Goal: Contribute content: Contribute content

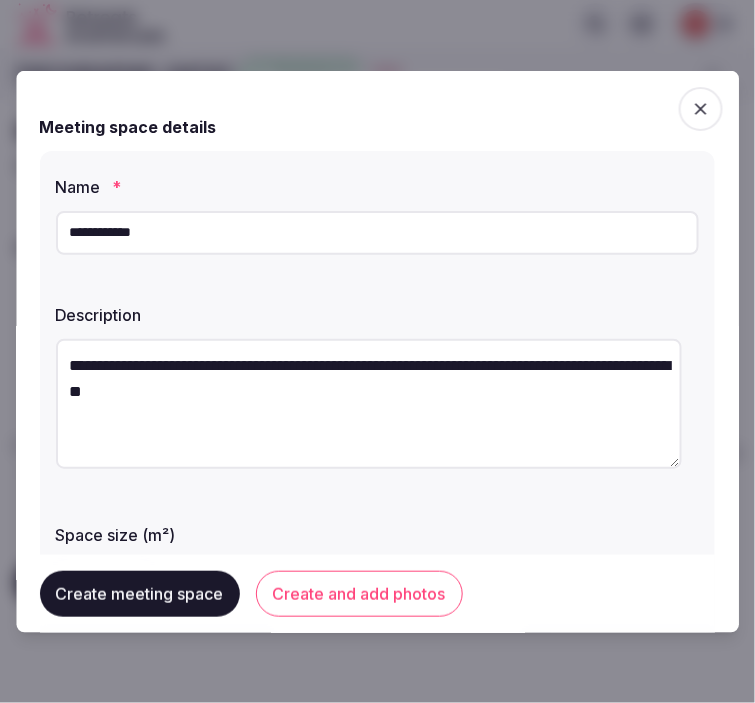
scroll to position [222, 0]
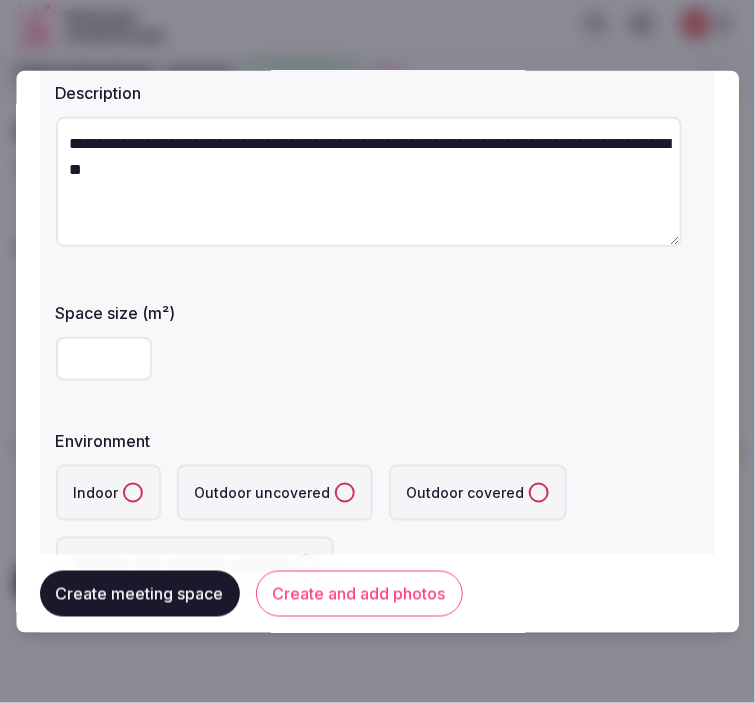
type input "**"
click at [234, 370] on div "**" at bounding box center [377, 358] width 643 height 44
click at [126, 487] on button "Indoor" at bounding box center [133, 492] width 20 height 20
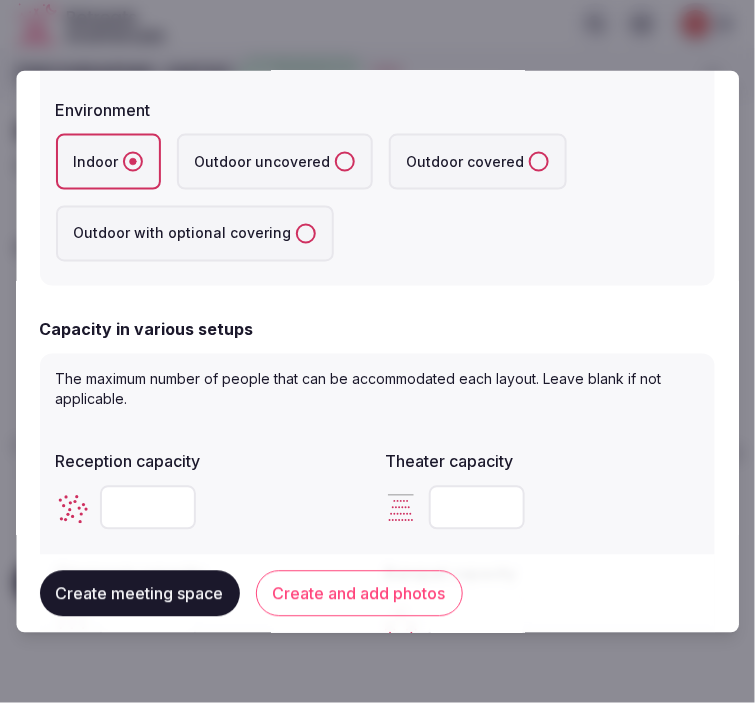
scroll to position [555, 0]
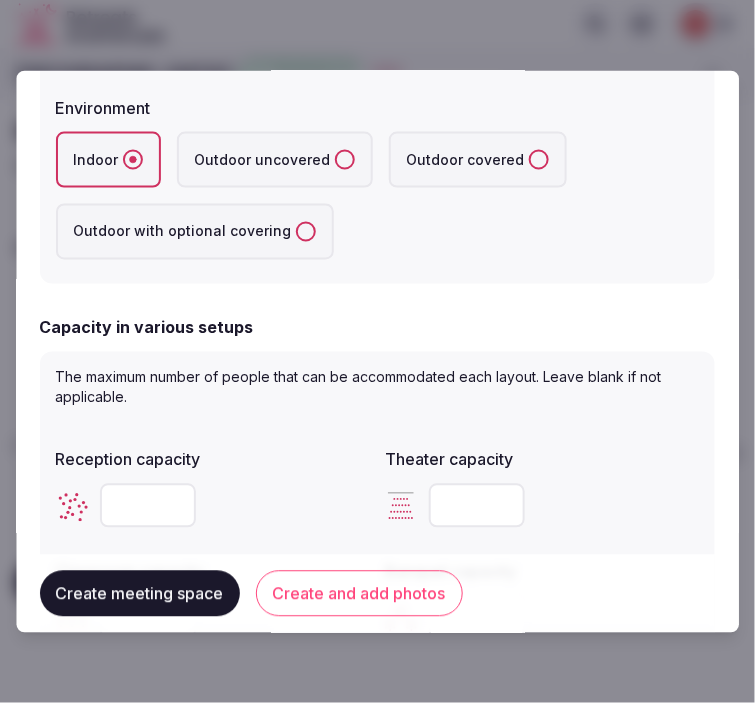
click at [128, 507] on input "number" at bounding box center [148, 505] width 96 height 44
type input "**"
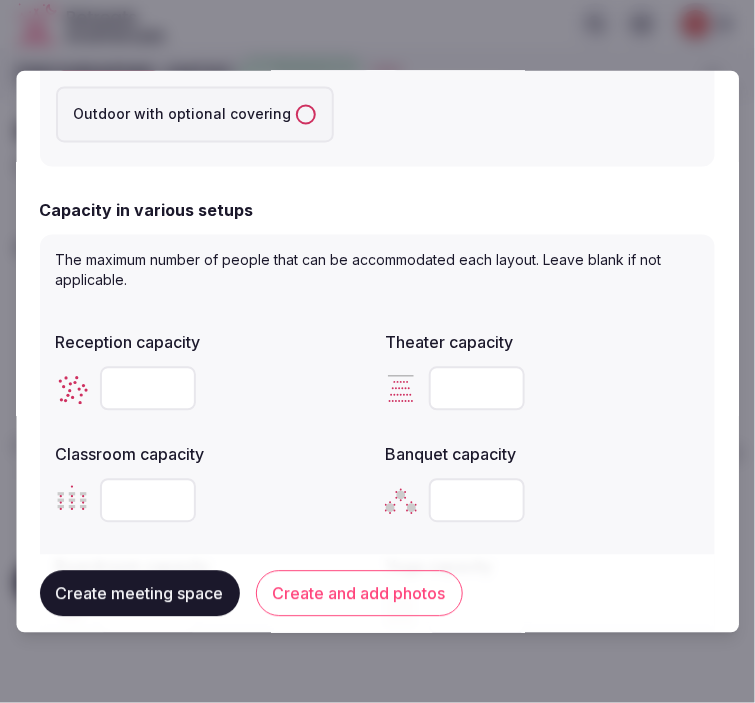
scroll to position [777, 0]
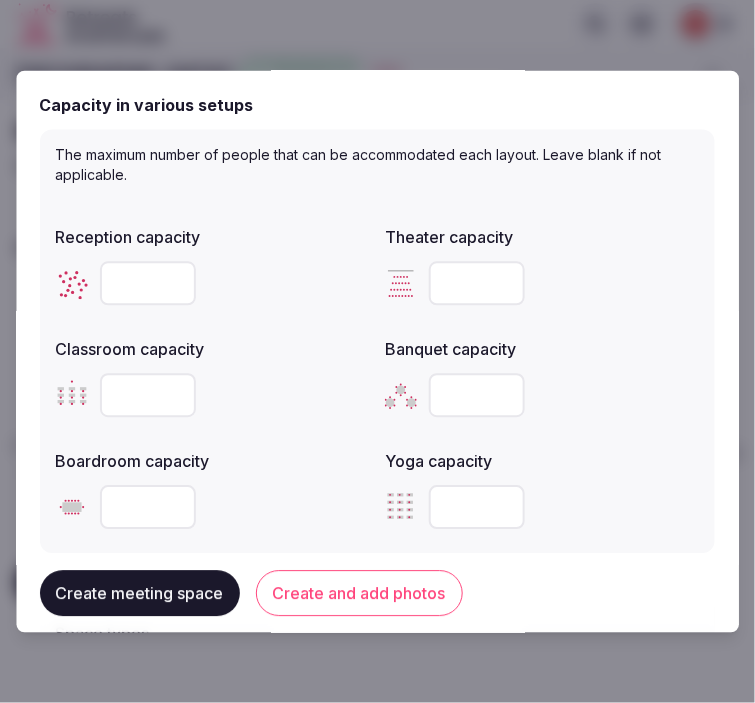
click at [465, 284] on input "number" at bounding box center [478, 283] width 96 height 44
type input "**"
click at [135, 411] on input "number" at bounding box center [148, 395] width 96 height 44
click at [161, 381] on input "number" at bounding box center [148, 395] width 96 height 44
type input "**"
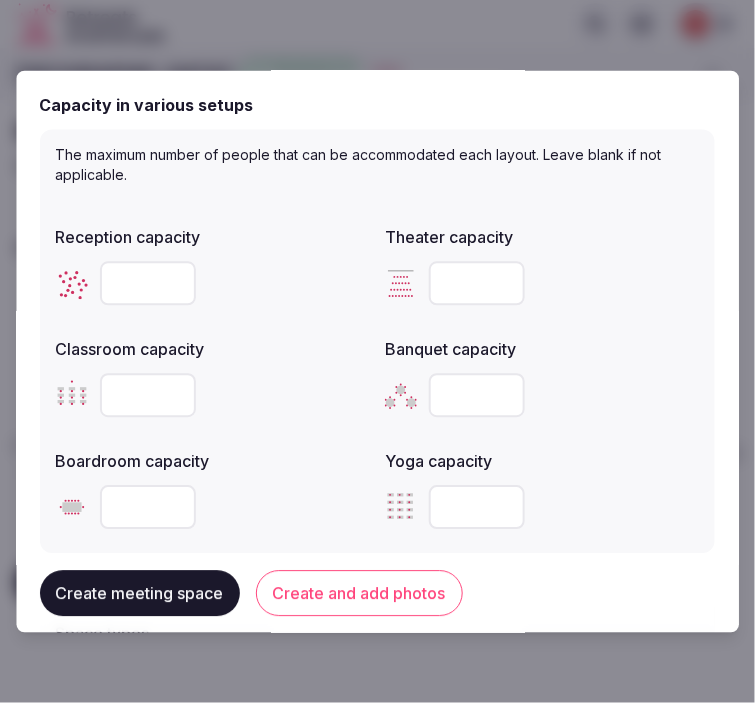
click at [135, 493] on input "number" at bounding box center [148, 507] width 96 height 44
type input "**"
click at [436, 391] on input "number" at bounding box center [478, 395] width 96 height 44
type input "**"
drag, startPoint x: 133, startPoint y: 504, endPoint x: 68, endPoint y: 518, distance: 66.5
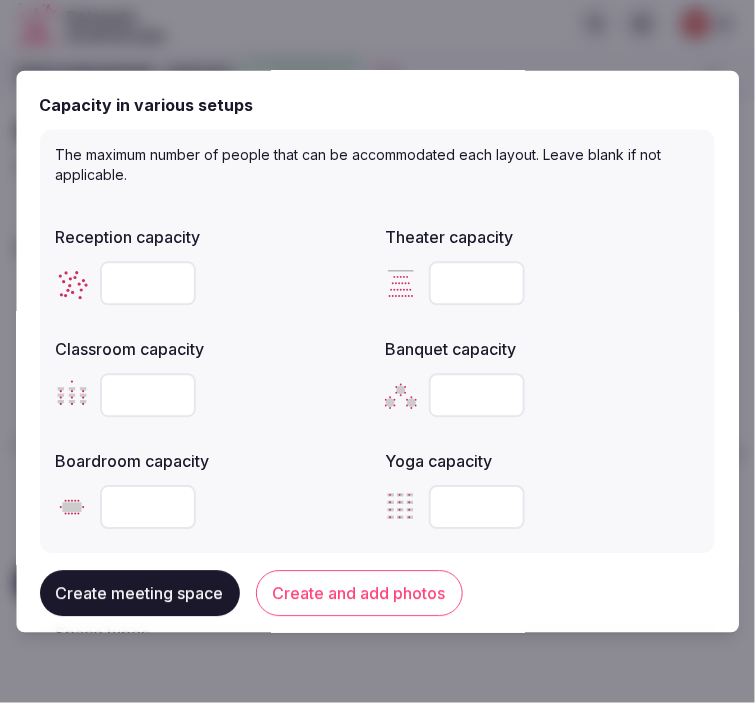
click at [68, 518] on div "**" at bounding box center [213, 507] width 314 height 44
type input "**"
click at [321, 583] on button "Create and add photos" at bounding box center [359, 594] width 207 height 46
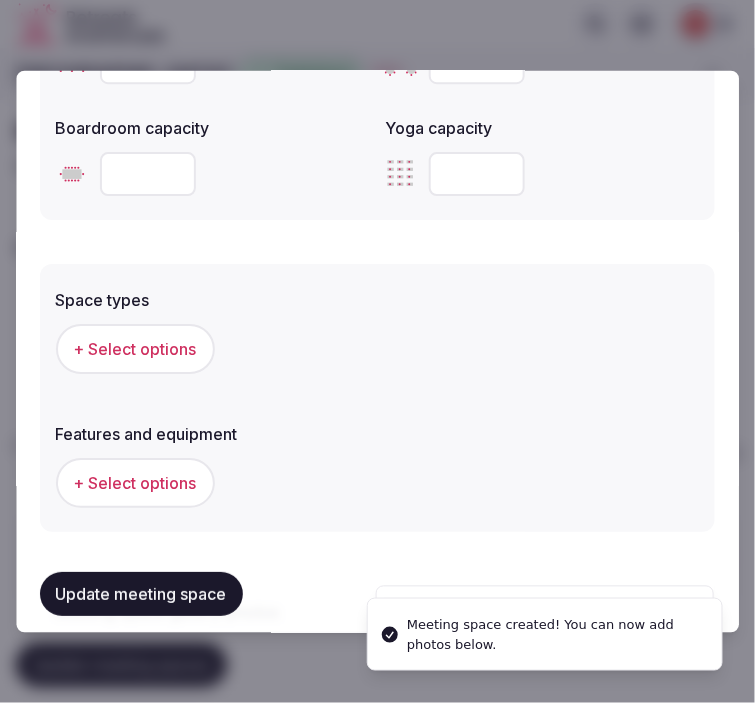
scroll to position [1222, 0]
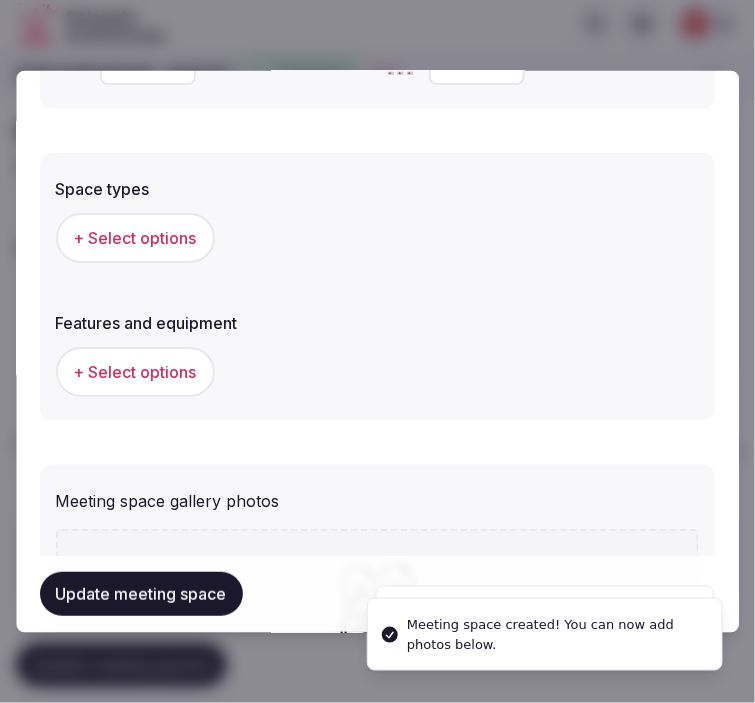
click at [173, 235] on span "+ Select options" at bounding box center [135, 237] width 123 height 22
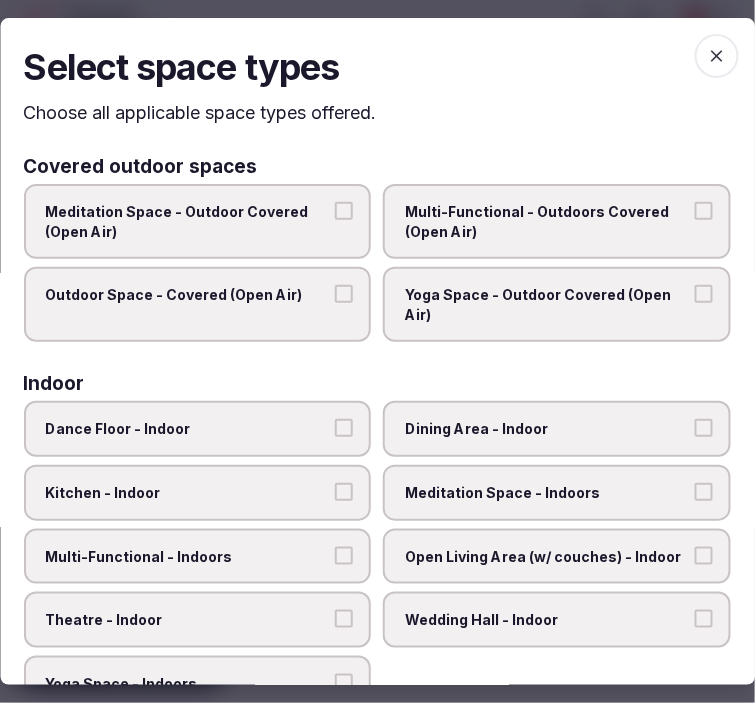
click at [541, 434] on span "Dining Area - Indoor" at bounding box center [548, 430] width 284 height 20
click at [695, 434] on button "Dining Area - Indoor" at bounding box center [704, 429] width 18 height 18
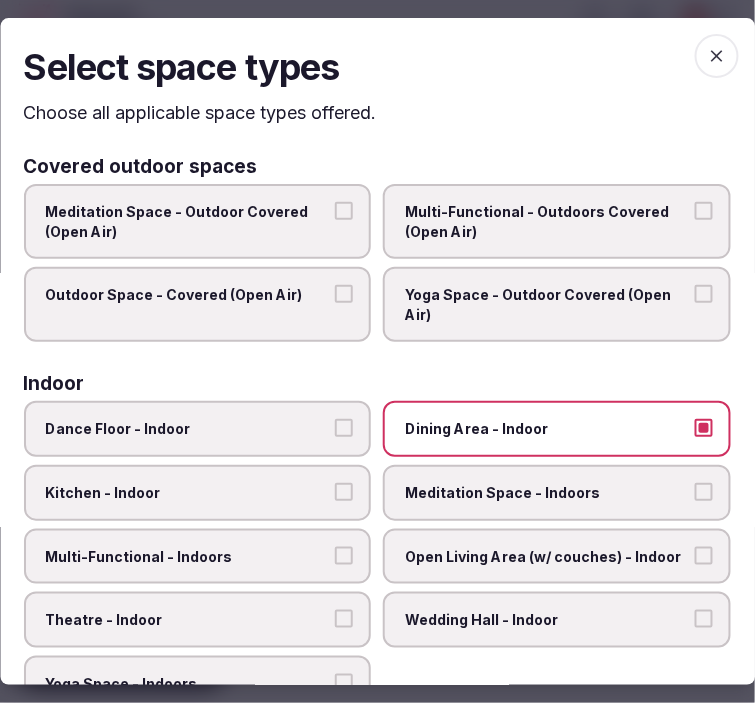
click at [552, 487] on span "Meditation Space - Indoors" at bounding box center [548, 493] width 284 height 20
click at [695, 487] on button "Meditation Space - Indoors" at bounding box center [704, 492] width 18 height 18
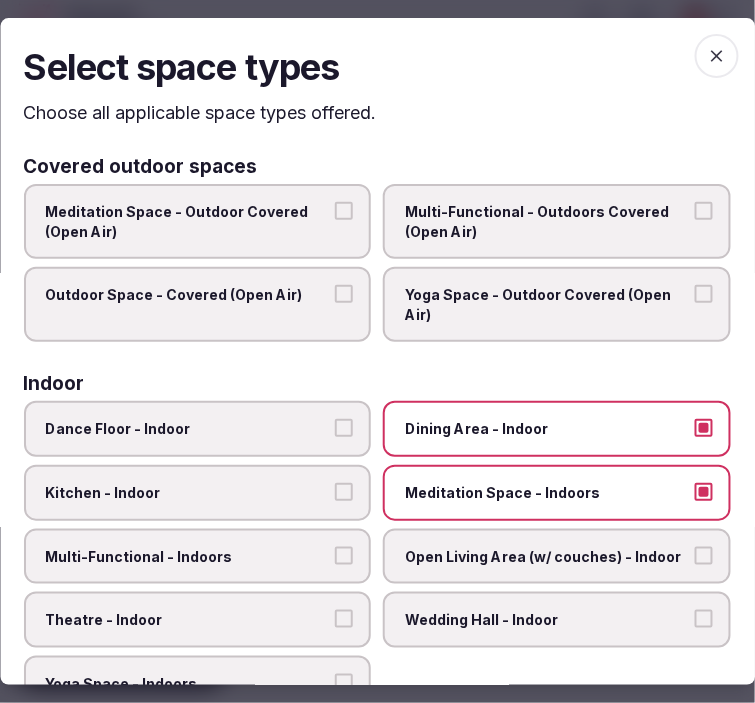
click at [293, 547] on span "Multi-Functional - Indoors" at bounding box center [188, 557] width 284 height 20
click at [336, 547] on button "Multi-Functional - Indoors" at bounding box center [345, 556] width 18 height 18
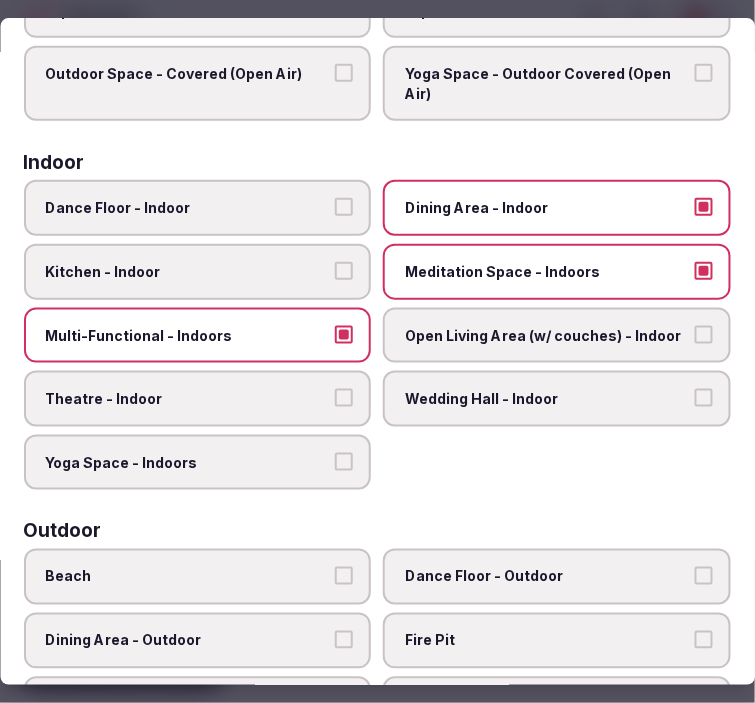
scroll to position [222, 0]
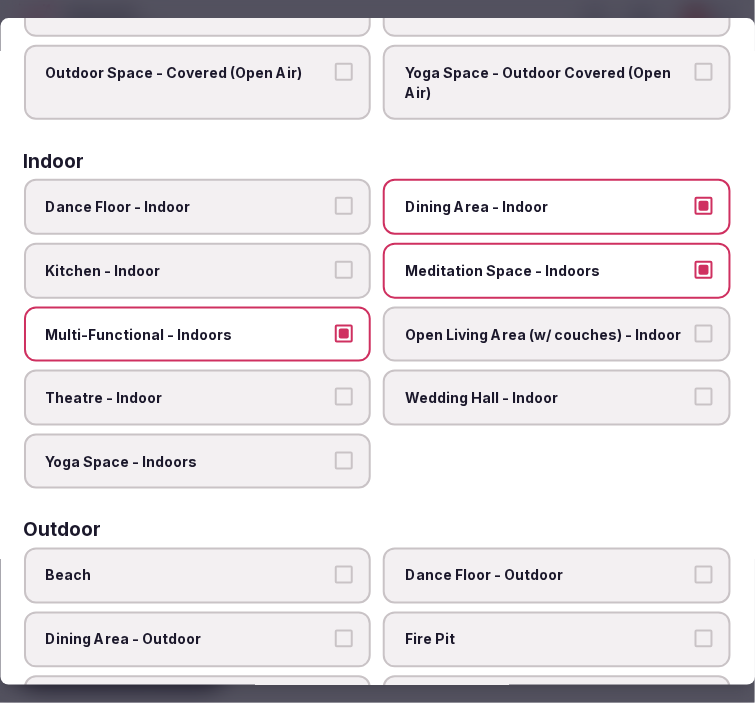
click at [472, 261] on span "Meditation Space - Indoors" at bounding box center [548, 271] width 284 height 20
click at [695, 261] on button "Meditation Space - Indoors" at bounding box center [704, 270] width 18 height 18
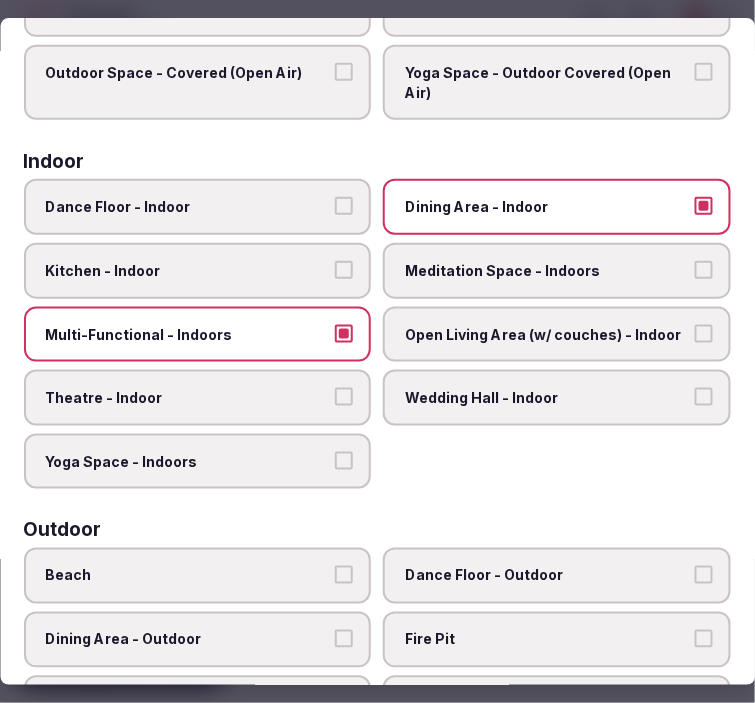
click at [275, 388] on span "Theatre - Indoor" at bounding box center [188, 398] width 284 height 20
click at [336, 388] on button "Theatre - Indoor" at bounding box center [345, 397] width 18 height 18
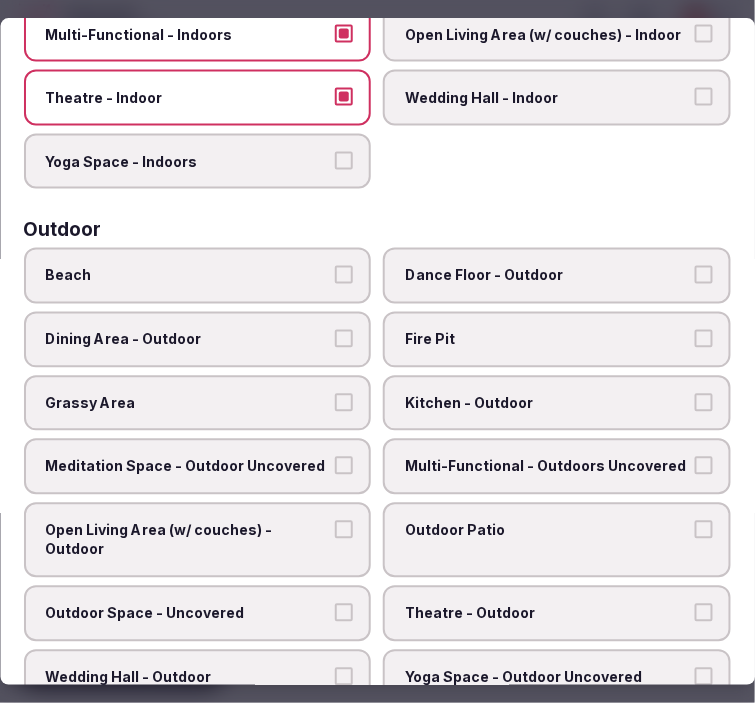
scroll to position [1012, 0]
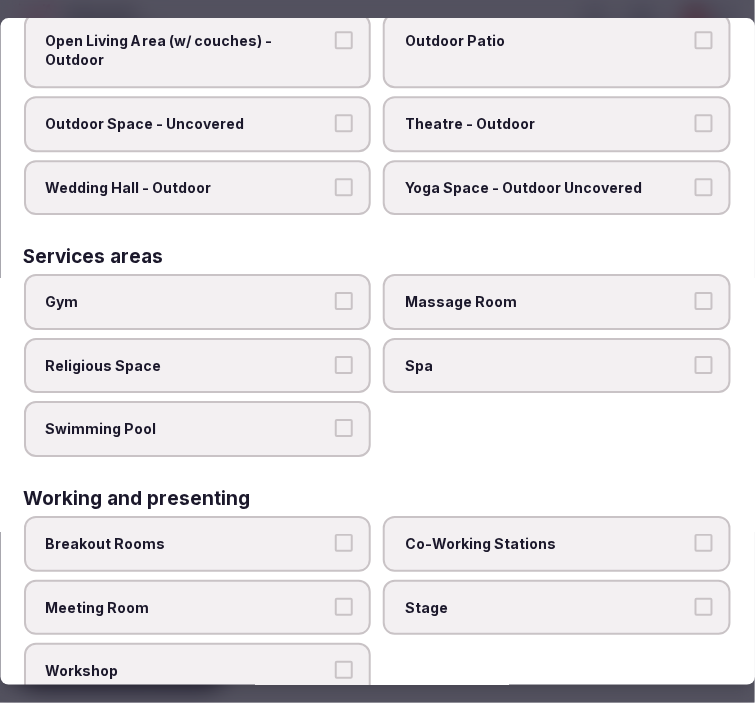
click at [195, 594] on label "Meeting Room" at bounding box center [198, 608] width 348 height 56
click at [336, 598] on button "Meeting Room" at bounding box center [345, 607] width 18 height 18
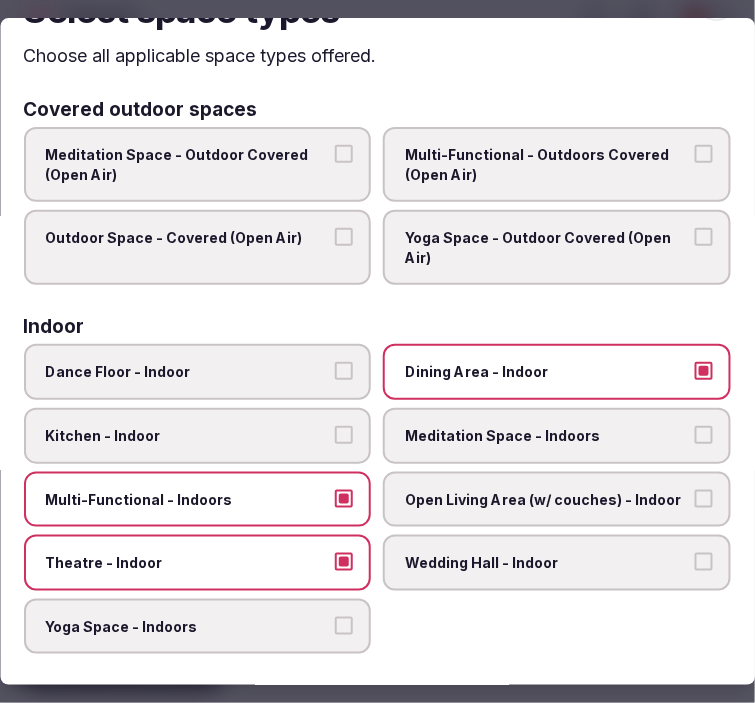
scroll to position [0, 0]
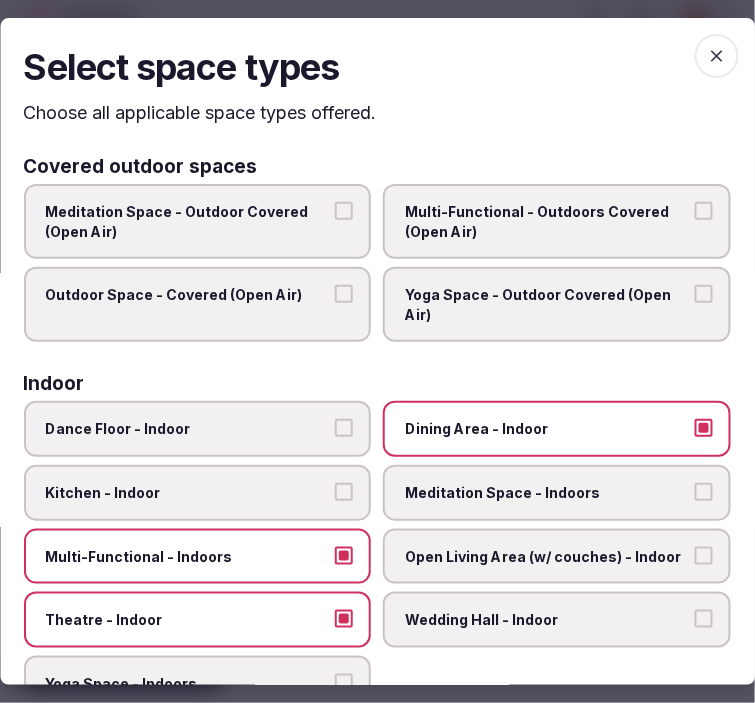
click at [707, 63] on icon "button" at bounding box center [717, 56] width 20 height 20
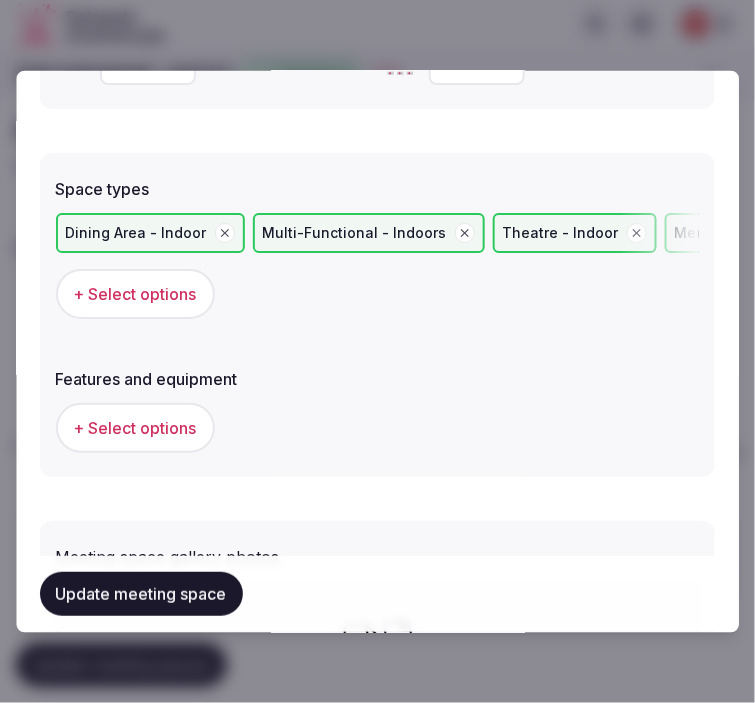
click at [205, 416] on button "+ Select options" at bounding box center [135, 428] width 159 height 50
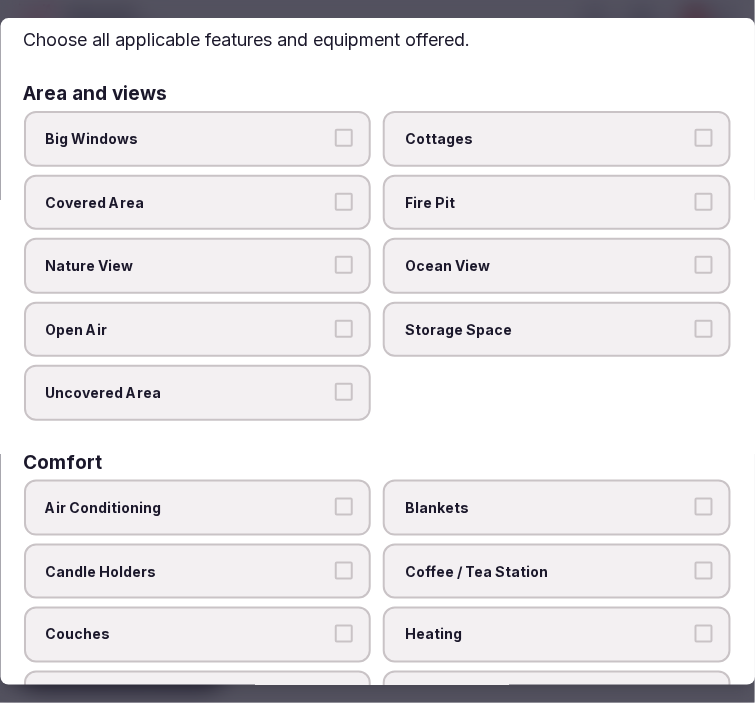
scroll to position [111, 0]
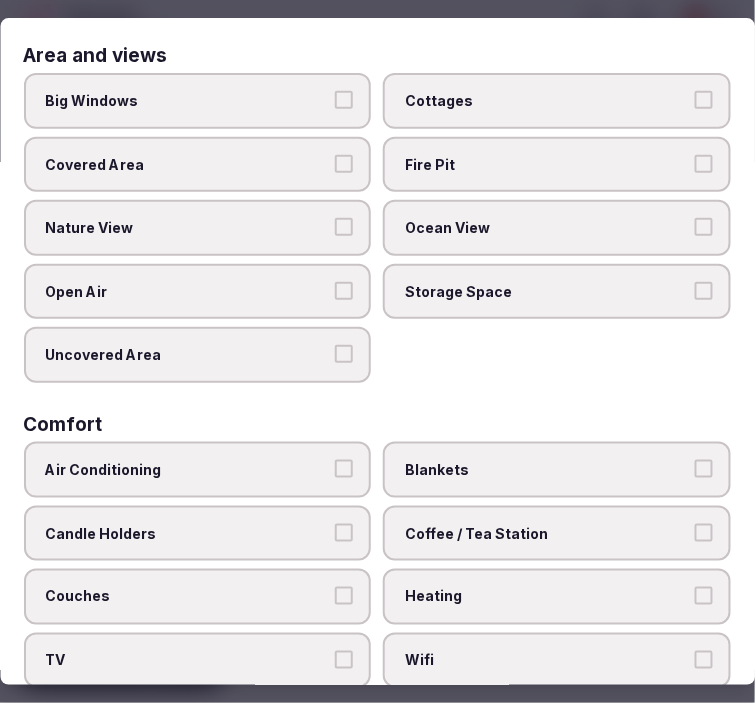
click at [285, 466] on span "Air Conditioning" at bounding box center [188, 470] width 284 height 20
click at [336, 466] on button "Air Conditioning" at bounding box center [345, 469] width 18 height 18
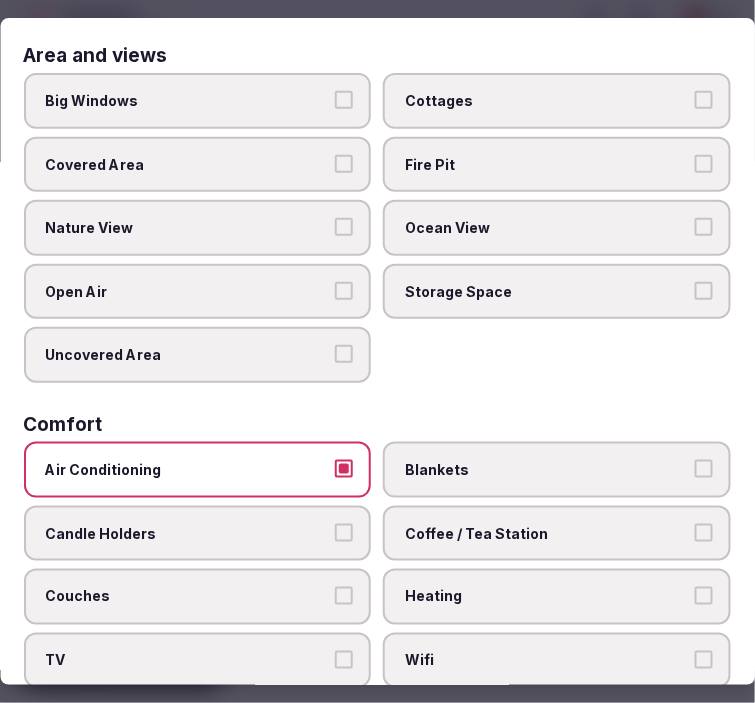
click at [473, 530] on span "Coffee / Tea Station" at bounding box center [548, 534] width 284 height 20
click at [695, 530] on button "Coffee / Tea Station" at bounding box center [704, 533] width 18 height 18
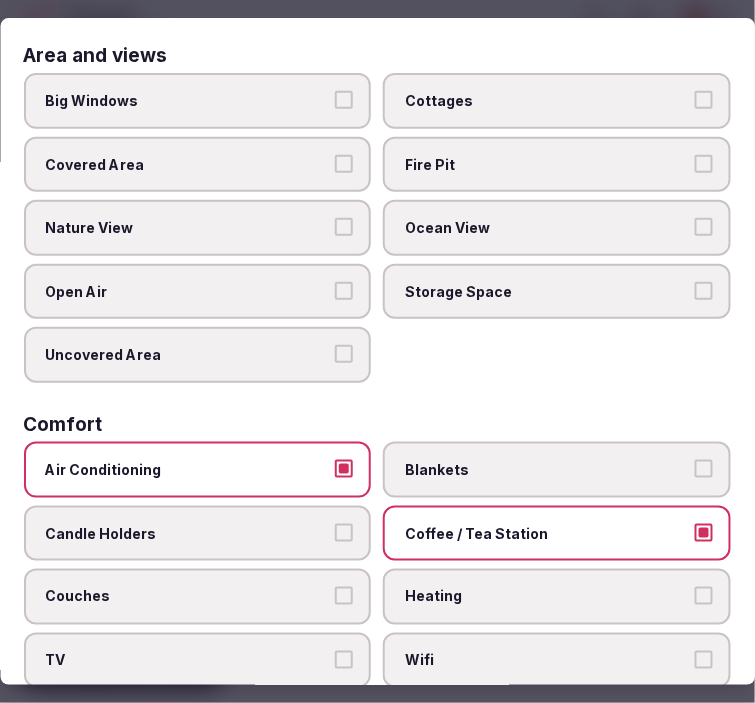
click at [500, 653] on span "Wifi" at bounding box center [548, 661] width 284 height 20
click at [695, 653] on button "Wifi" at bounding box center [704, 660] width 18 height 18
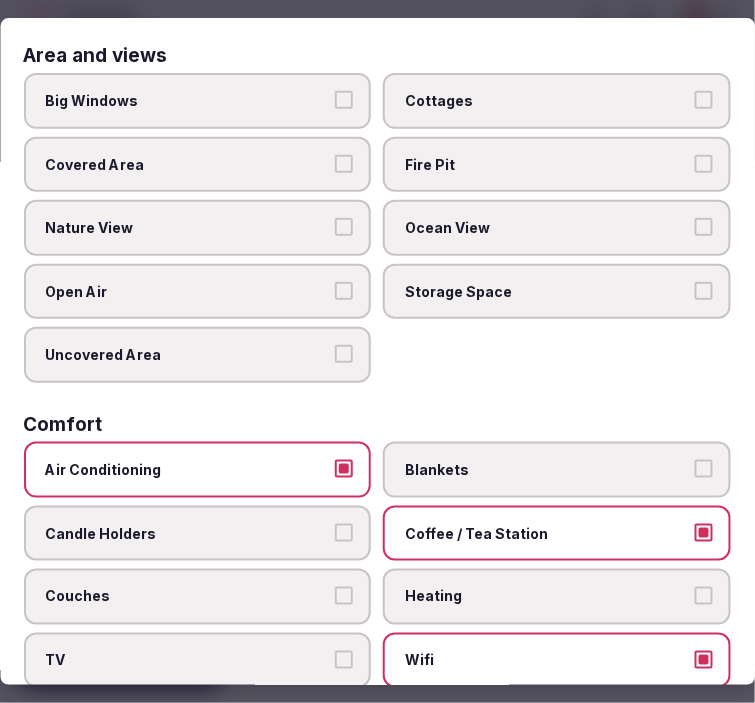
scroll to position [0, 0]
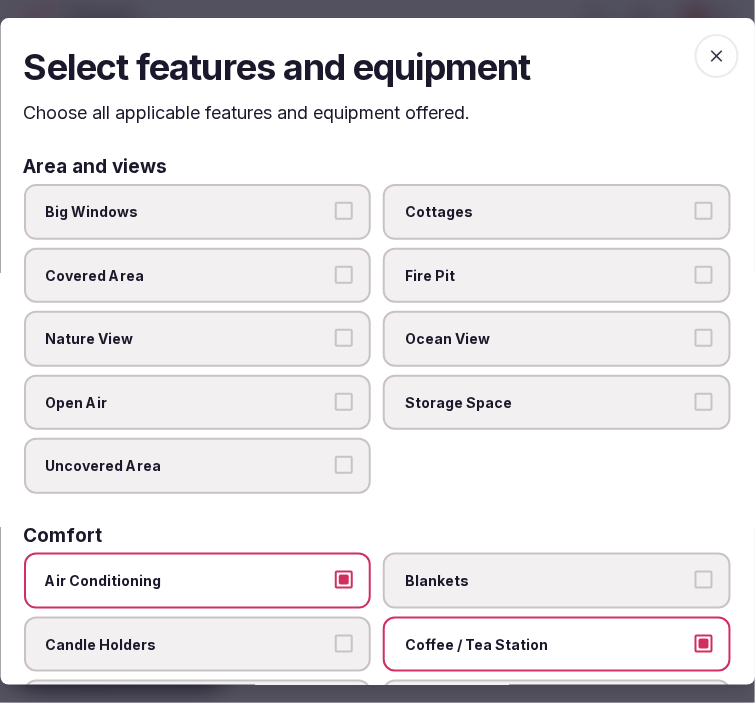
click at [336, 205] on button "Big Windows" at bounding box center [345, 211] width 18 height 18
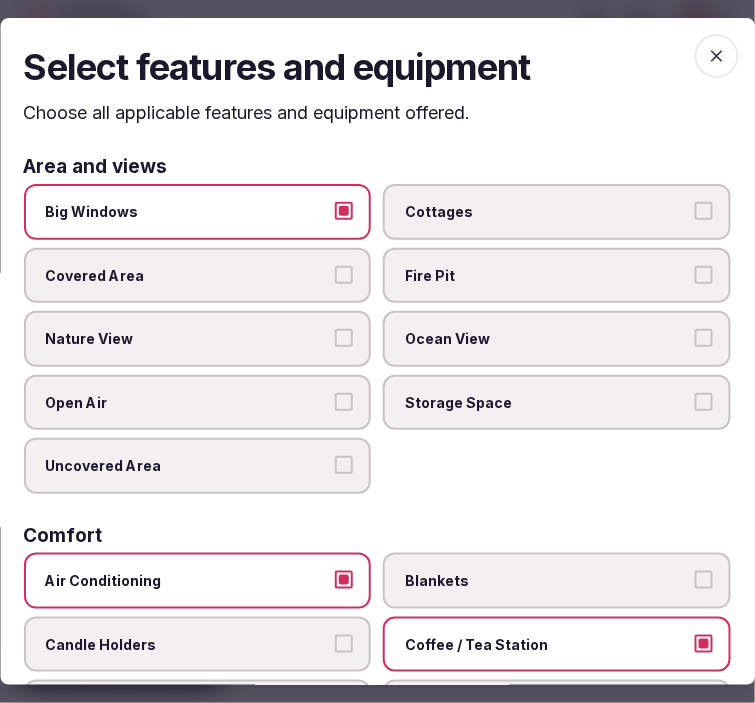
click at [263, 345] on label "Nature View" at bounding box center [198, 339] width 348 height 56
click at [336, 345] on button "Nature View" at bounding box center [345, 338] width 18 height 18
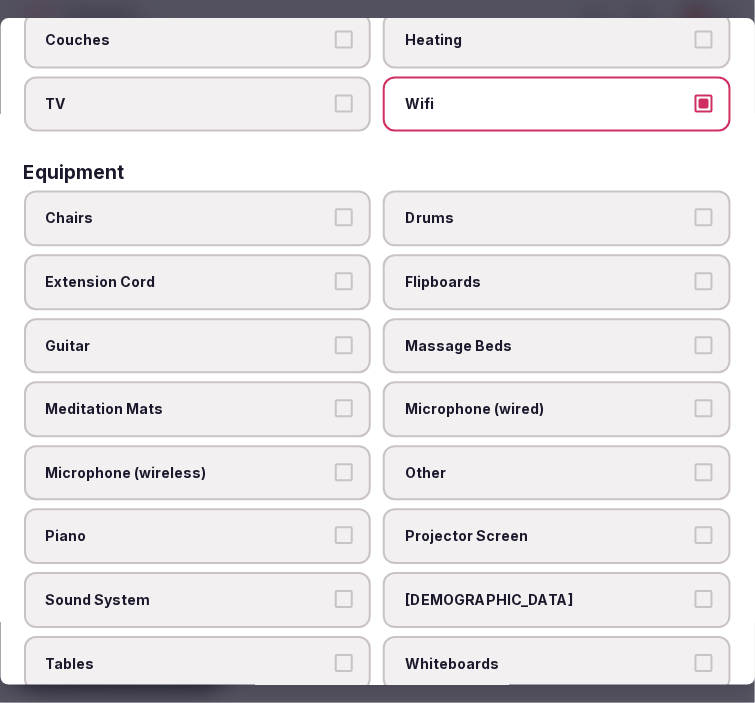
scroll to position [666, 0]
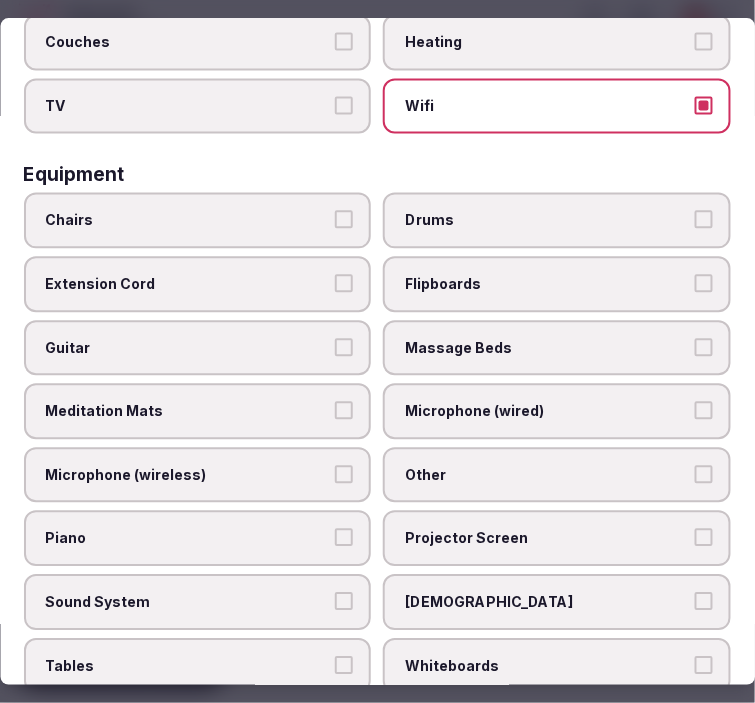
click at [304, 193] on label "Chairs" at bounding box center [198, 221] width 348 height 56
click at [336, 211] on button "Chairs" at bounding box center [345, 220] width 18 height 18
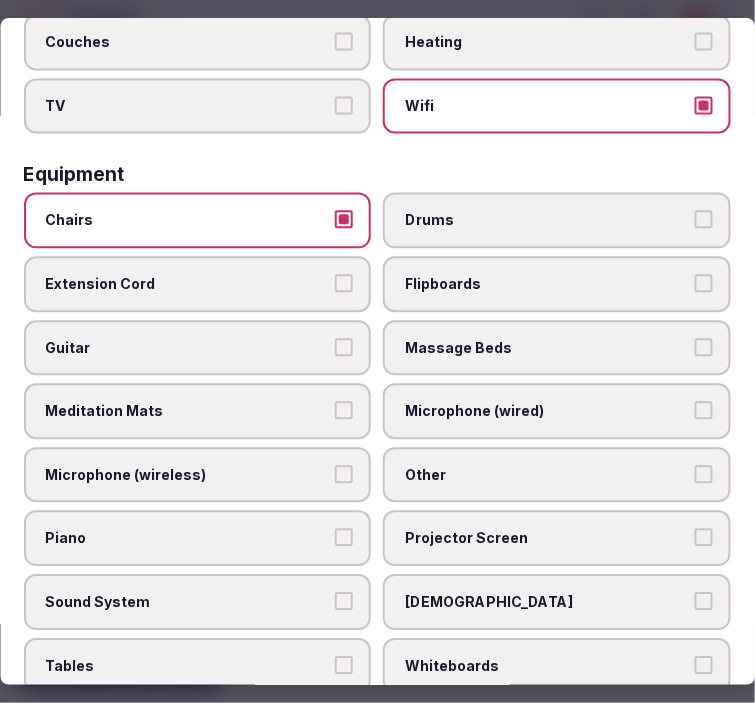
drag, startPoint x: 482, startPoint y: 453, endPoint x: 471, endPoint y: 518, distance: 65.9
click at [484, 465] on span "Other" at bounding box center [548, 475] width 284 height 20
click at [695, 465] on button "Other" at bounding box center [704, 474] width 18 height 18
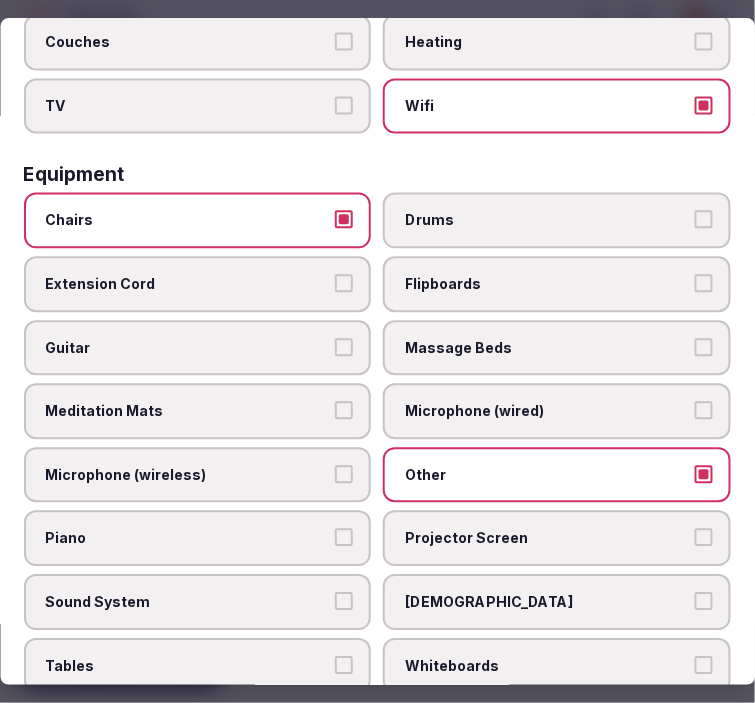
drag, startPoint x: 471, startPoint y: 527, endPoint x: 416, endPoint y: 522, distance: 55.2
click at [471, 526] on label "Projector Screen" at bounding box center [558, 538] width 348 height 56
click at [695, 528] on button "Projector Screen" at bounding box center [704, 537] width 18 height 18
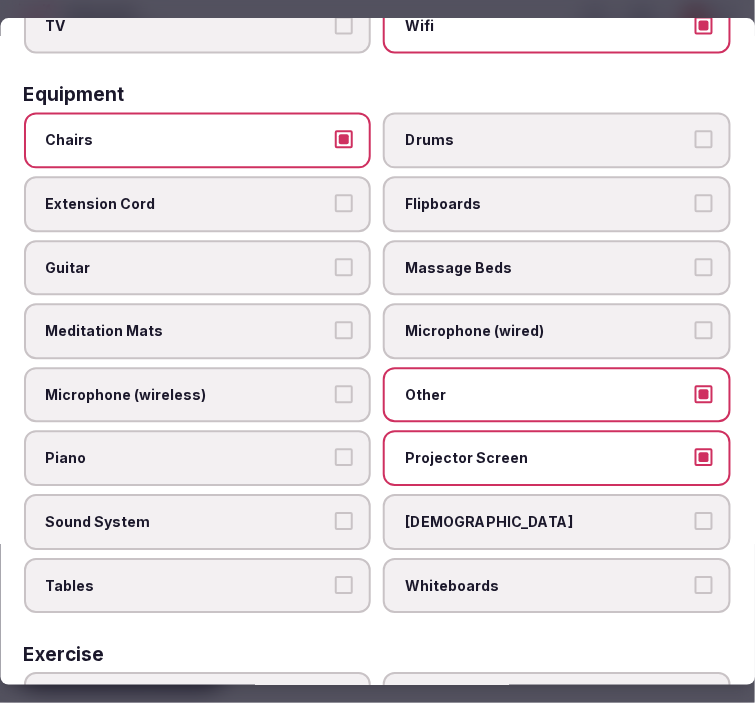
scroll to position [777, 0]
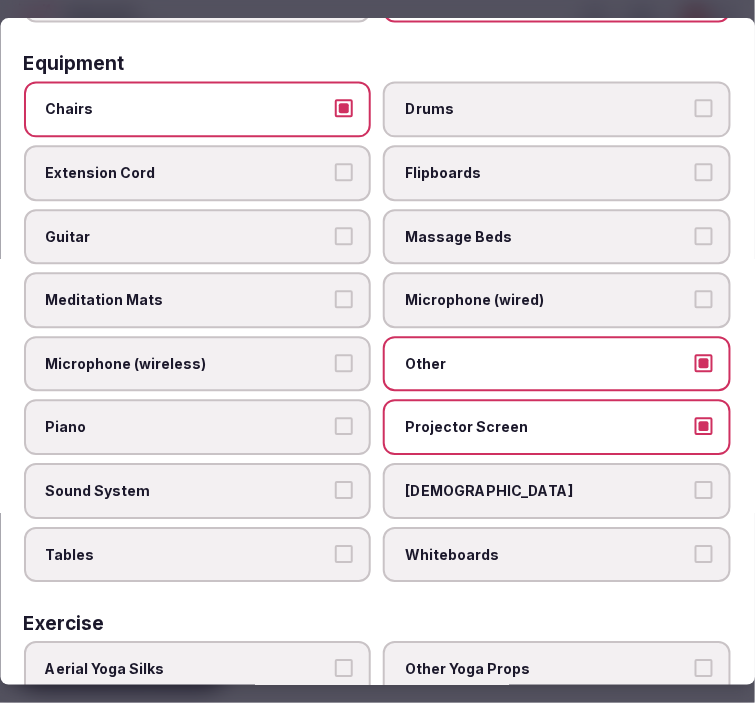
click at [336, 481] on button "Sound System" at bounding box center [345, 490] width 18 height 18
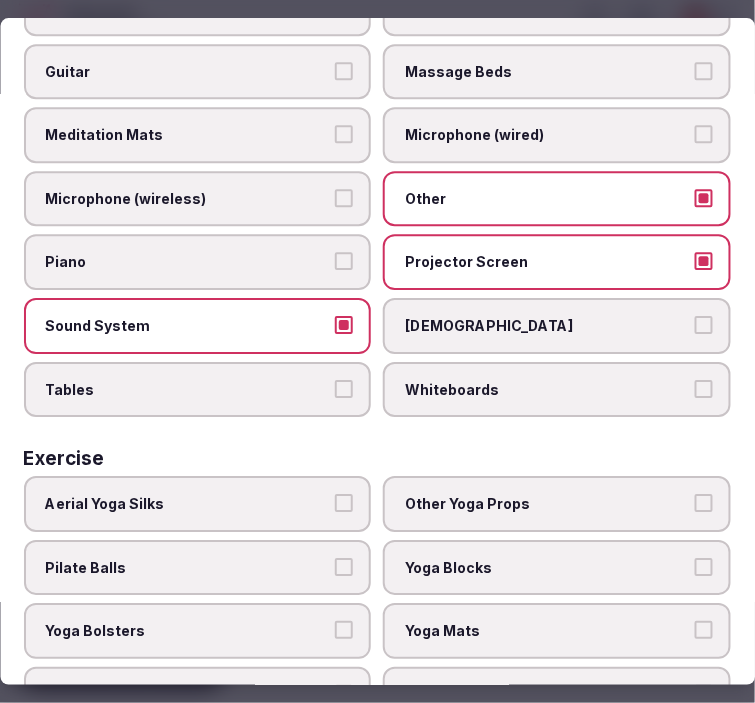
scroll to position [964, 0]
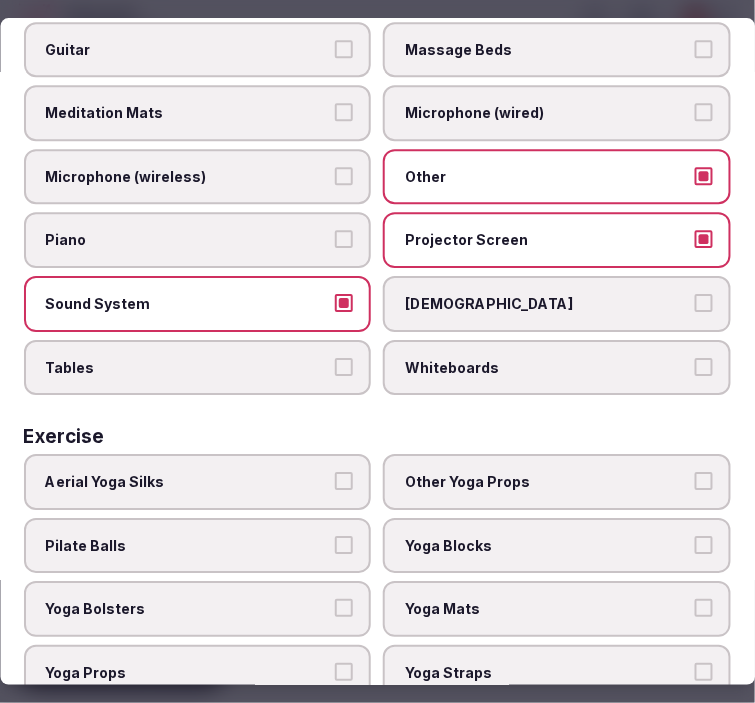
click at [296, 358] on span "Tables" at bounding box center [188, 368] width 284 height 20
click at [336, 358] on button "Tables" at bounding box center [345, 367] width 18 height 18
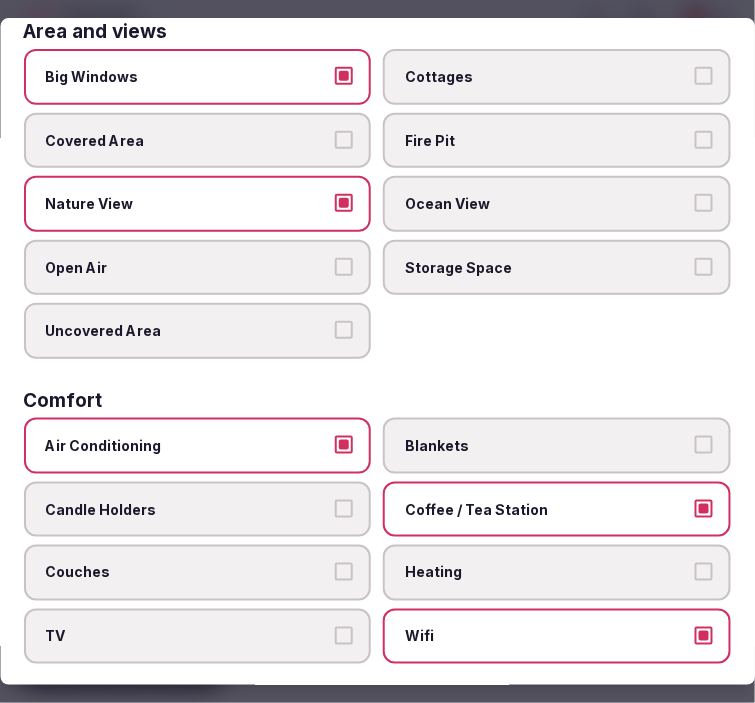
scroll to position [0, 0]
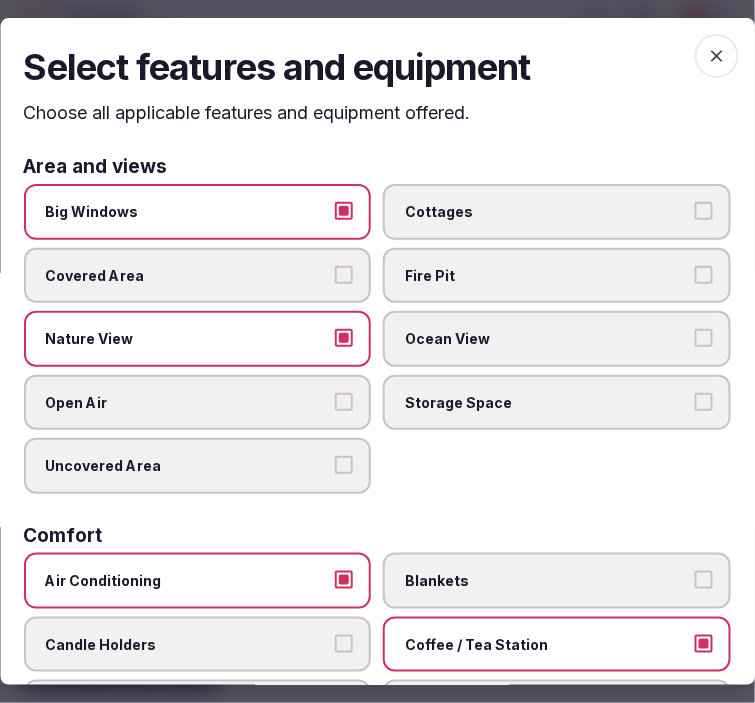
click at [711, 55] on icon "button" at bounding box center [717, 56] width 12 height 12
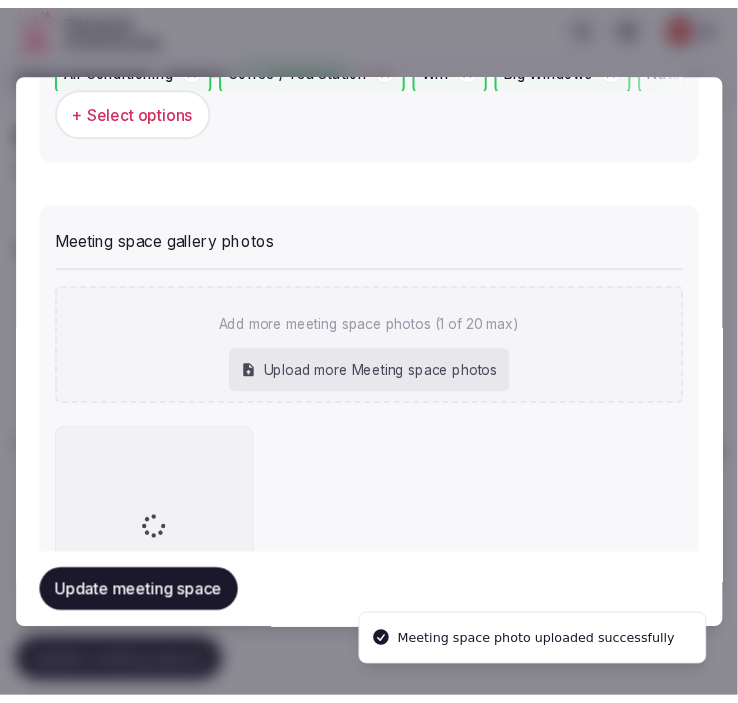
scroll to position [1490, 0]
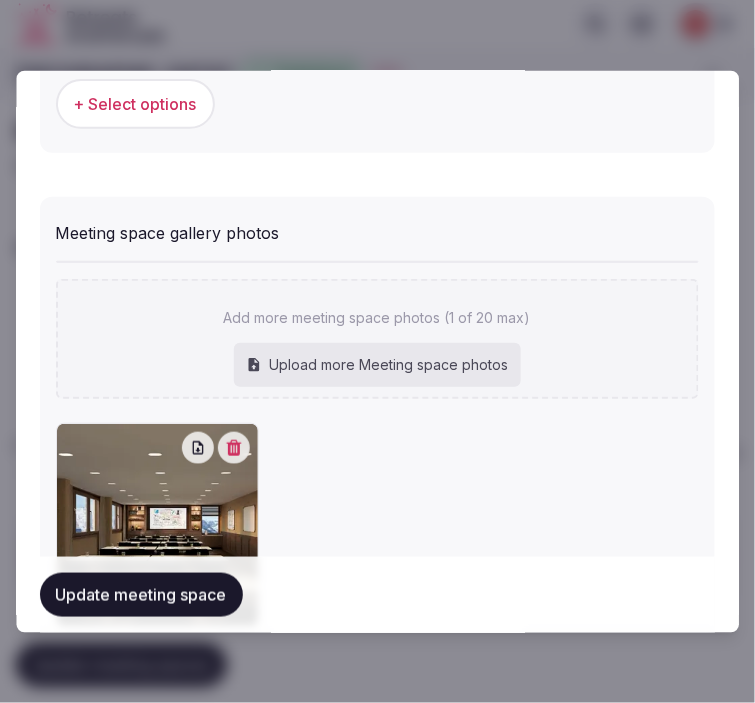
click at [65, 604] on button "Update meeting space" at bounding box center [141, 595] width 203 height 44
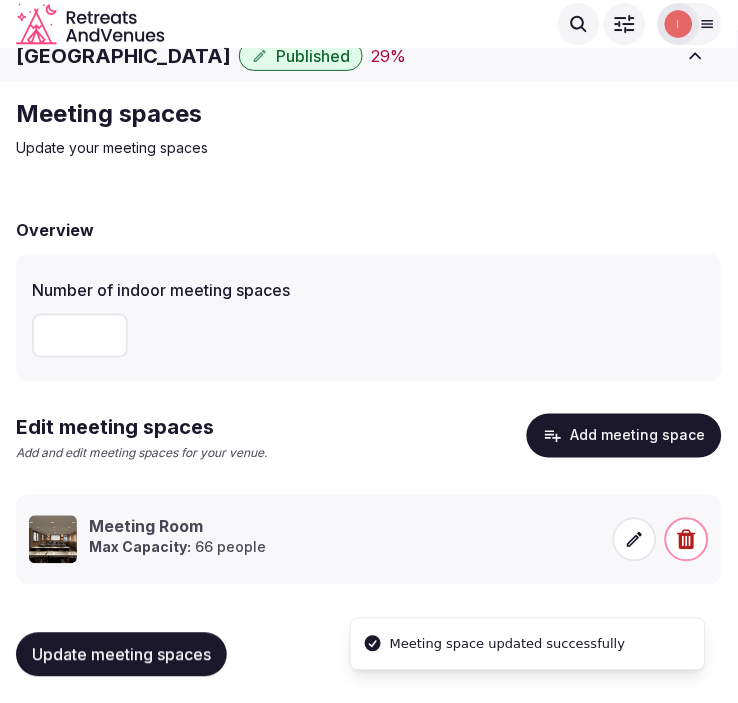
scroll to position [23, 0]
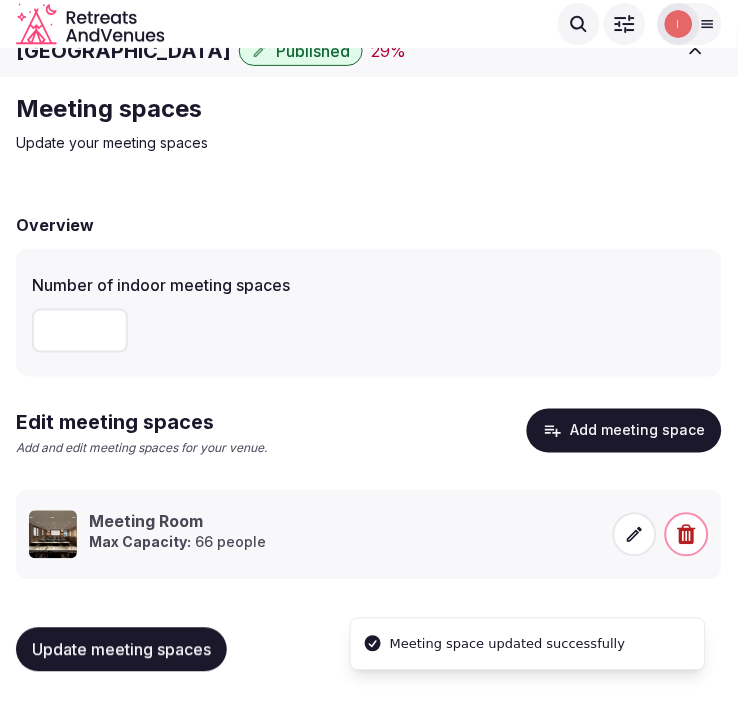
click at [75, 634] on button "Update meeting spaces" at bounding box center [121, 650] width 211 height 44
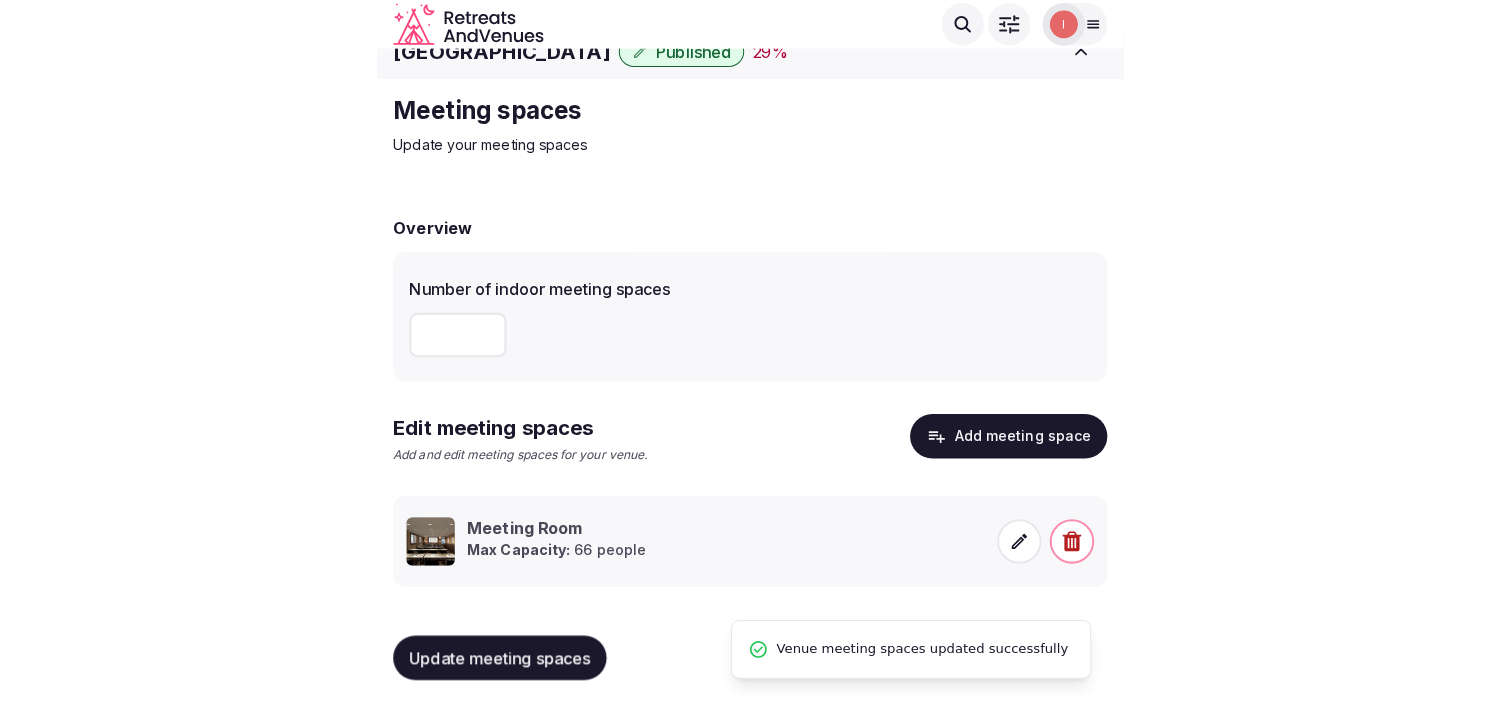
scroll to position [18, 0]
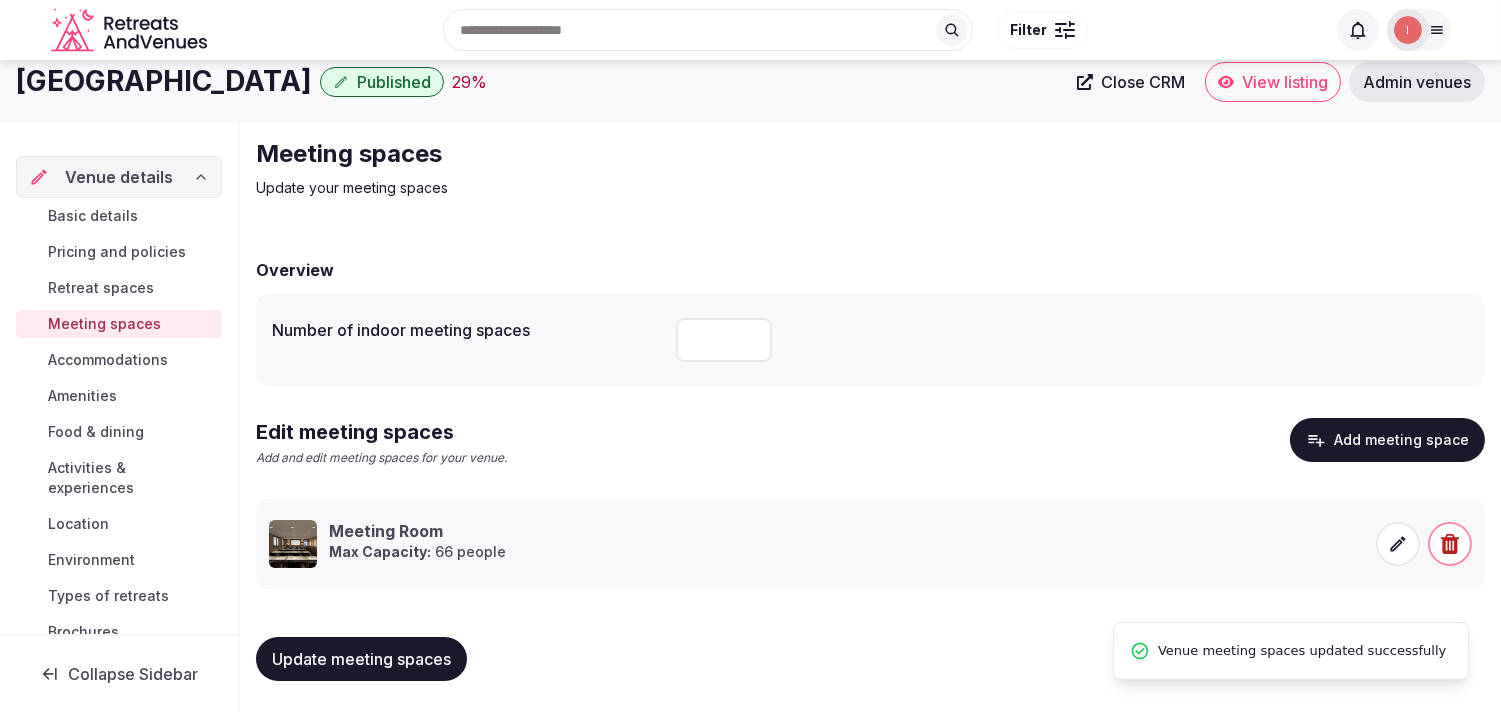
click at [126, 352] on span "Accommodations" at bounding box center [108, 360] width 120 height 20
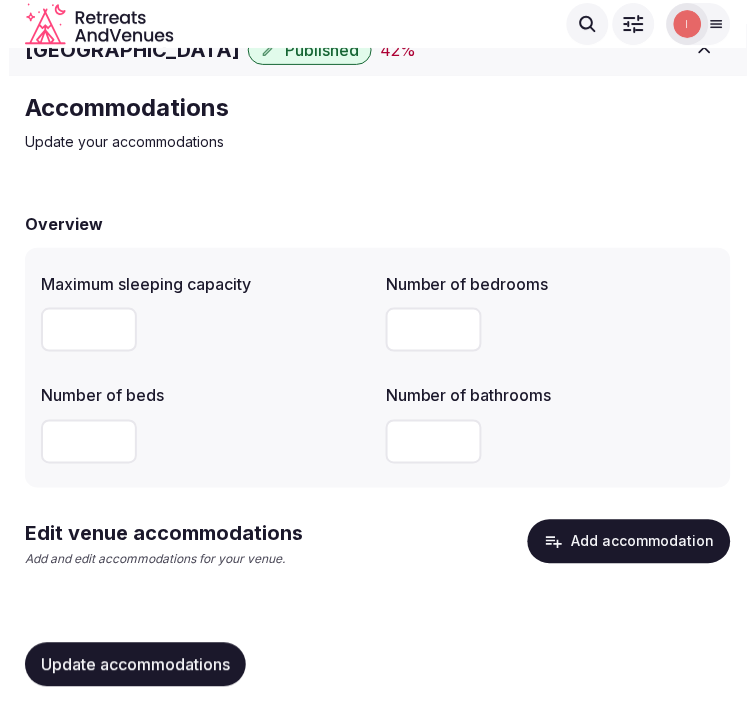
scroll to position [45, 0]
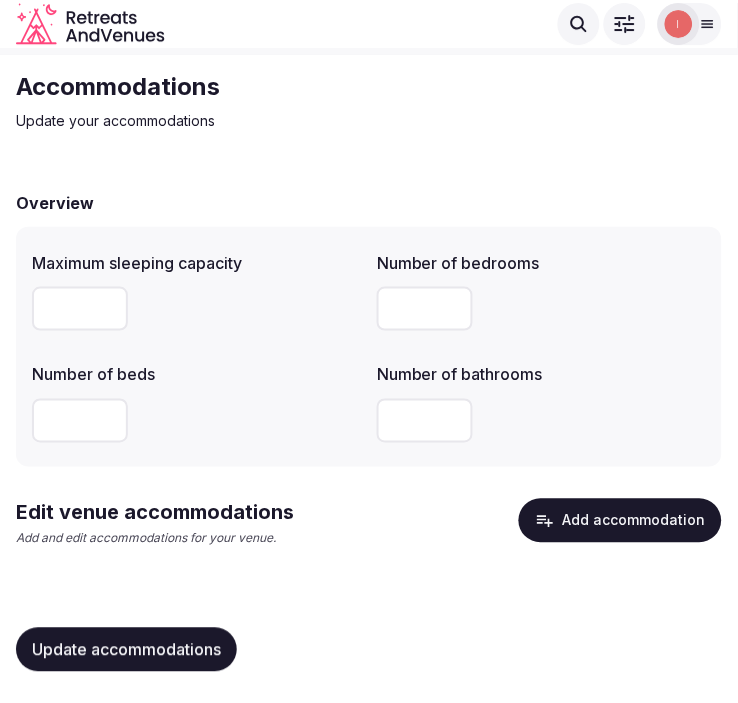
click at [624, 514] on button "Add accommodation" at bounding box center [620, 521] width 203 height 44
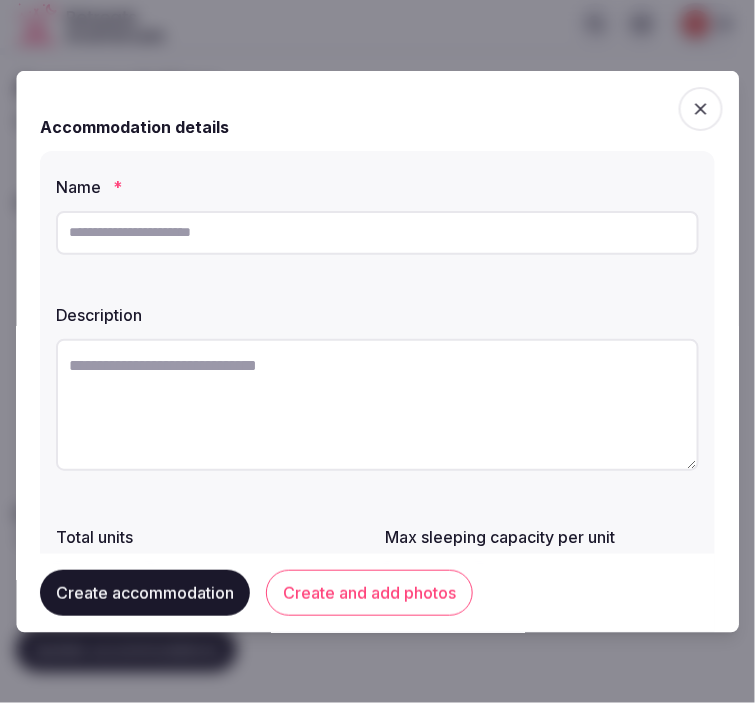
click at [467, 248] on input "text" at bounding box center [377, 232] width 643 height 44
paste input "**********"
click at [121, 230] on input "**********" at bounding box center [377, 232] width 643 height 44
type input "**********"
click at [164, 415] on textarea at bounding box center [377, 404] width 643 height 132
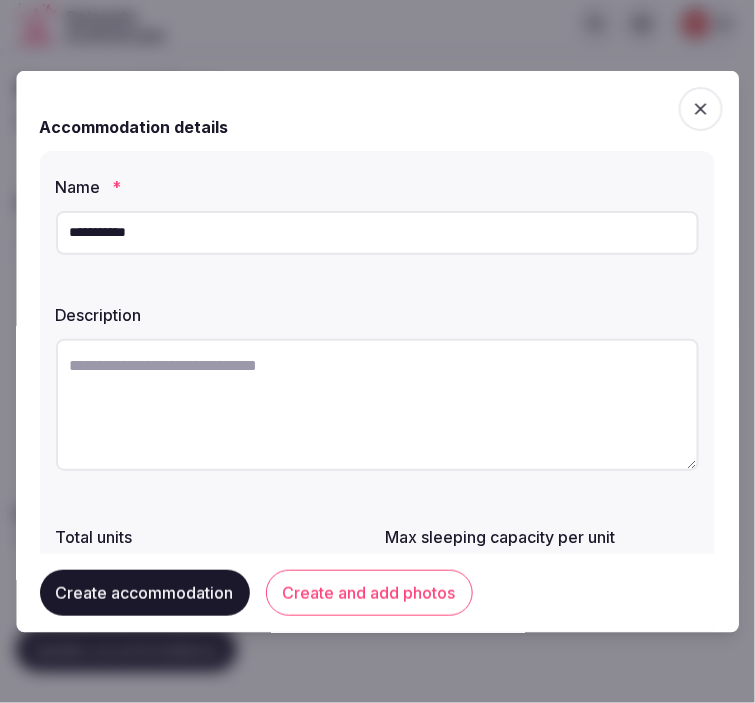
paste textarea "**********"
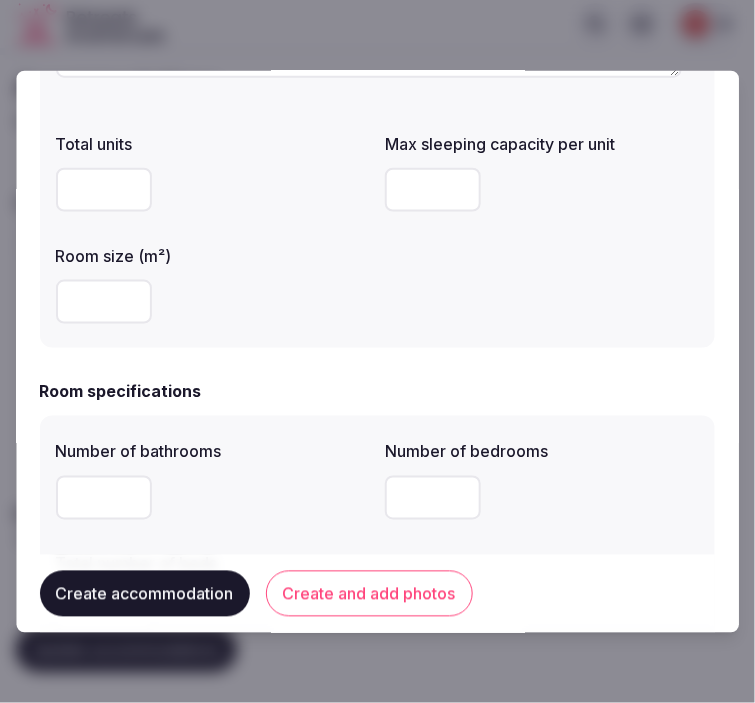
scroll to position [444, 0]
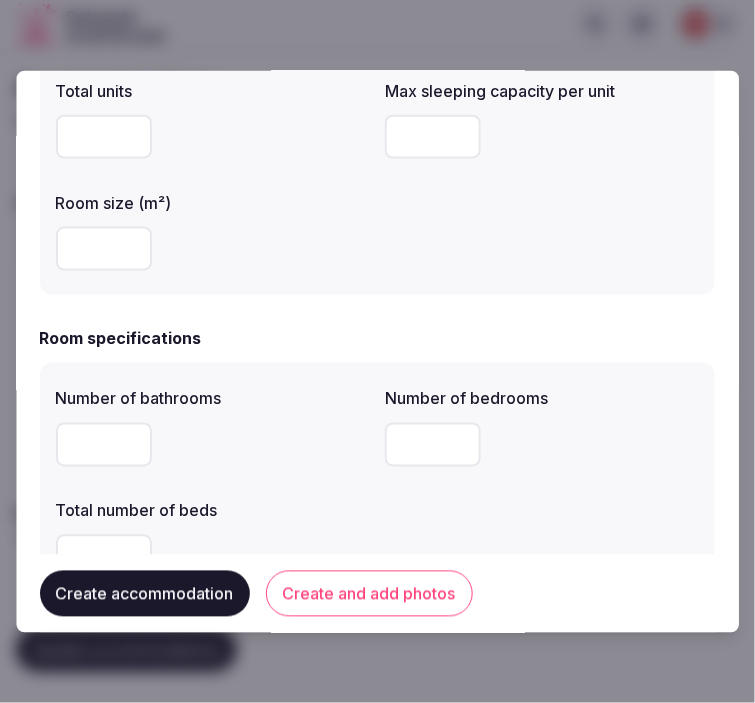
type textarea "**********"
click at [95, 250] on input "number" at bounding box center [104, 248] width 96 height 44
type input "**"
click at [423, 140] on input "number" at bounding box center [434, 136] width 96 height 44
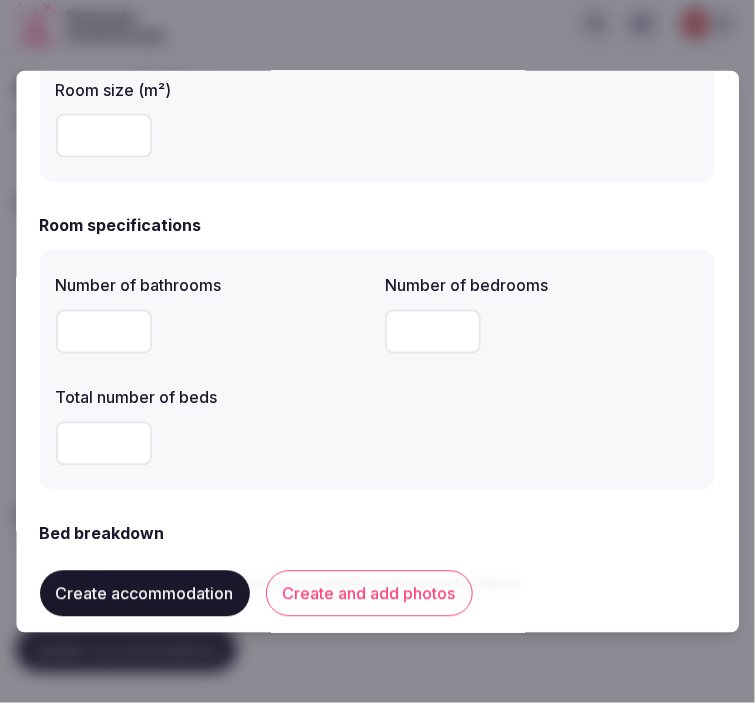
scroll to position [666, 0]
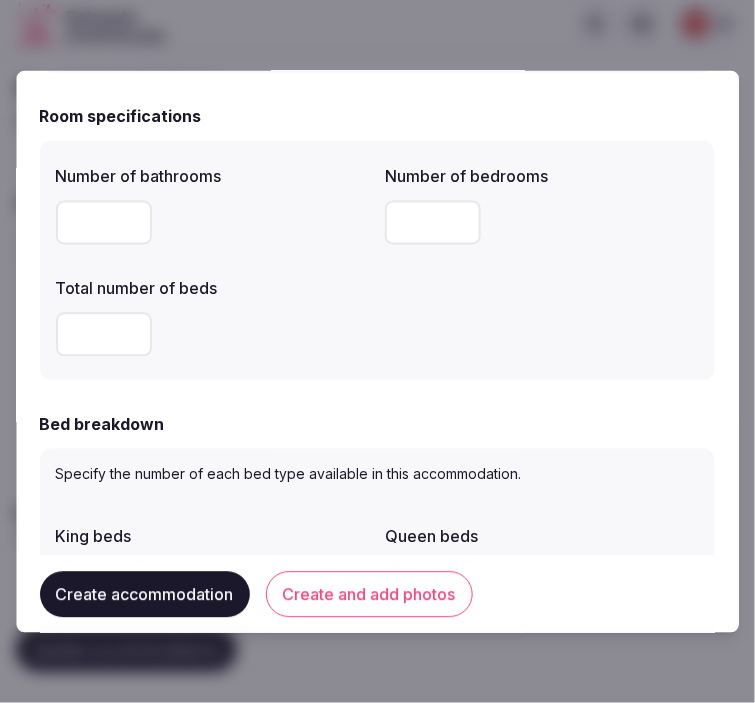
type input "*"
click at [100, 228] on input "number" at bounding box center [104, 222] width 96 height 44
drag, startPoint x: 106, startPoint y: 217, endPoint x: 88, endPoint y: 222, distance: 18.7
click at [91, 222] on input "*" at bounding box center [104, 222] width 96 height 44
drag, startPoint x: 88, startPoint y: 222, endPoint x: 68, endPoint y: 238, distance: 25.6
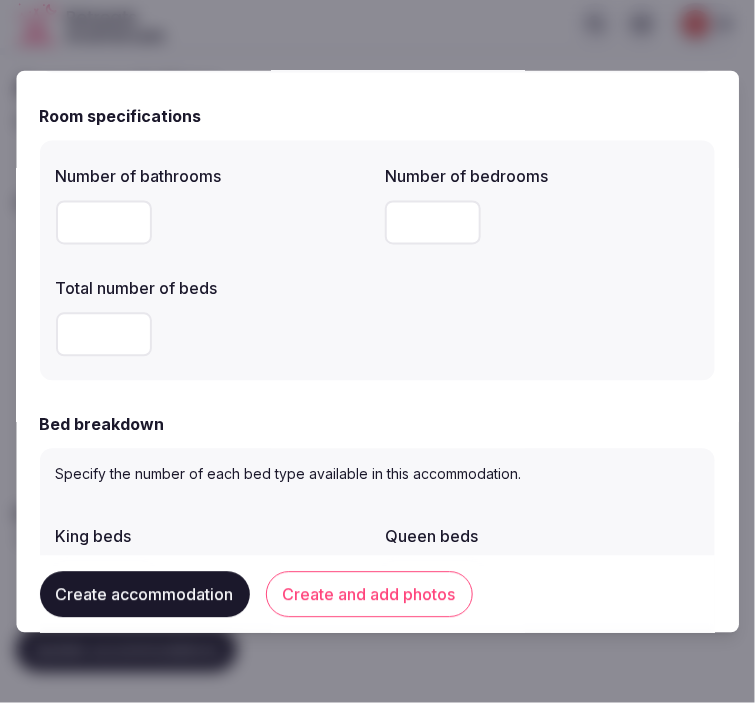
click at [68, 238] on input "*" at bounding box center [104, 222] width 96 height 44
type input "*"
click at [404, 220] on input "number" at bounding box center [434, 222] width 96 height 44
type input "*"
click at [61, 335] on input "number" at bounding box center [104, 334] width 96 height 44
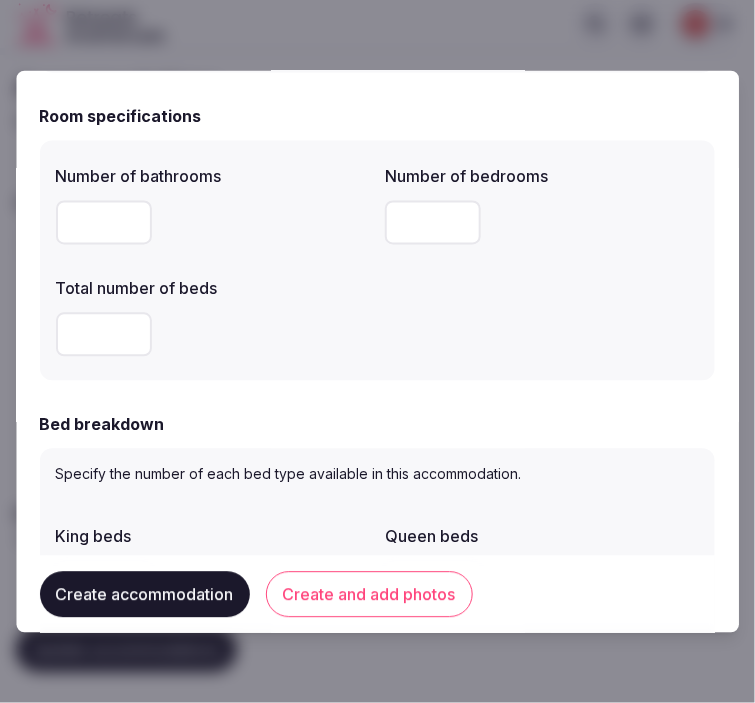
type input "*"
click at [442, 415] on div "Bed breakdown" at bounding box center [377, 424] width 675 height 24
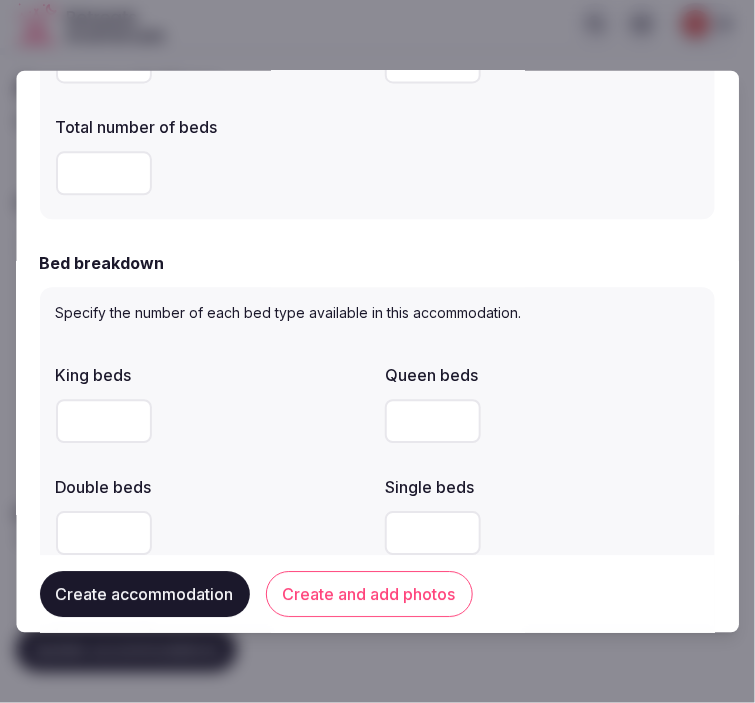
scroll to position [1000, 0]
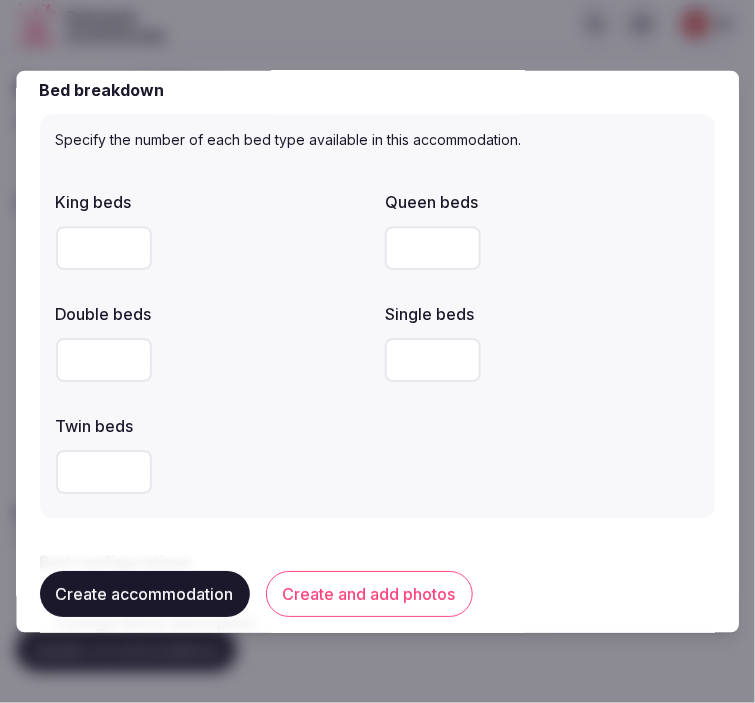
click at [108, 362] on input "*" at bounding box center [104, 360] width 96 height 44
type input "*"
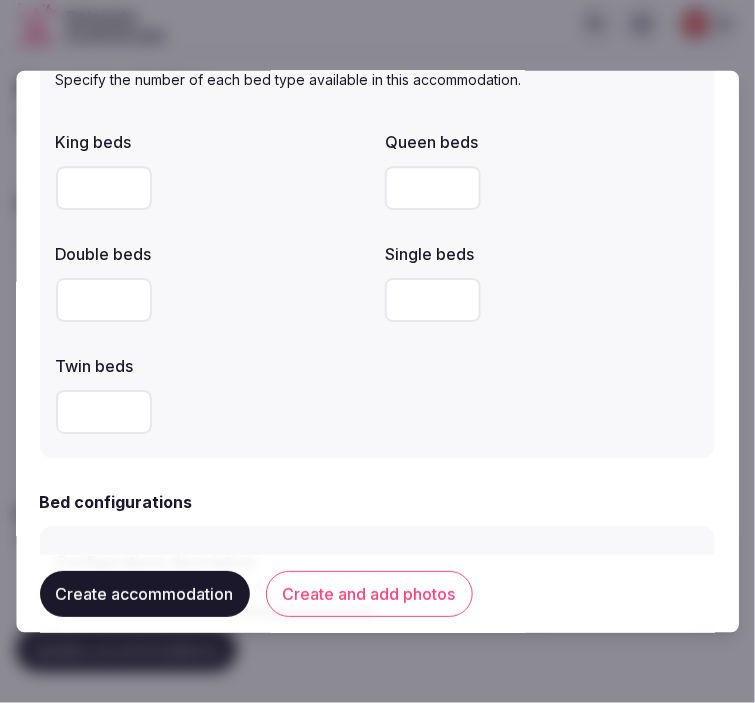
scroll to position [1222, 0]
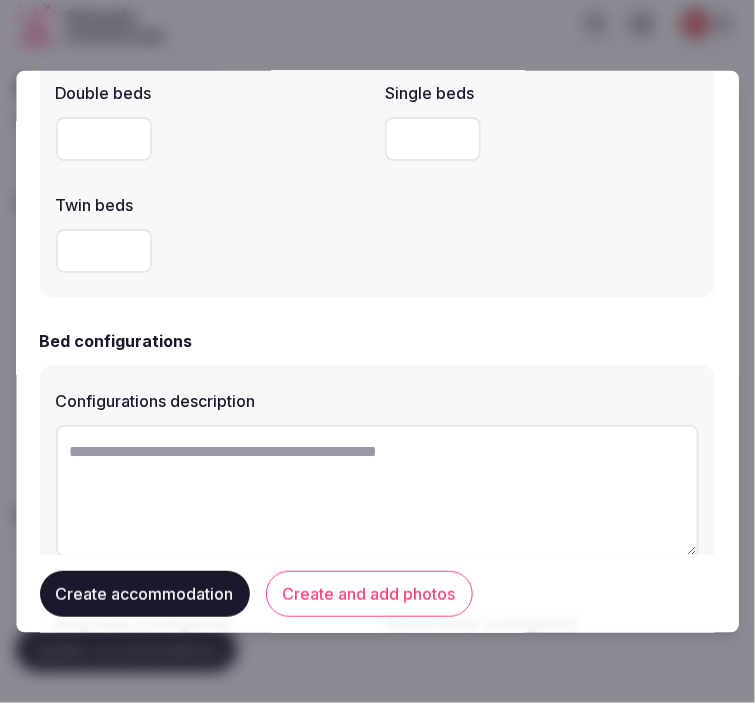
click at [254, 446] on textarea at bounding box center [377, 490] width 643 height 132
paste textarea "**********"
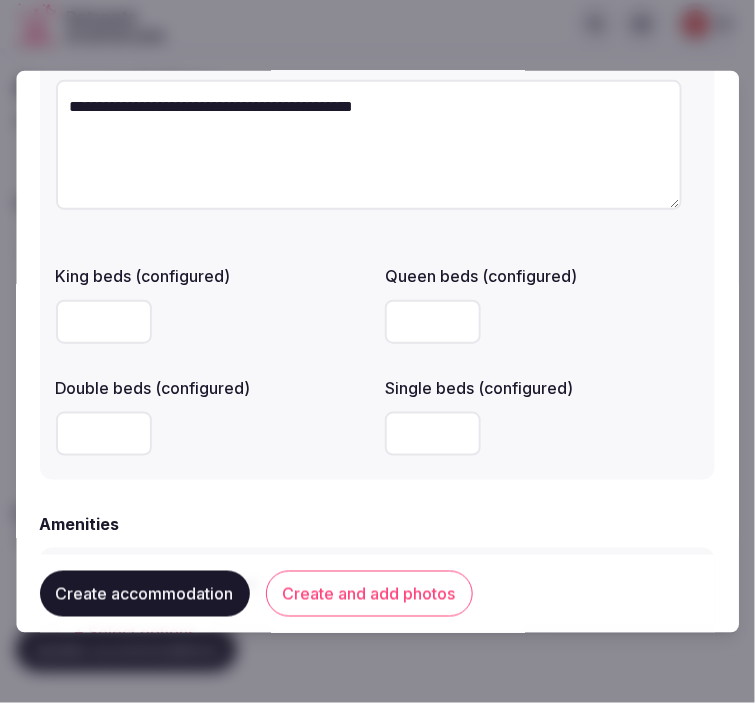
scroll to position [1665, 0]
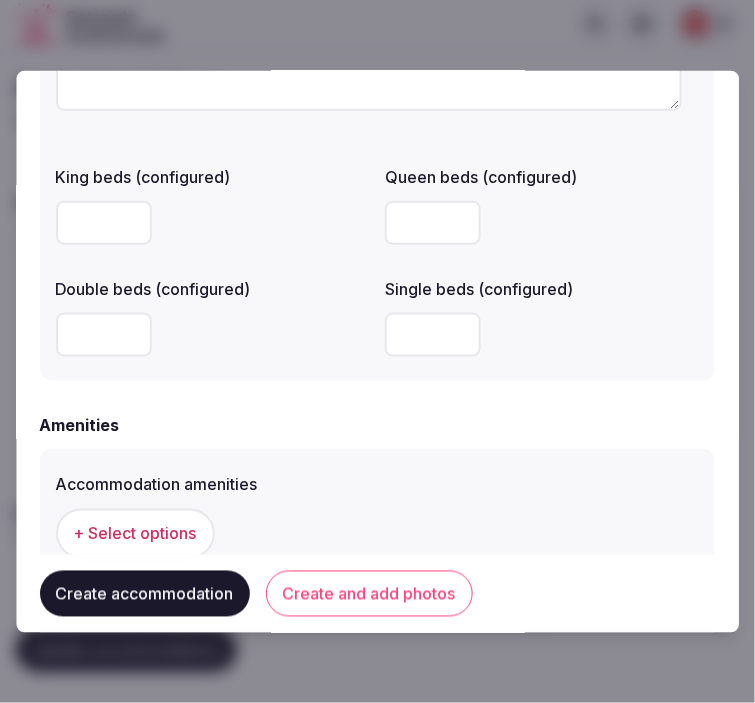
type textarea "**********"
click at [414, 333] on input "number" at bounding box center [434, 334] width 96 height 44
type input "*"
drag, startPoint x: 482, startPoint y: 431, endPoint x: 474, endPoint y: 424, distance: 10.6
click at [476, 426] on div "Amenities" at bounding box center [377, 424] width 675 height 24
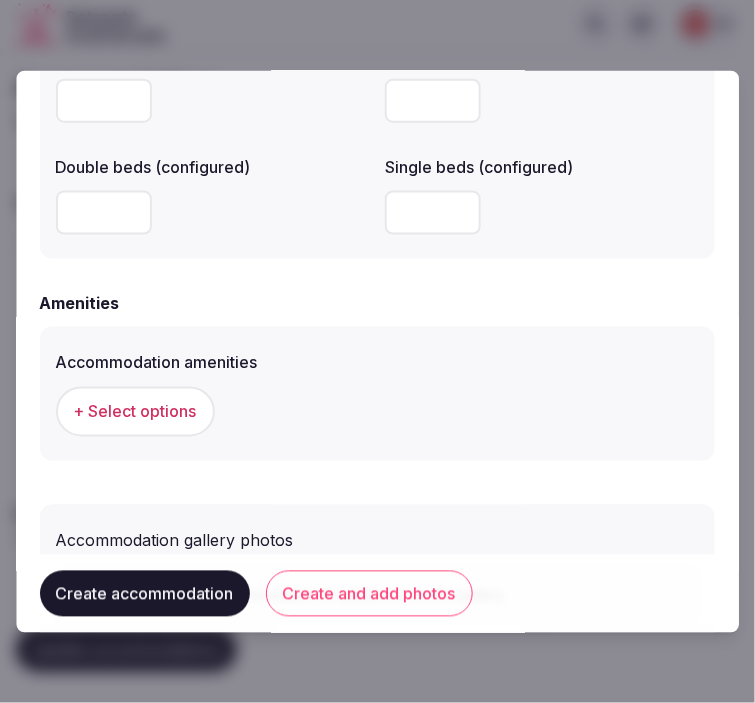
scroll to position [1887, 0]
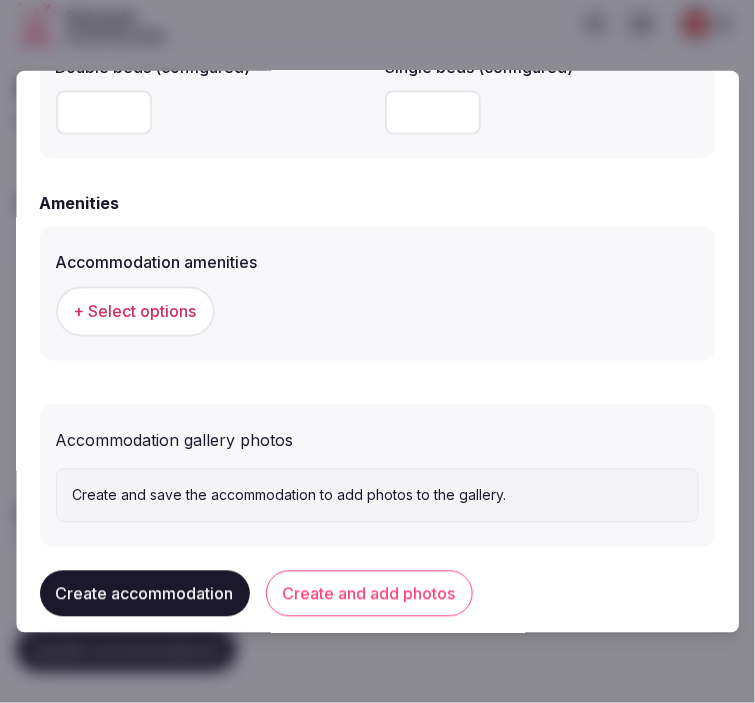
click at [137, 314] on span "+ Select options" at bounding box center [135, 311] width 123 height 22
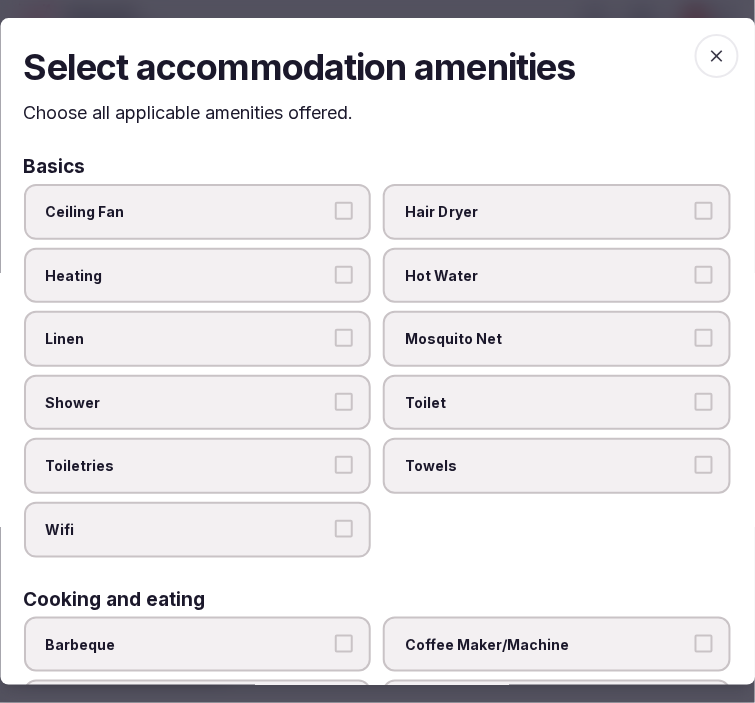
click at [223, 322] on label "Linen" at bounding box center [198, 339] width 348 height 56
click at [336, 329] on button "Linen" at bounding box center [345, 338] width 18 height 18
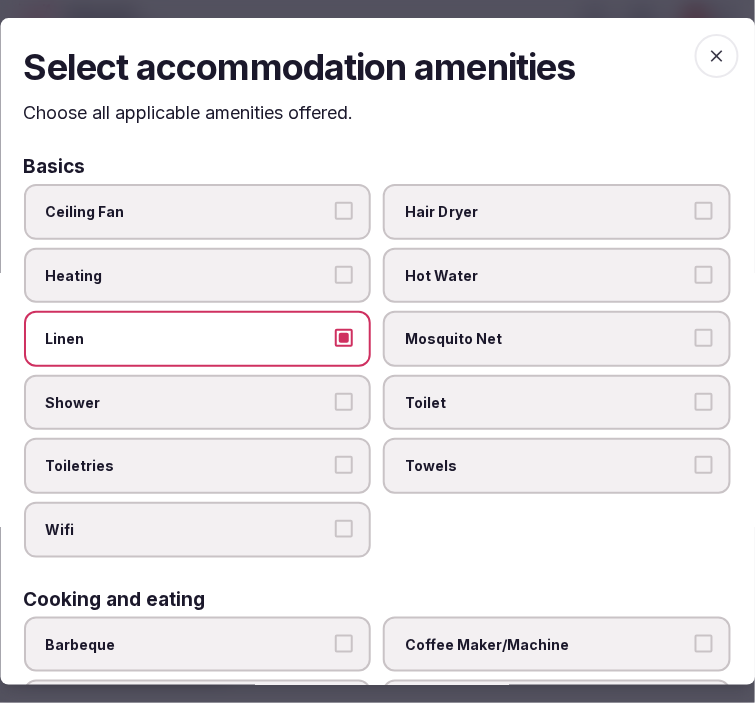
click at [280, 393] on span "Shower" at bounding box center [188, 403] width 284 height 20
click at [336, 393] on button "Shower" at bounding box center [345, 402] width 18 height 18
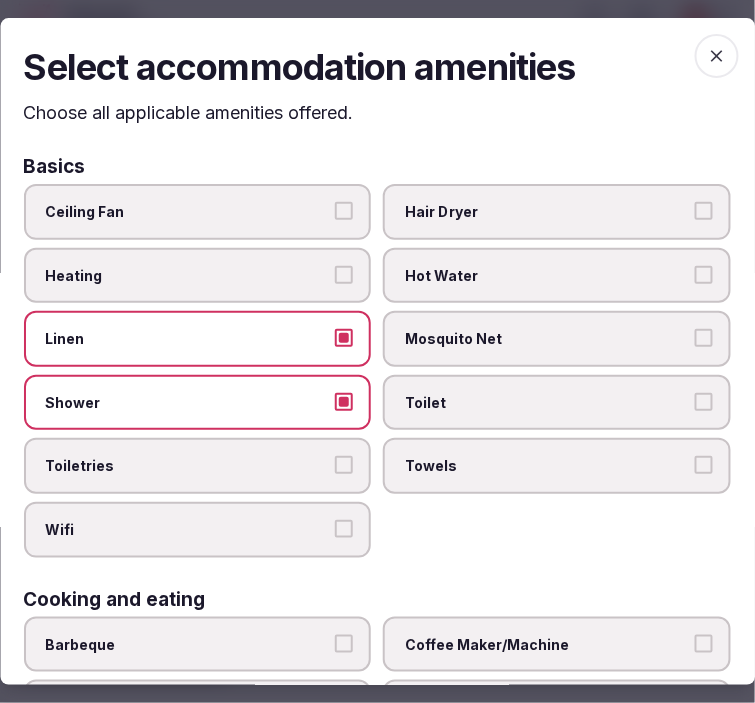
click at [311, 457] on span "Toiletries" at bounding box center [188, 467] width 284 height 20
click at [336, 457] on button "Toiletries" at bounding box center [345, 466] width 18 height 18
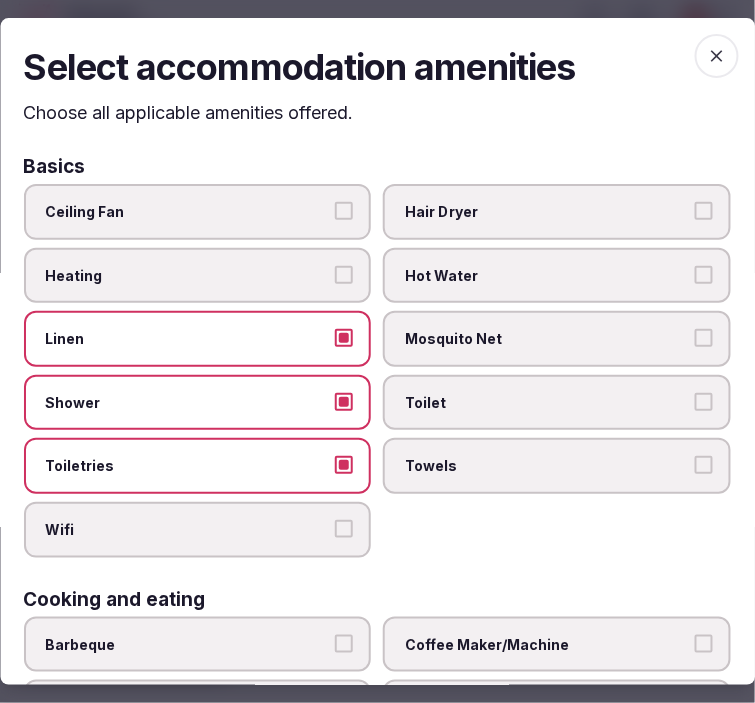
click at [344, 502] on label "Wifi" at bounding box center [198, 530] width 348 height 56
click at [344, 520] on button "Wifi" at bounding box center [345, 529] width 18 height 18
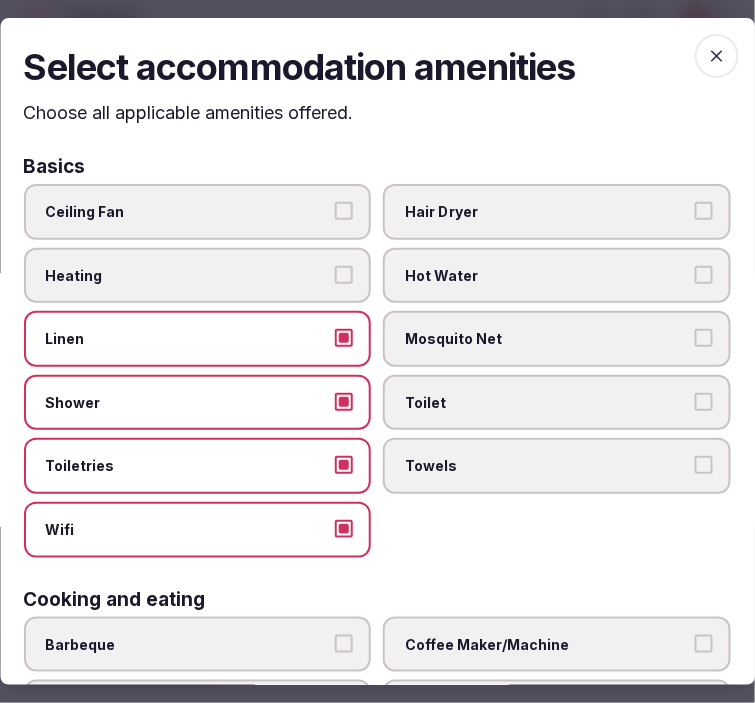
click at [476, 457] on span "Towels" at bounding box center [548, 467] width 284 height 20
click at [695, 457] on button "Towels" at bounding box center [704, 466] width 18 height 18
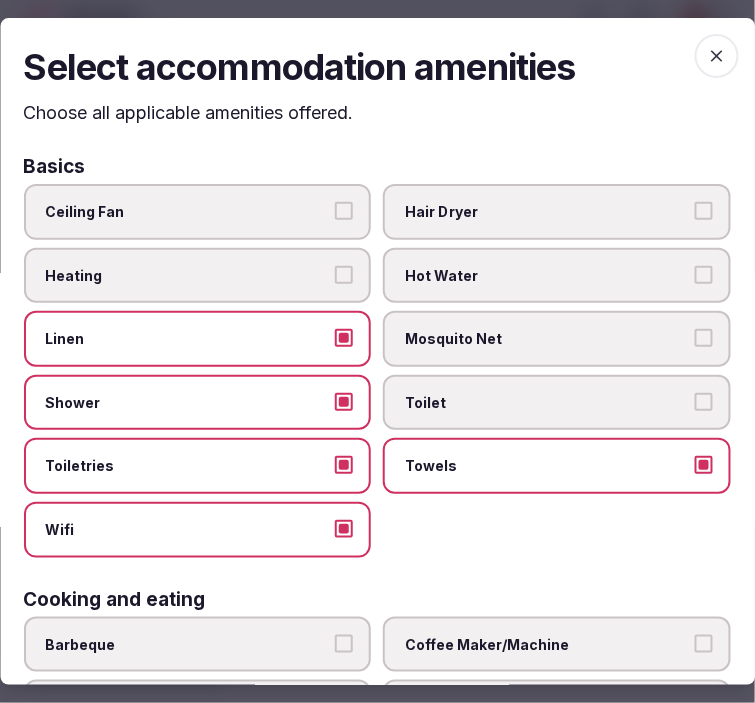
click at [493, 393] on span "Toilet" at bounding box center [548, 403] width 284 height 20
click at [695, 393] on button "Toilet" at bounding box center [704, 402] width 18 height 18
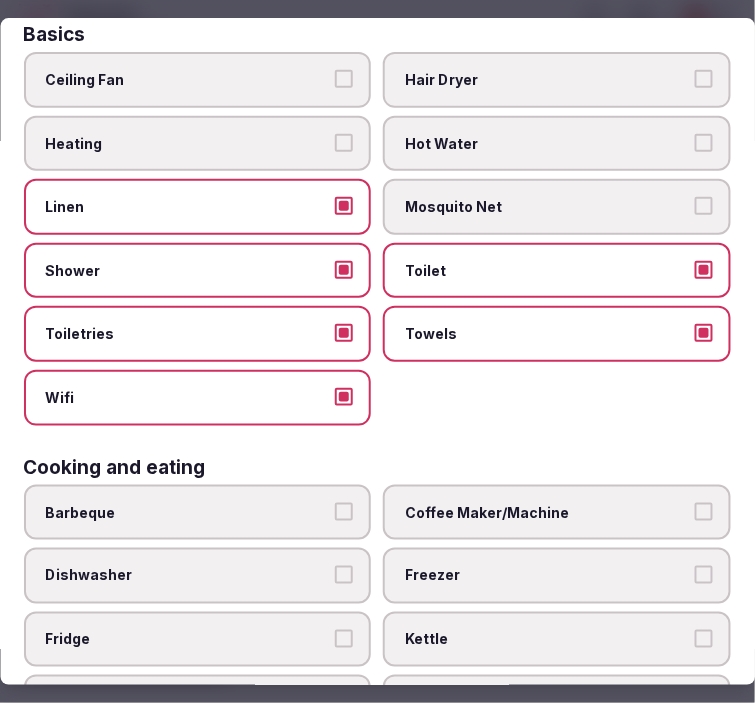
scroll to position [222, 0]
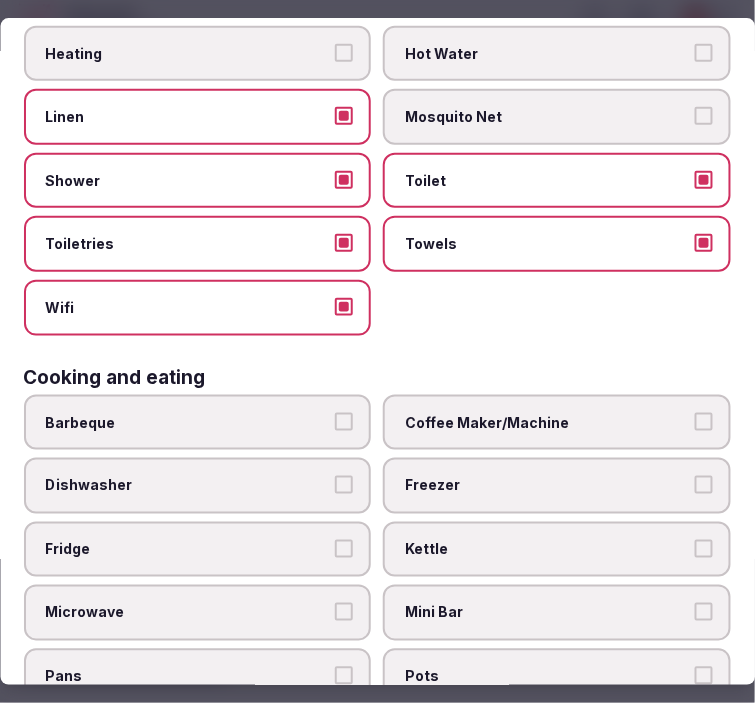
click at [470, 413] on span "Coffee Maker/Machine" at bounding box center [548, 423] width 284 height 20
click at [695, 413] on button "Coffee Maker/Machine" at bounding box center [704, 422] width 18 height 18
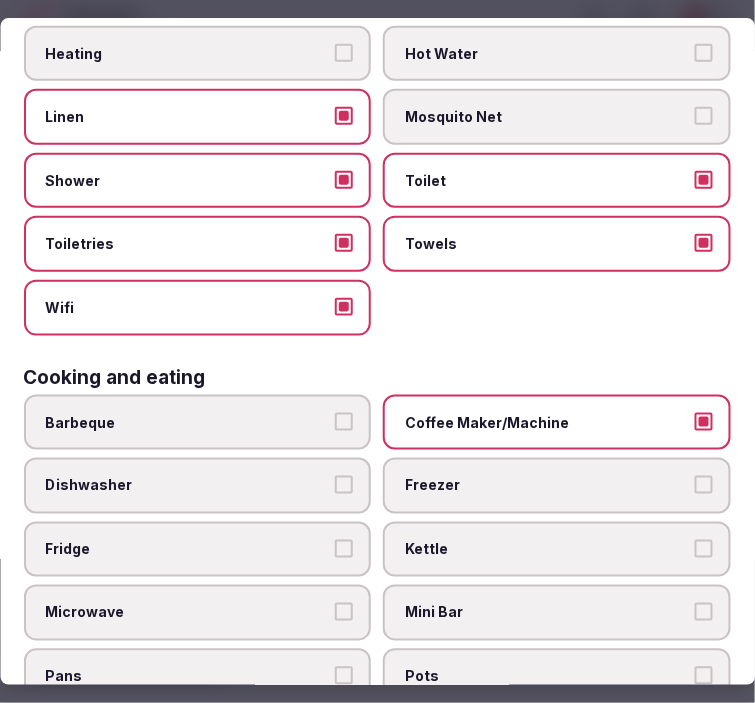
click at [607, 604] on span "Mini Bar" at bounding box center [548, 614] width 284 height 20
click at [695, 604] on button "Mini Bar" at bounding box center [704, 613] width 18 height 18
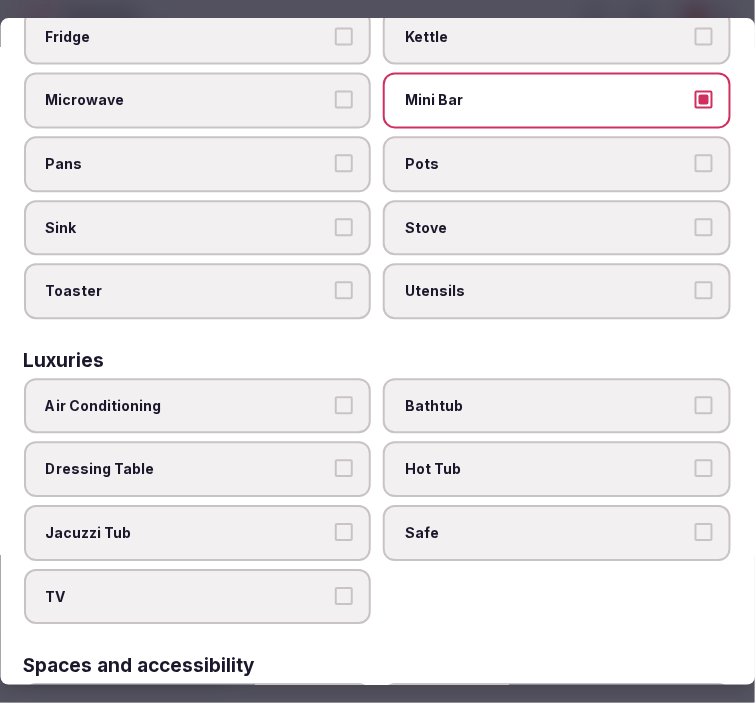
scroll to position [888, 0]
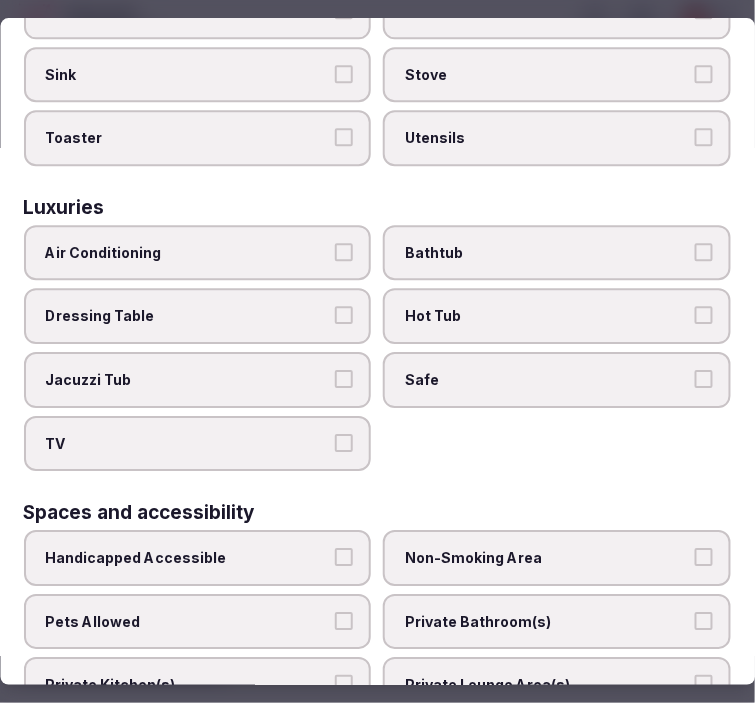
click at [290, 243] on span "Air Conditioning" at bounding box center [188, 253] width 284 height 20
click at [336, 243] on button "Air Conditioning" at bounding box center [345, 252] width 18 height 18
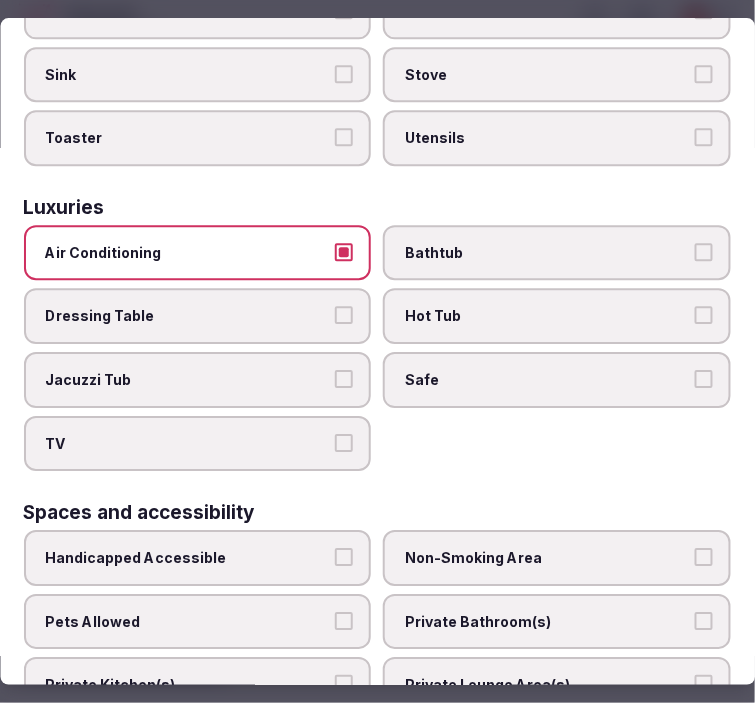
click at [281, 416] on label "TV" at bounding box center [198, 444] width 348 height 56
click at [336, 434] on button "TV" at bounding box center [345, 443] width 18 height 18
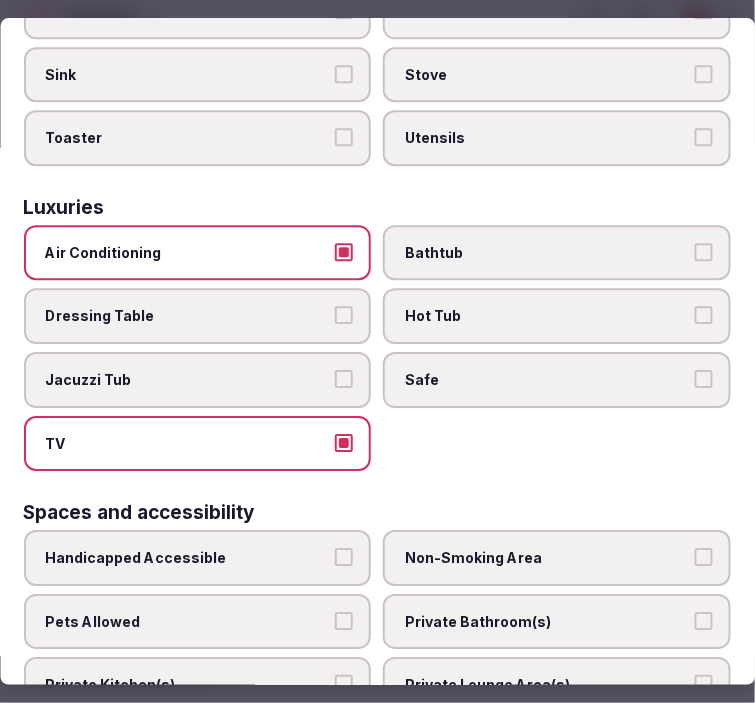
click at [490, 352] on label "Safe" at bounding box center [558, 380] width 348 height 56
click at [695, 370] on button "Safe" at bounding box center [704, 379] width 18 height 18
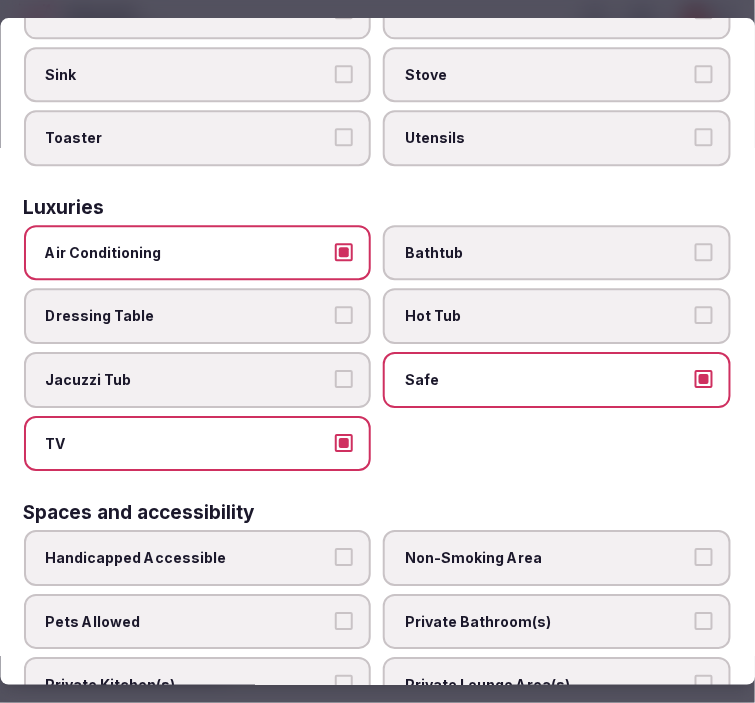
click at [600, 237] on label "Bathtub" at bounding box center [558, 253] width 348 height 56
click at [695, 243] on button "Bathtub" at bounding box center [704, 252] width 18 height 18
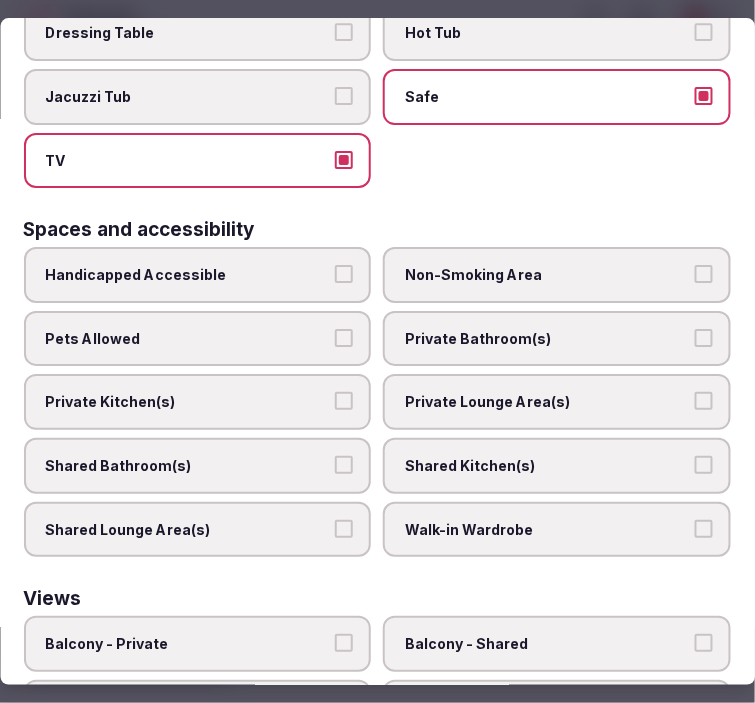
scroll to position [1222, 0]
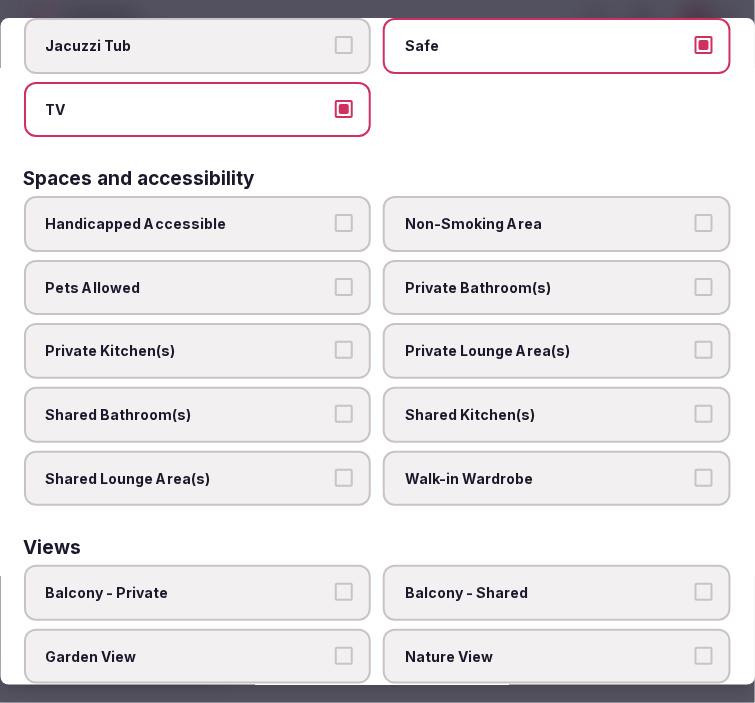
click at [546, 278] on span "Private Bathroom(s)" at bounding box center [548, 288] width 284 height 20
click at [695, 278] on button "Private Bathroom(s)" at bounding box center [704, 287] width 18 height 18
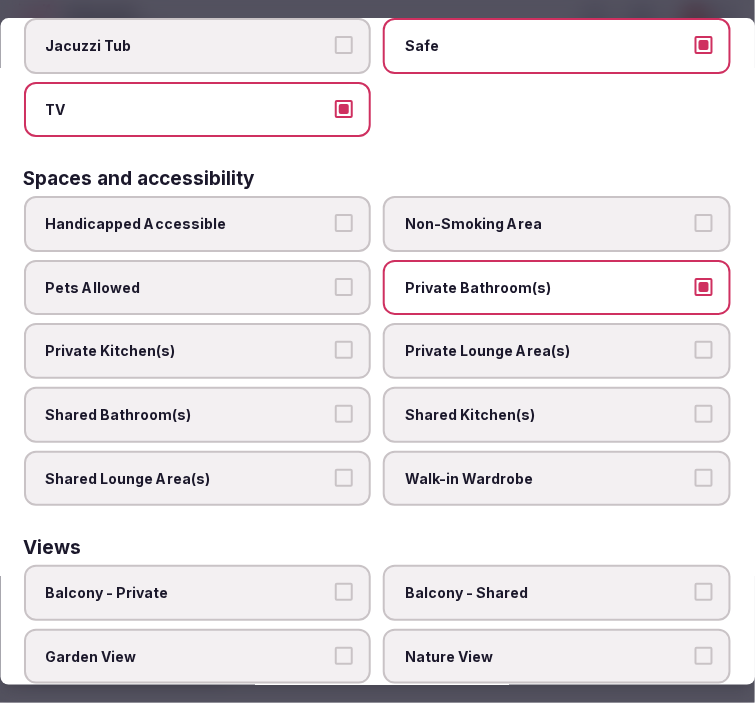
click at [594, 341] on span "Private Lounge Area(s)" at bounding box center [548, 351] width 284 height 20
click at [695, 341] on button "Private Lounge Area(s)" at bounding box center [704, 350] width 18 height 18
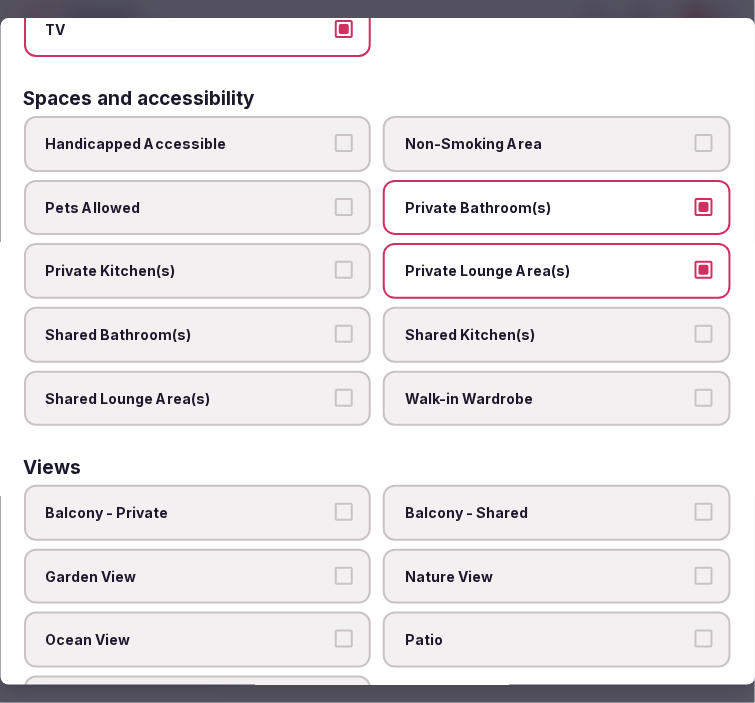
scroll to position [1324, 0]
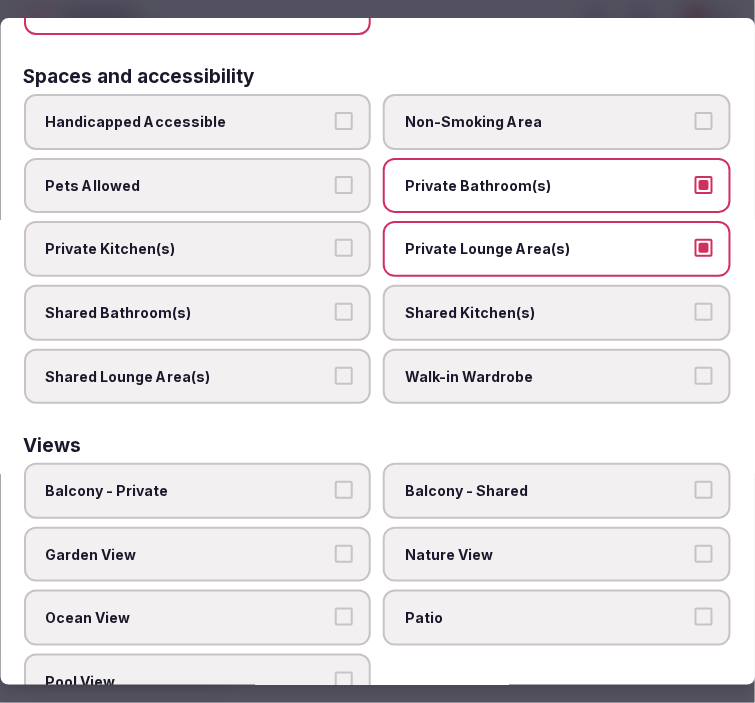
click at [240, 481] on span "Balcony - Private" at bounding box center [188, 491] width 284 height 20
click at [336, 481] on button "Balcony - Private" at bounding box center [345, 490] width 18 height 18
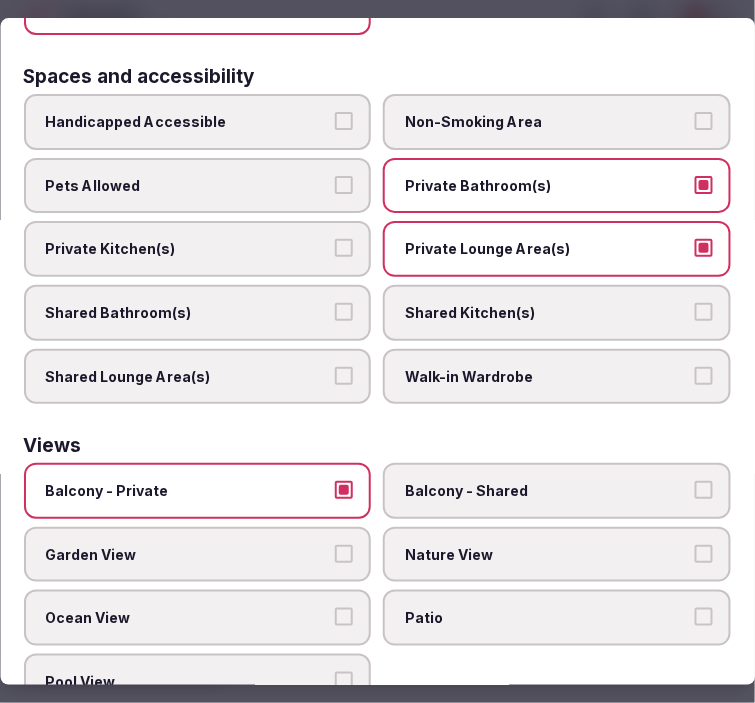
click at [527, 527] on label "Nature View" at bounding box center [558, 555] width 348 height 56
click at [695, 545] on button "Nature View" at bounding box center [704, 554] width 18 height 18
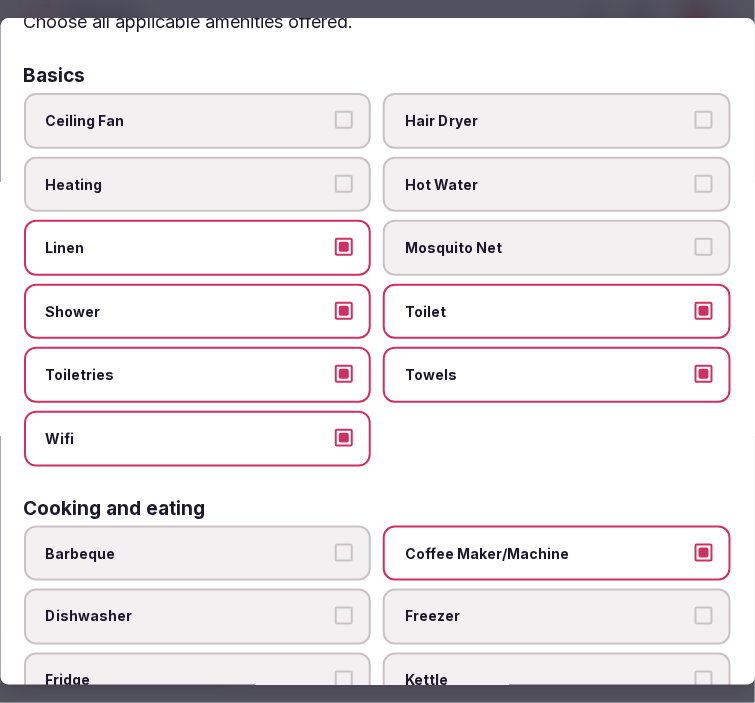
scroll to position [0, 0]
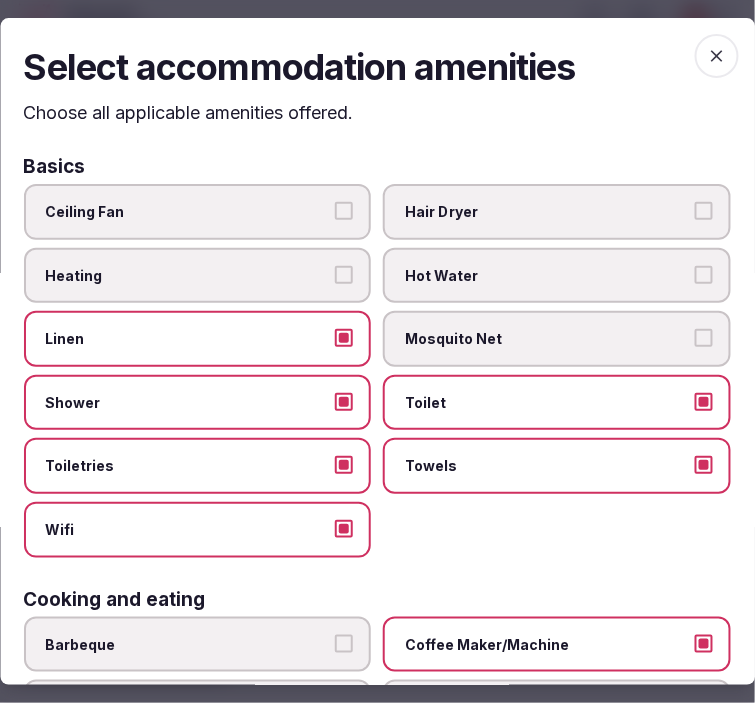
click at [707, 52] on icon "button" at bounding box center [717, 56] width 20 height 20
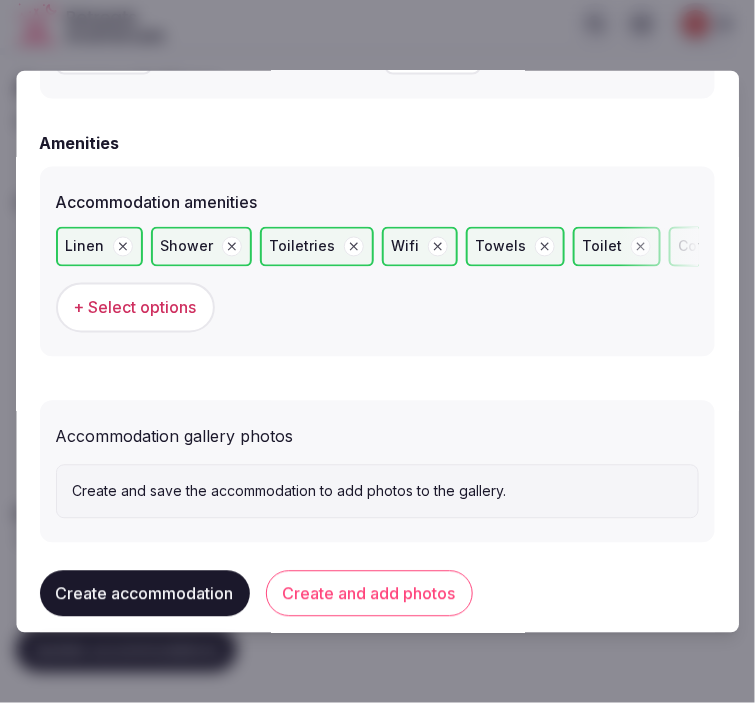
scroll to position [1971, 0]
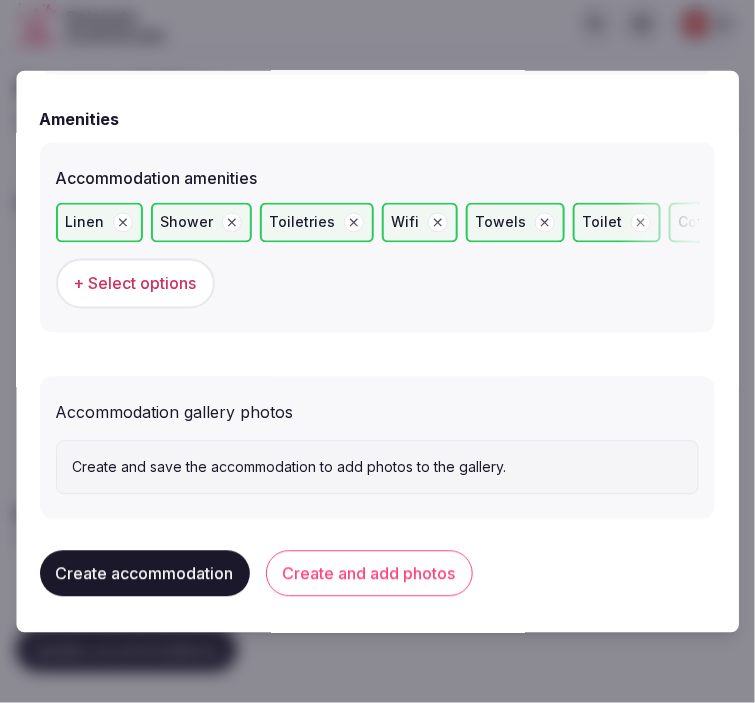
click at [365, 562] on button "Create and add photos" at bounding box center [369, 573] width 207 height 46
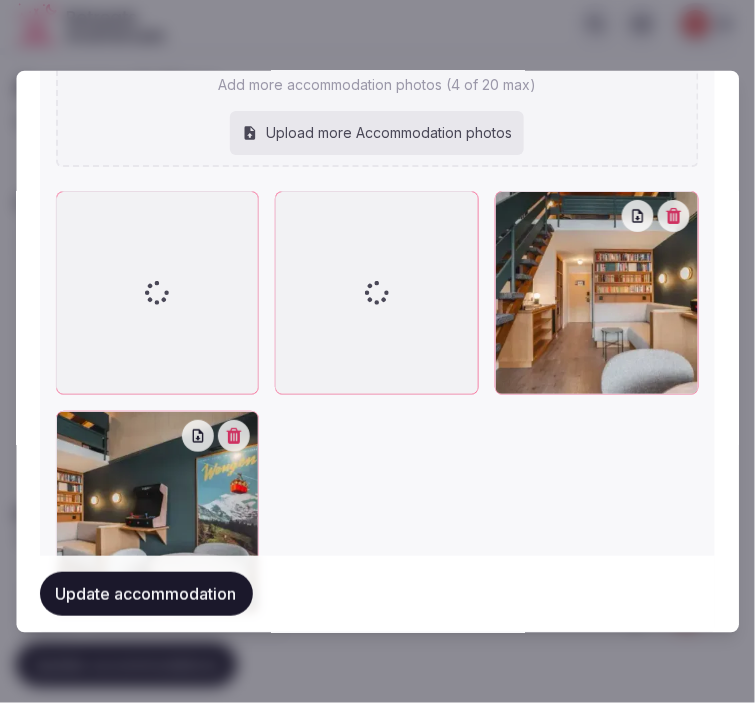
scroll to position [2733, 0]
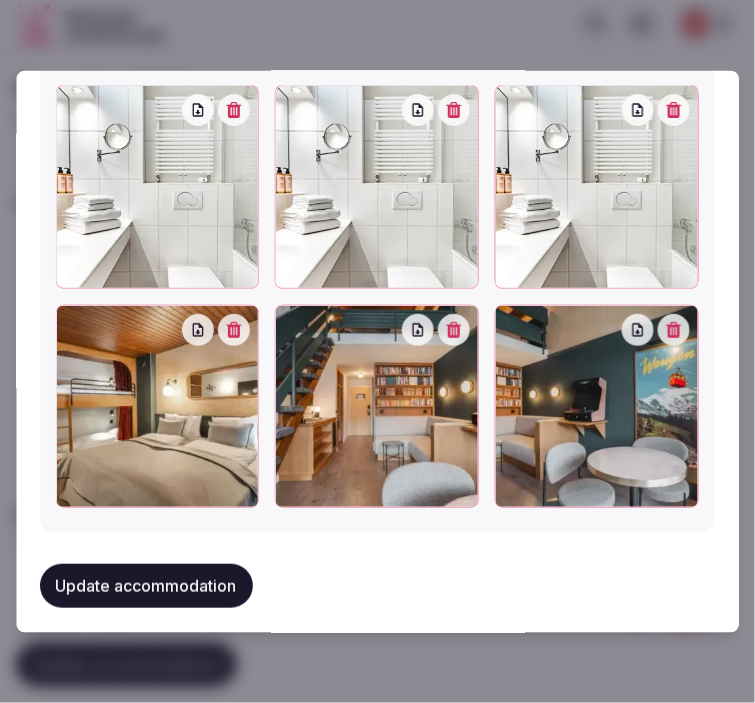
click at [452, 102] on icon "button" at bounding box center [454, 110] width 15 height 16
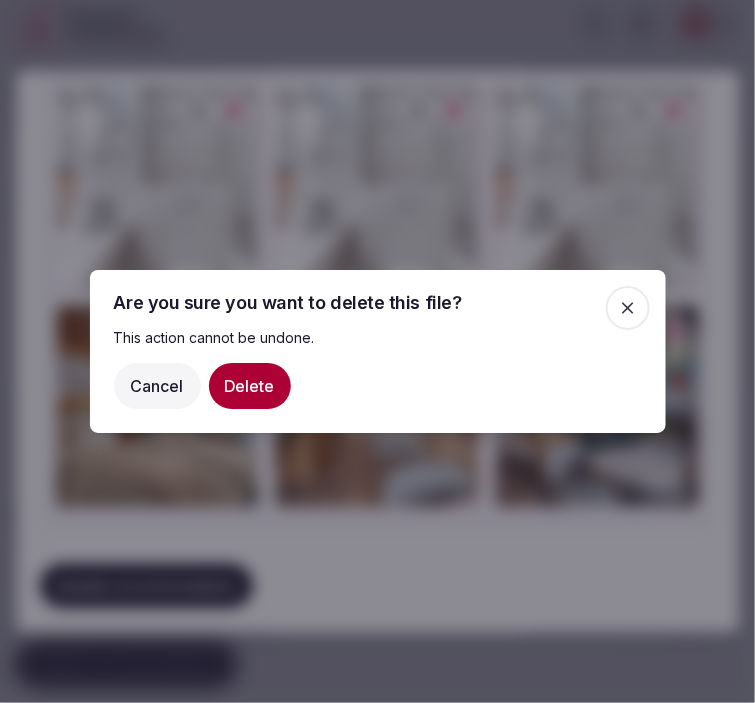
click at [256, 393] on button "Delete" at bounding box center [250, 386] width 82 height 46
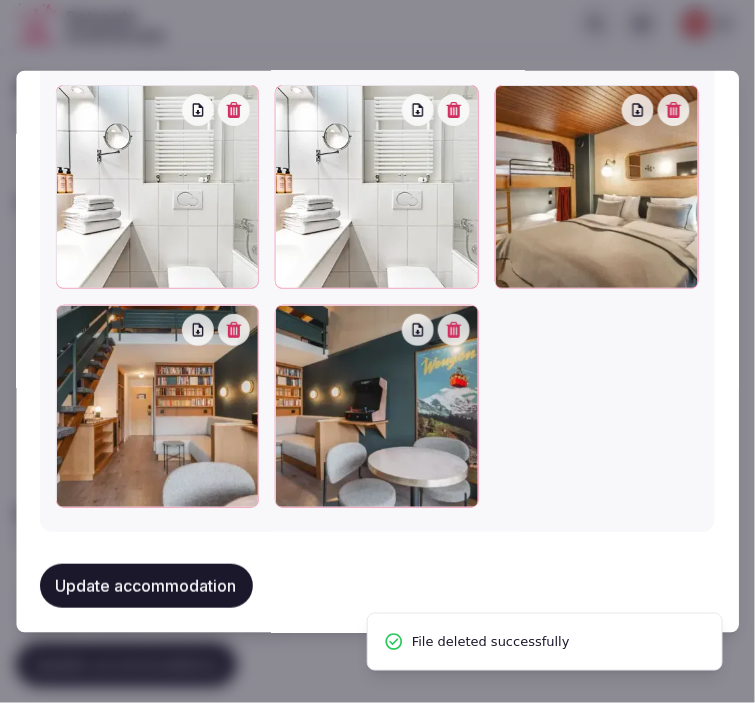
click at [450, 102] on icon "button" at bounding box center [454, 110] width 16 height 16
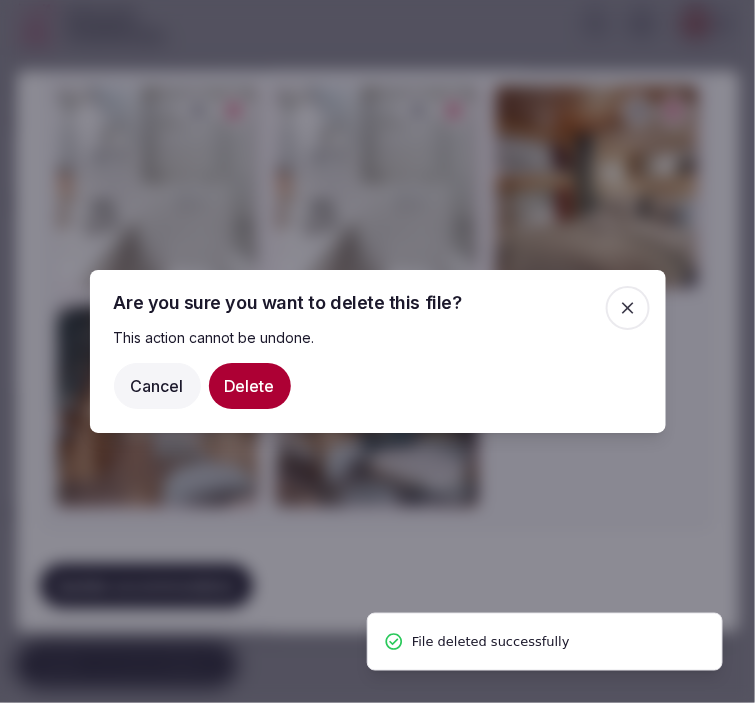
click at [247, 403] on button "Delete" at bounding box center [250, 386] width 82 height 46
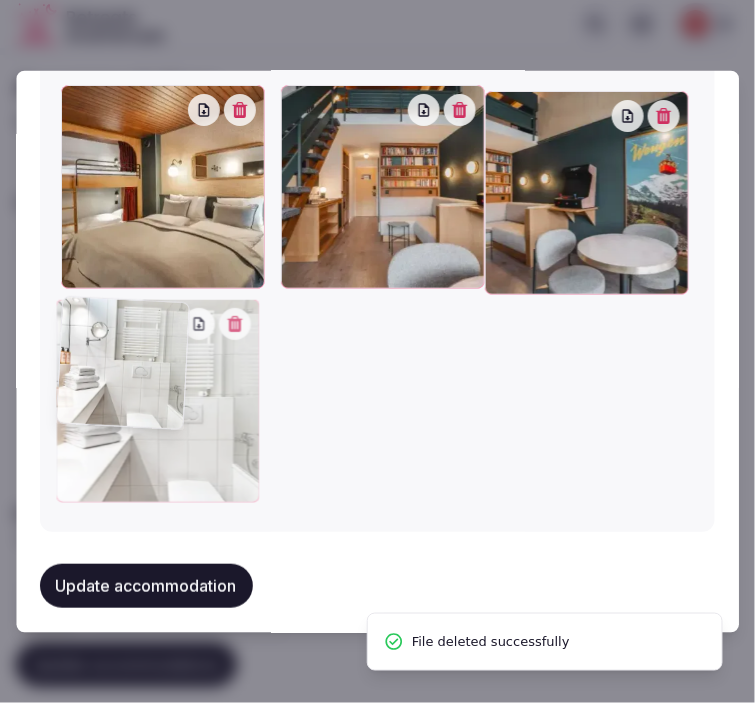
drag, startPoint x: 55, startPoint y: 163, endPoint x: 68, endPoint y: 378, distance: 215.3
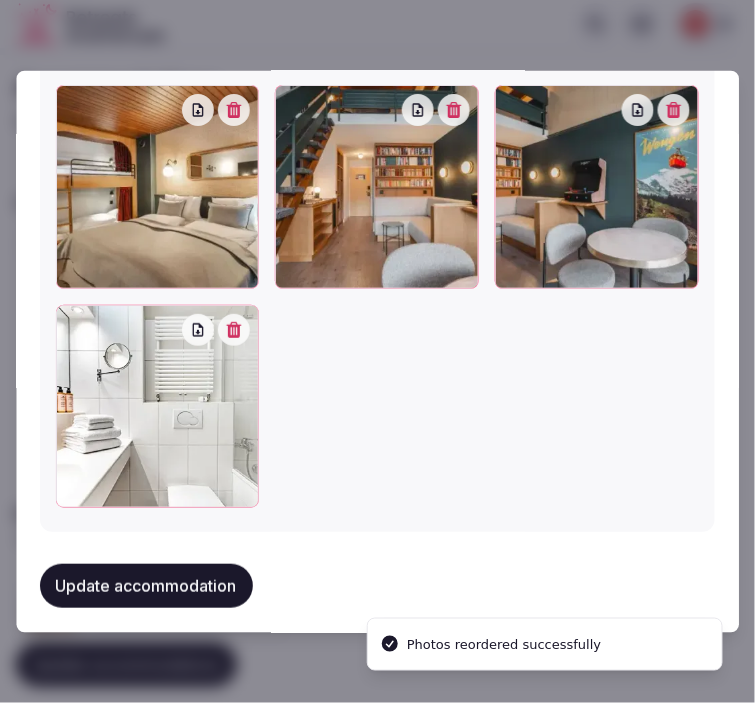
click at [137, 568] on button "Update accommodation" at bounding box center [146, 586] width 213 height 44
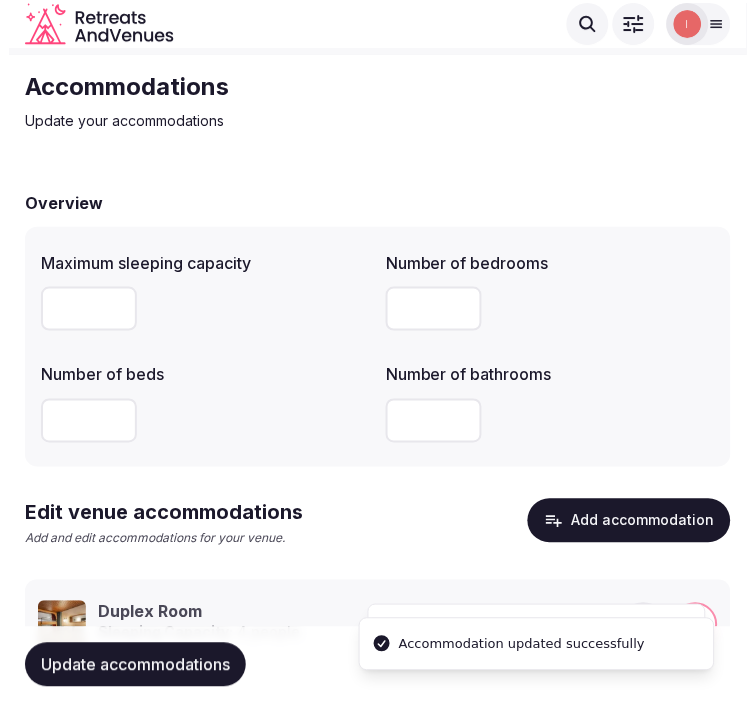
scroll to position [135, 0]
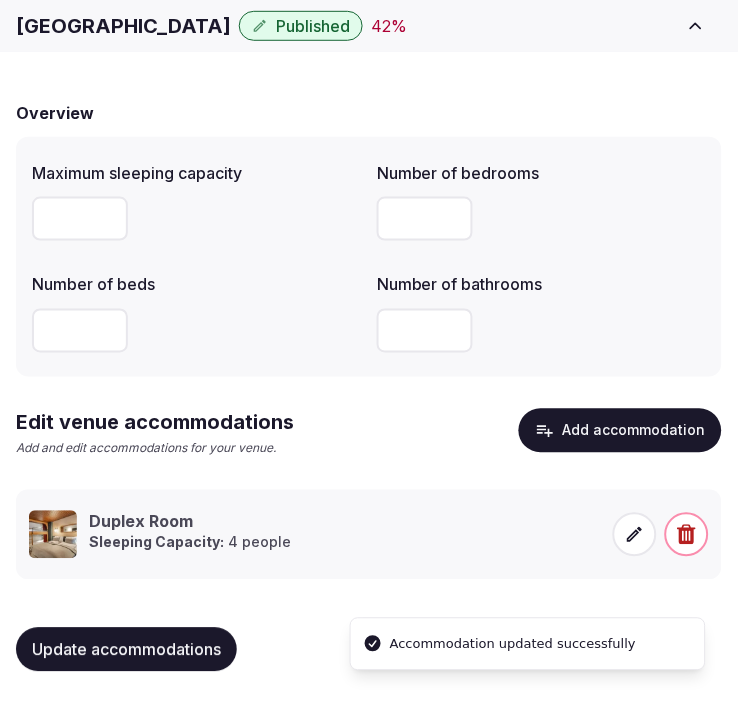
click at [347, 530] on div "Duplex Room Sleeping Capacity: 4 people" at bounding box center [315, 535] width 572 height 48
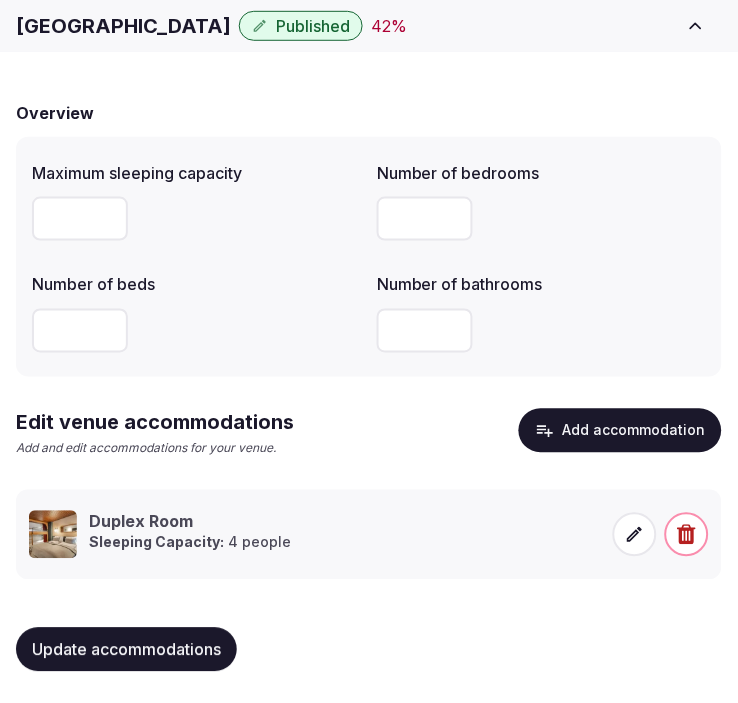
click at [630, 538] on icon at bounding box center [635, 534] width 15 height 15
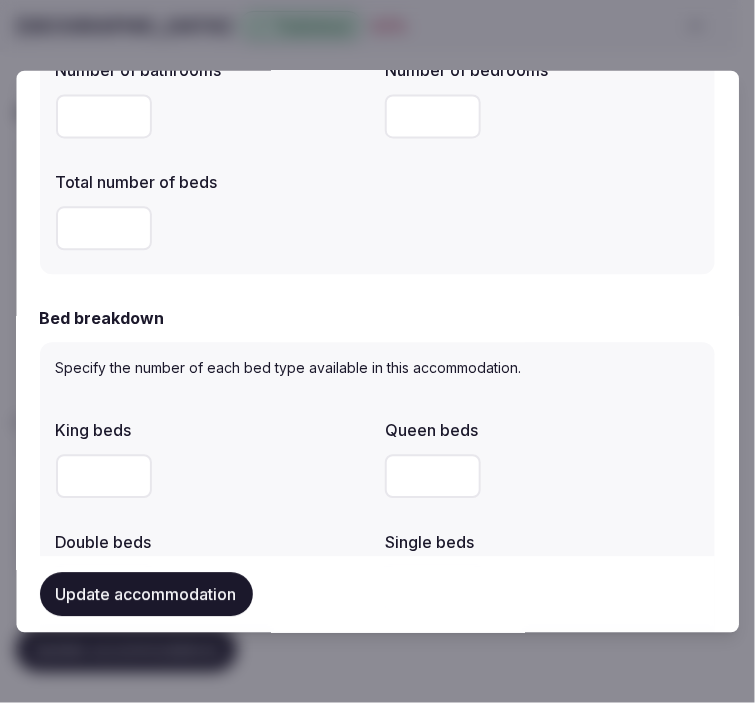
scroll to position [888, 0]
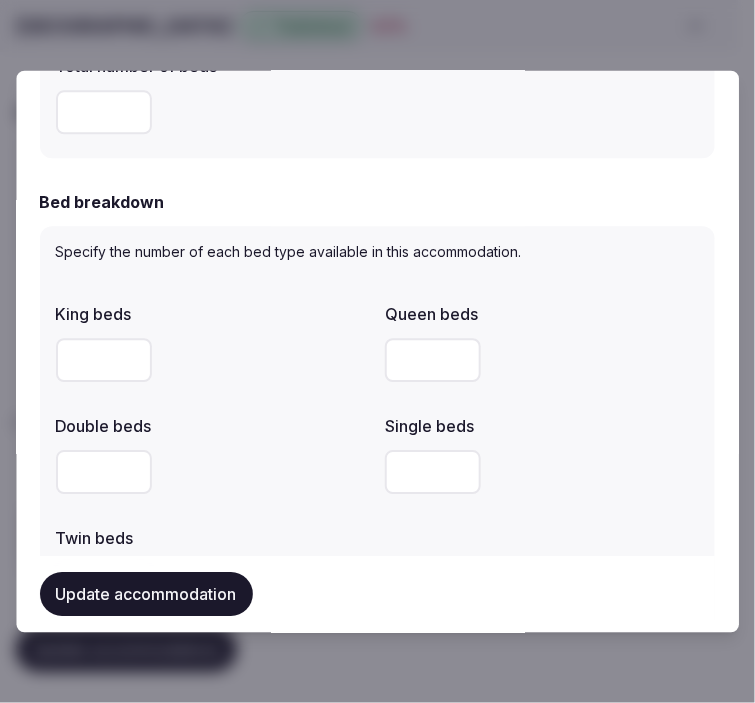
click at [188, 594] on button "Update accommodation" at bounding box center [146, 595] width 213 height 44
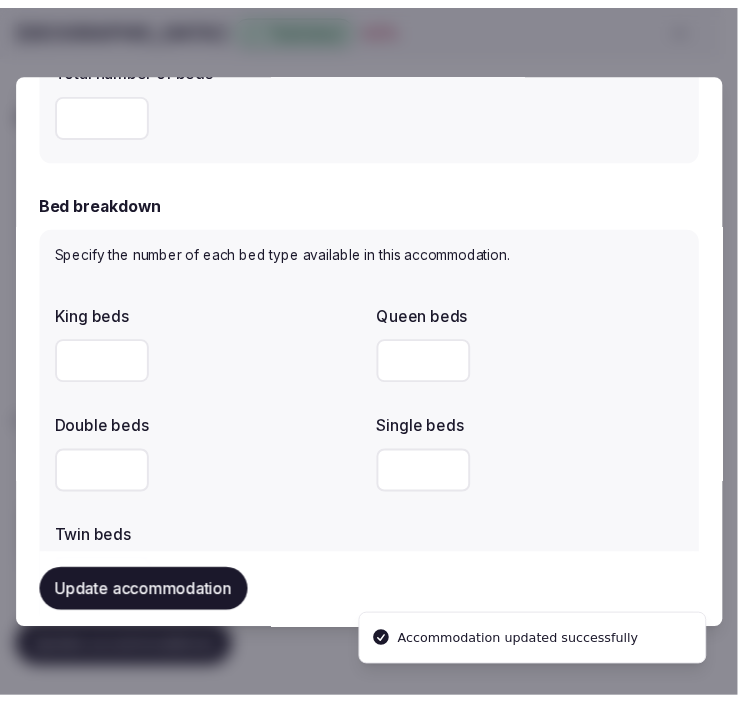
scroll to position [666, 0]
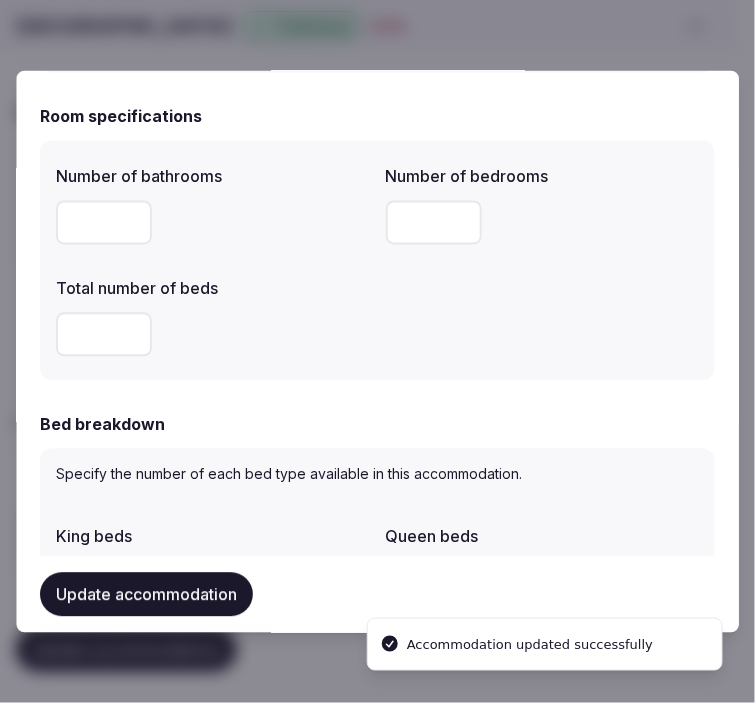
click at [51, 336] on div "Number of bathrooms * Number of bedrooms * Total number of beds *" at bounding box center [377, 260] width 675 height 240
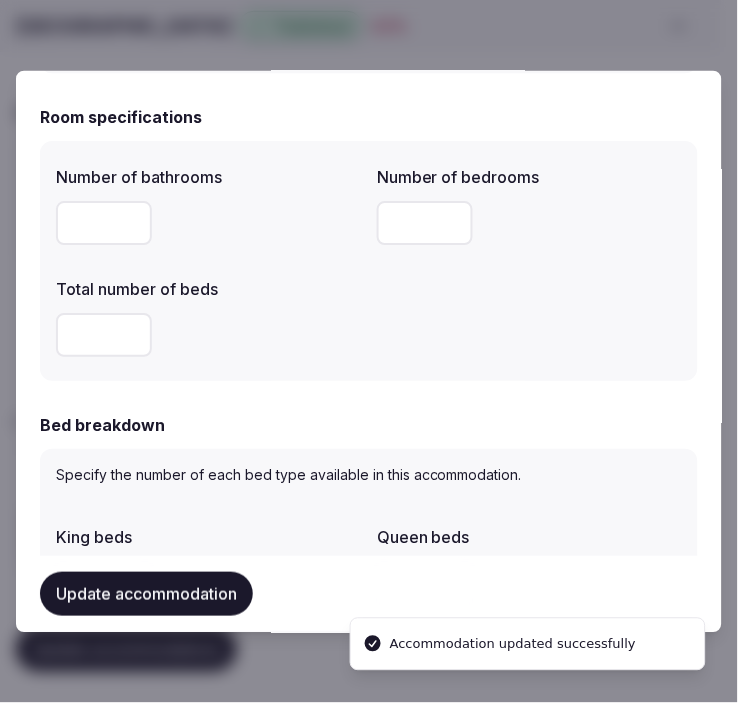
scroll to position [0, 0]
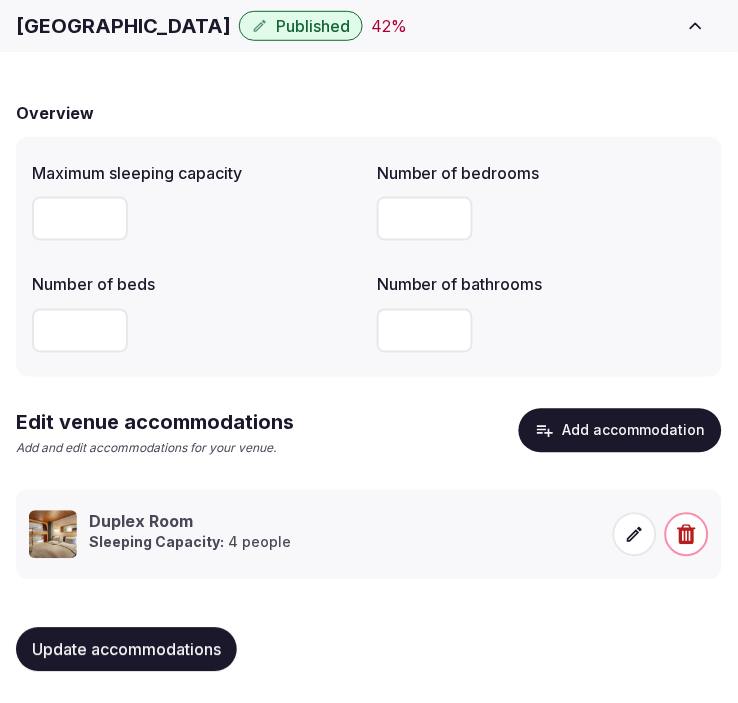
click at [77, 612] on div "Update accommodations" at bounding box center [369, 650] width 706 height 76
drag, startPoint x: 77, startPoint y: 636, endPoint x: 88, endPoint y: 633, distance: 11.4
click at [82, 635] on button "Update accommodations" at bounding box center [126, 650] width 221 height 44
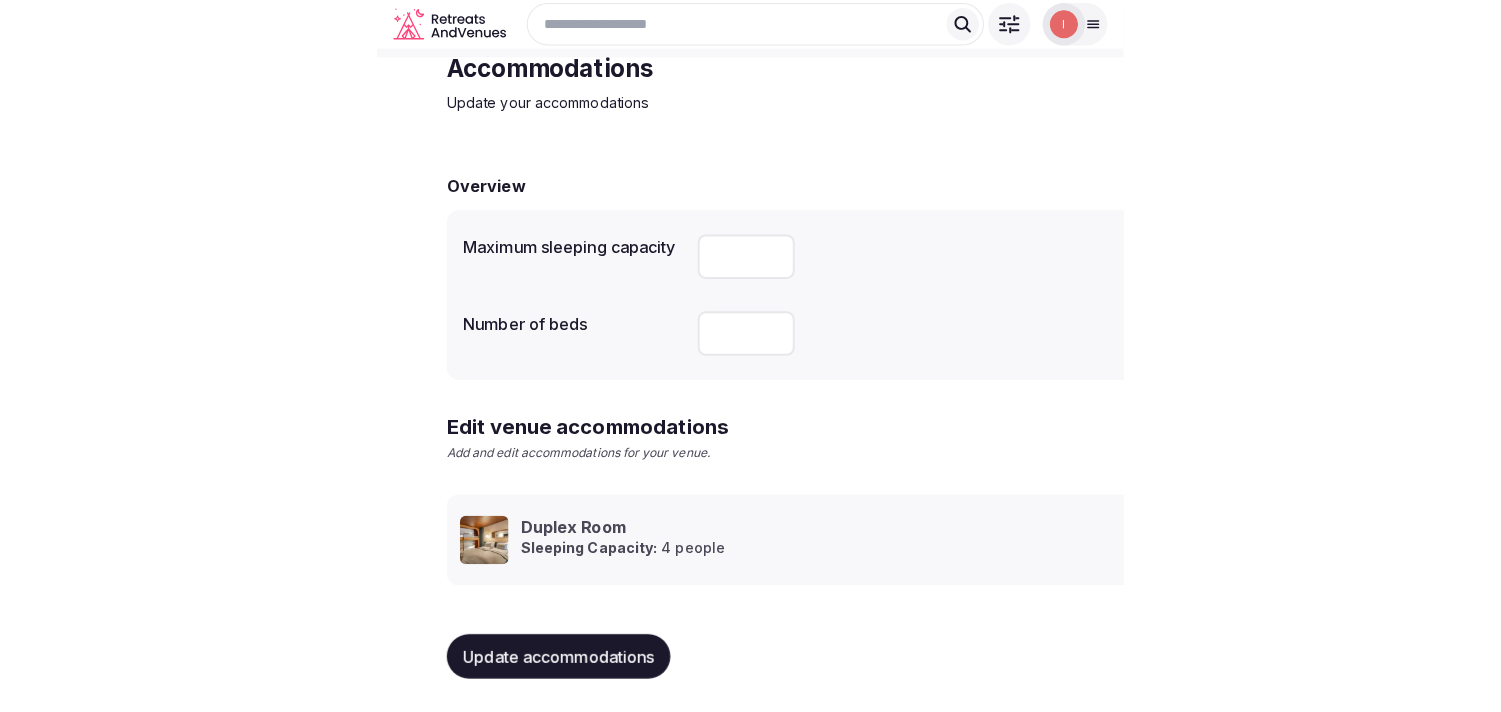
scroll to position [94, 0]
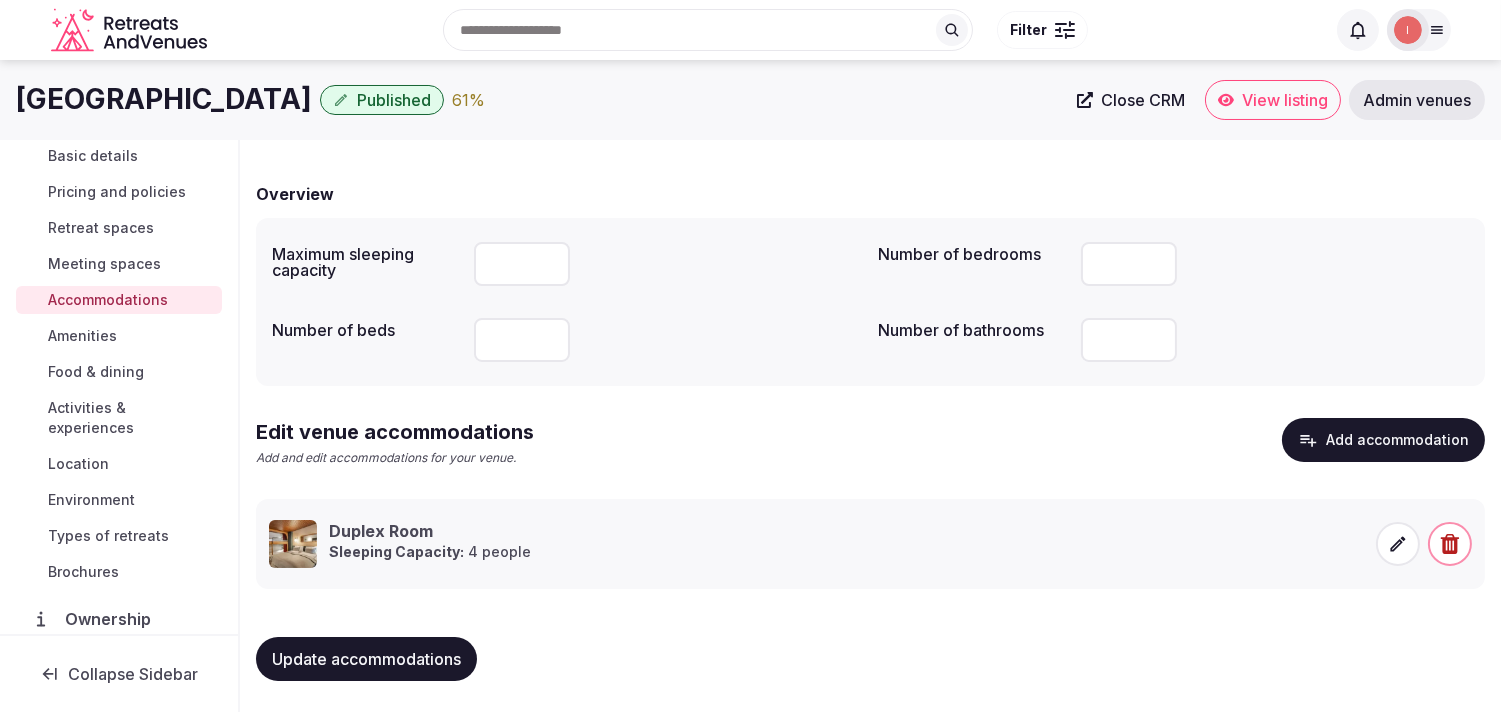
click at [108, 344] on span "Amenities" at bounding box center [82, 336] width 69 height 20
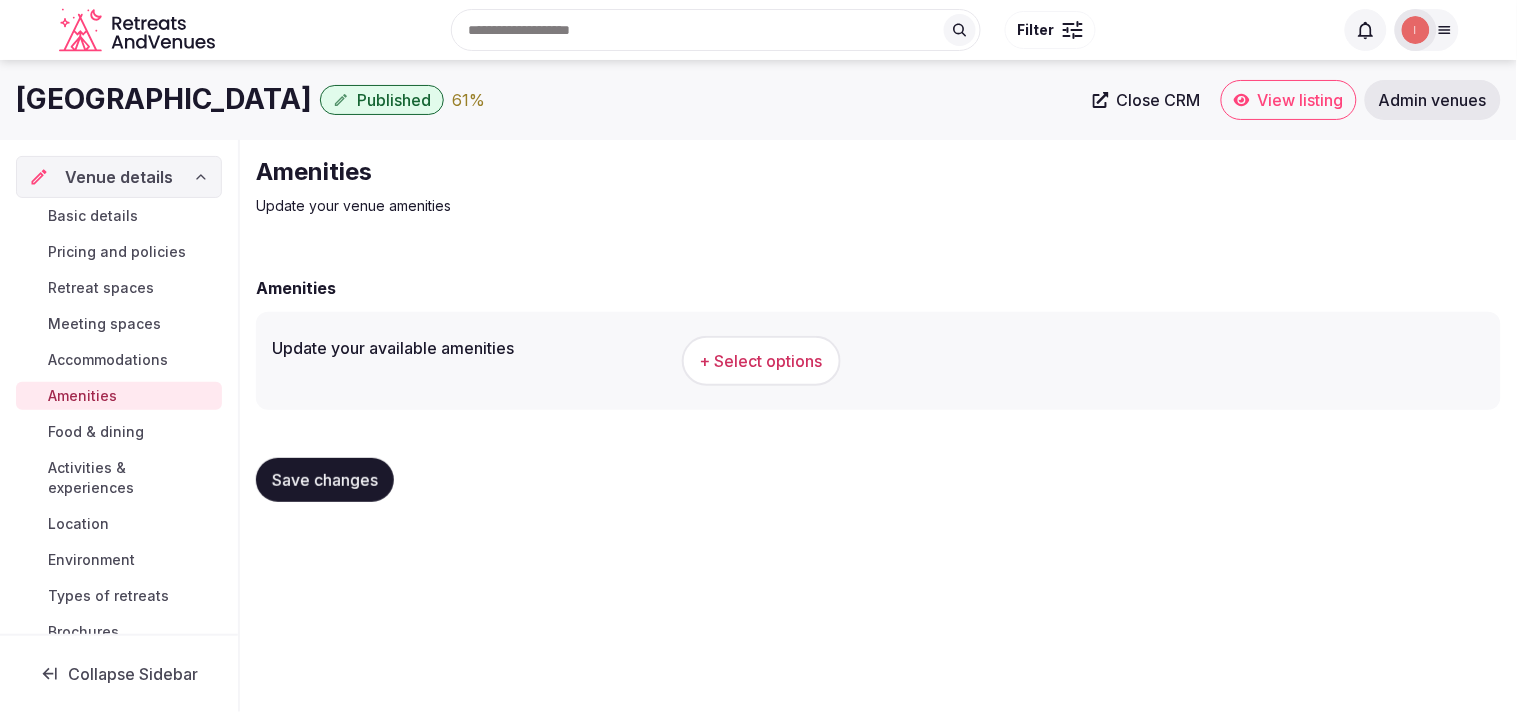
click at [754, 368] on span "+ Select options" at bounding box center [761, 361] width 123 height 22
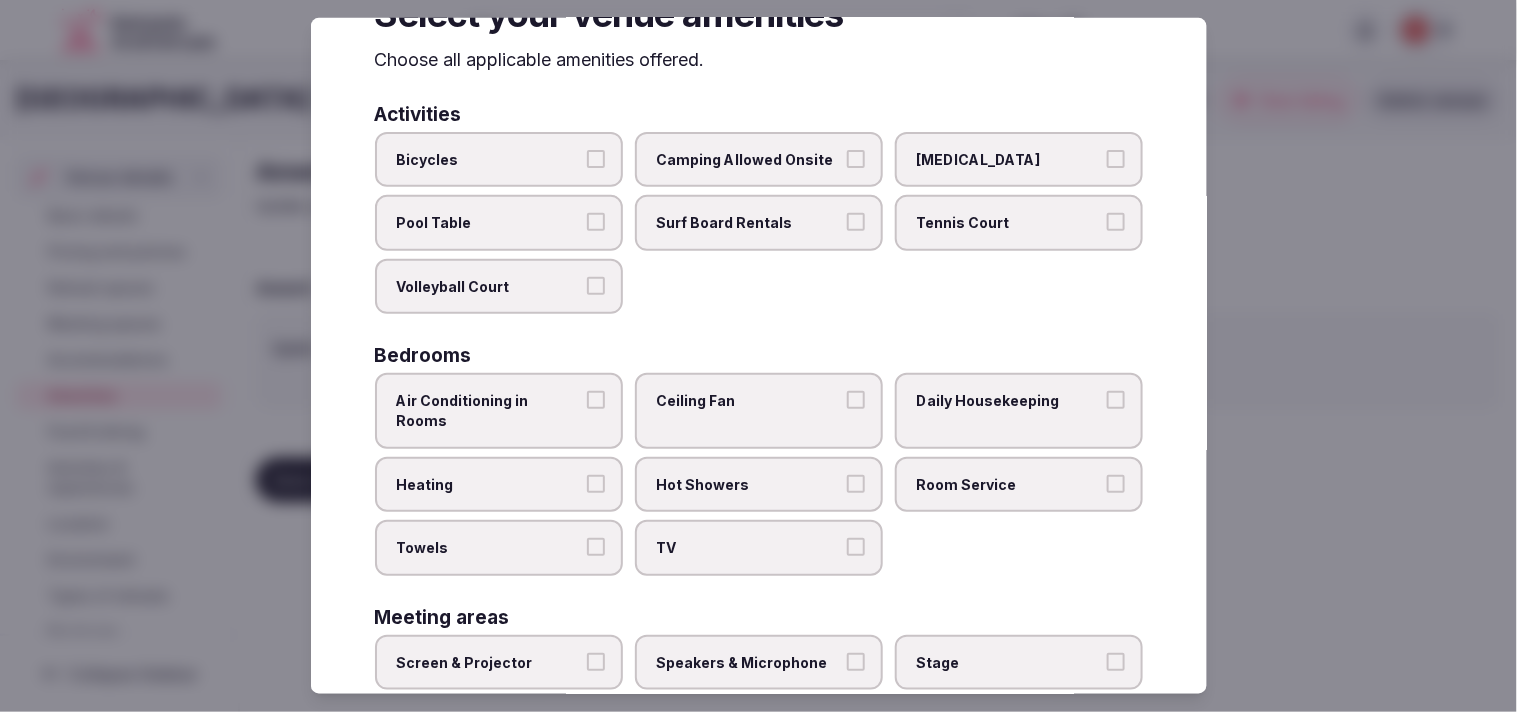
scroll to position [111, 0]
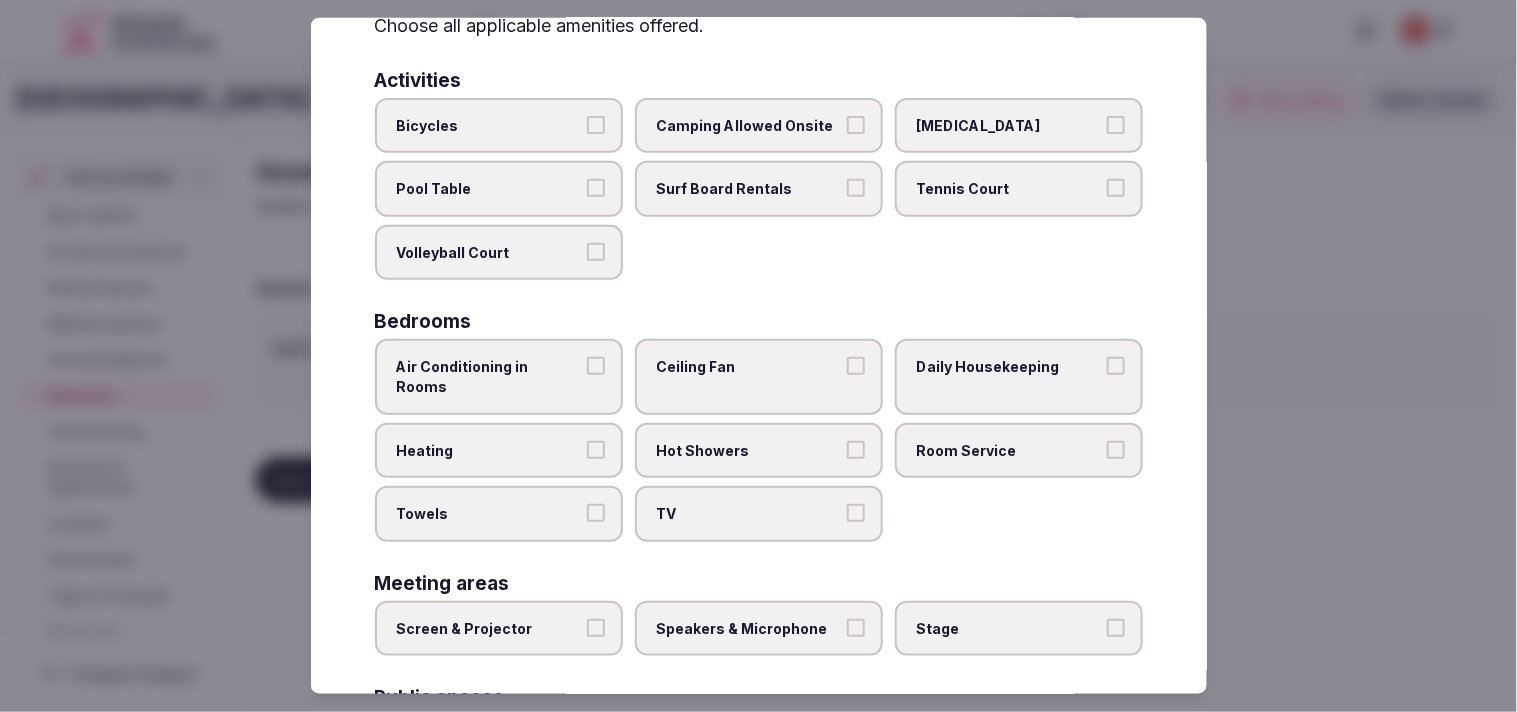
click at [598, 376] on label "Air Conditioning in Rooms" at bounding box center [499, 376] width 248 height 75
click at [598, 375] on button "Air Conditioning in Rooms" at bounding box center [596, 366] width 18 height 18
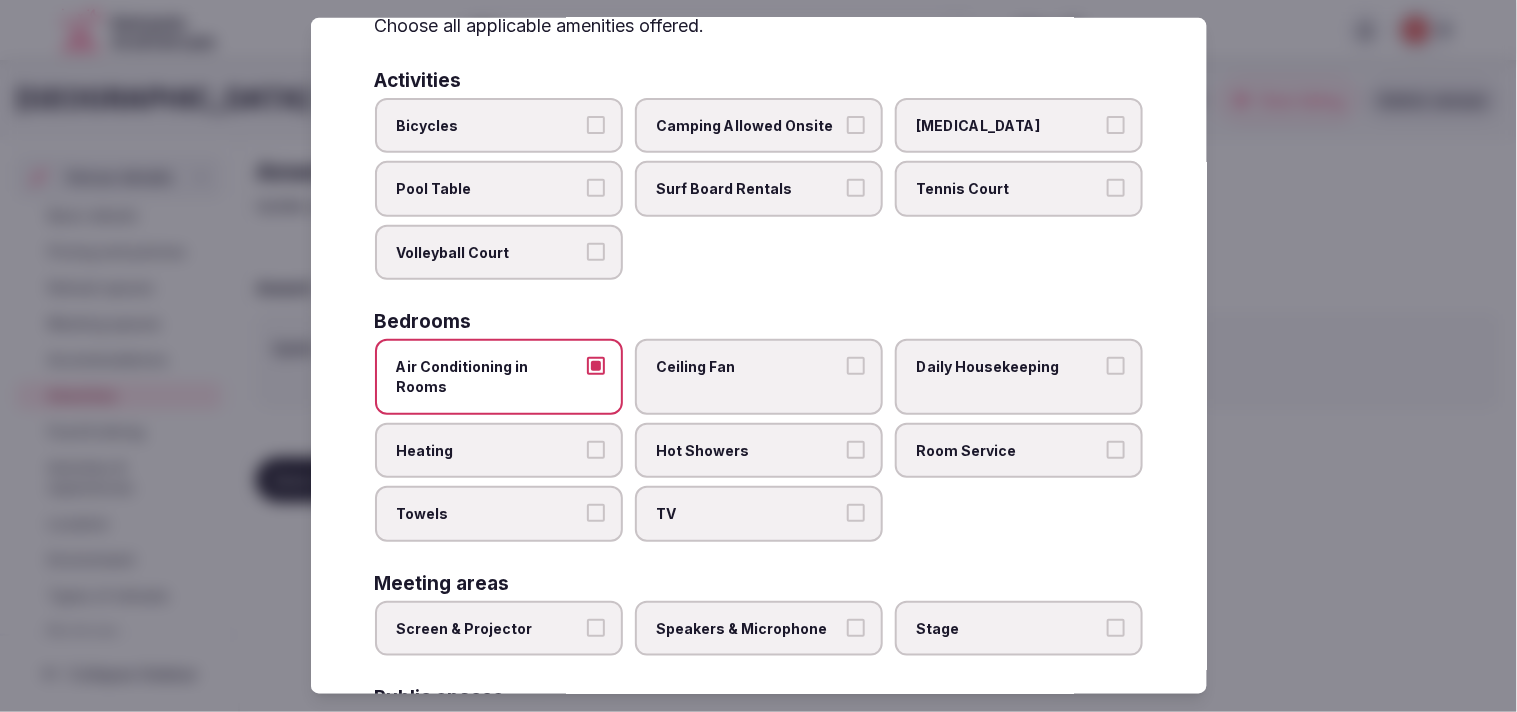
click at [553, 434] on label "Heating" at bounding box center [499, 450] width 248 height 56
click at [587, 440] on button "Heating" at bounding box center [596, 449] width 18 height 18
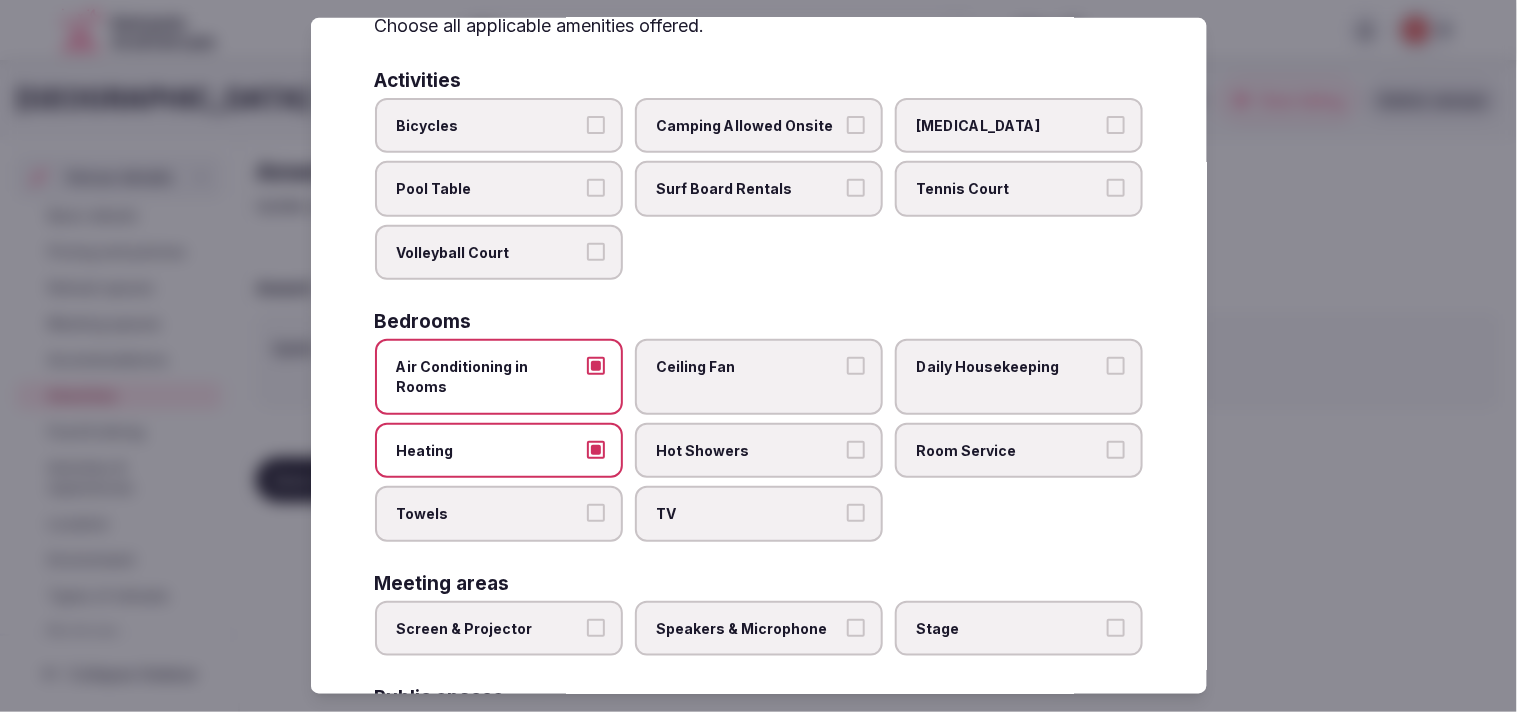
click at [555, 437] on label "Heating" at bounding box center [499, 450] width 248 height 56
click at [587, 440] on button "Heating" at bounding box center [596, 449] width 18 height 18
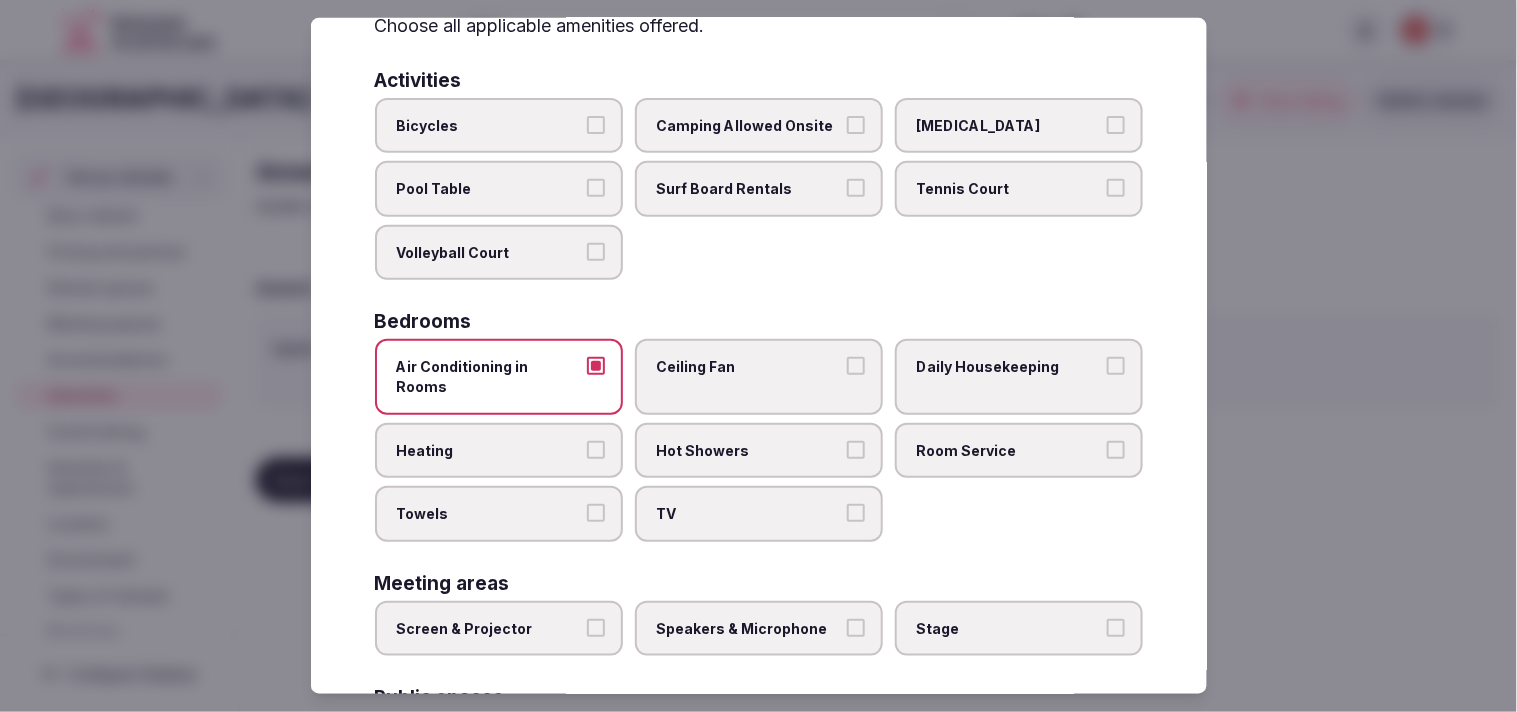
click at [564, 504] on span "Towels" at bounding box center [489, 514] width 184 height 20
click at [587, 504] on button "Towels" at bounding box center [596, 513] width 18 height 18
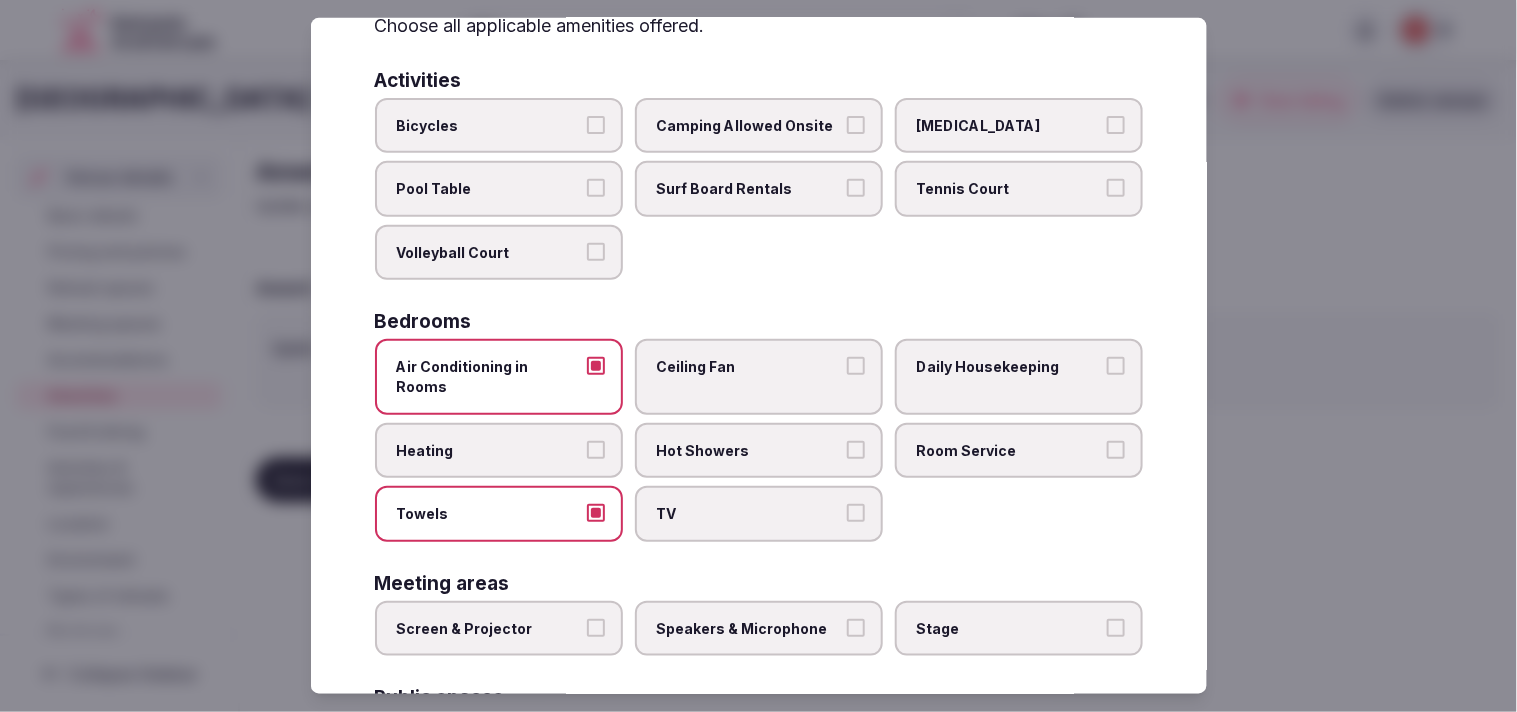
click at [694, 504] on span "TV" at bounding box center [749, 514] width 184 height 20
click at [754, 504] on button "TV" at bounding box center [856, 513] width 18 height 18
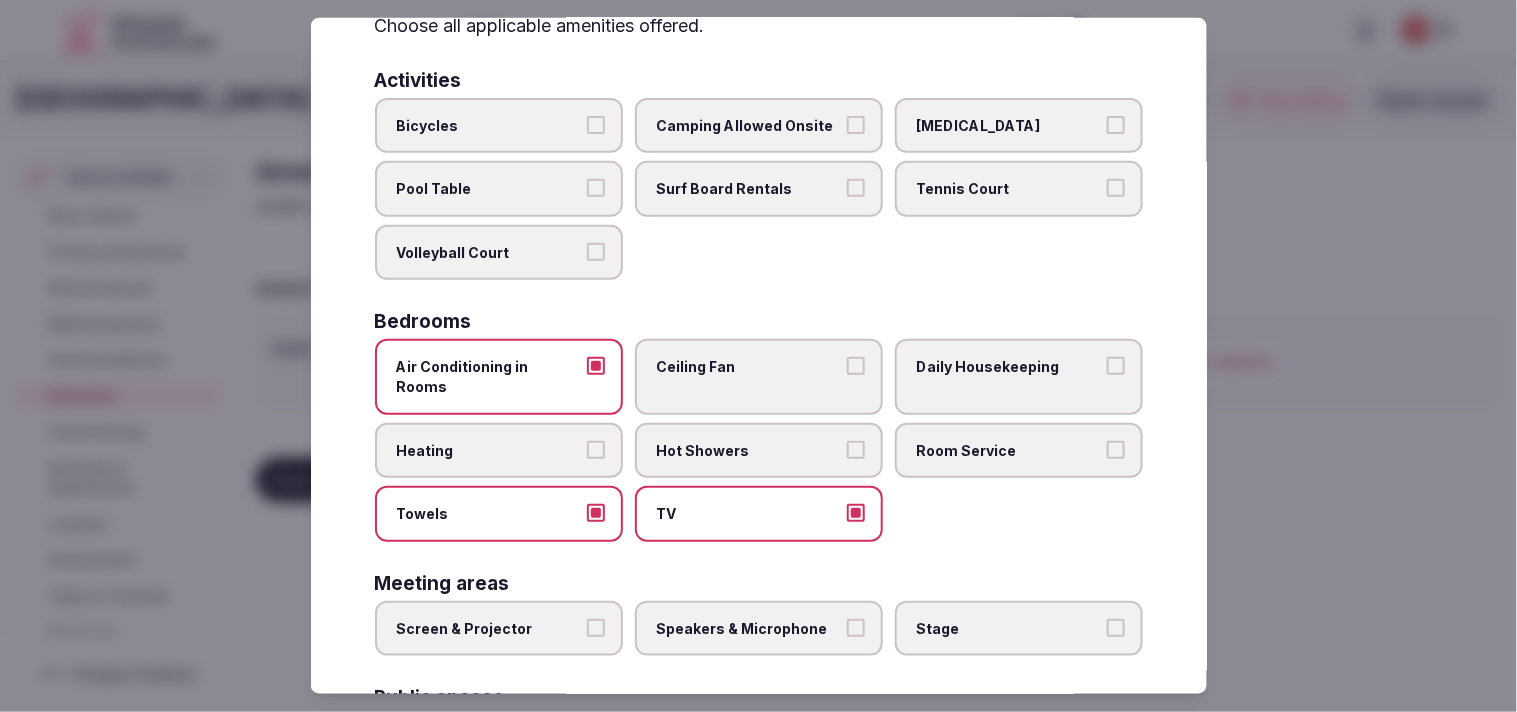
click at [754, 440] on span "Room Service" at bounding box center [1009, 450] width 184 height 20
click at [754, 440] on button "Room Service" at bounding box center [1116, 449] width 18 height 18
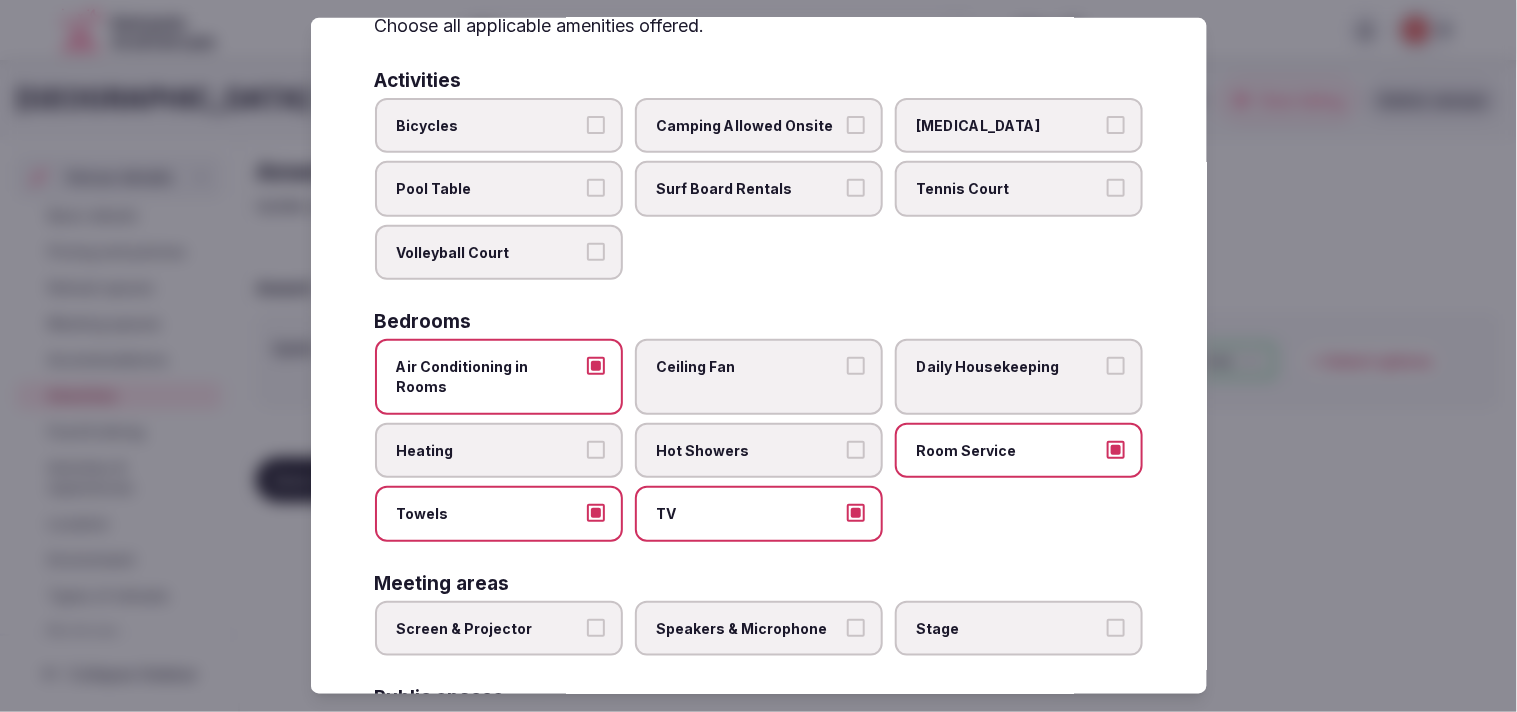
click at [754, 357] on span "Daily Housekeeping" at bounding box center [1009, 367] width 184 height 20
click at [754, 357] on button "Daily Housekeeping" at bounding box center [1116, 366] width 18 height 18
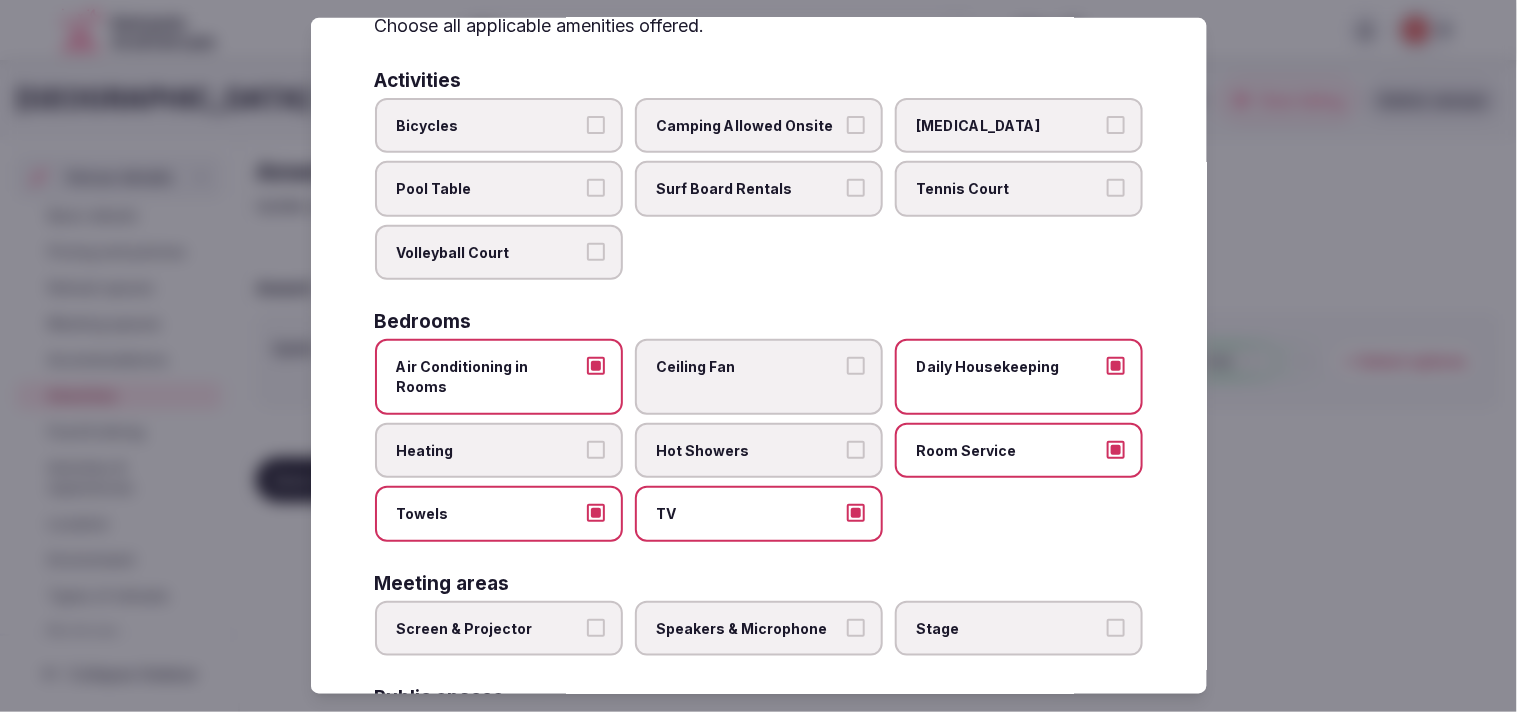
click at [754, 357] on span "Ceiling Fan" at bounding box center [749, 367] width 184 height 20
click at [754, 357] on button "Ceiling Fan" at bounding box center [856, 366] width 18 height 18
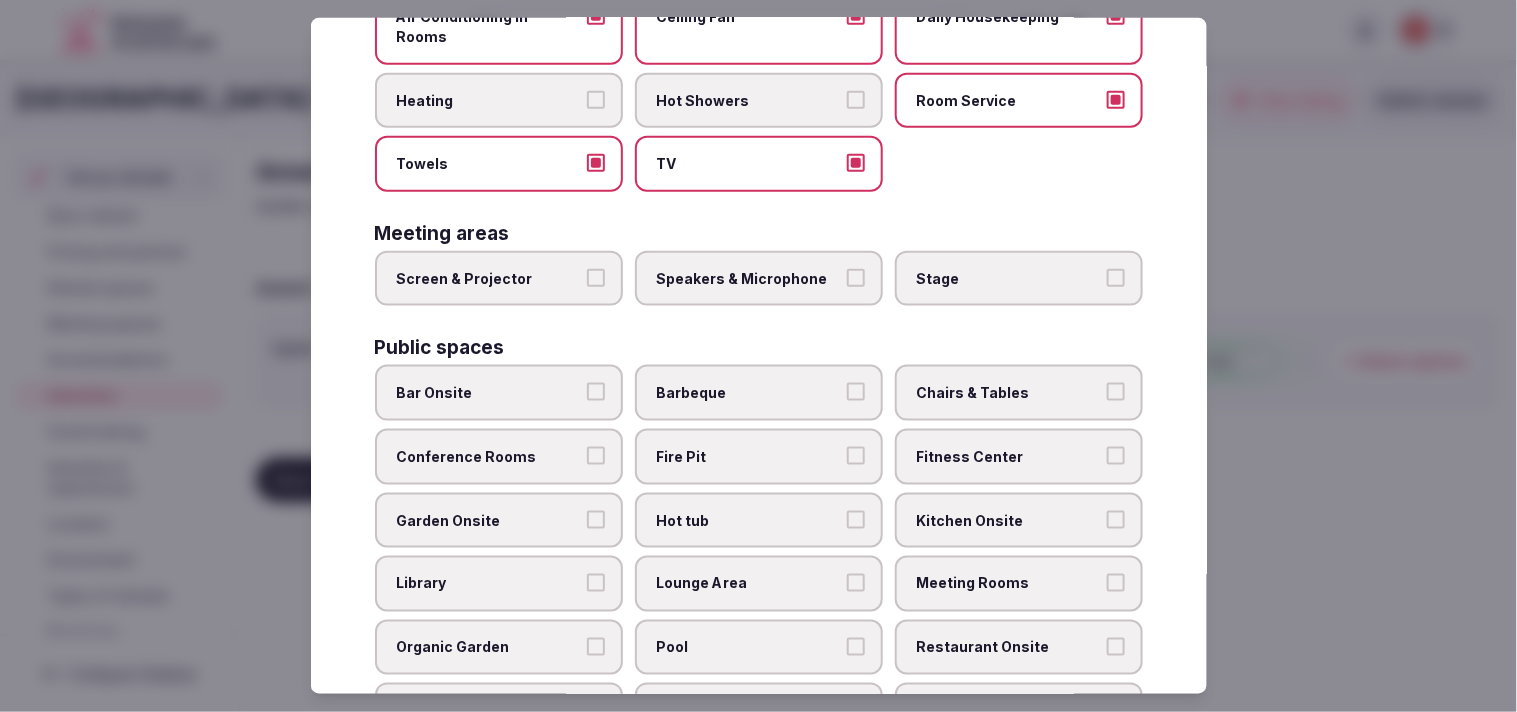
scroll to position [333, 0]
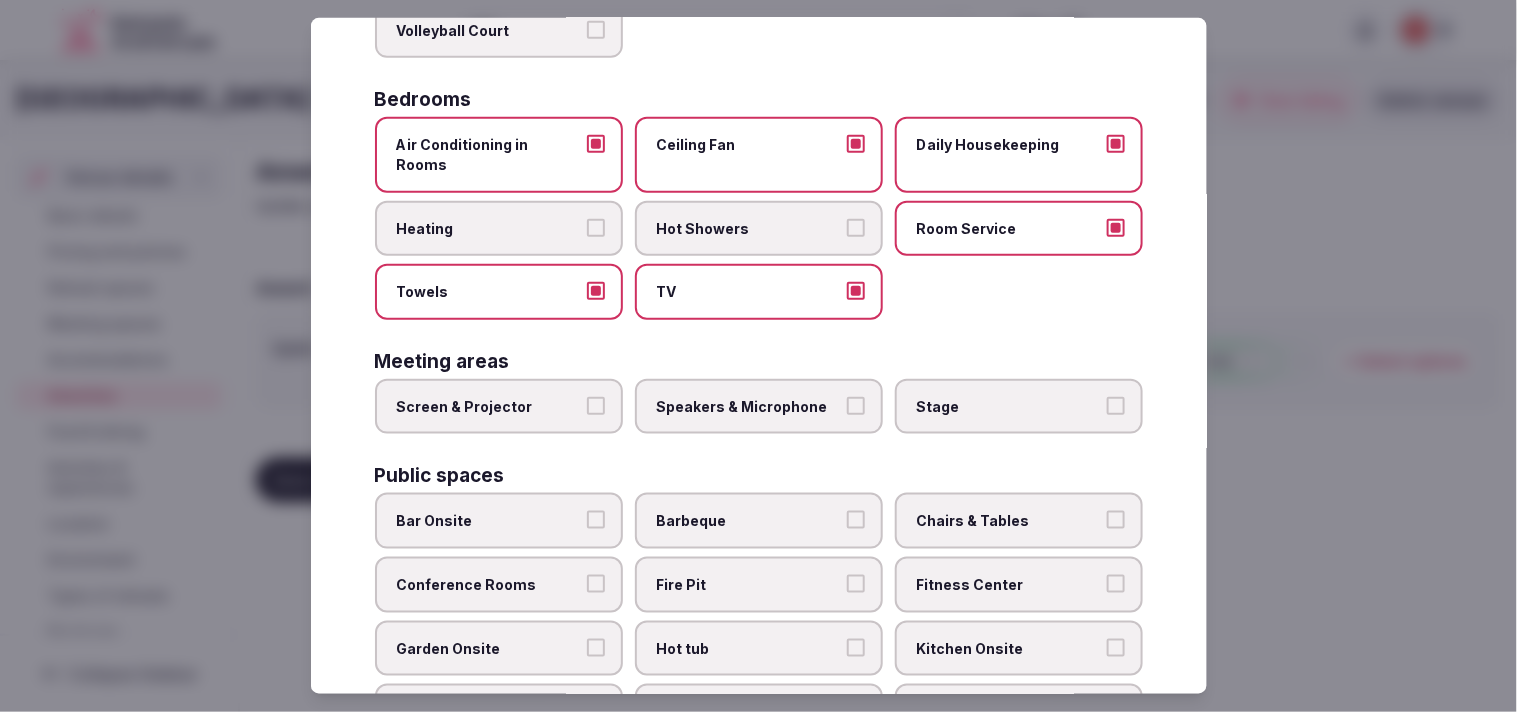
click at [601, 379] on label "Screen & Projector" at bounding box center [499, 407] width 248 height 56
click at [601, 397] on button "Screen & Projector" at bounding box center [596, 406] width 18 height 18
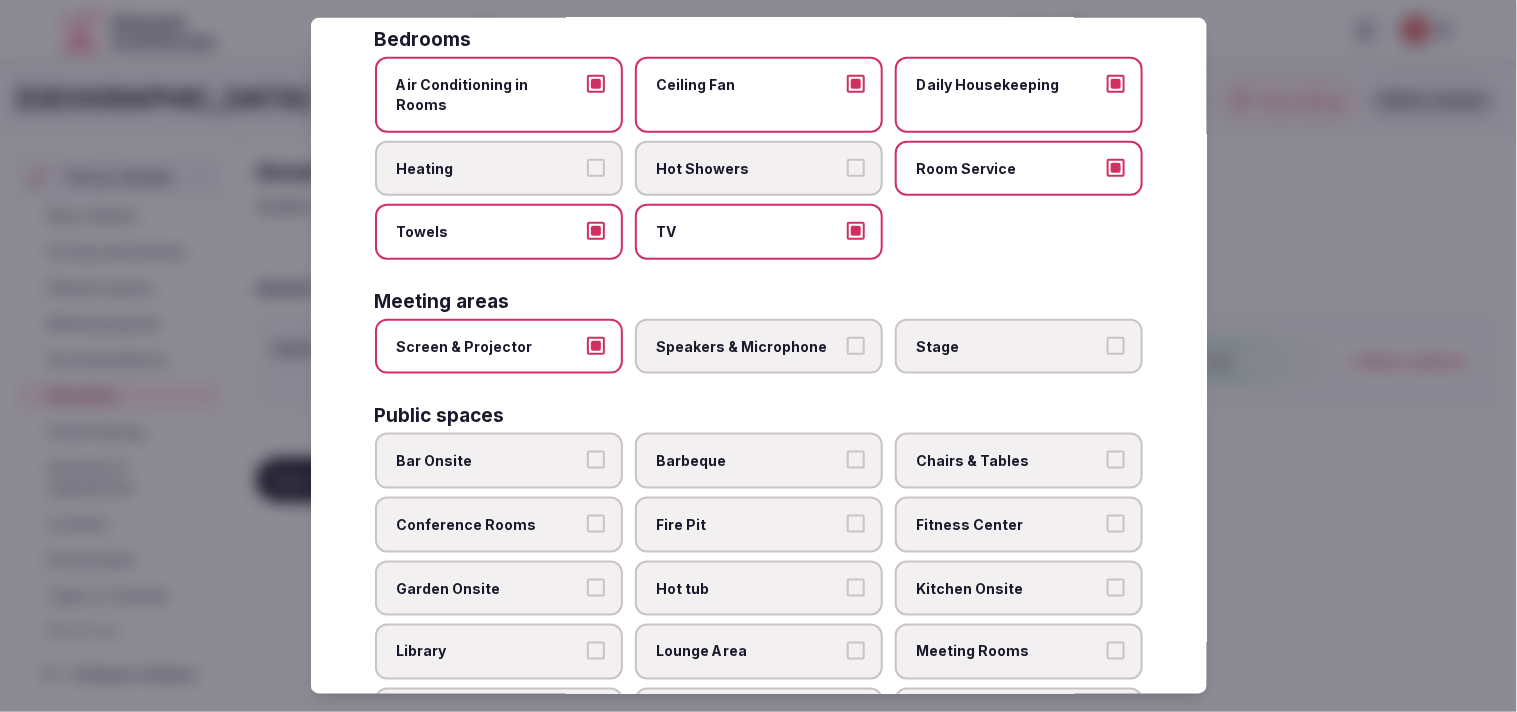
scroll to position [444, 0]
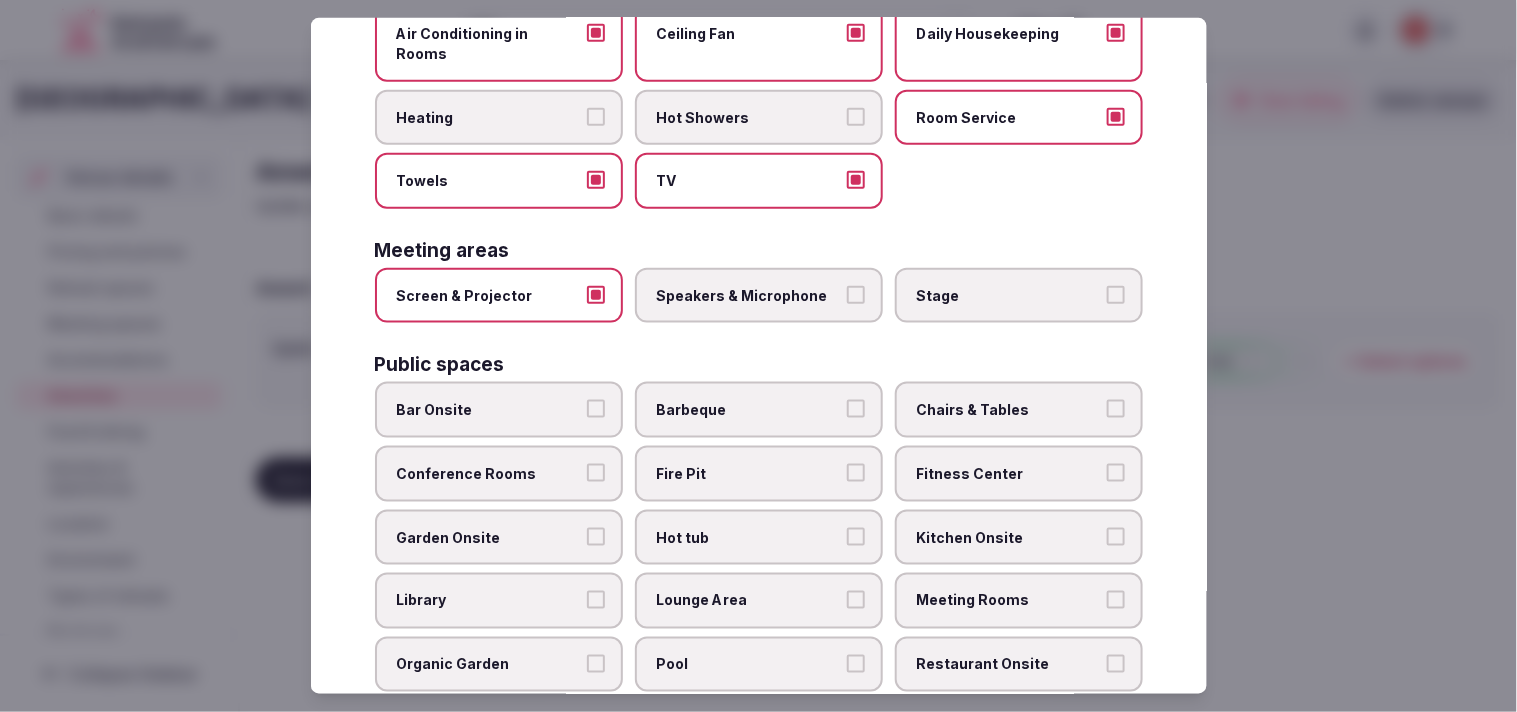
click at [578, 446] on label "Conference Rooms" at bounding box center [499, 474] width 248 height 56
click at [587, 464] on button "Conference Rooms" at bounding box center [596, 473] width 18 height 18
click at [754, 382] on label "Chairs & Tables" at bounding box center [1019, 410] width 248 height 56
click at [754, 400] on button "Chairs & Tables" at bounding box center [1116, 409] width 18 height 18
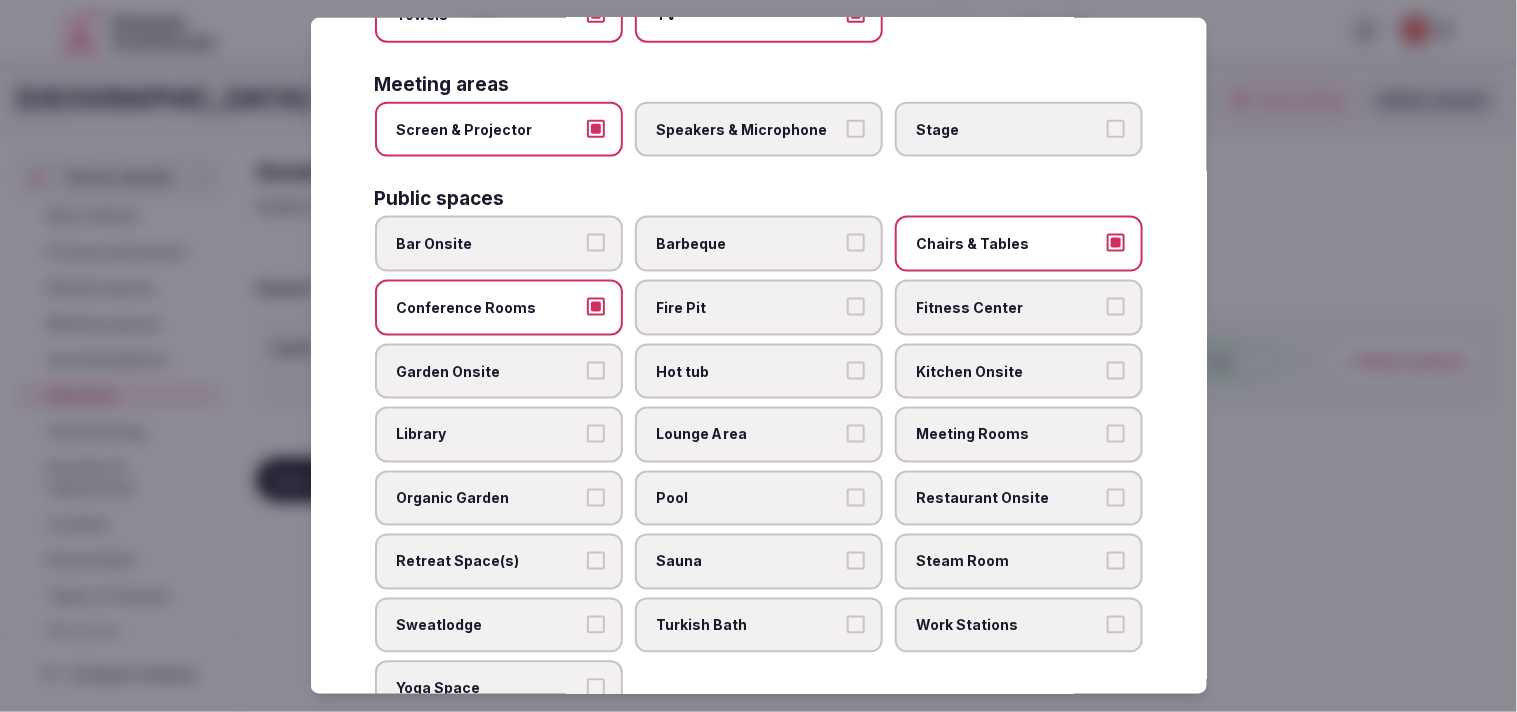
scroll to position [666, 0]
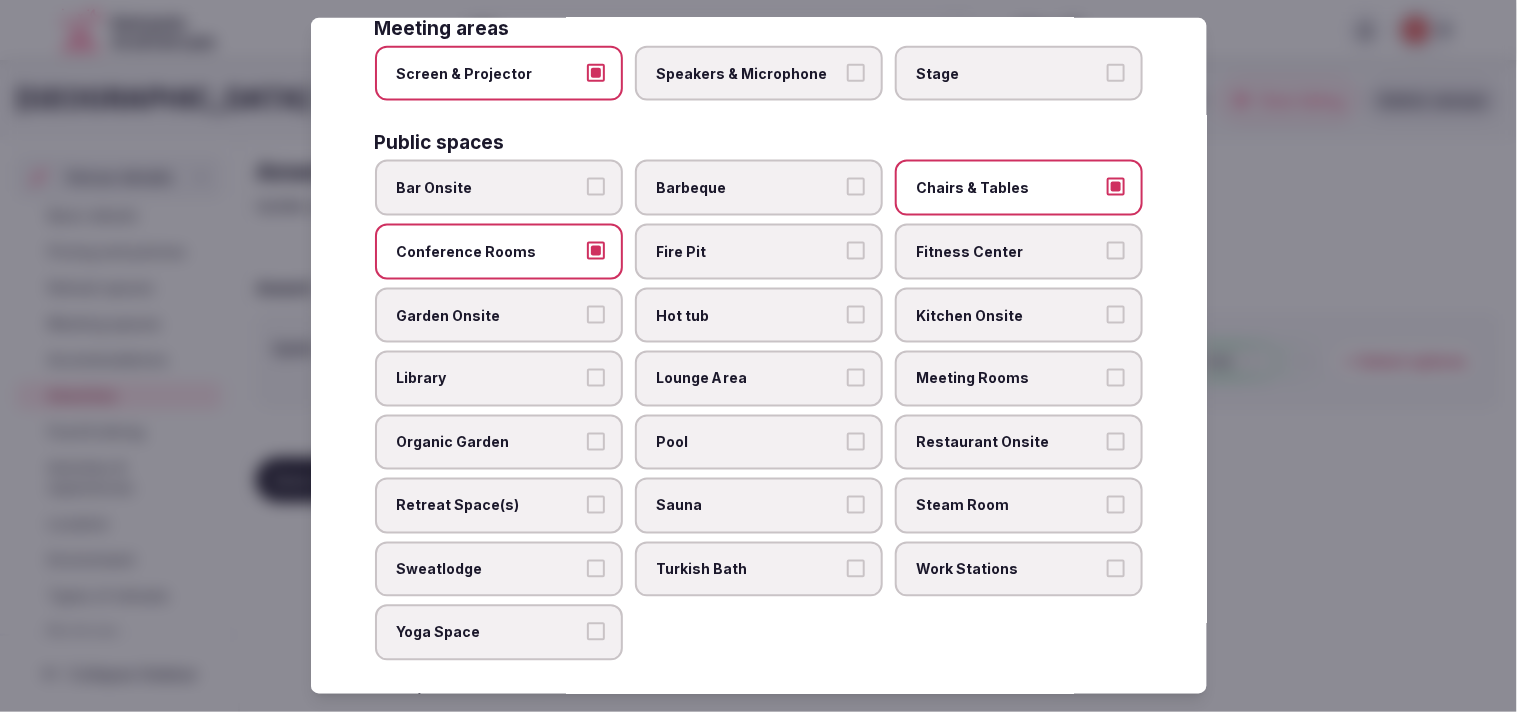
click at [754, 358] on label "Meeting Rooms" at bounding box center [1019, 379] width 248 height 56
click at [754, 369] on button "Meeting Rooms" at bounding box center [1116, 378] width 18 height 18
click at [754, 351] on label "Lounge Area" at bounding box center [759, 379] width 248 height 56
click at [754, 369] on button "Lounge Area" at bounding box center [856, 378] width 18 height 18
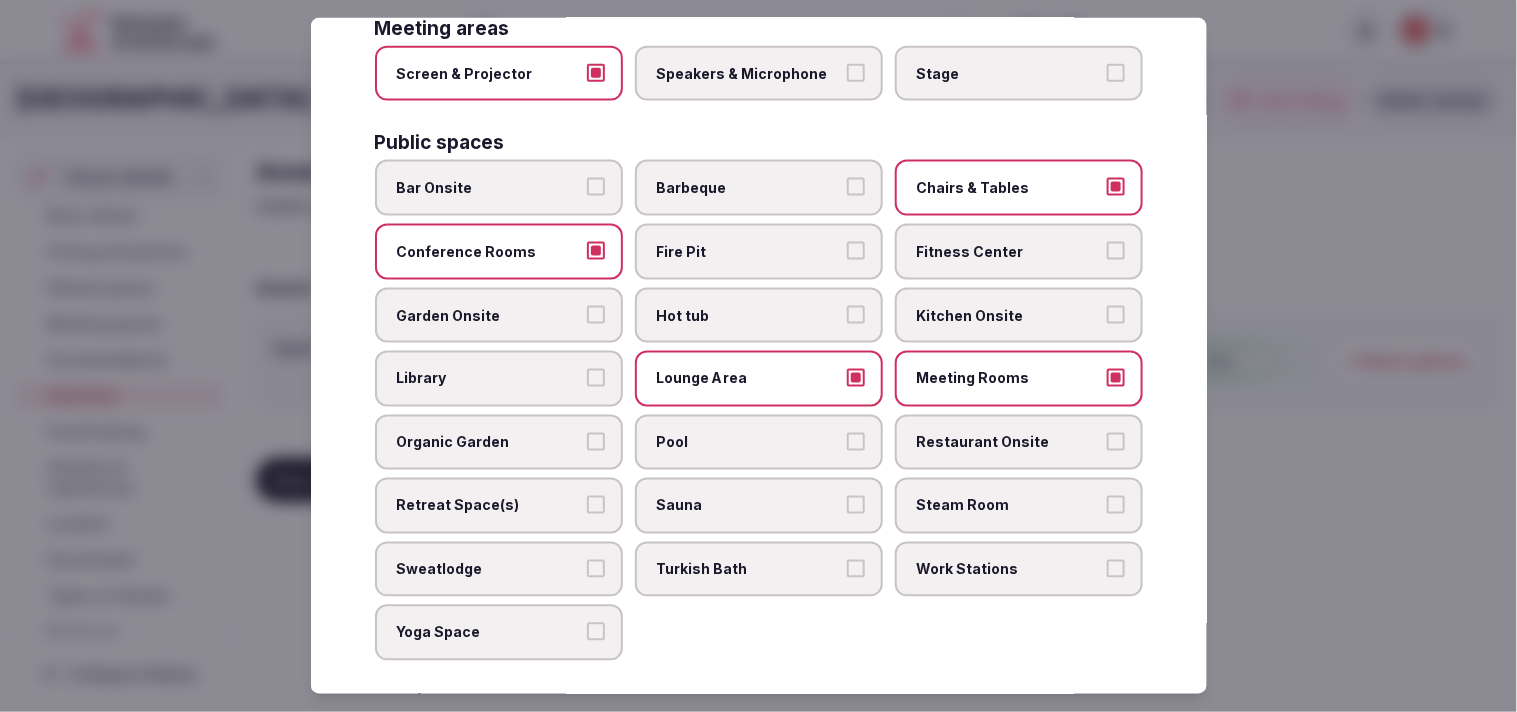
click at [648, 415] on label "Pool" at bounding box center [759, 443] width 248 height 56
click at [754, 433] on button "Pool" at bounding box center [856, 442] width 18 height 18
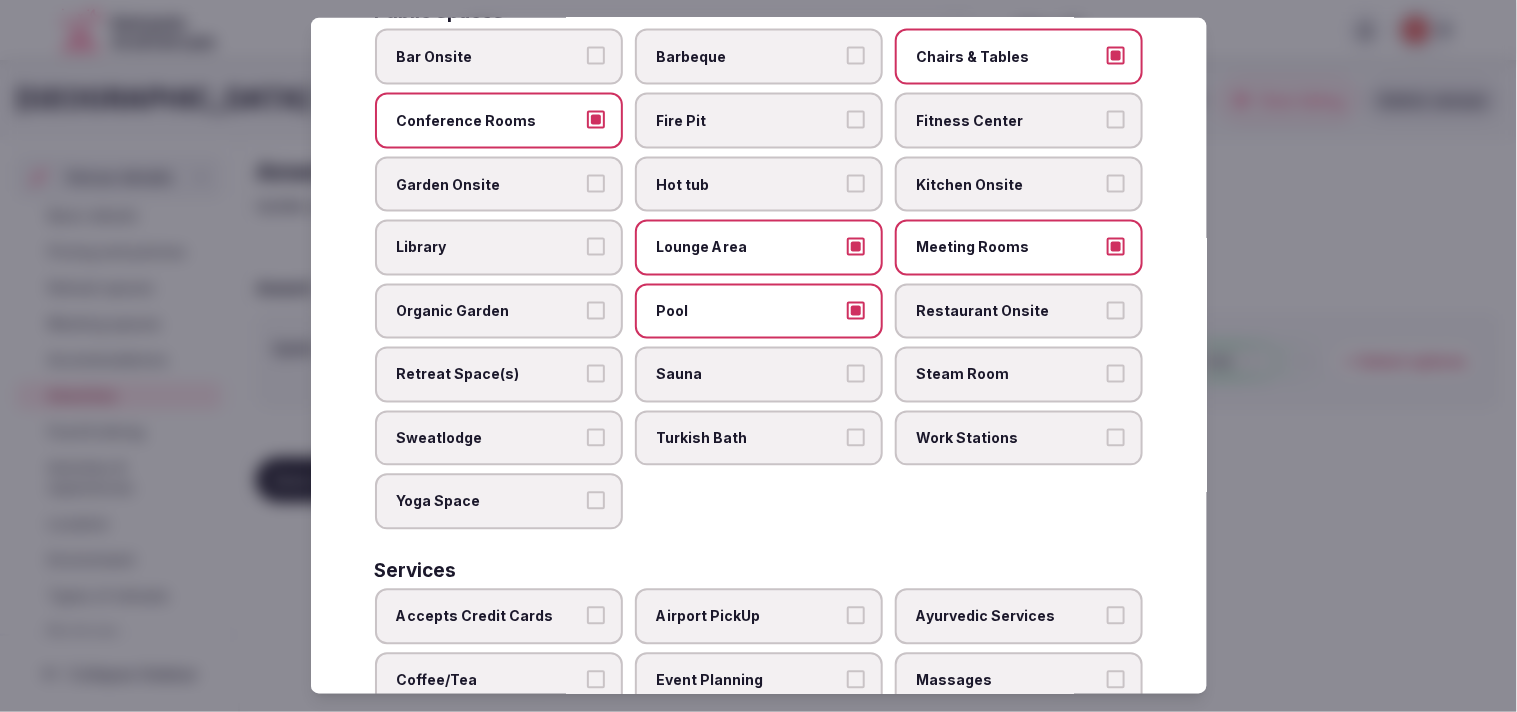
scroll to position [710, 0]
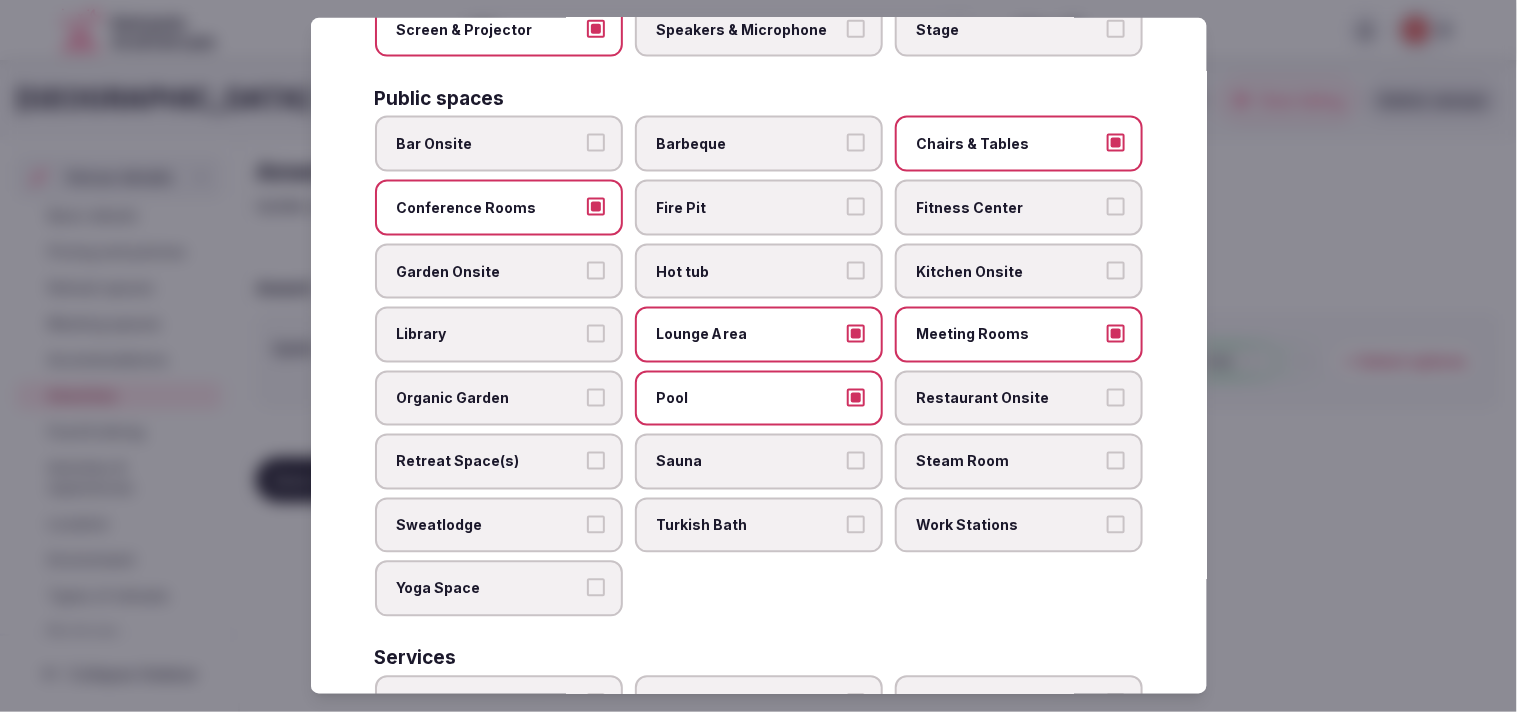
click at [754, 389] on span "Restaurant Onsite" at bounding box center [1009, 399] width 184 height 20
click at [754, 389] on button "Restaurant Onsite" at bounding box center [1116, 398] width 18 height 18
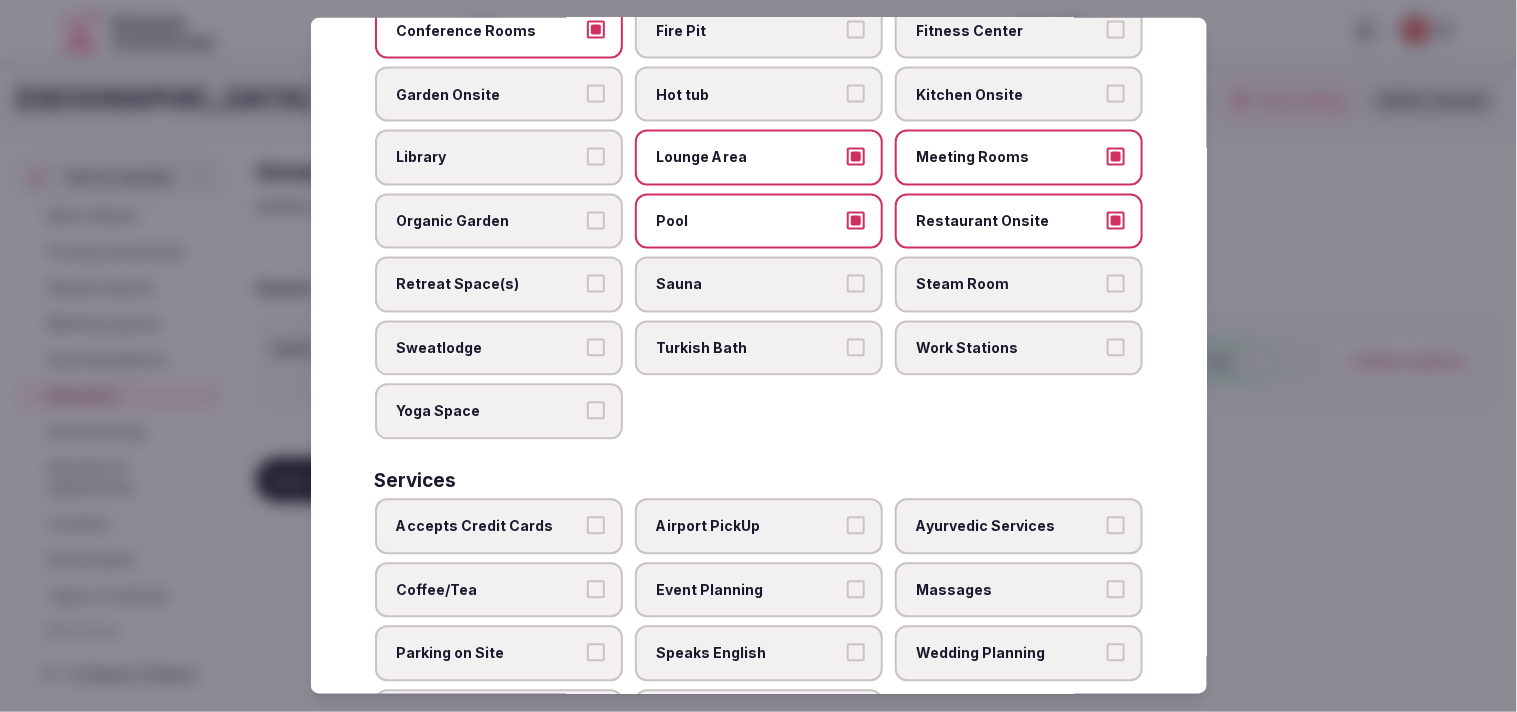
scroll to position [931, 0]
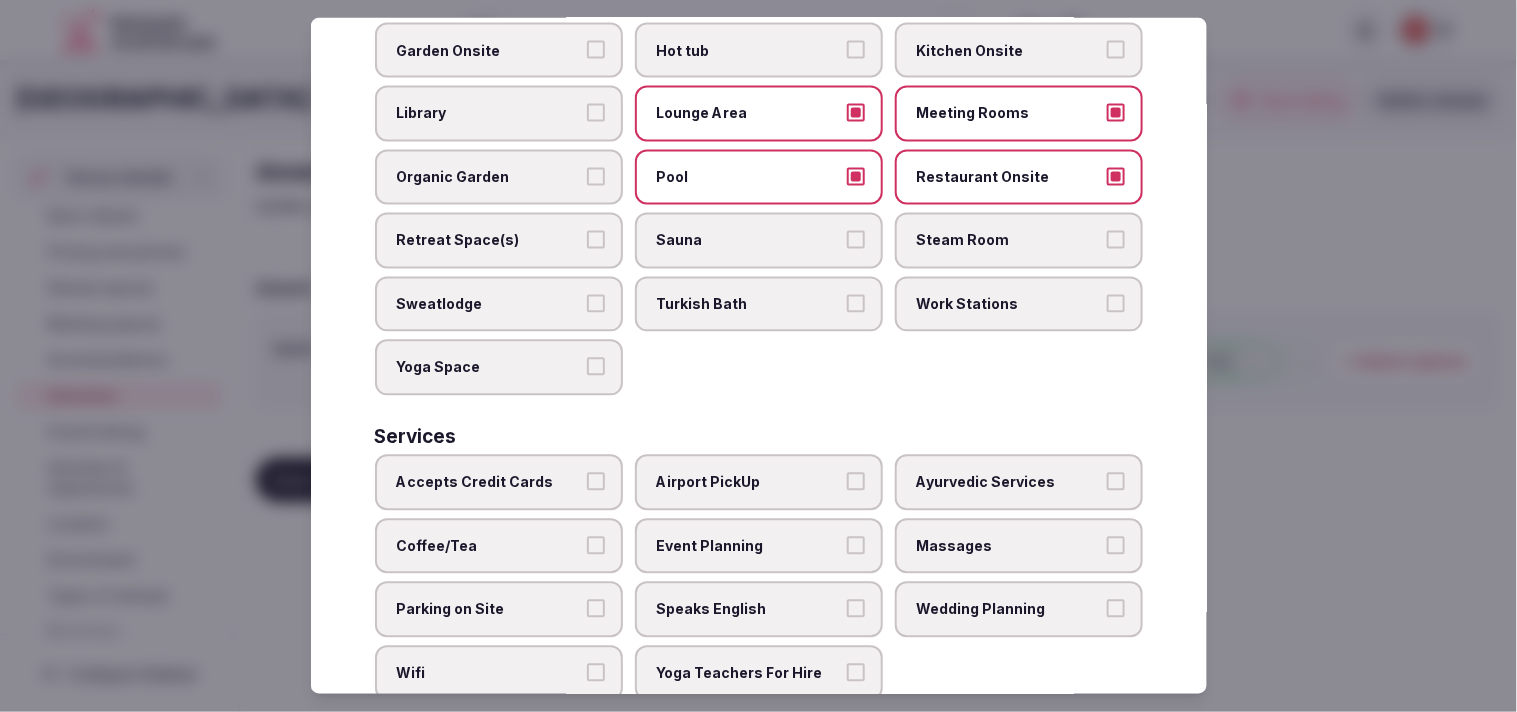
click at [547, 473] on span "Accepts Credit Cards" at bounding box center [489, 483] width 184 height 20
click at [587, 473] on button "Accepts Credit Cards" at bounding box center [596, 482] width 18 height 18
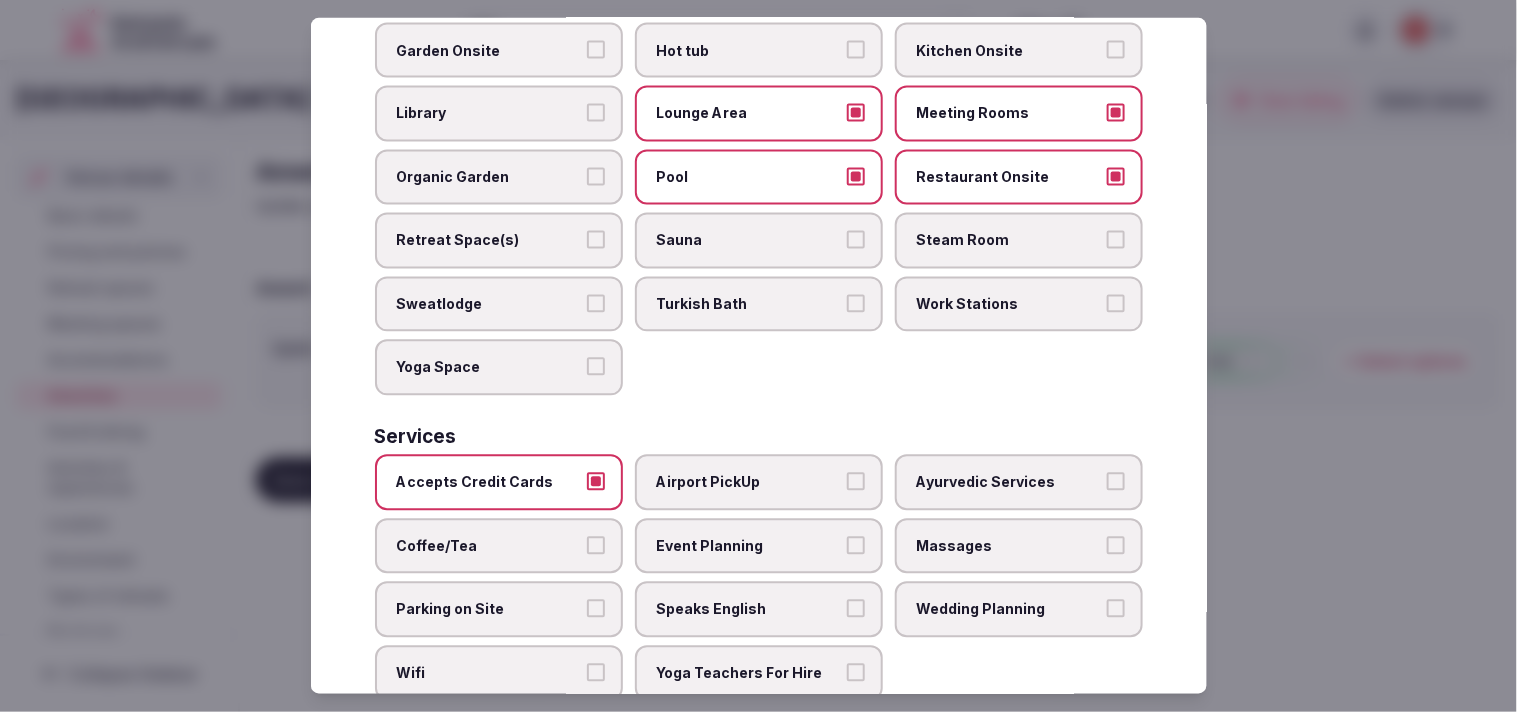
click at [754, 536] on span "Massages" at bounding box center [1009, 546] width 184 height 20
click at [754, 536] on button "Massages" at bounding box center [1116, 545] width 18 height 18
click at [754, 533] on div "Accepts Credit Cards Airport PickUp Ayurvedic Services Coffee/Tea Event Plannin…" at bounding box center [759, 578] width 768 height 246
drag, startPoint x: 774, startPoint y: 551, endPoint x: 687, endPoint y: 547, distance: 87.1
click at [754, 600] on span "Speaks English" at bounding box center [749, 610] width 184 height 20
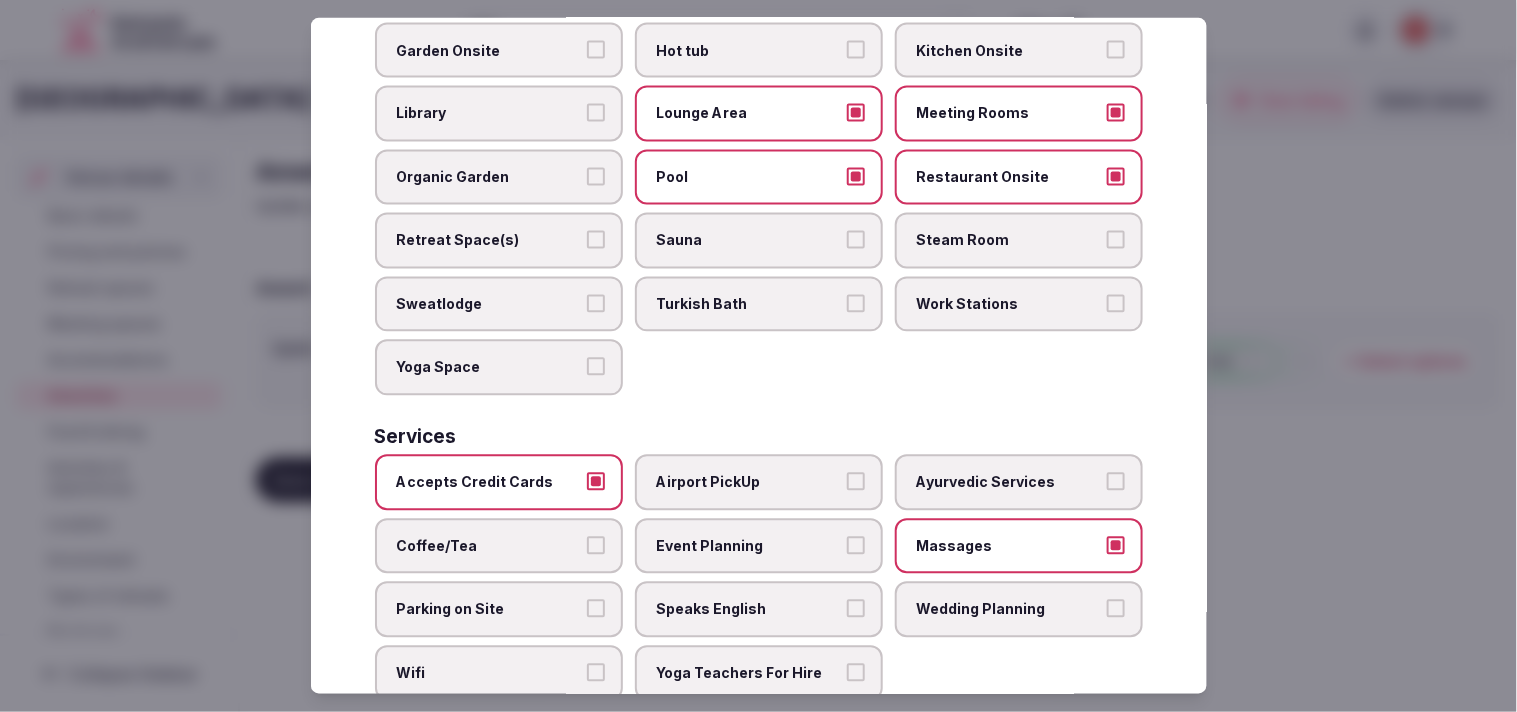
click at [754, 600] on button "Speaks English" at bounding box center [856, 609] width 18 height 18
click at [526, 600] on span "Parking on Site" at bounding box center [489, 610] width 184 height 20
click at [587, 600] on button "Parking on Site" at bounding box center [596, 609] width 18 height 18
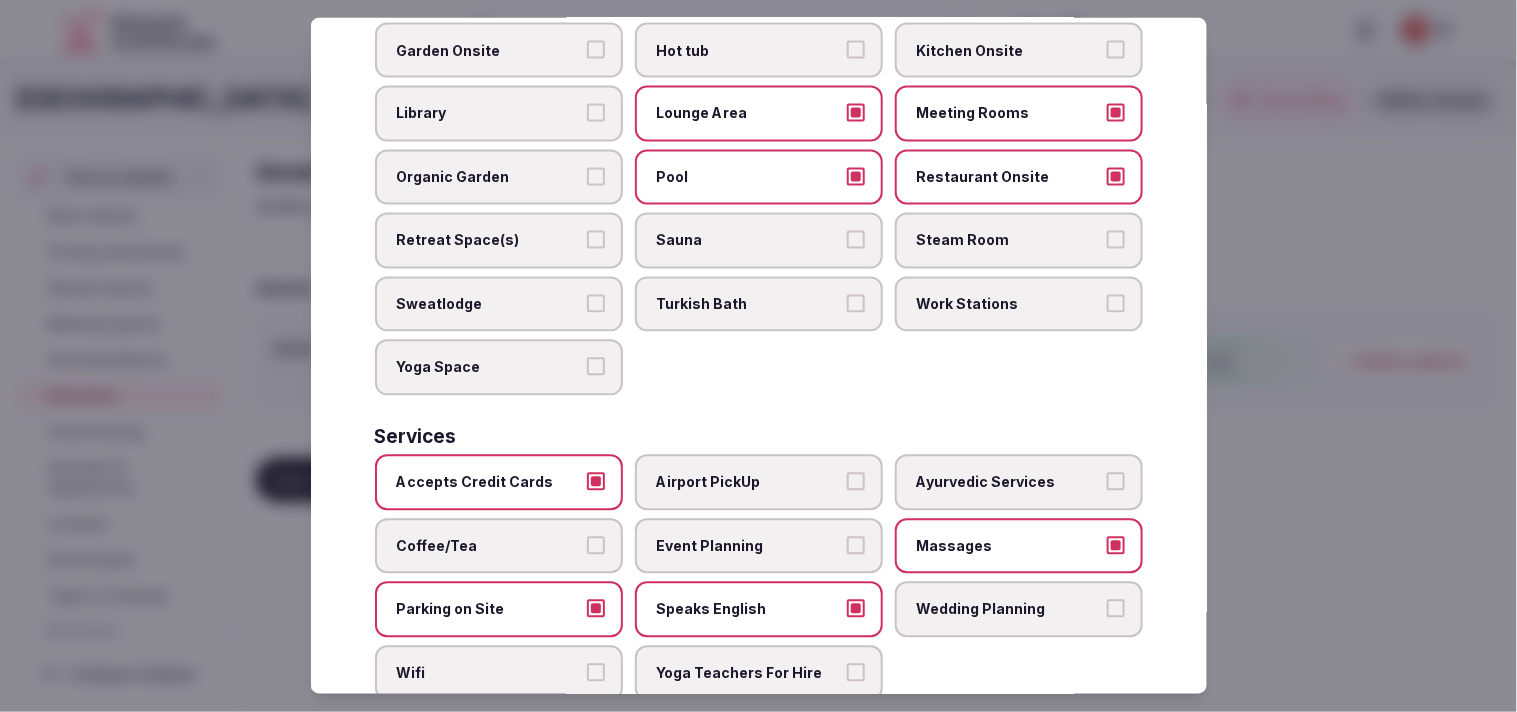
drag, startPoint x: 538, startPoint y: 493, endPoint x: 548, endPoint y: 488, distance: 11.2
click at [541, 536] on span "Coffee/Tea" at bounding box center [489, 546] width 184 height 20
click at [587, 536] on button "Coffee/Tea" at bounding box center [596, 545] width 18 height 18
click at [597, 600] on button "Parking on Site" at bounding box center [596, 609] width 18 height 18
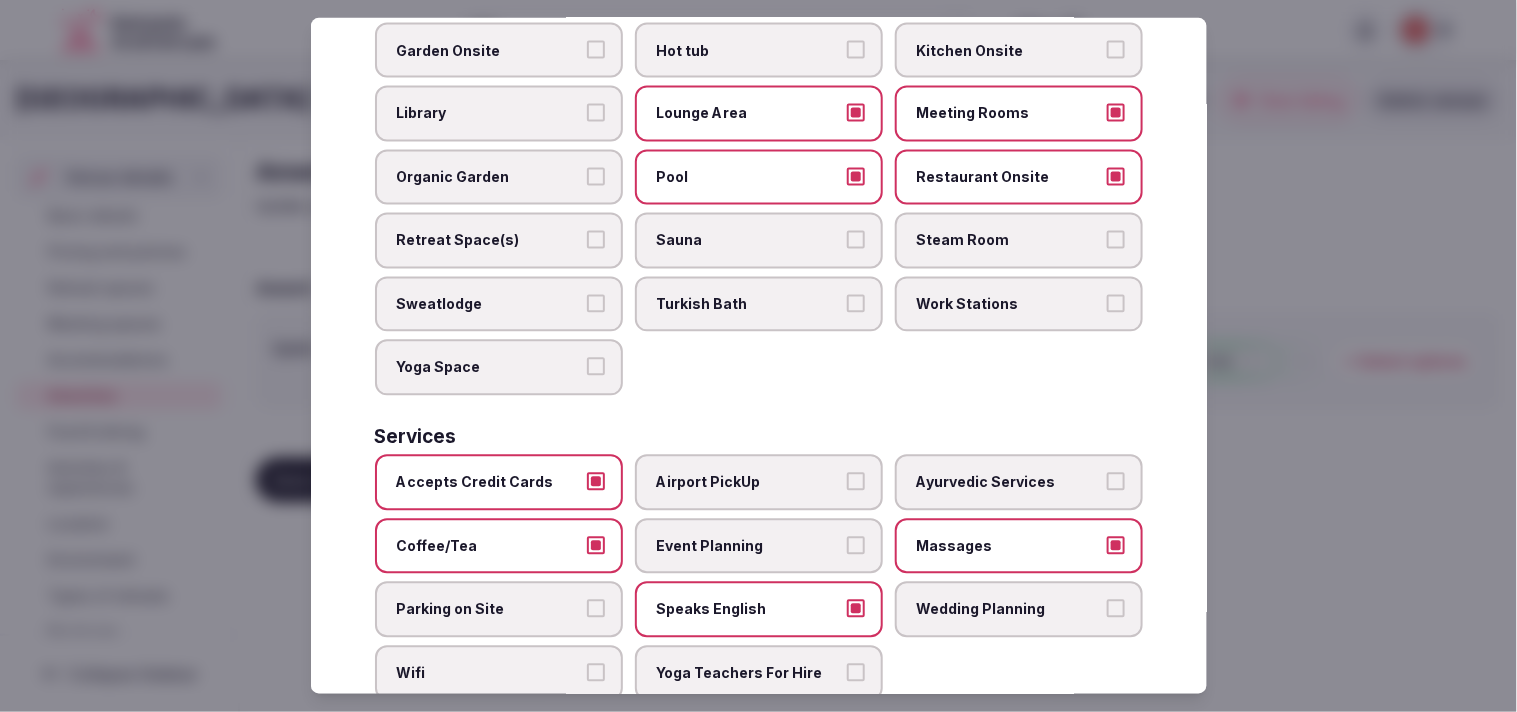
click at [494, 664] on span "Wifi" at bounding box center [489, 674] width 184 height 20
click at [587, 664] on button "Wifi" at bounding box center [596, 673] width 18 height 18
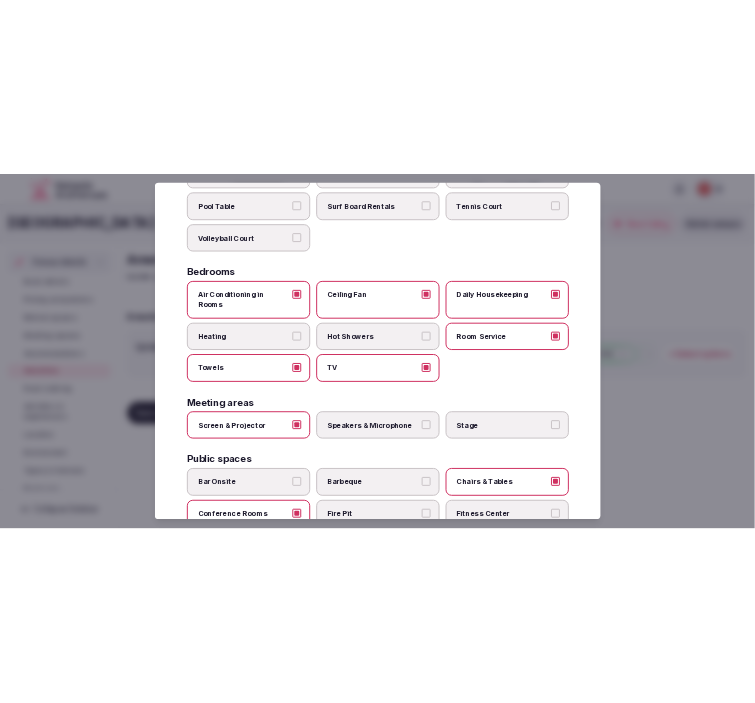
scroll to position [0, 0]
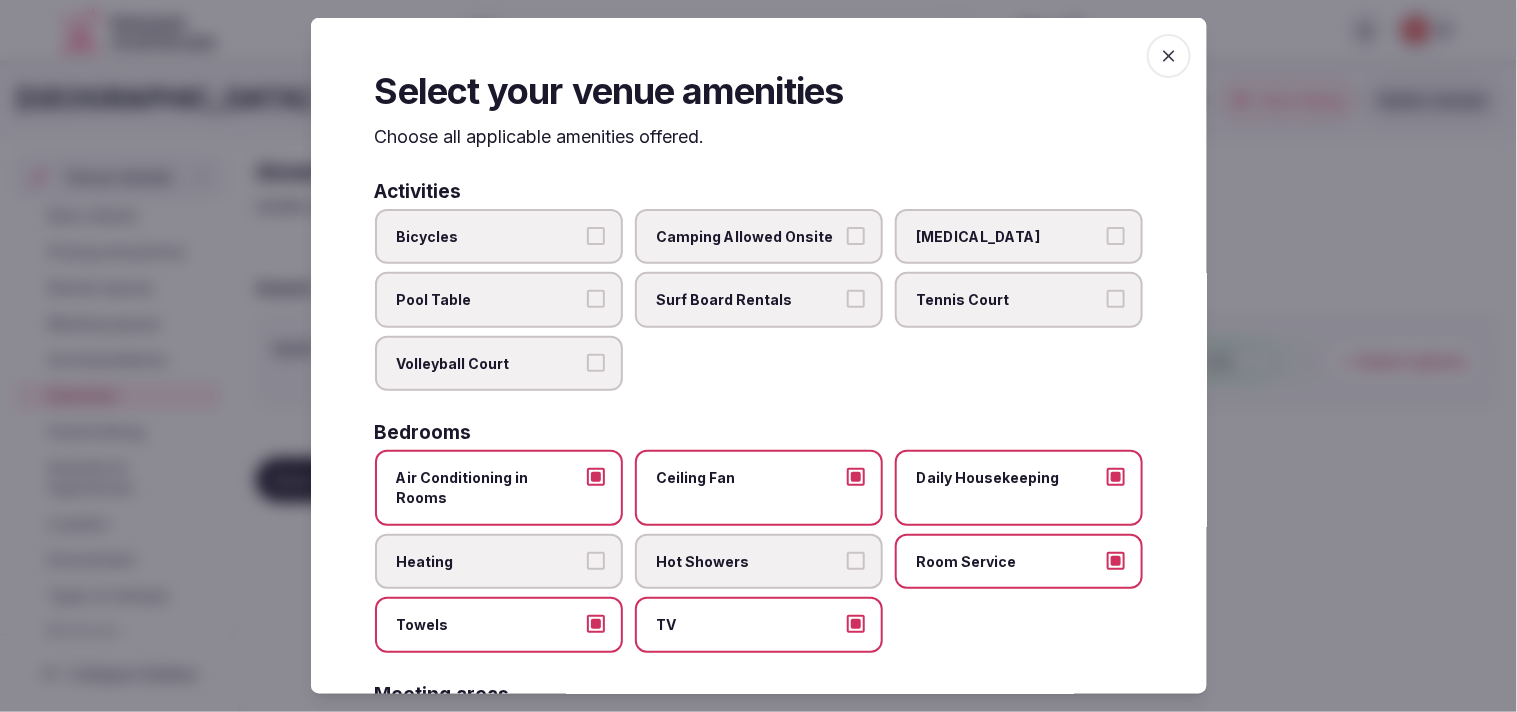
click at [754, 68] on span "button" at bounding box center [1169, 56] width 44 height 44
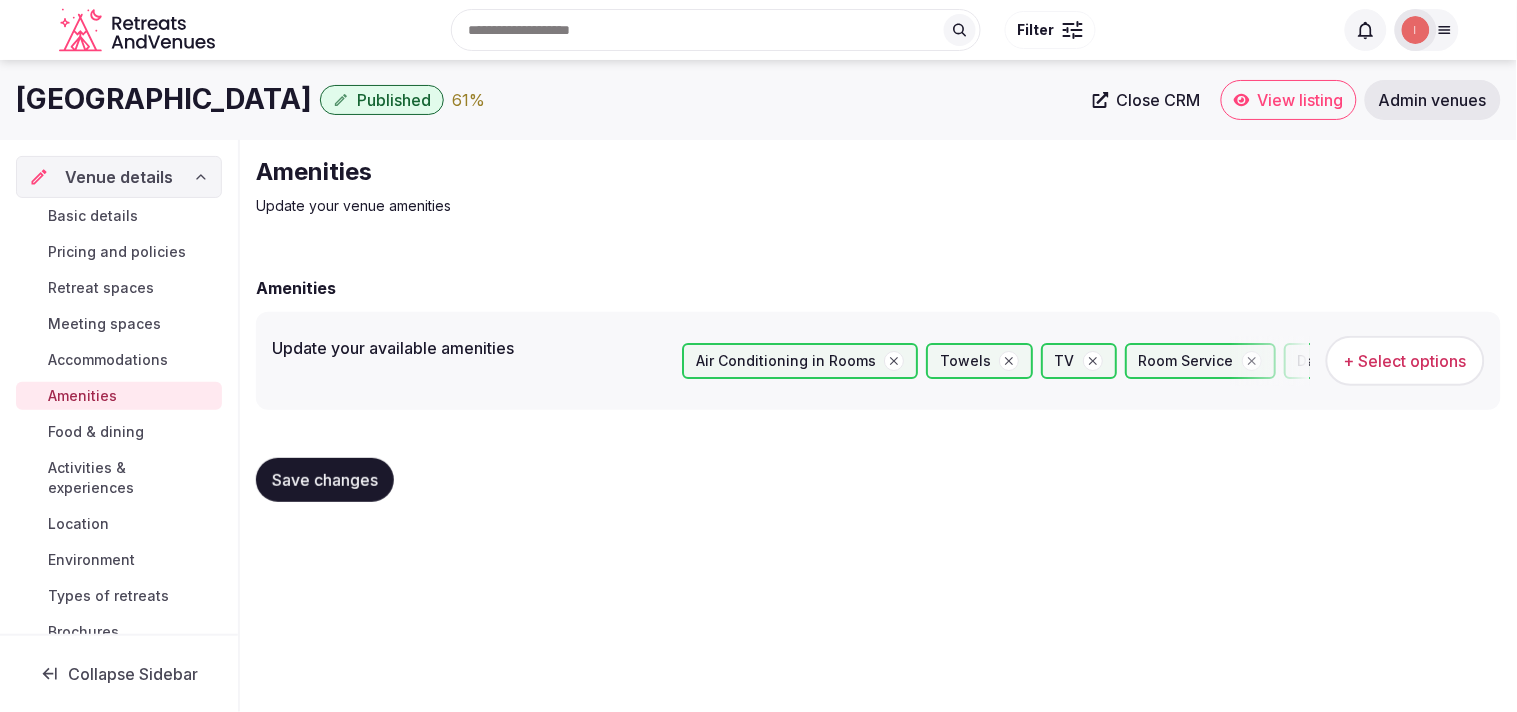
click at [327, 483] on span "Save changes" at bounding box center [325, 480] width 106 height 20
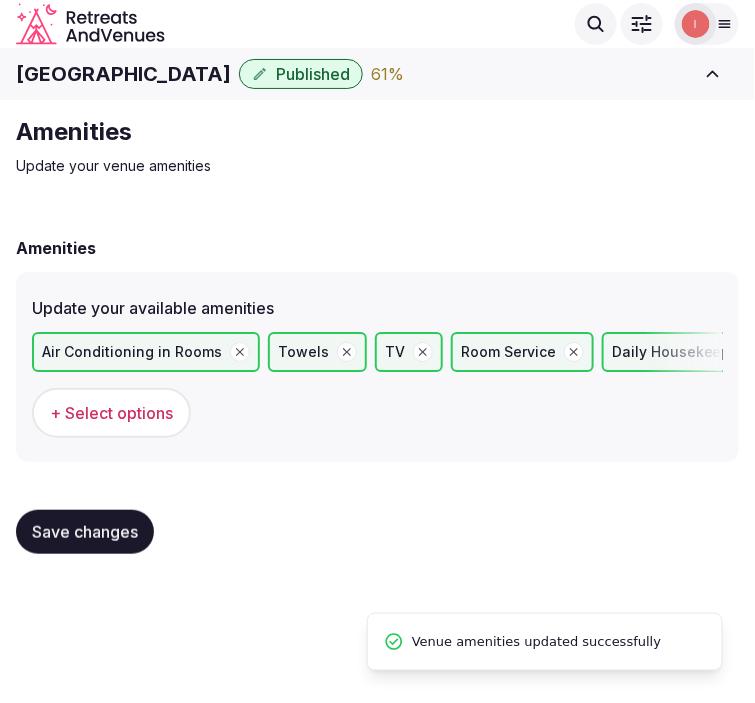
click at [347, 200] on div "Amenities Update your venue amenities Amenities Update your available amenities…" at bounding box center [377, 343] width 755 height 486
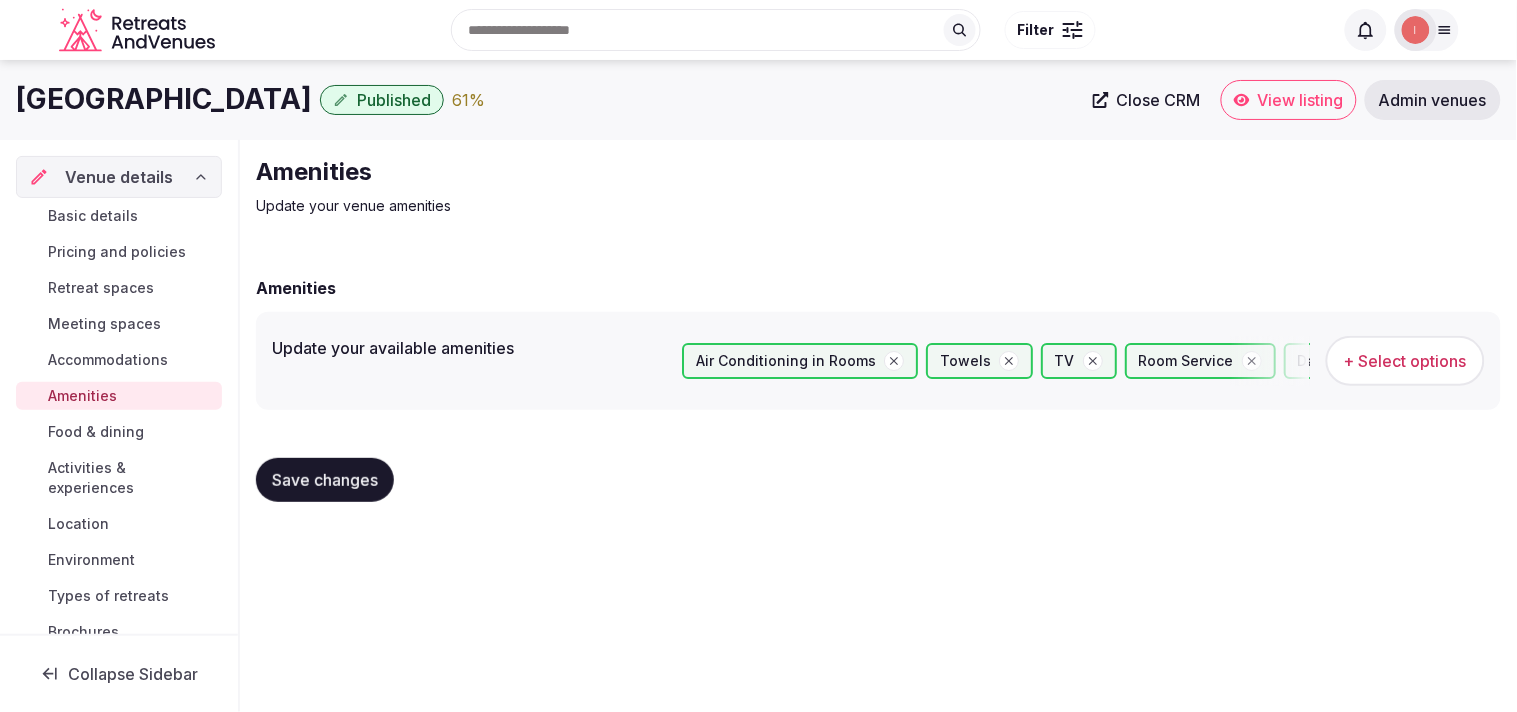
click at [97, 435] on span "Food & dining" at bounding box center [96, 432] width 96 height 20
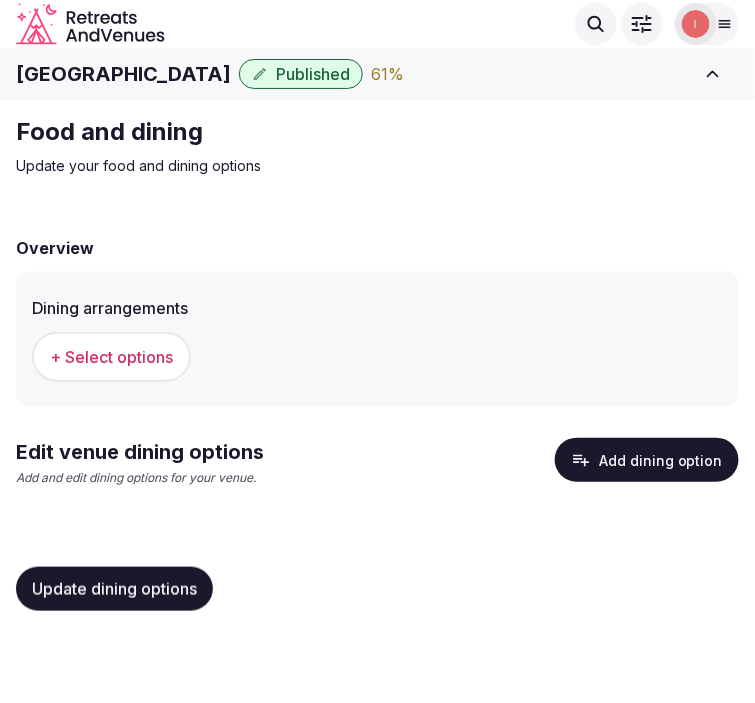
click at [167, 363] on span "+ Select options" at bounding box center [111, 357] width 123 height 22
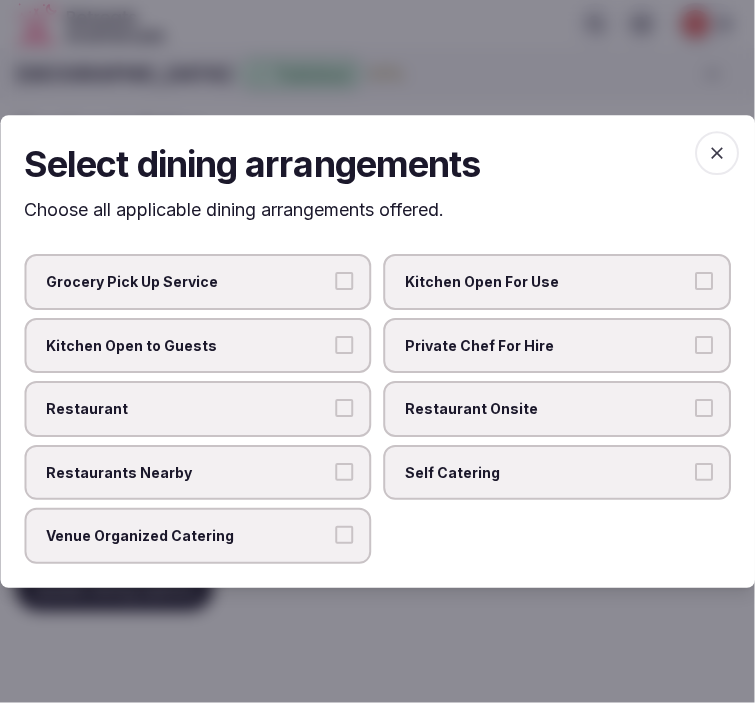
click at [434, 420] on label "Restaurant Onsite" at bounding box center [558, 409] width 348 height 56
click at [695, 417] on button "Restaurant Onsite" at bounding box center [704, 408] width 18 height 18
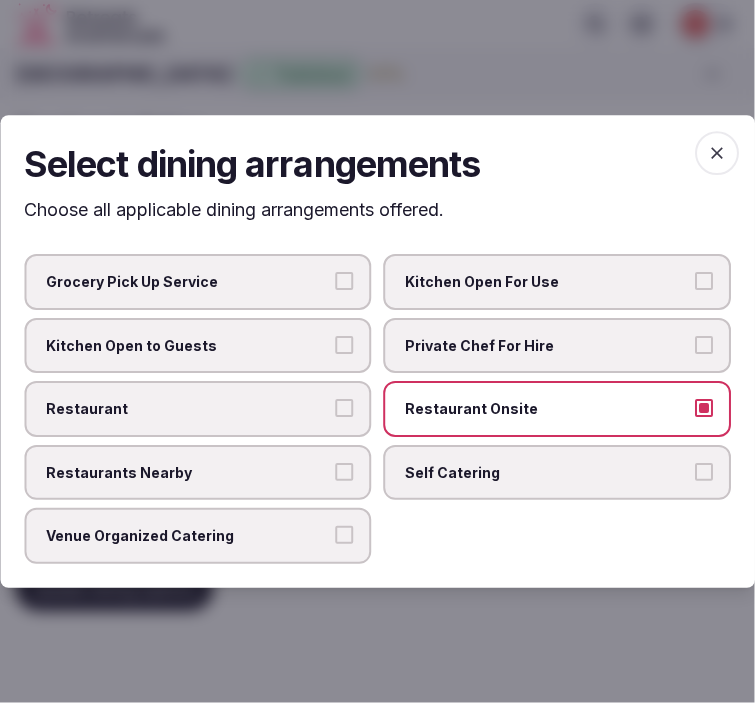
click at [302, 402] on span "Restaurant" at bounding box center [188, 409] width 284 height 20
click at [336, 402] on button "Restaurant" at bounding box center [345, 408] width 18 height 18
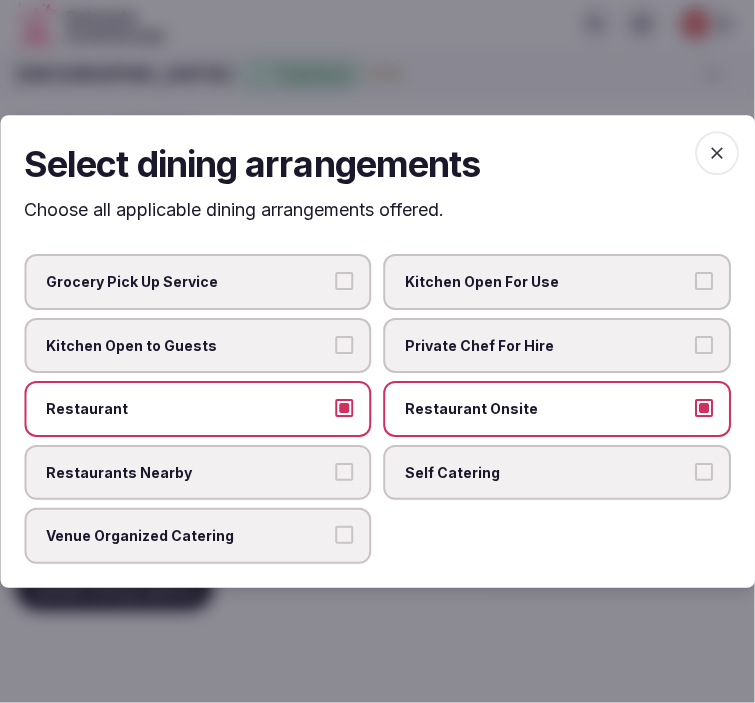
click at [290, 530] on span "Venue Organized Catering" at bounding box center [188, 537] width 284 height 20
click at [336, 530] on button "Venue Organized Catering" at bounding box center [345, 536] width 18 height 18
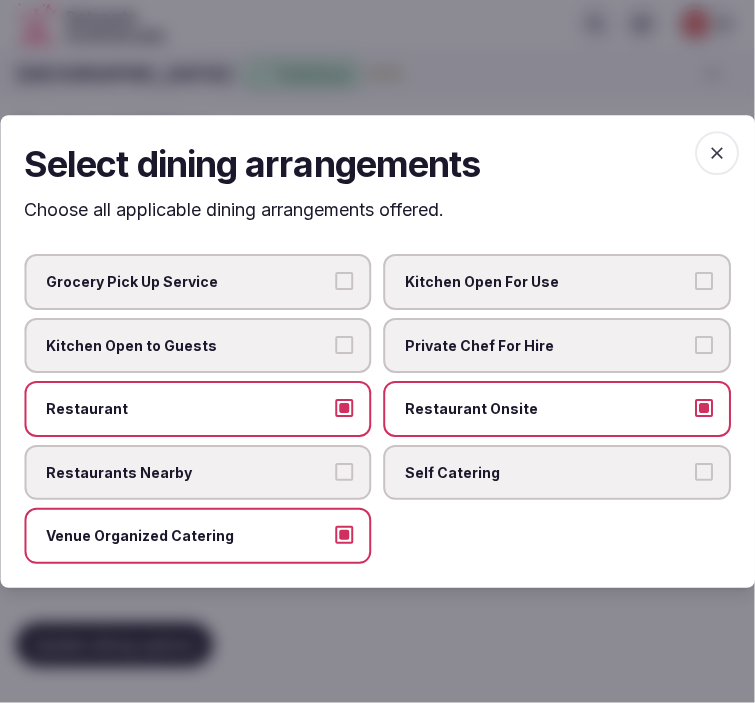
click at [723, 153] on icon "button" at bounding box center [717, 153] width 20 height 20
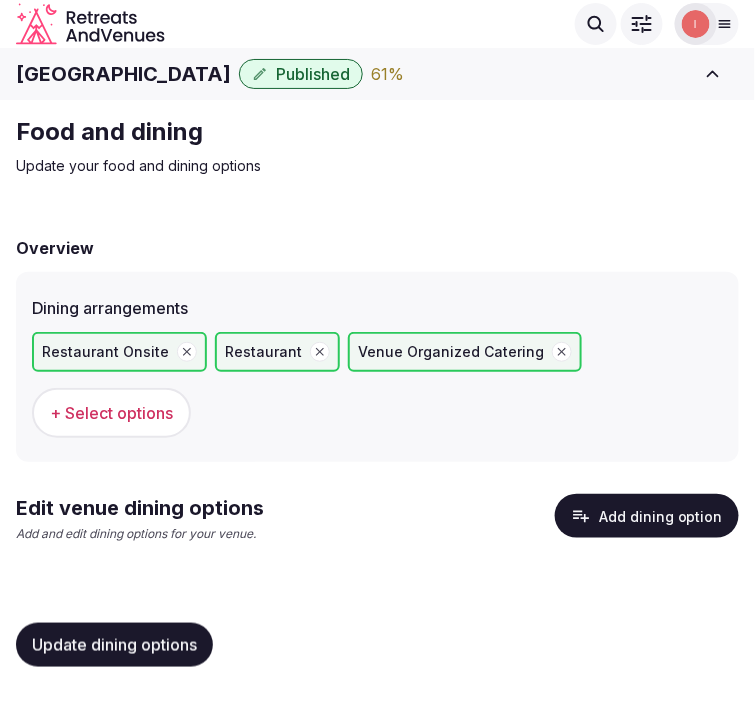
click at [157, 636] on span "Update dining options" at bounding box center [114, 645] width 165 height 20
click at [634, 510] on button "Add dining option" at bounding box center [647, 516] width 184 height 44
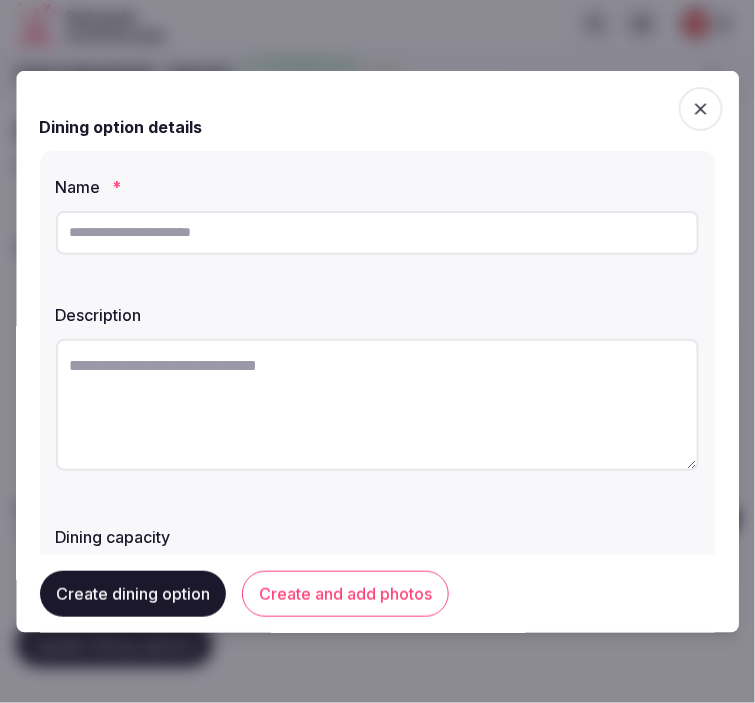
click at [501, 227] on input "text" at bounding box center [377, 232] width 643 height 44
paste input "**********"
type input "**********"
click at [233, 405] on textarea at bounding box center [377, 404] width 643 height 132
paste textarea "**********"
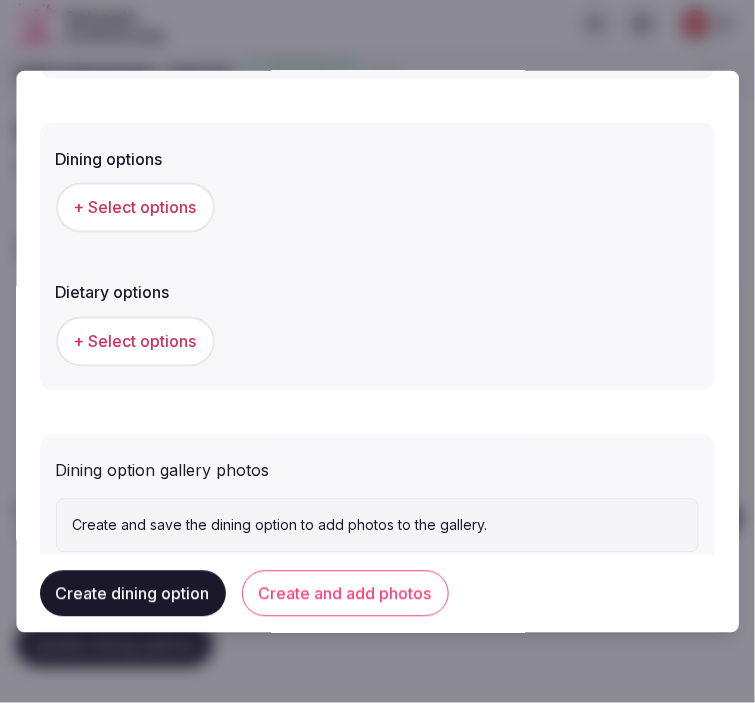
scroll to position [555, 0]
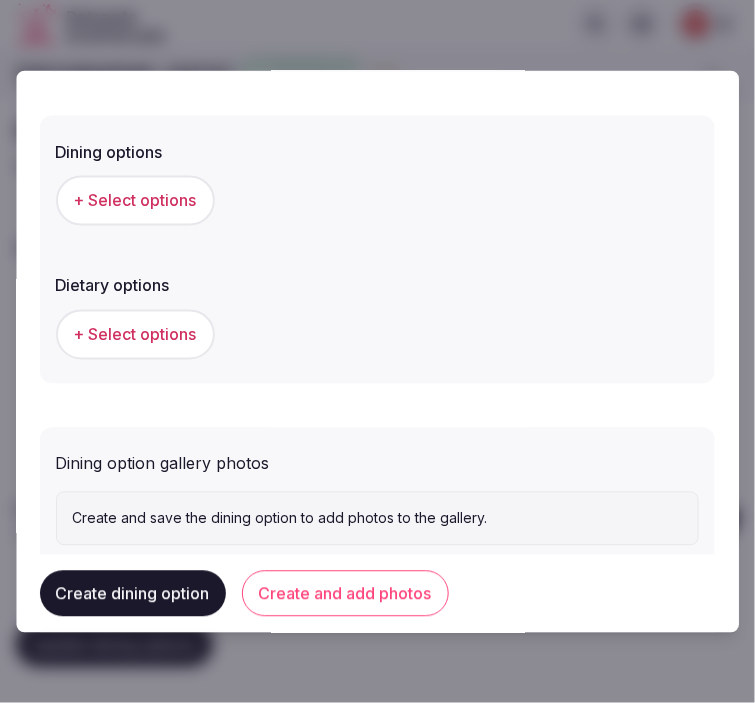
type textarea "**********"
click at [161, 201] on span "+ Select options" at bounding box center [135, 200] width 123 height 22
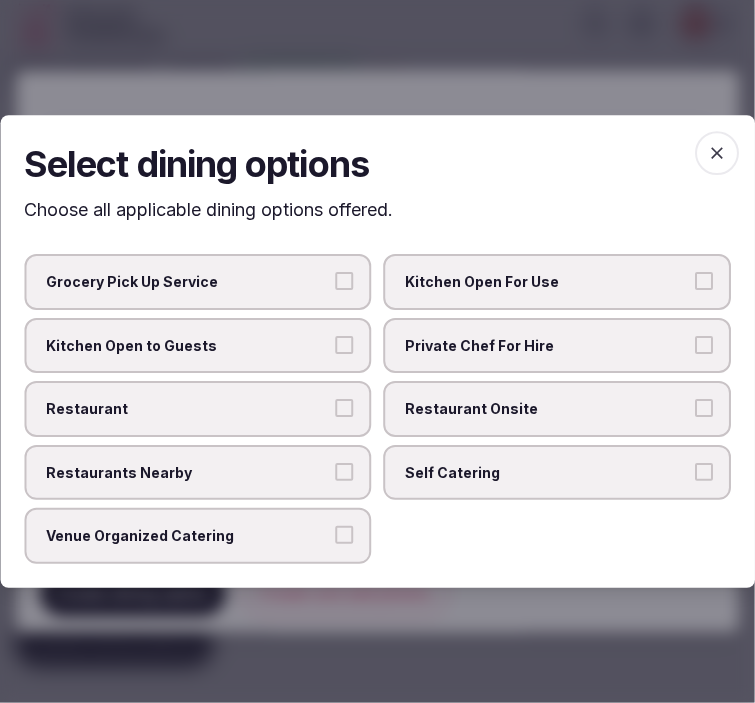
click at [465, 418] on span "Restaurant Onsite" at bounding box center [548, 409] width 284 height 20
click at [695, 417] on button "Restaurant Onsite" at bounding box center [704, 408] width 18 height 18
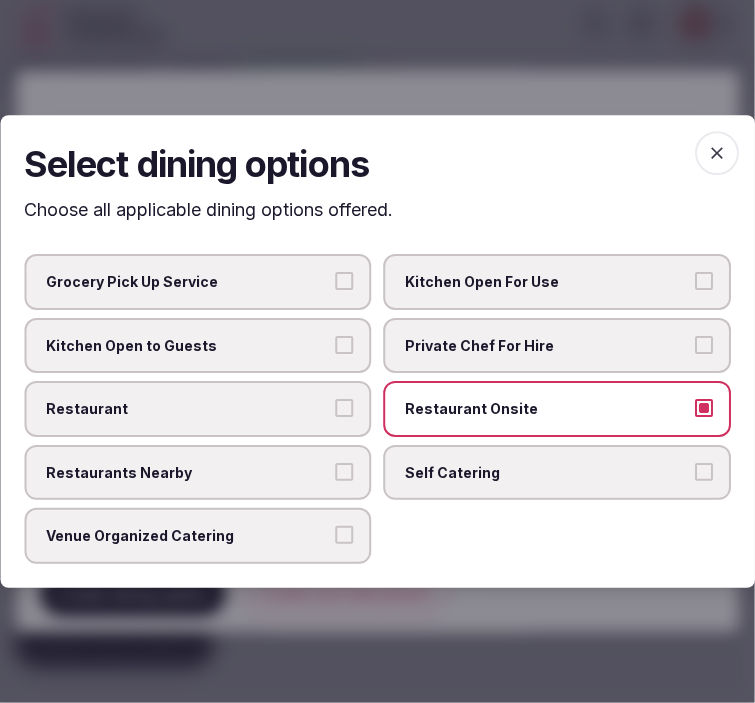
click at [264, 397] on label "Restaurant" at bounding box center [198, 409] width 348 height 56
click at [336, 399] on button "Restaurant" at bounding box center [345, 408] width 18 height 18
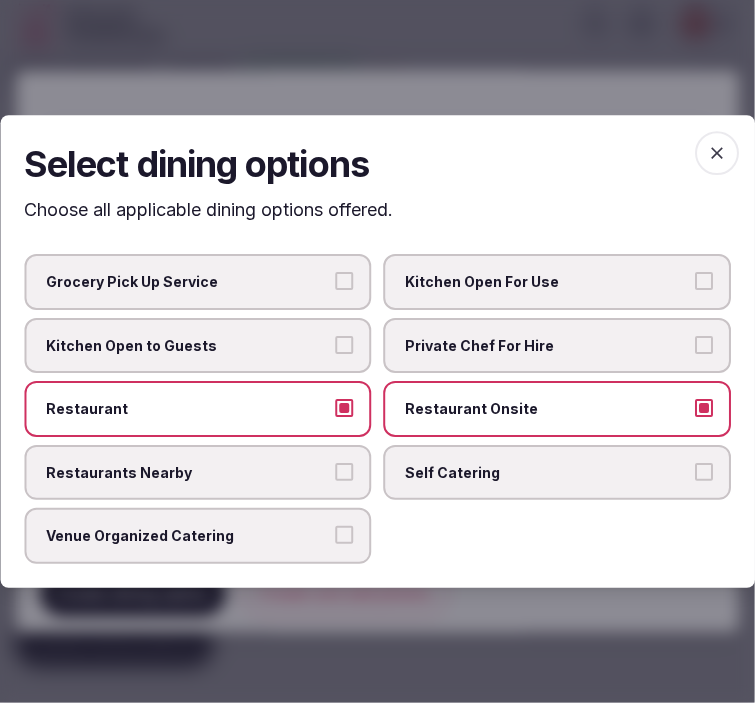
click at [716, 152] on icon "button" at bounding box center [717, 153] width 20 height 20
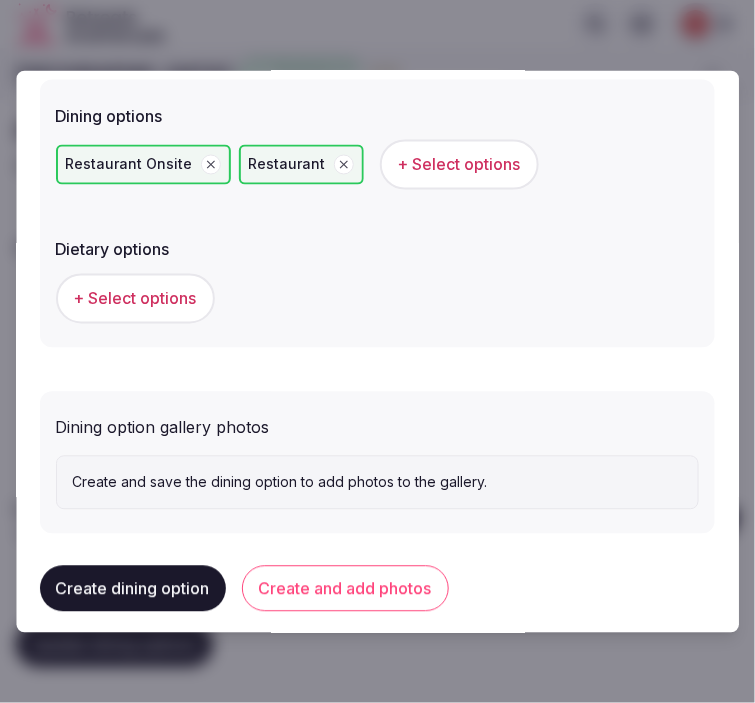
scroll to position [606, 0]
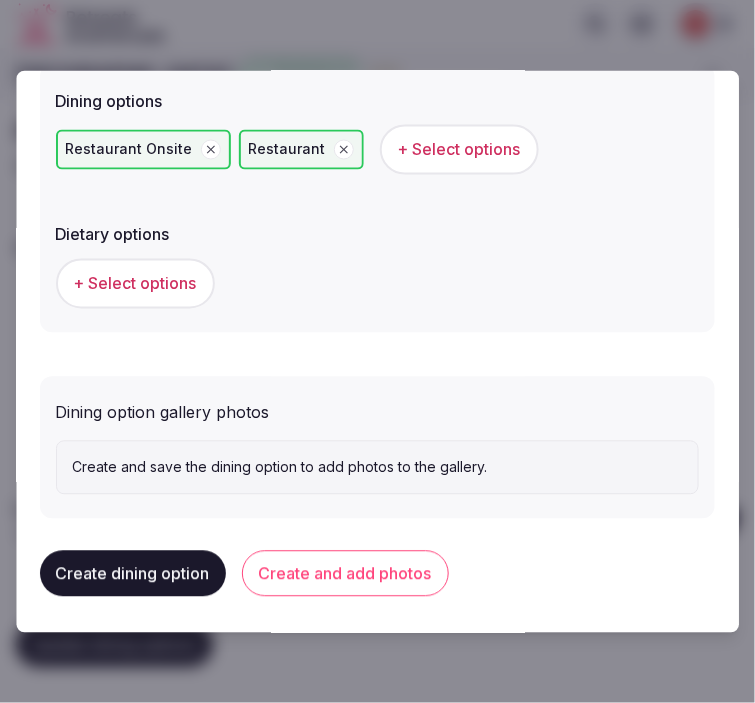
click at [391, 574] on button "Create and add photos" at bounding box center [345, 574] width 207 height 46
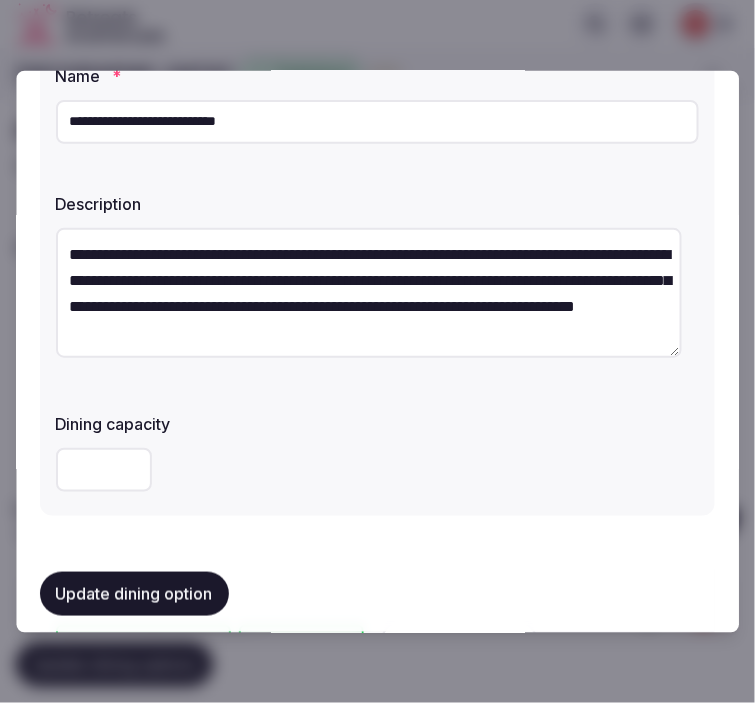
scroll to position [147, 0]
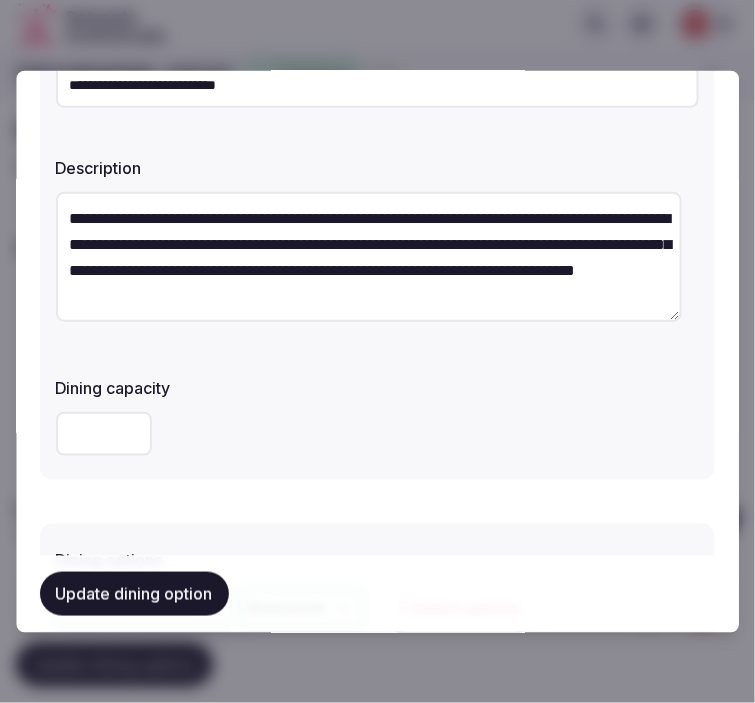
click at [118, 601] on button "Update dining option" at bounding box center [134, 595] width 189 height 44
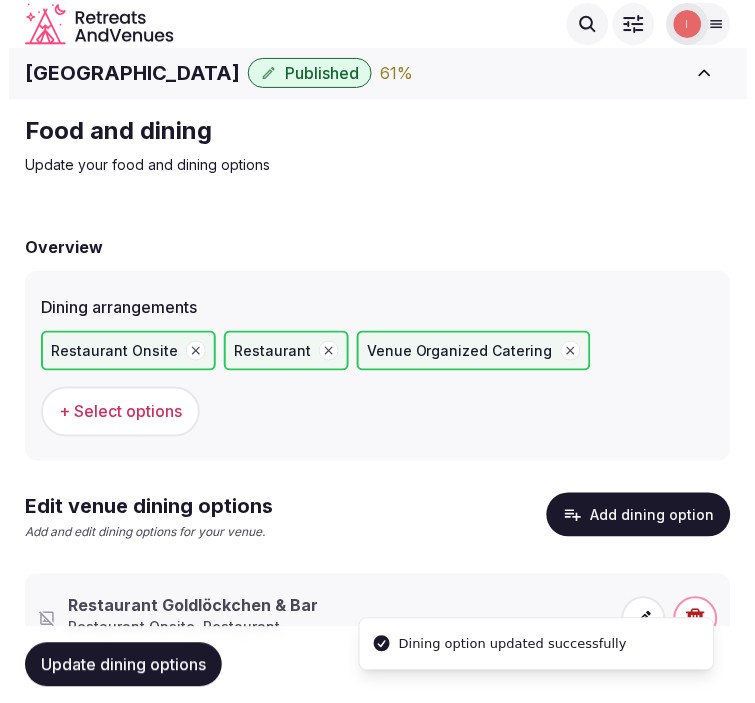
scroll to position [82, 0]
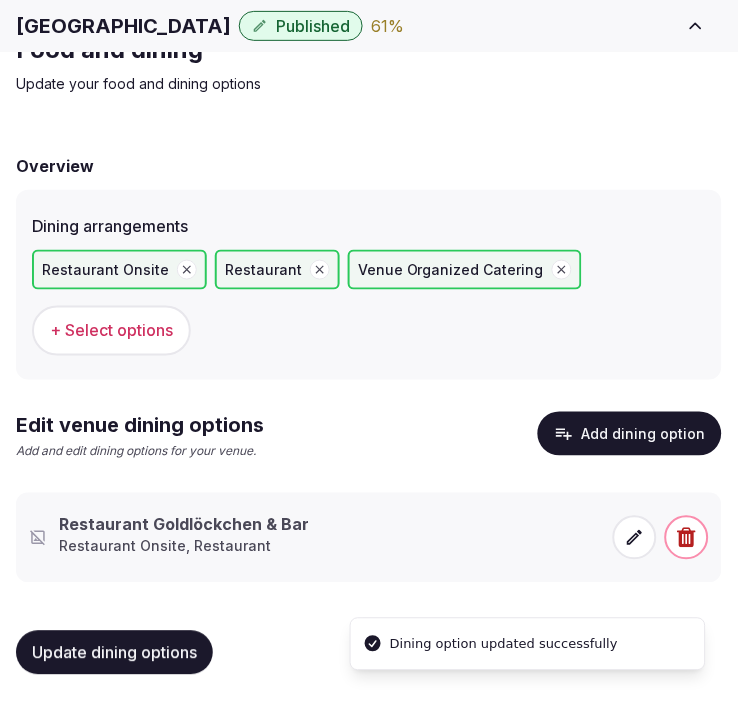
click at [314, 514] on div "Restaurant [GEOGRAPHIC_DATA] & Bar Restaurant Onsite, Restaurant" at bounding box center [315, 538] width 572 height 48
click at [641, 522] on span at bounding box center [635, 538] width 44 height 44
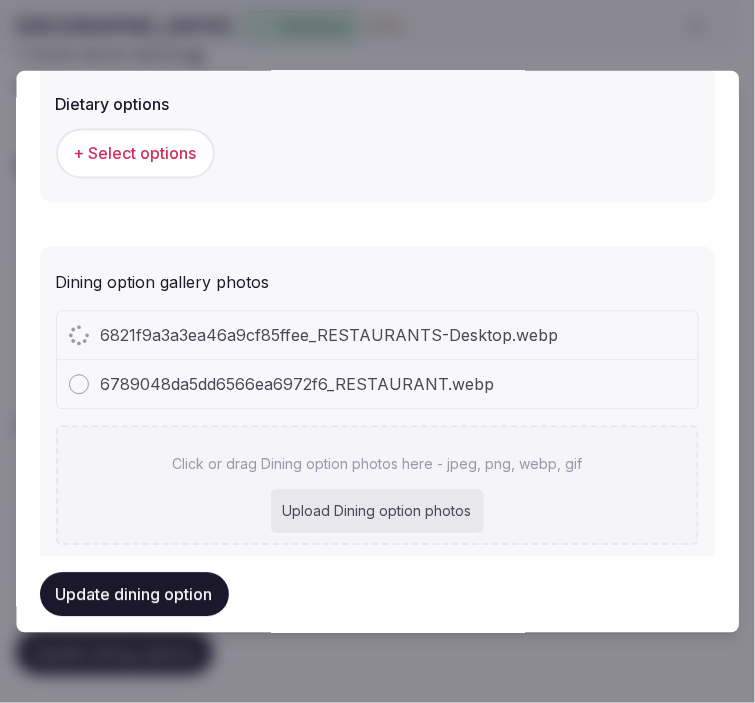
scroll to position [786, 0]
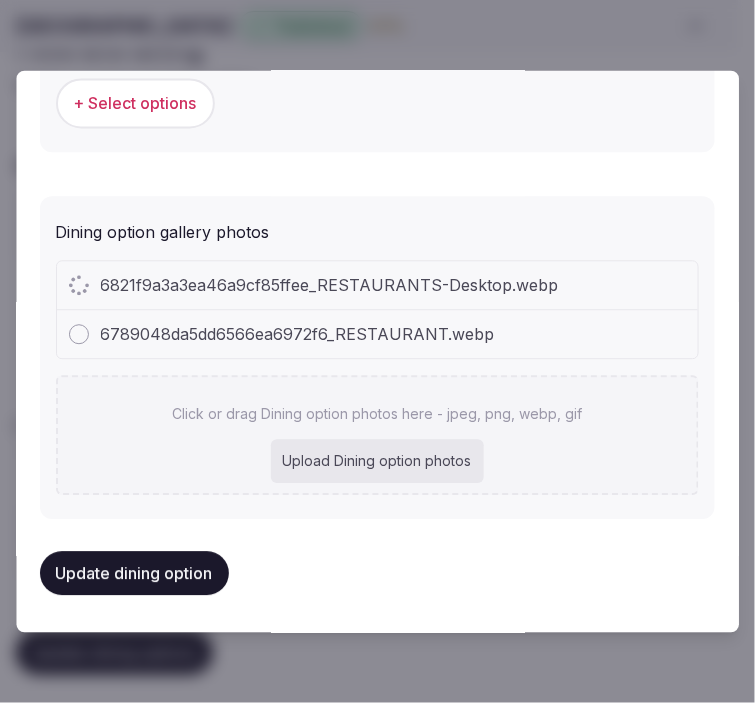
click at [408, 440] on div "Upload Dining option photos" at bounding box center [377, 462] width 213 height 44
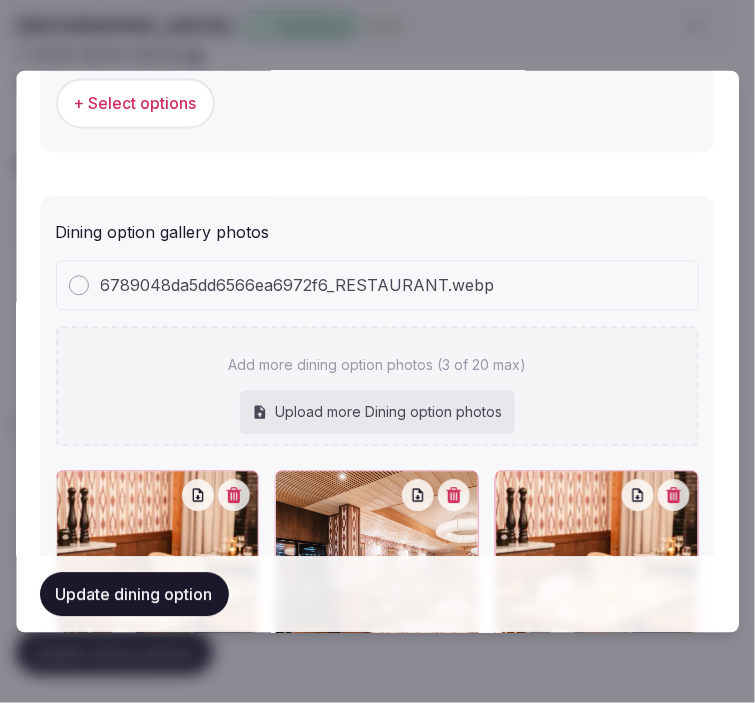
click at [177, 590] on button "Update dining option" at bounding box center [134, 595] width 189 height 44
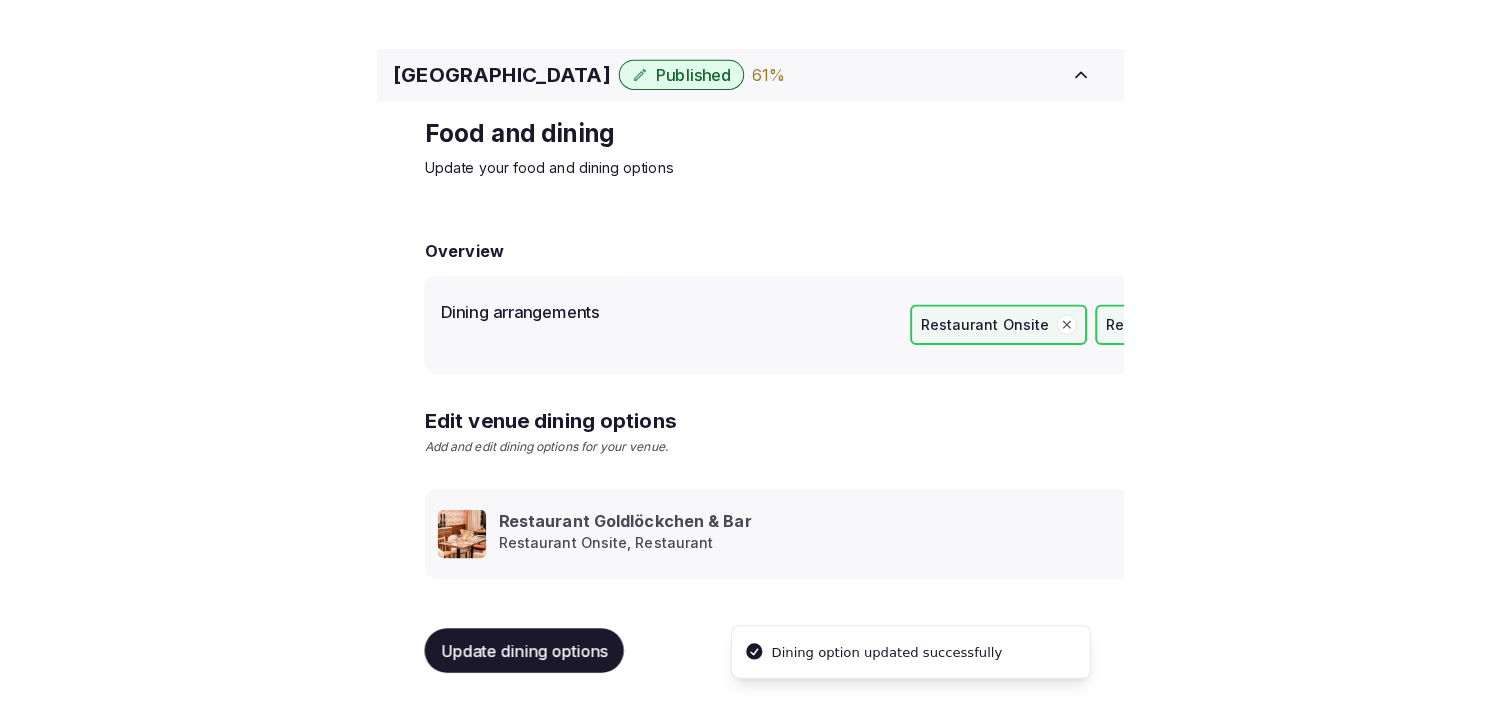
scroll to position [23, 0]
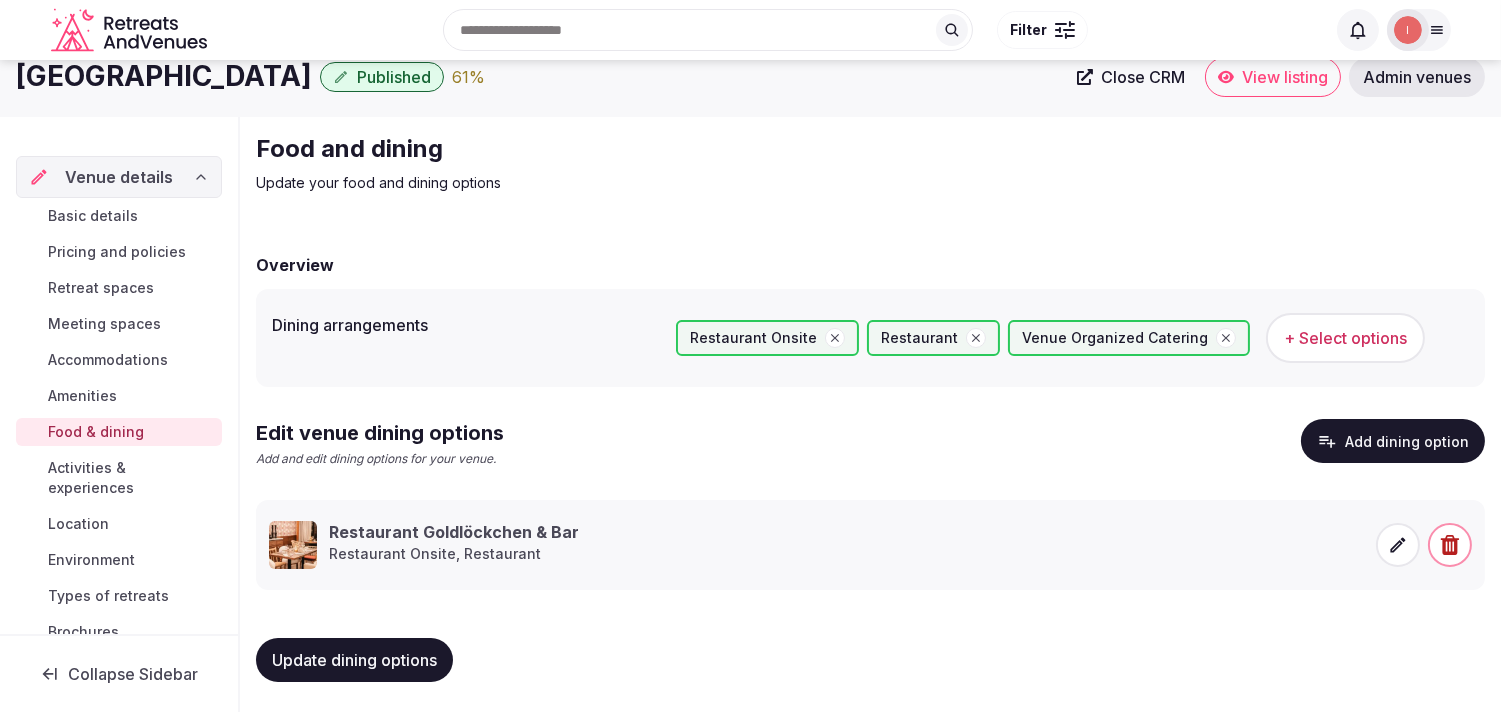
click at [144, 475] on span "Activities & experiences" at bounding box center [131, 478] width 166 height 40
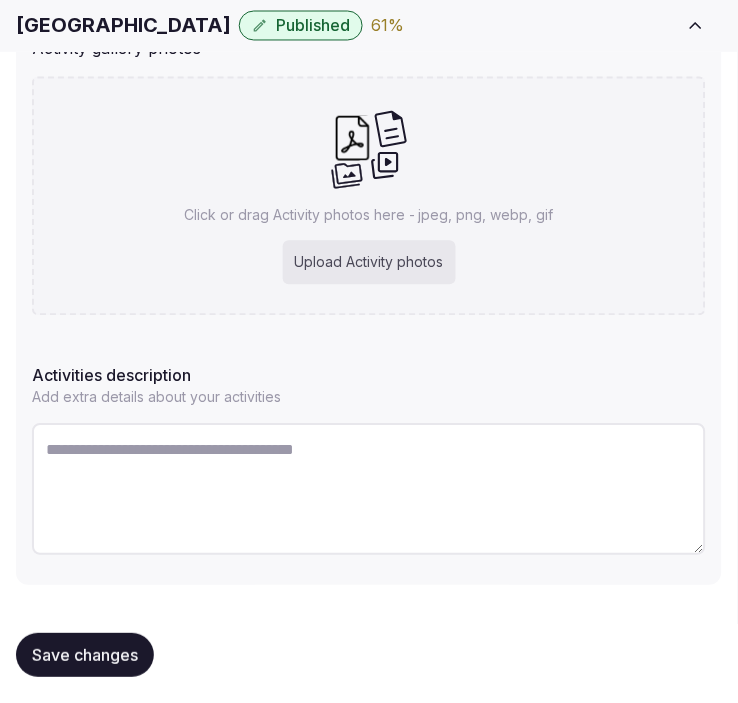
scroll to position [396, 0]
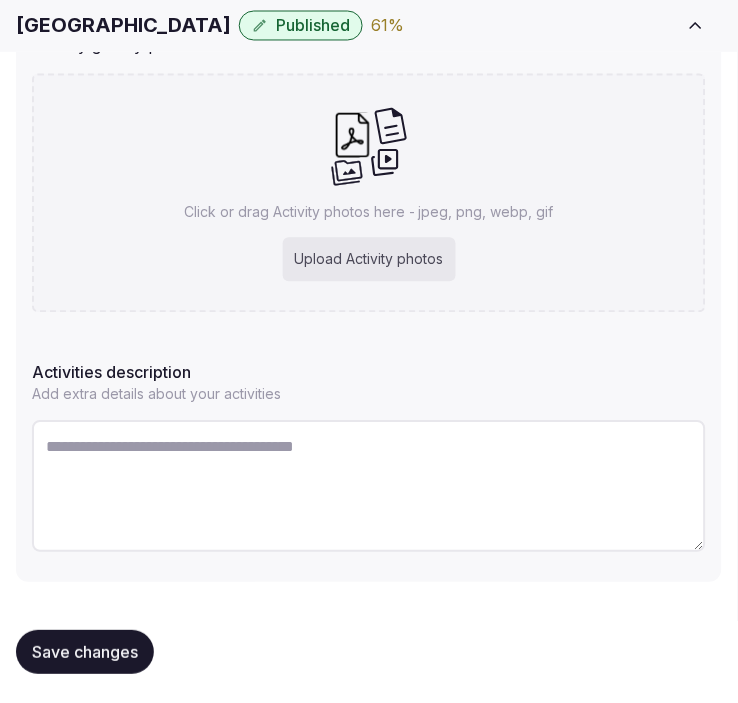
click at [421, 433] on textarea at bounding box center [369, 487] width 674 height 132
paste textarea "**********"
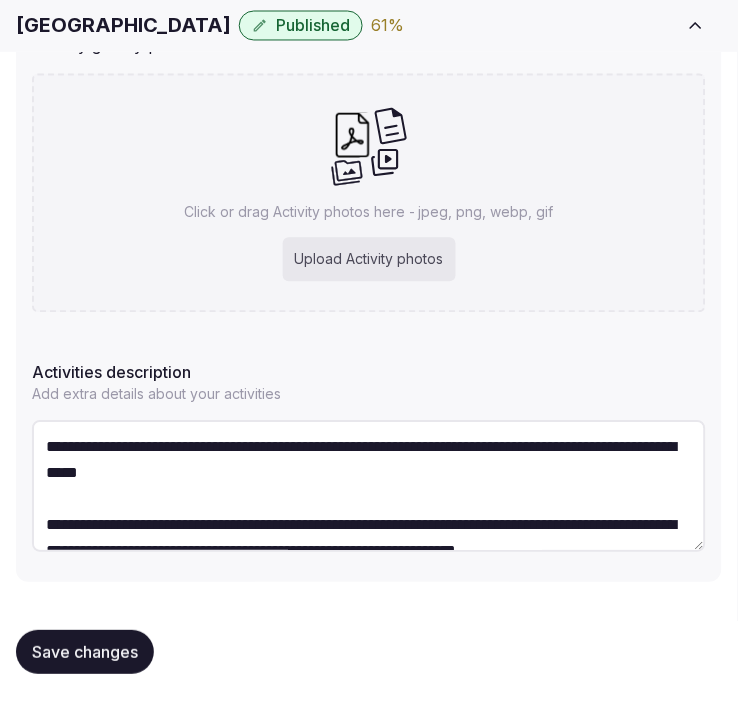
scroll to position [296, 0]
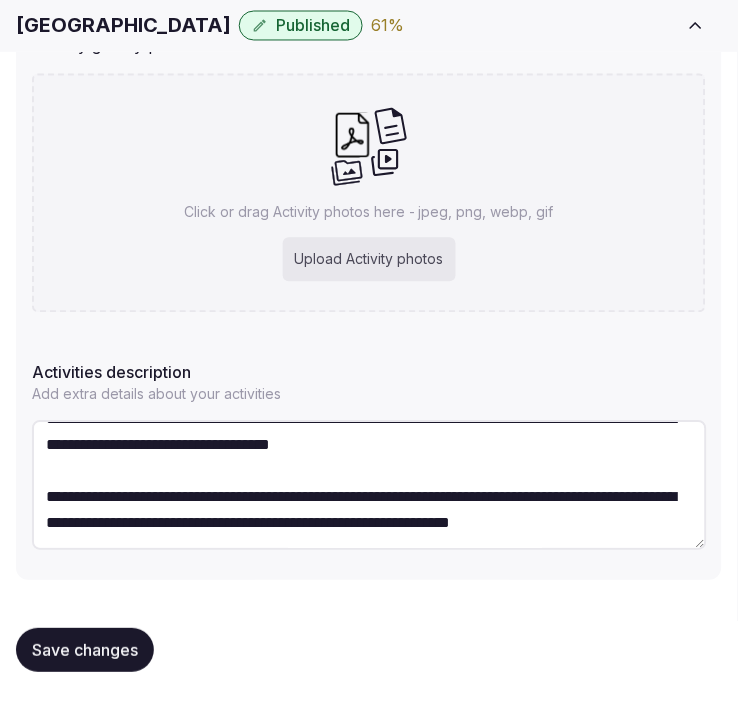
type textarea "**********"
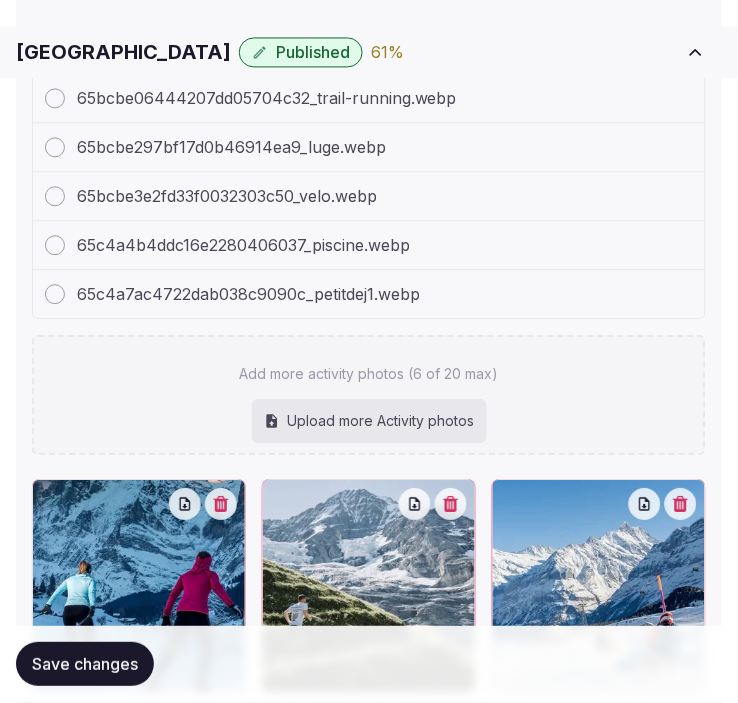
scroll to position [841, 0]
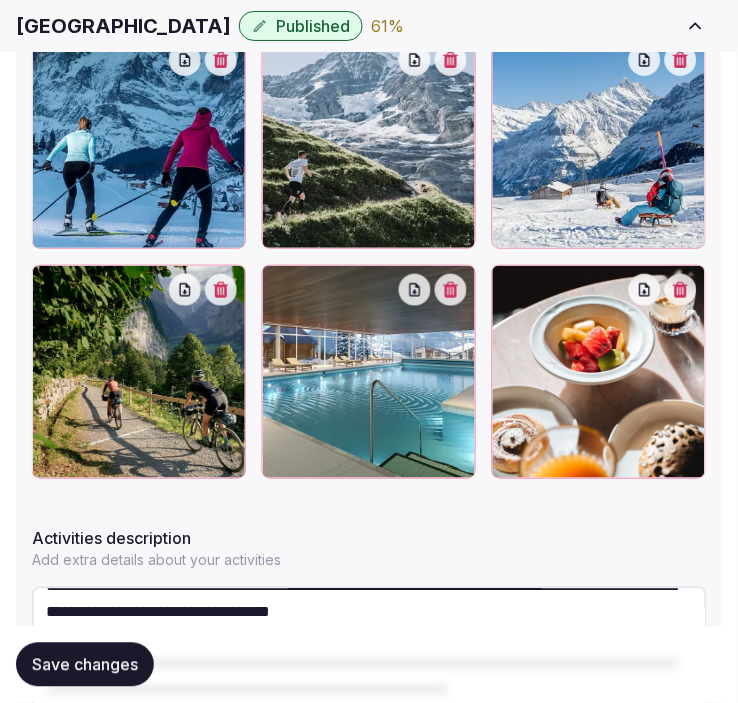
click at [124, 666] on span "Save changes" at bounding box center [85, 665] width 106 height 20
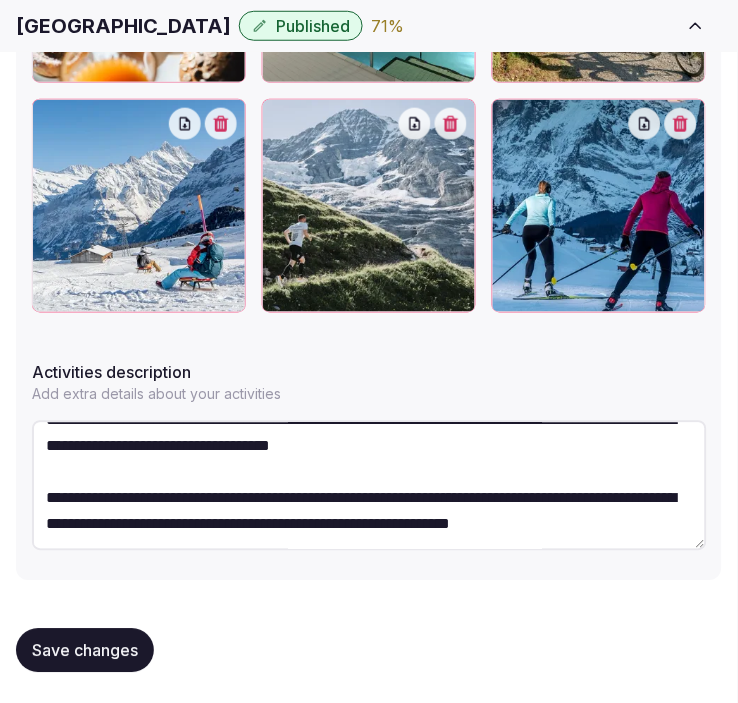
scroll to position [1008, 0]
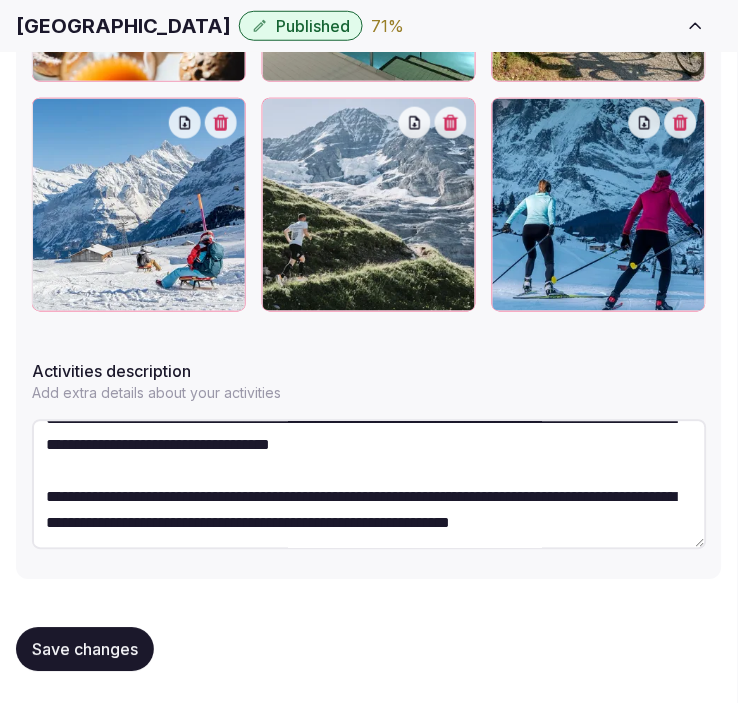
click at [63, 643] on span "Save changes" at bounding box center [85, 650] width 106 height 20
click at [127, 623] on div "Save changes" at bounding box center [369, 650] width 706 height 76
click at [127, 622] on div "Save changes" at bounding box center [369, 650] width 706 height 76
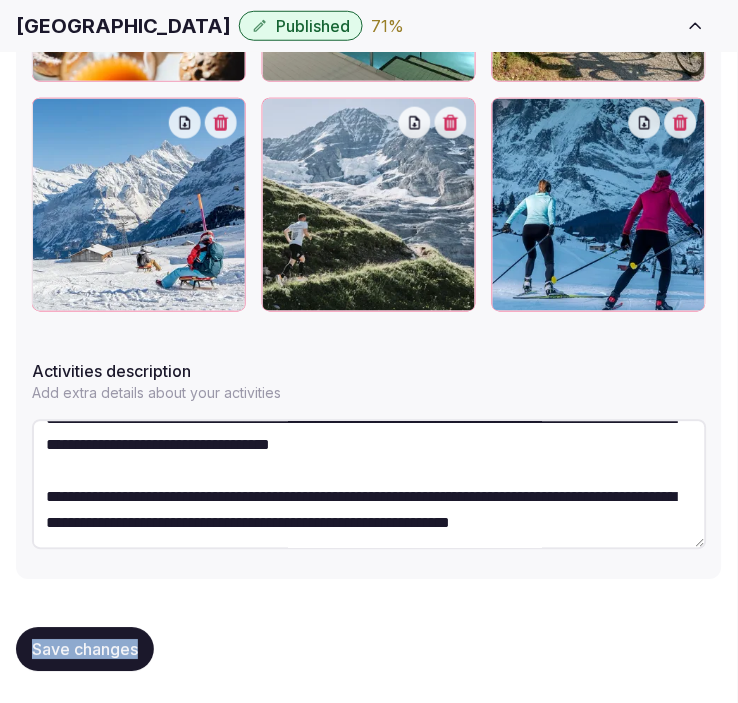
click at [126, 621] on div "Save changes" at bounding box center [369, 650] width 706 height 76
click at [95, 653] on span "Save changes" at bounding box center [85, 650] width 106 height 20
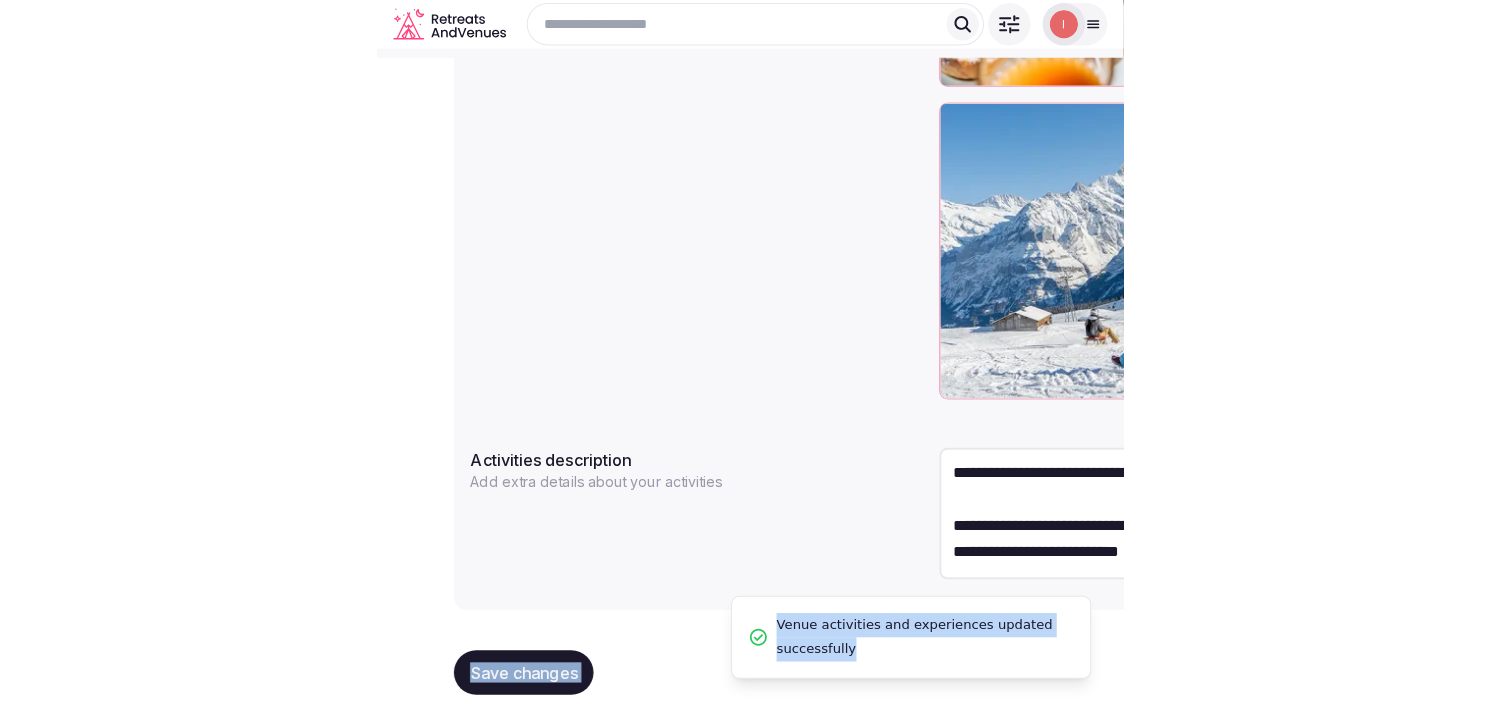
scroll to position [234, 0]
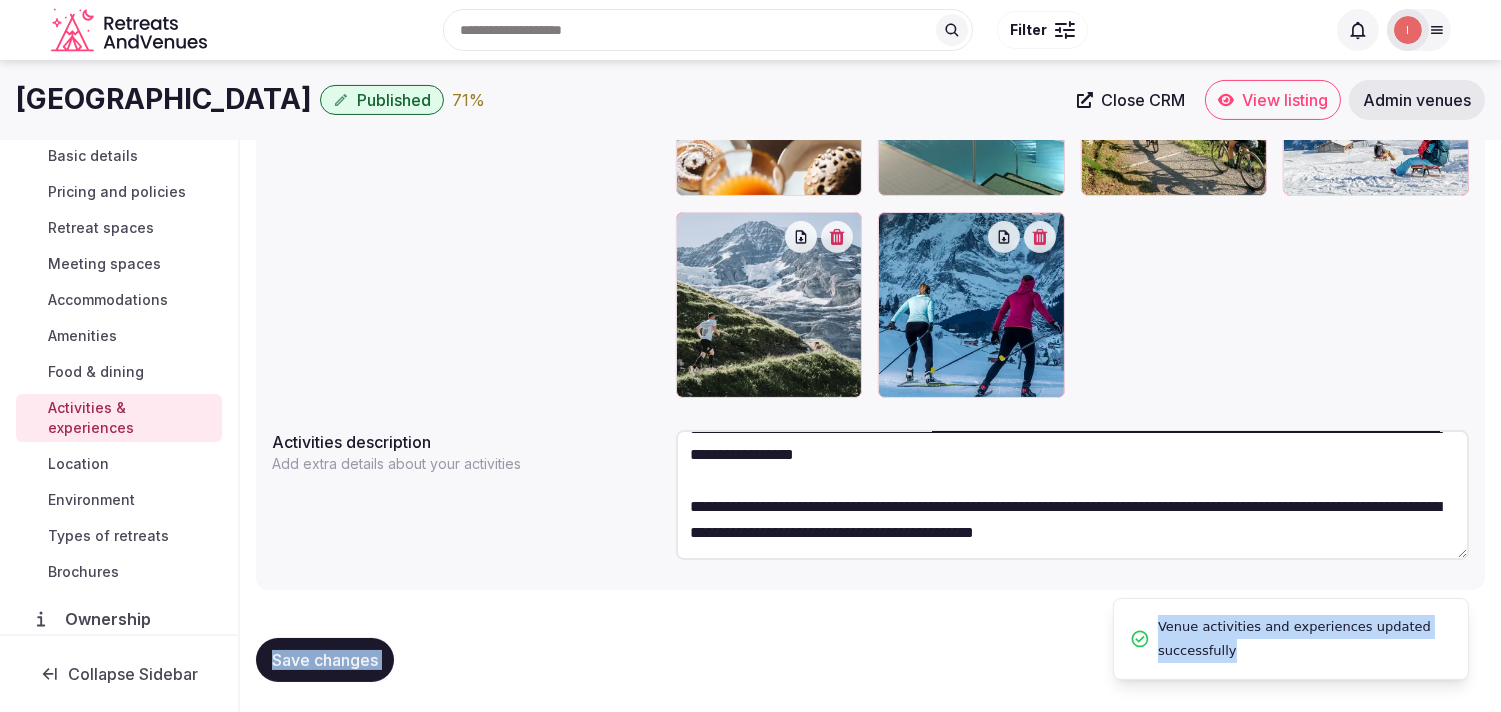
click at [84, 471] on span "Location" at bounding box center [78, 464] width 61 height 20
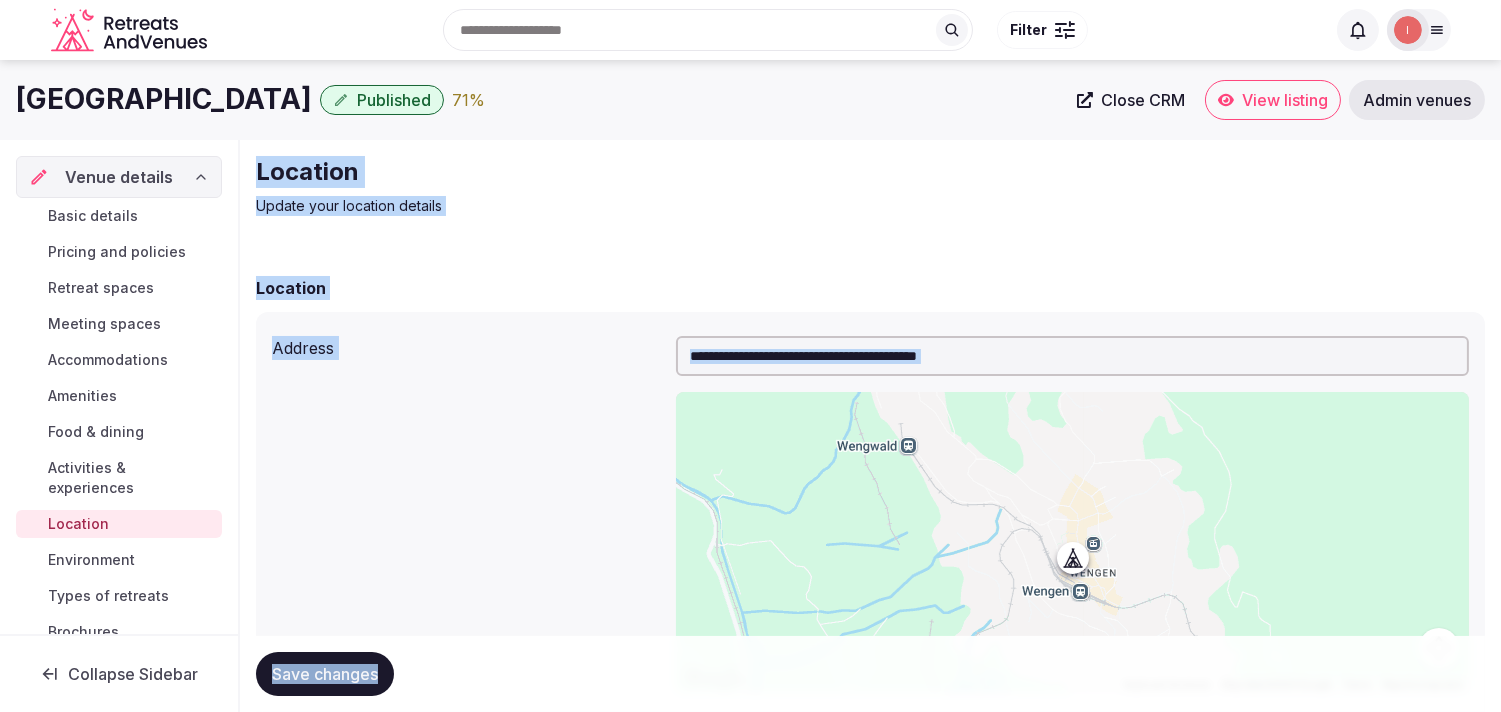
click at [108, 563] on span "Environment" at bounding box center [91, 560] width 87 height 20
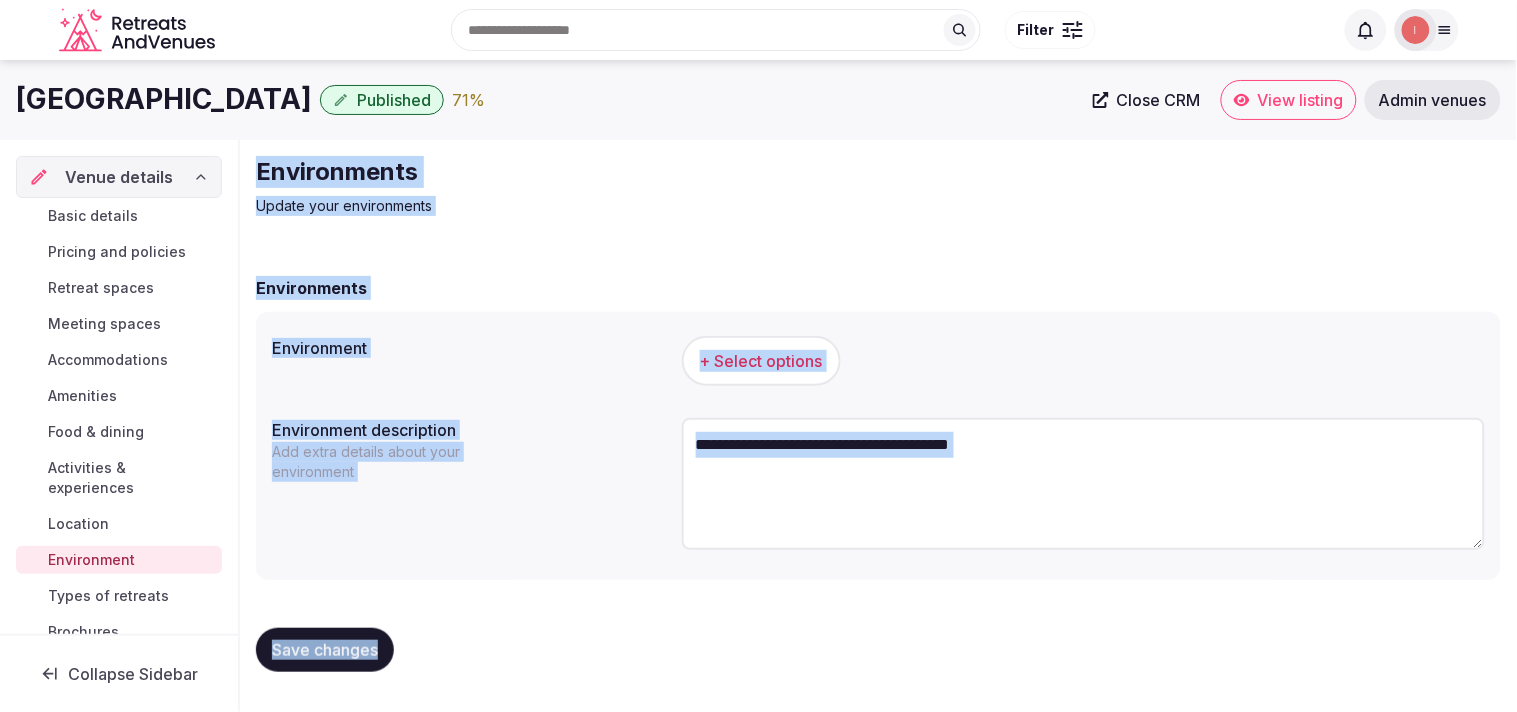
click at [754, 336] on div "+ Select options" at bounding box center [1083, 361] width 803 height 50
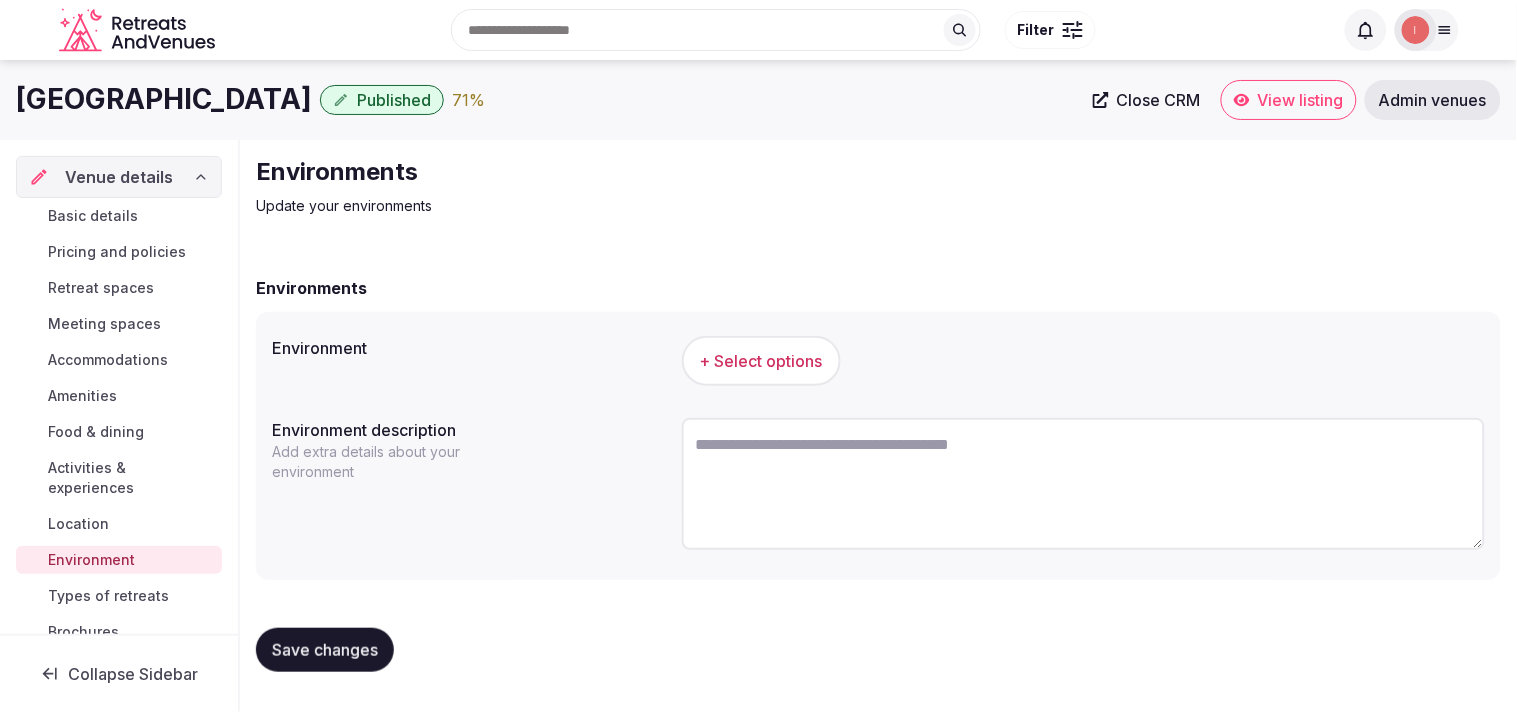
click at [754, 347] on button "+ Select options" at bounding box center [761, 361] width 159 height 50
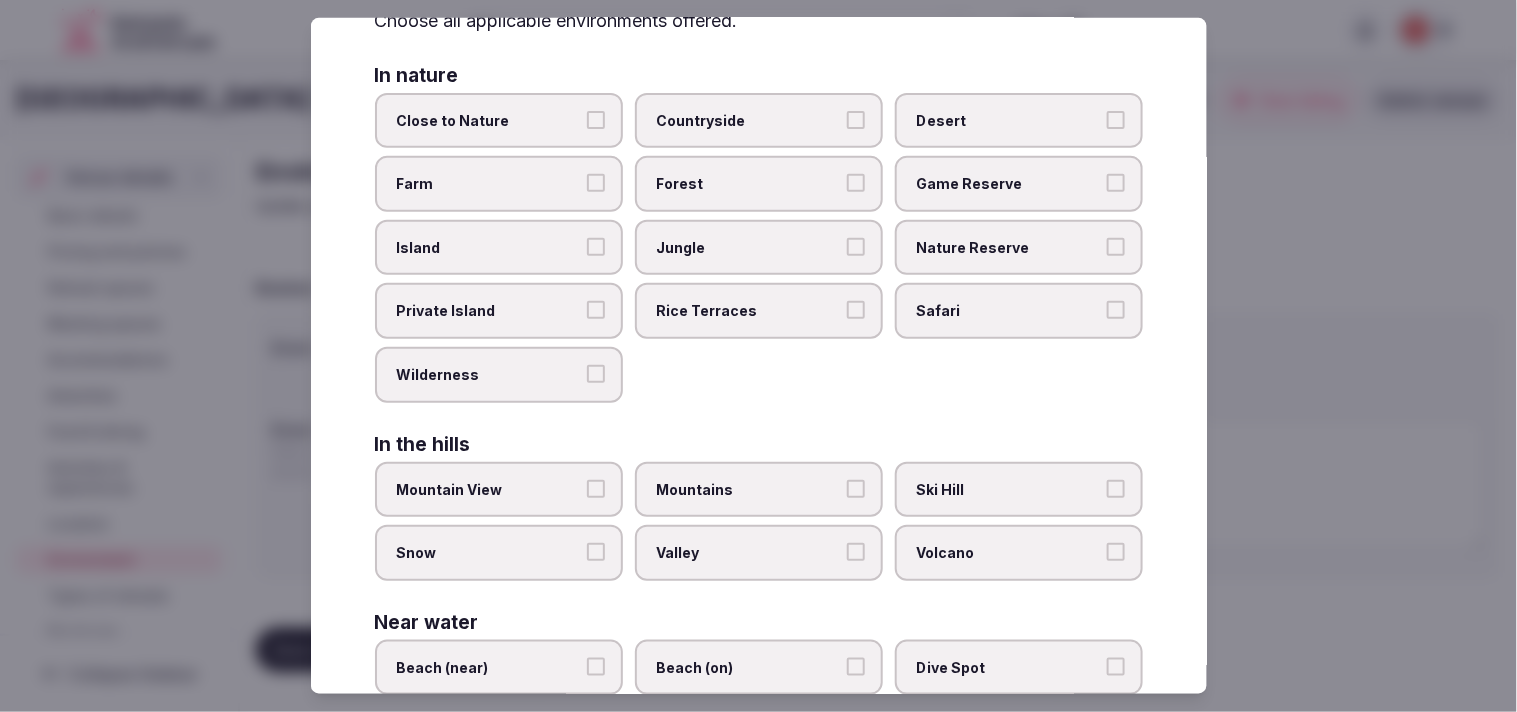
scroll to position [222, 0]
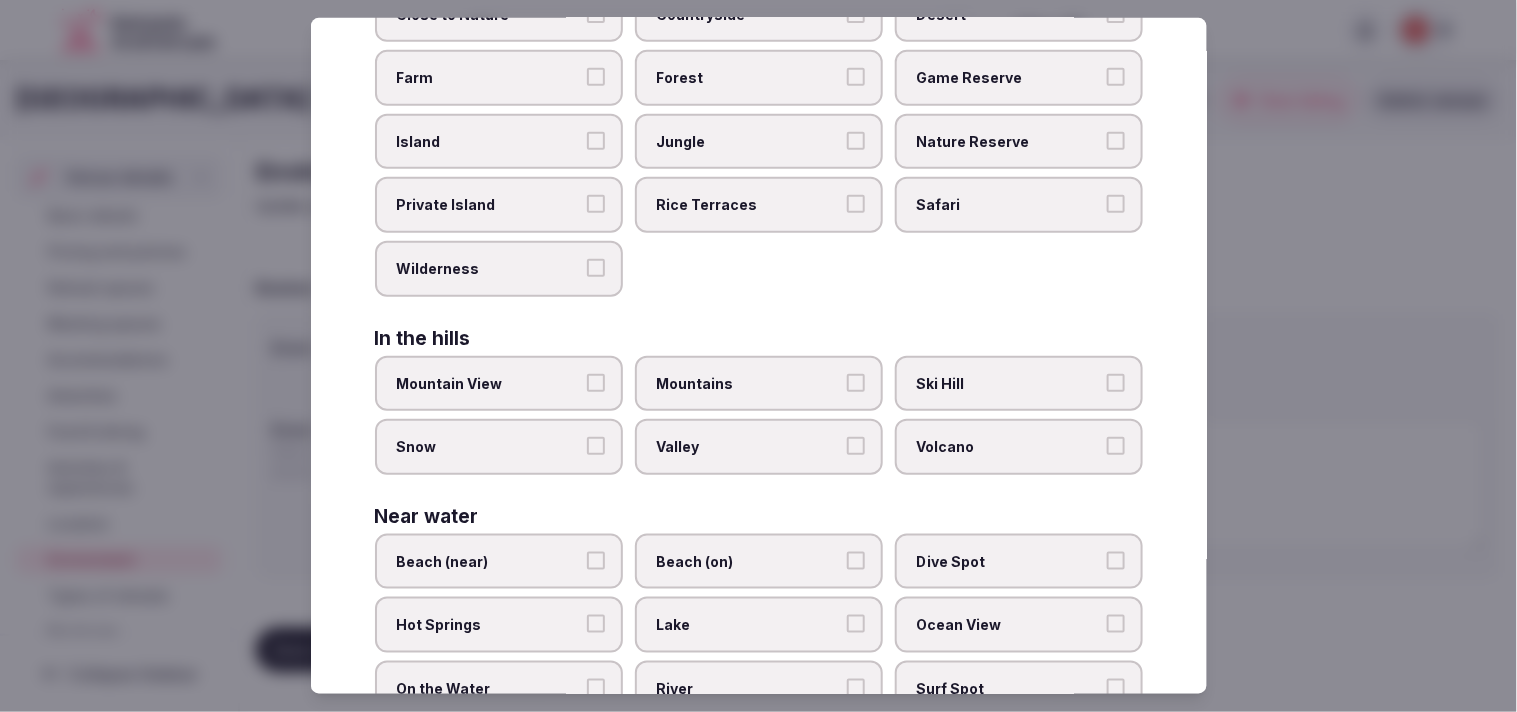
click at [571, 373] on span "Mountain View" at bounding box center [489, 383] width 184 height 20
click at [587, 373] on button "Mountain View" at bounding box center [596, 382] width 18 height 18
click at [754, 378] on span "Mountains" at bounding box center [749, 383] width 184 height 20
click at [754, 378] on button "Mountains" at bounding box center [856, 382] width 18 height 18
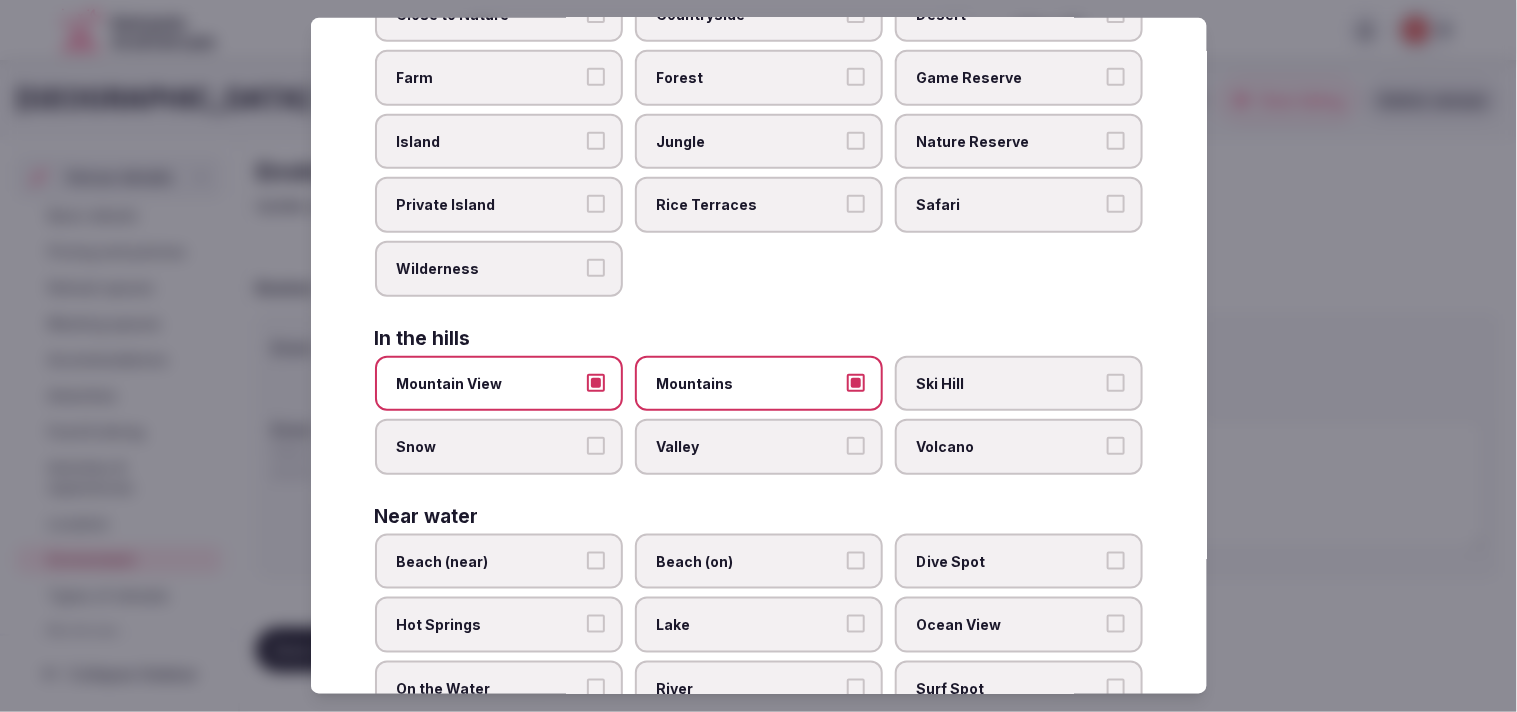
click at [754, 378] on span "Ski Hill" at bounding box center [1009, 383] width 184 height 20
click at [754, 378] on button "Ski Hill" at bounding box center [1116, 382] width 18 height 18
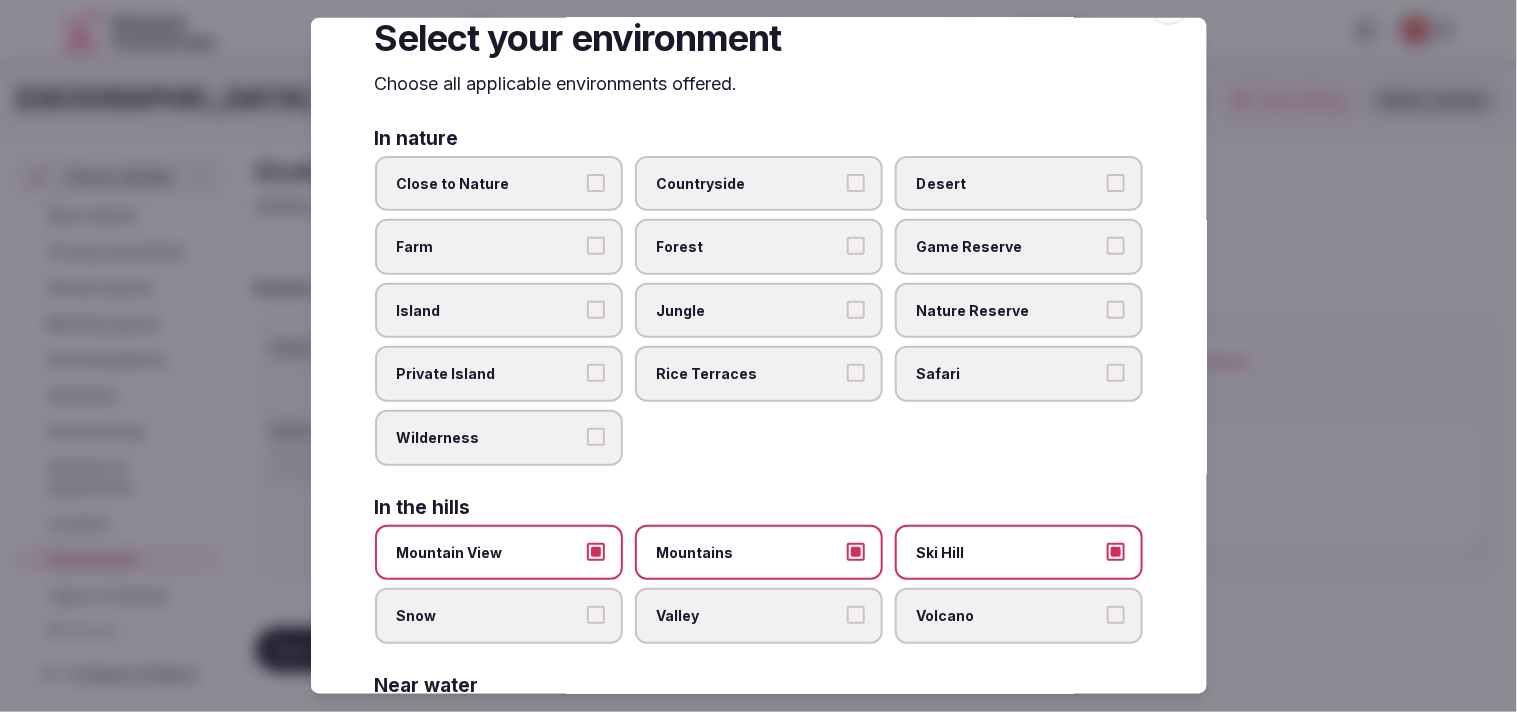
scroll to position [0, 0]
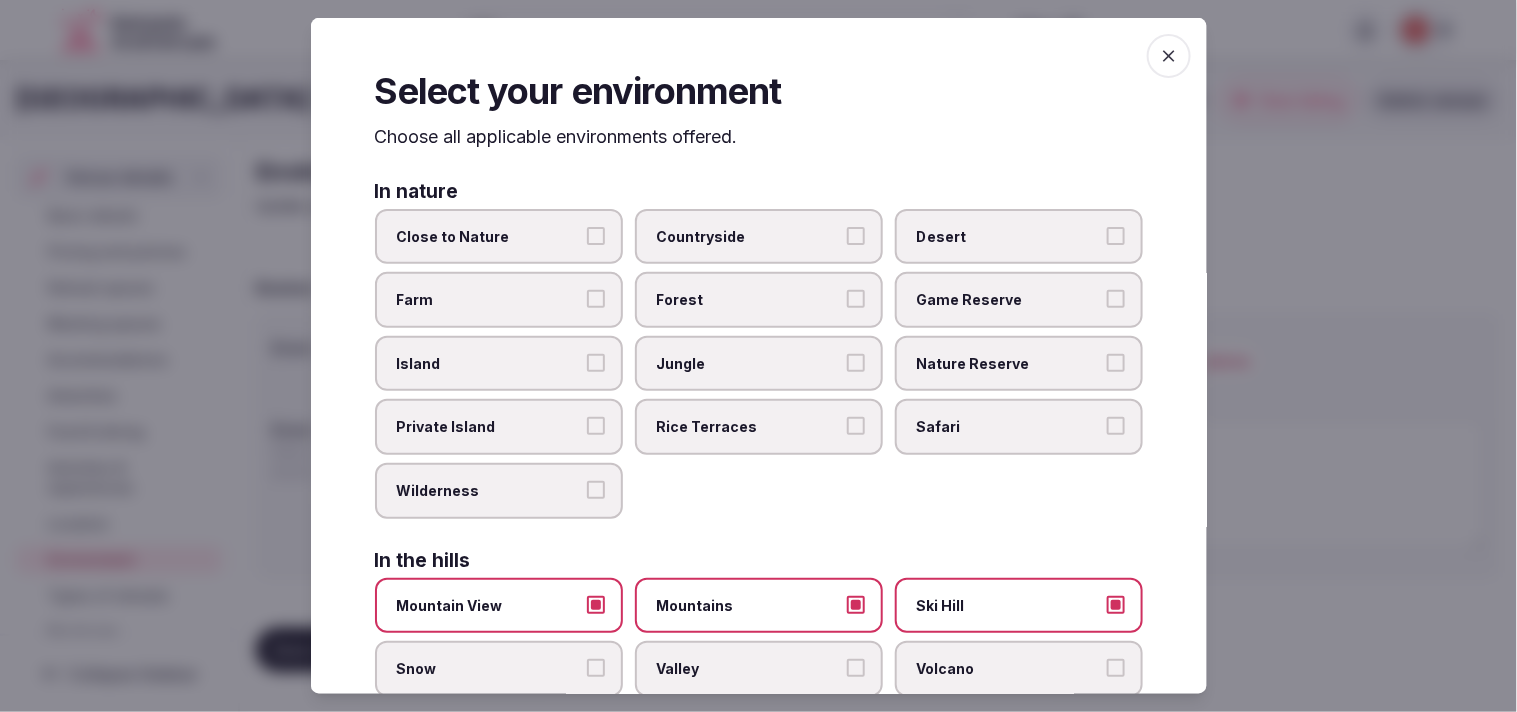
click at [754, 52] on icon "button" at bounding box center [1169, 56] width 20 height 20
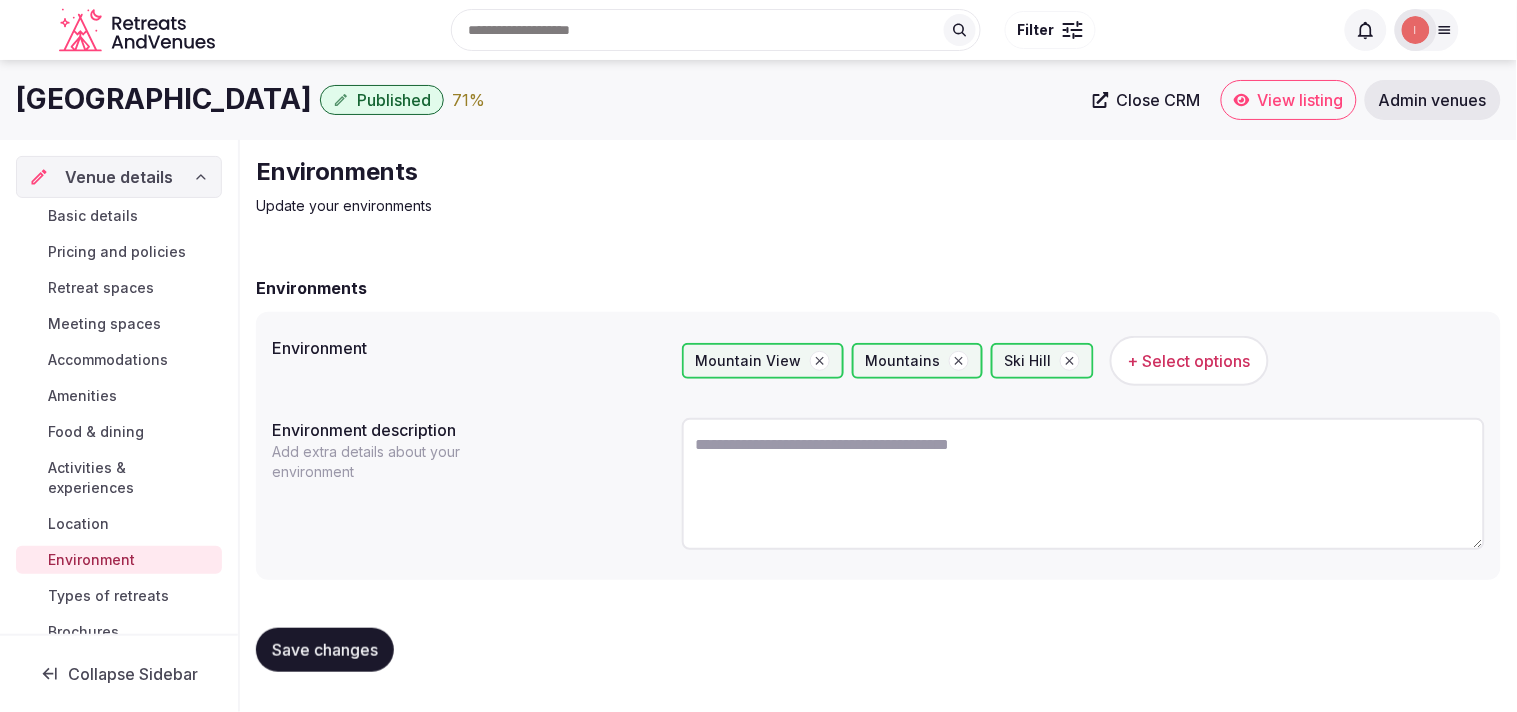
click at [348, 647] on span "Save changes" at bounding box center [325, 650] width 106 height 20
drag, startPoint x: 356, startPoint y: 663, endPoint x: 322, endPoint y: 644, distance: 38.9
click at [354, 662] on button "Save changes" at bounding box center [325, 650] width 138 height 44
click at [142, 600] on span "Types of retreats" at bounding box center [108, 596] width 121 height 20
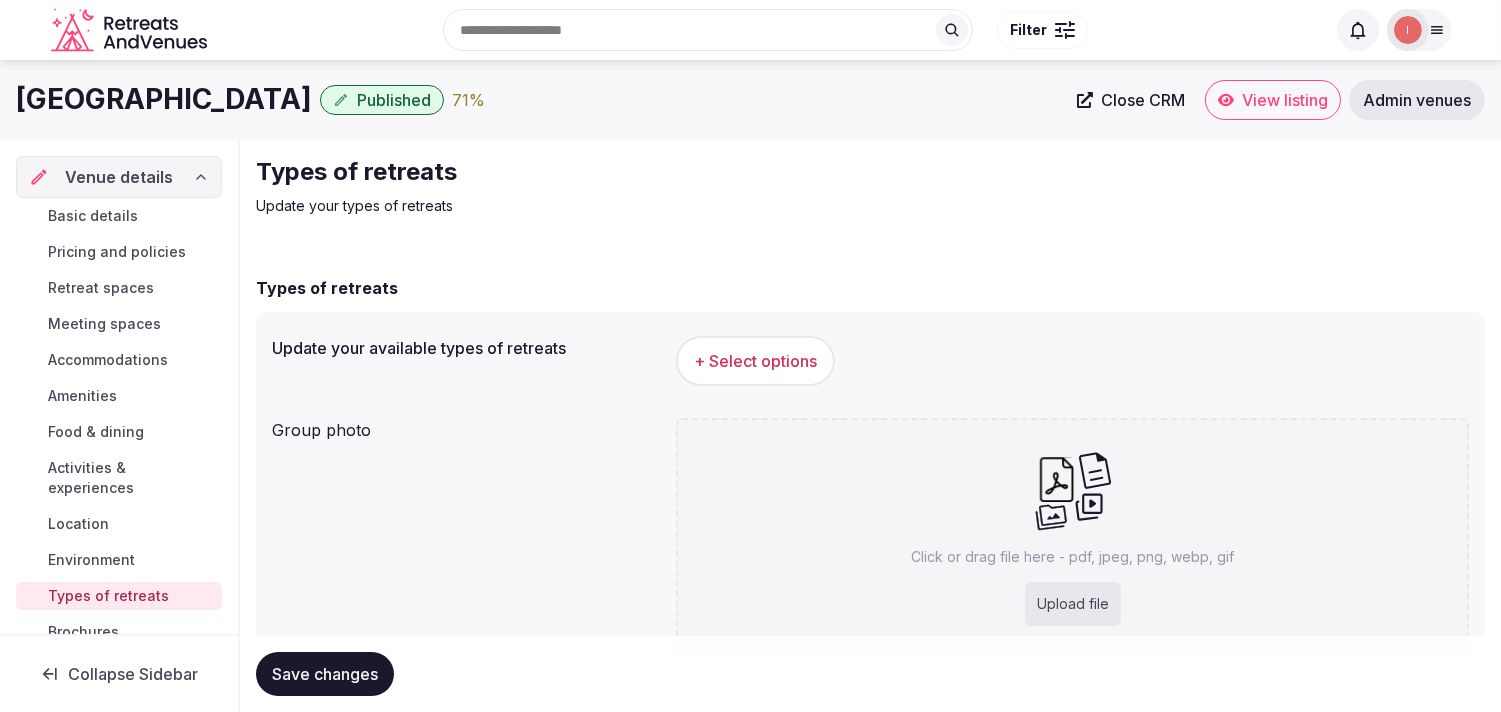
click at [713, 341] on button "+ Select options" at bounding box center [755, 361] width 159 height 50
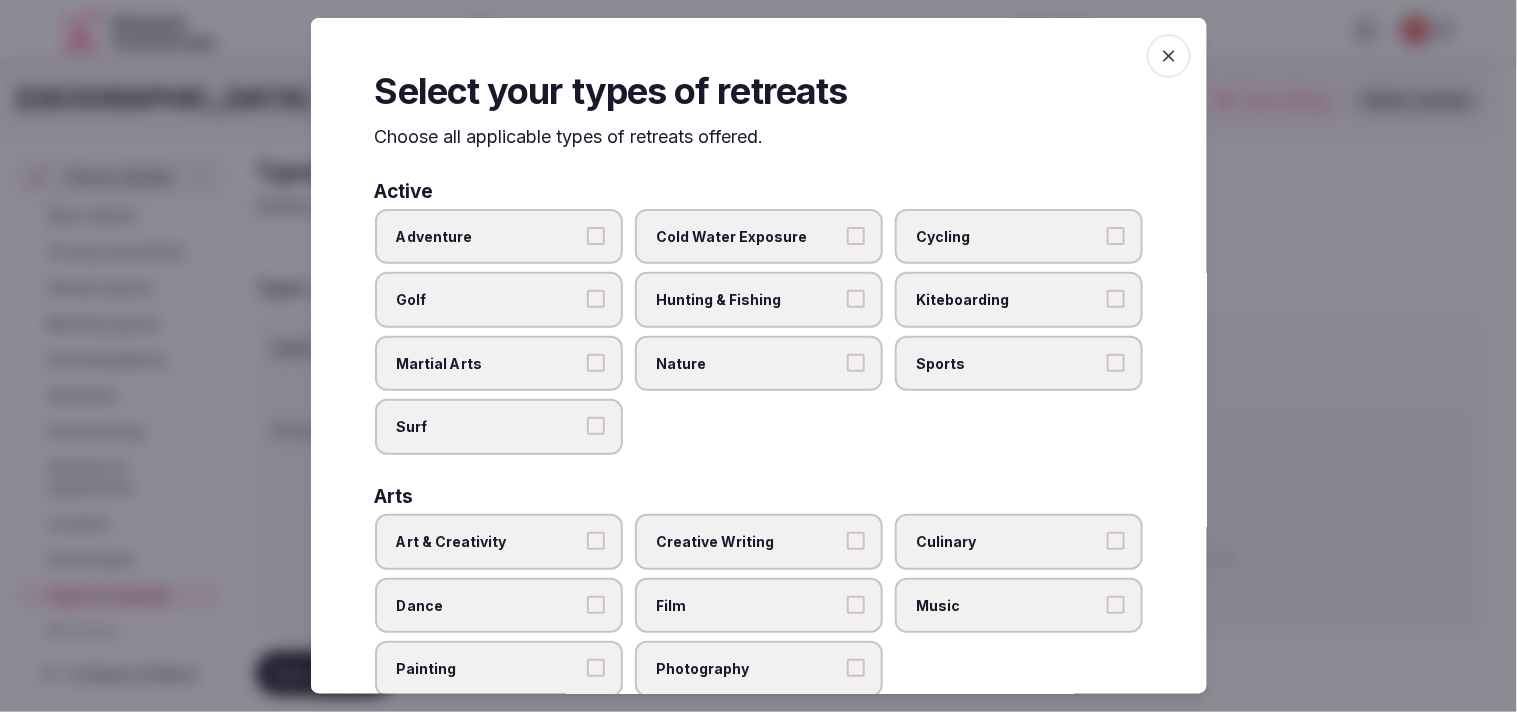
click at [593, 244] on label "Adventure" at bounding box center [499, 236] width 248 height 56
click at [593, 244] on button "Adventure" at bounding box center [596, 235] width 18 height 18
click at [754, 368] on label "Nature" at bounding box center [759, 364] width 248 height 56
click at [754, 368] on button "Nature" at bounding box center [856, 363] width 18 height 18
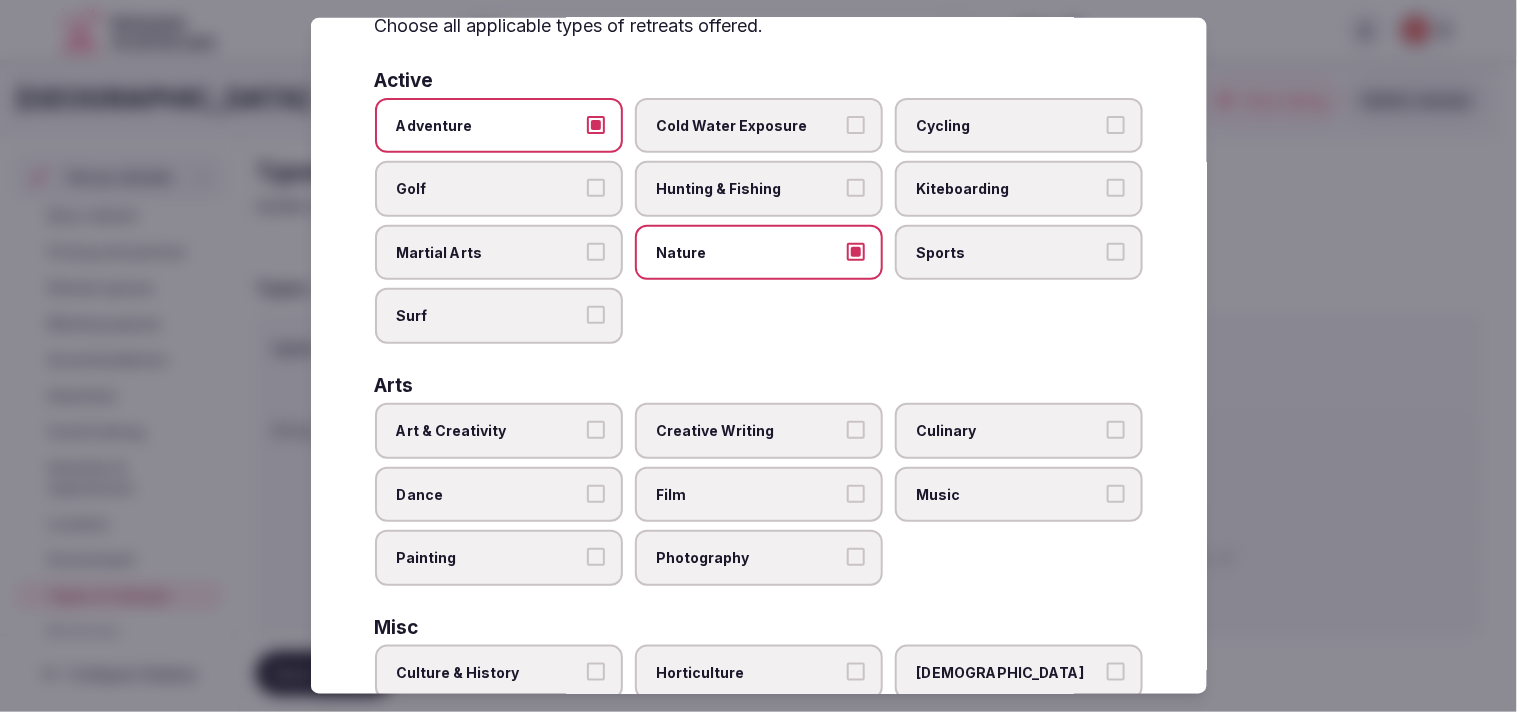
scroll to position [222, 0]
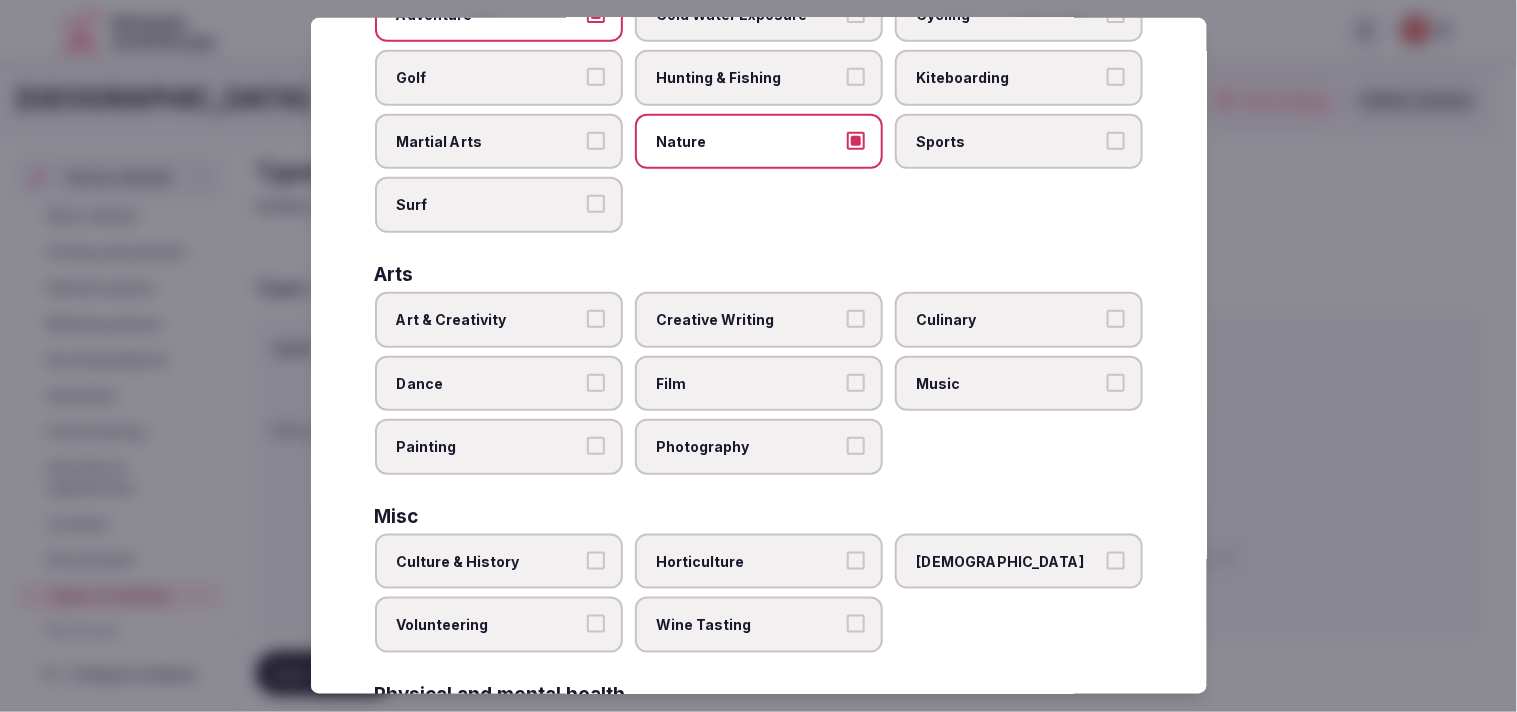
click at [576, 323] on label "Art & Creativity" at bounding box center [499, 320] width 248 height 56
click at [587, 323] on button "Art & Creativity" at bounding box center [596, 319] width 18 height 18
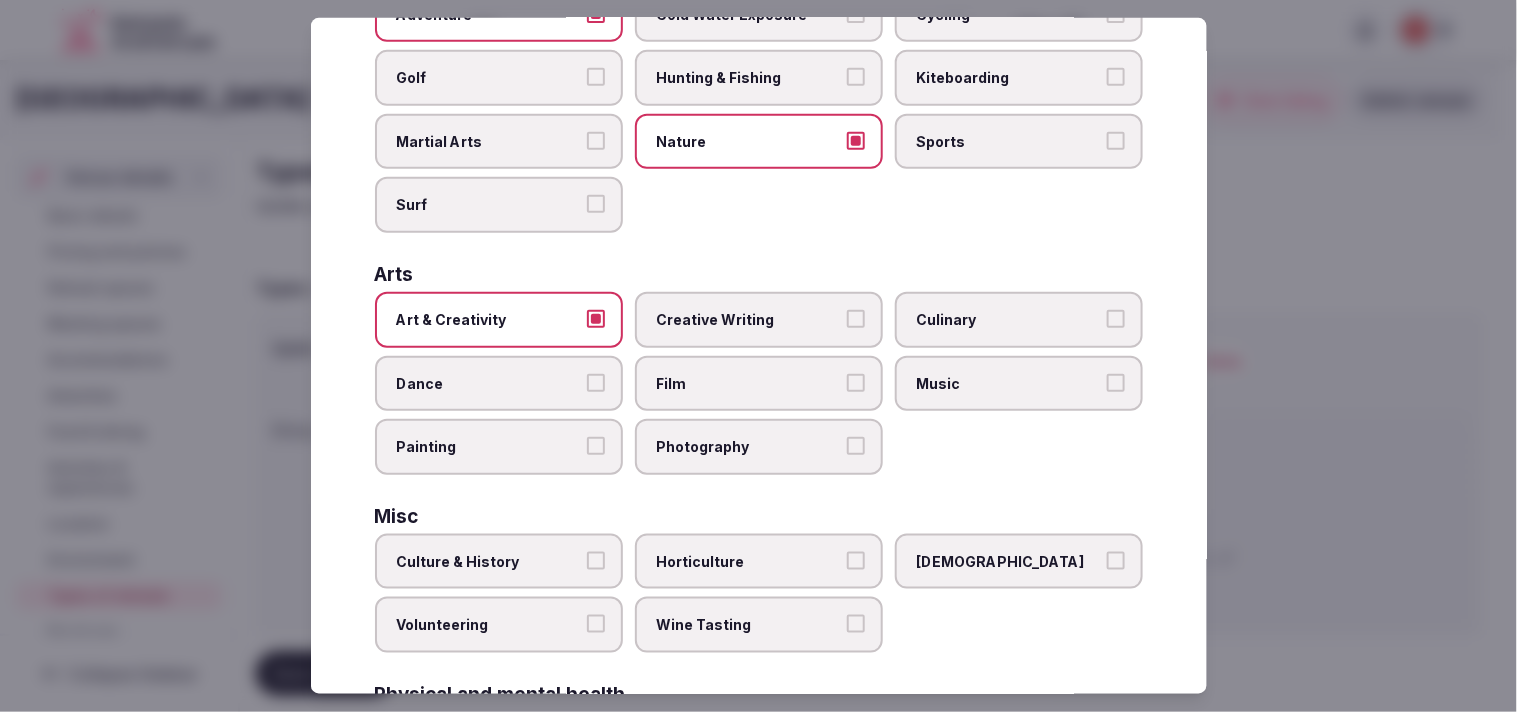
click at [572, 564] on label "Culture & History" at bounding box center [499, 562] width 248 height 56
click at [587, 564] on button "Culture & History" at bounding box center [596, 561] width 18 height 18
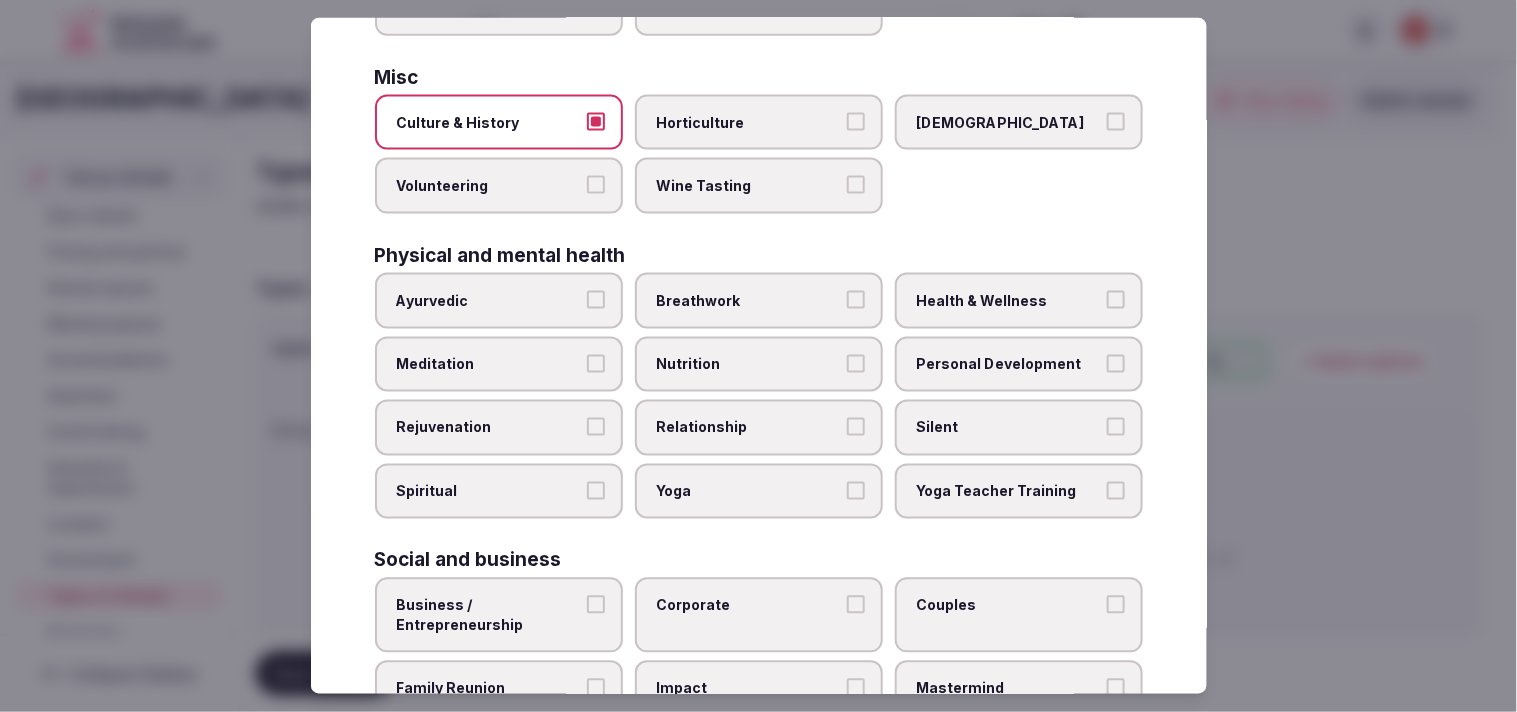
scroll to position [666, 0]
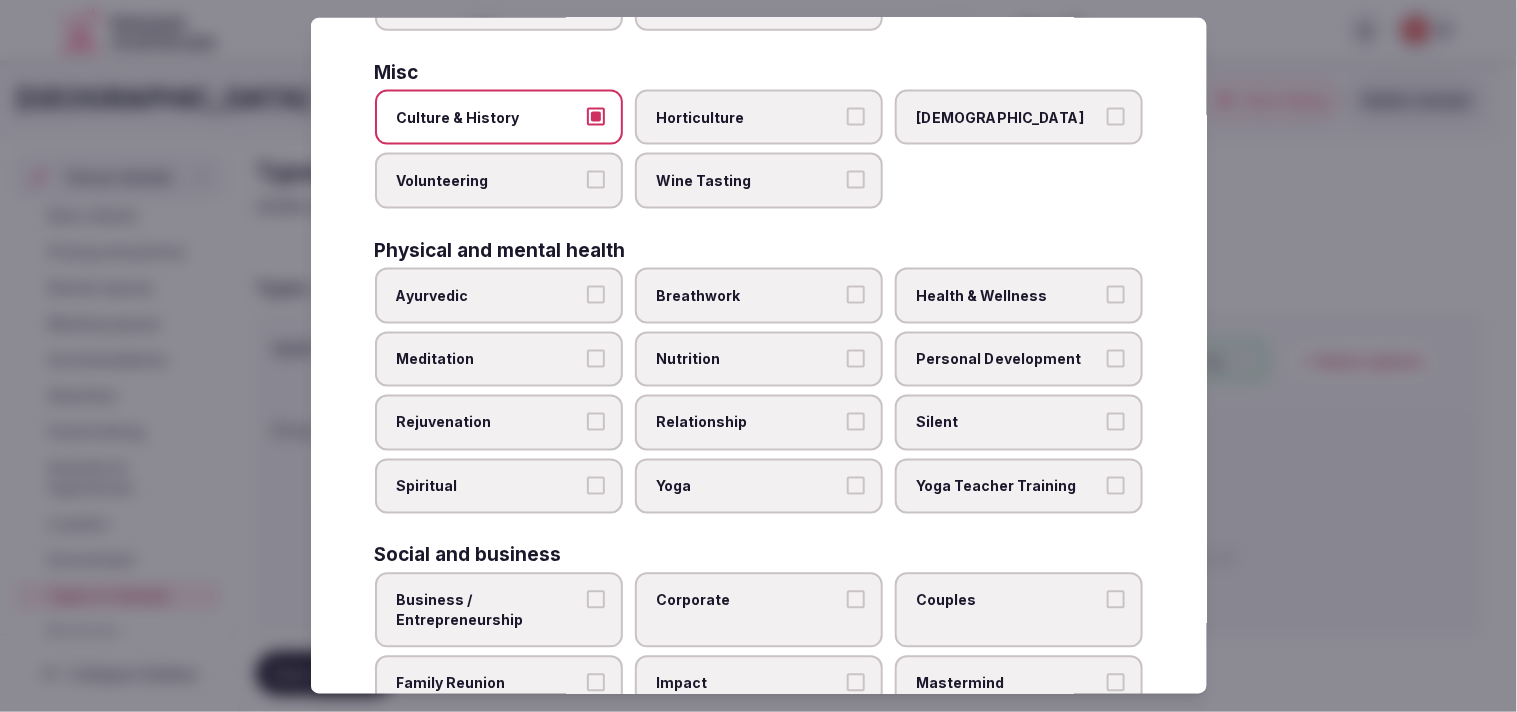
drag, startPoint x: 701, startPoint y: 405, endPoint x: 793, endPoint y: 362, distance: 101.5
click at [706, 413] on span "Relationship" at bounding box center [749, 423] width 184 height 20
click at [754, 331] on label "Personal Development" at bounding box center [1019, 359] width 248 height 56
click at [754, 349] on button "Personal Development" at bounding box center [1116, 358] width 18 height 18
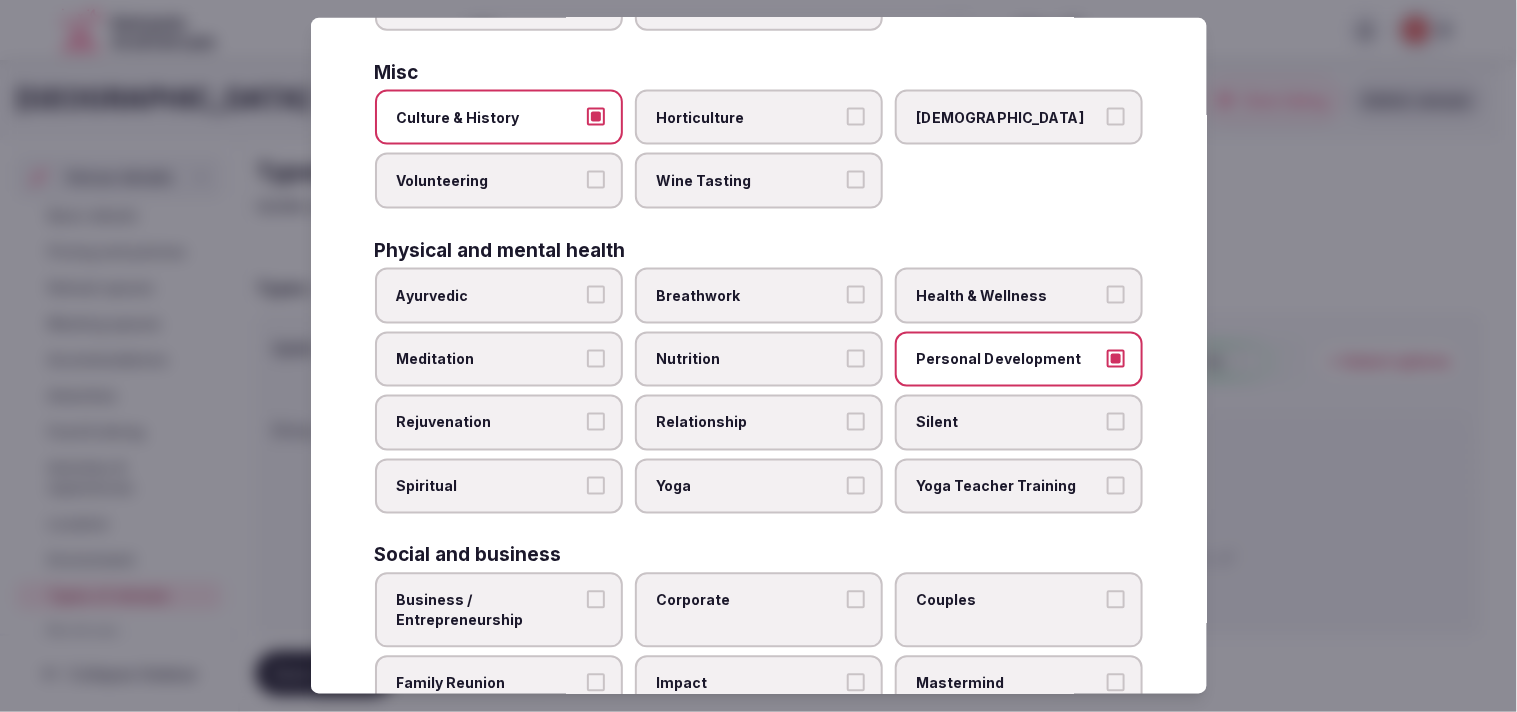
click at [754, 286] on span "Health & Wellness" at bounding box center [1009, 296] width 184 height 20
click at [754, 286] on button "Health & Wellness" at bounding box center [1116, 295] width 18 height 18
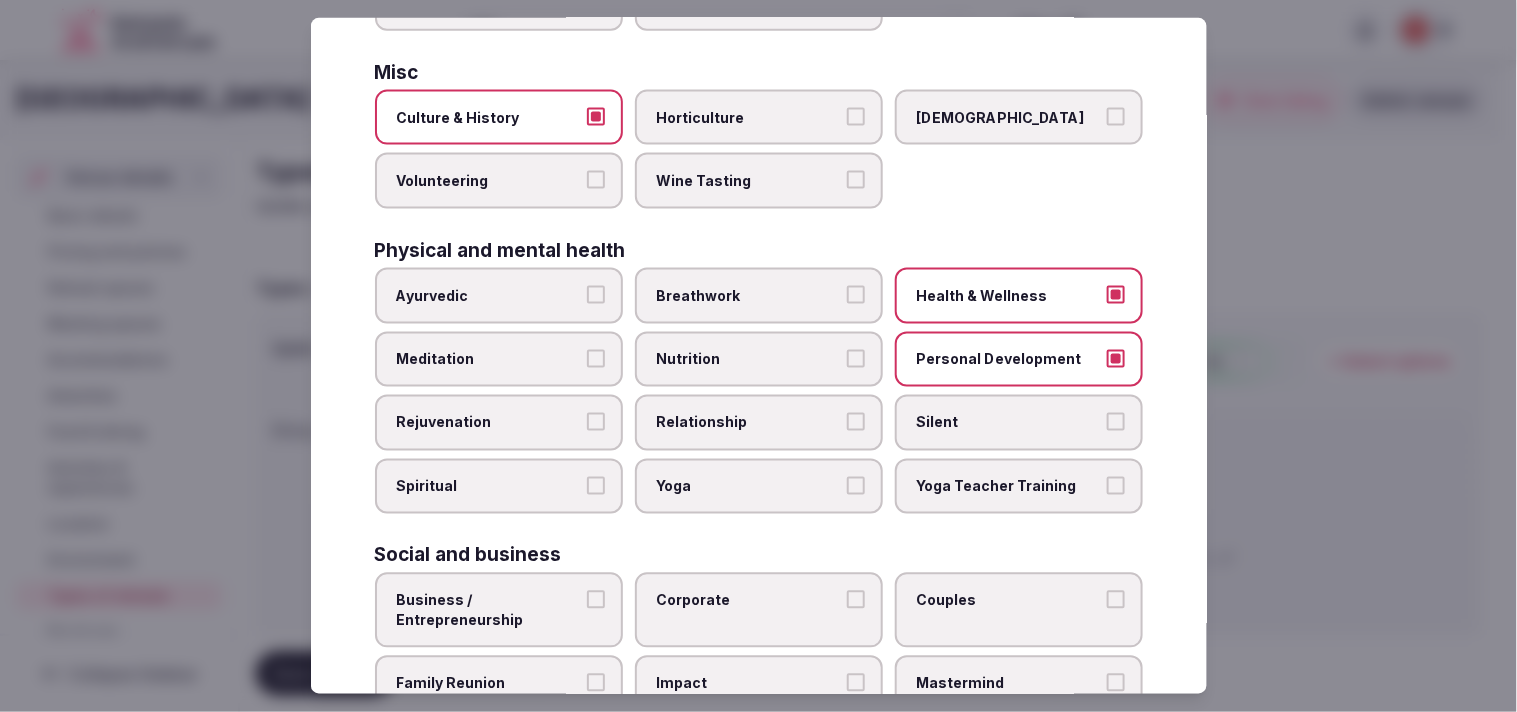
click at [754, 303] on label "Breathwork" at bounding box center [759, 296] width 248 height 56
click at [754, 303] on button "Breathwork" at bounding box center [856, 295] width 18 height 18
click at [754, 290] on label "Breathwork" at bounding box center [759, 296] width 248 height 56
click at [754, 290] on button "Breathwork" at bounding box center [856, 295] width 18 height 18
click at [728, 413] on span "Relationship" at bounding box center [749, 423] width 184 height 20
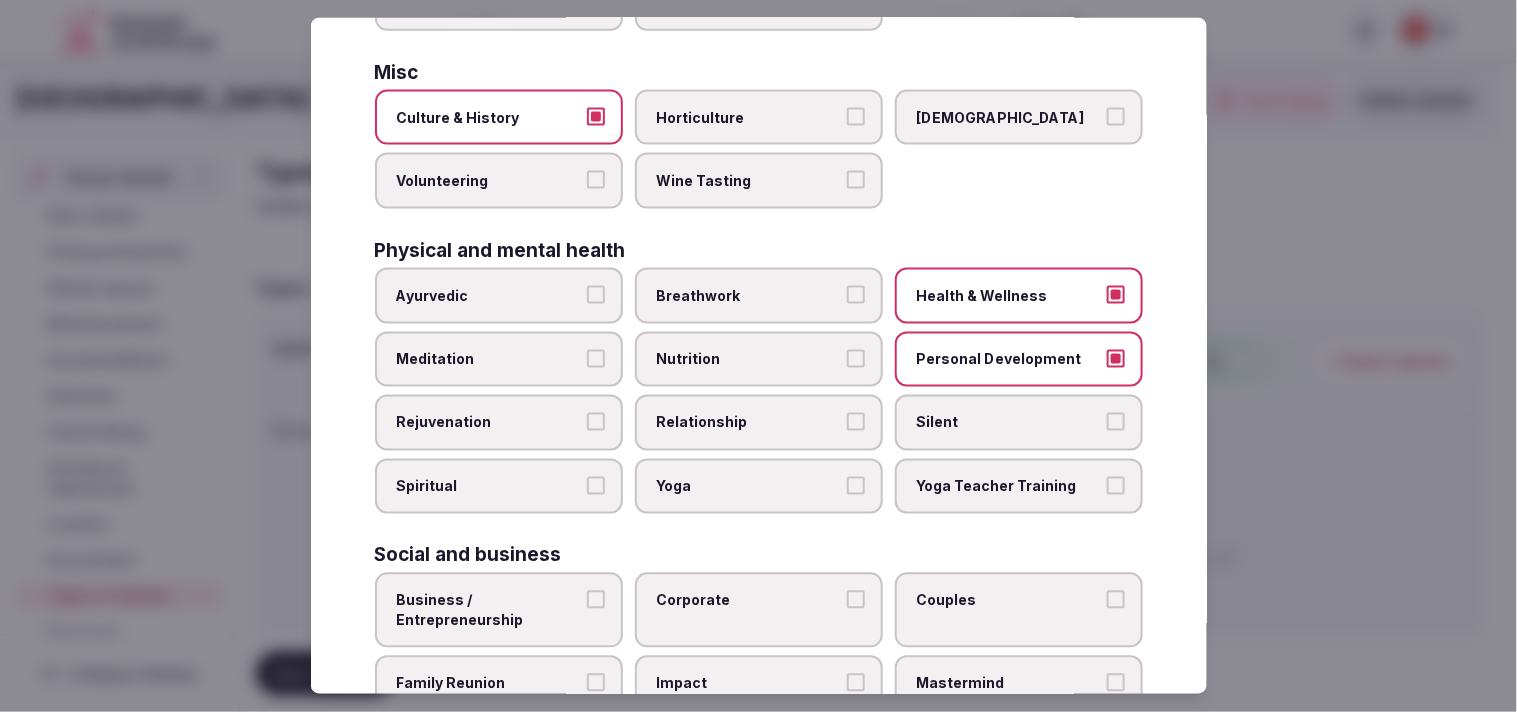
click at [754, 413] on button "Relationship" at bounding box center [856, 422] width 18 height 18
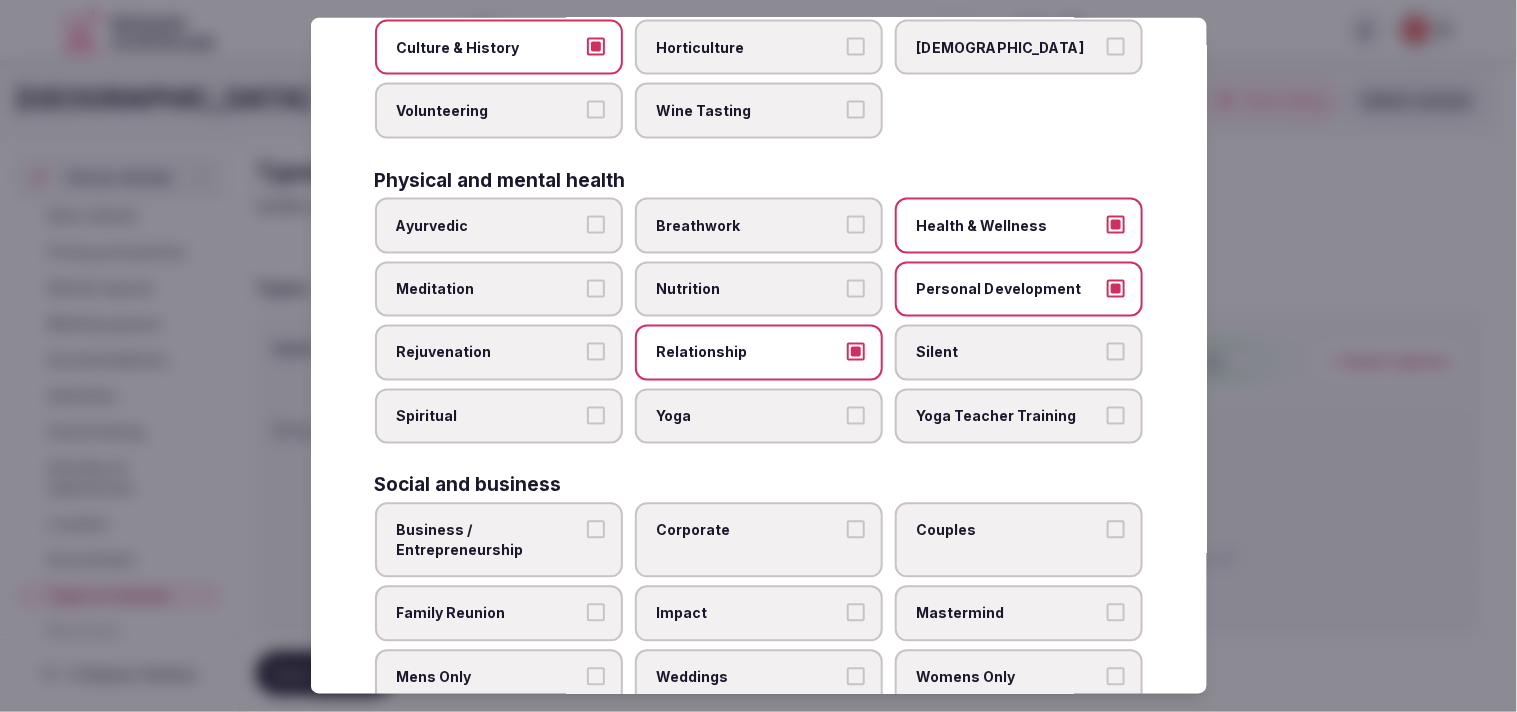
scroll to position [765, 0]
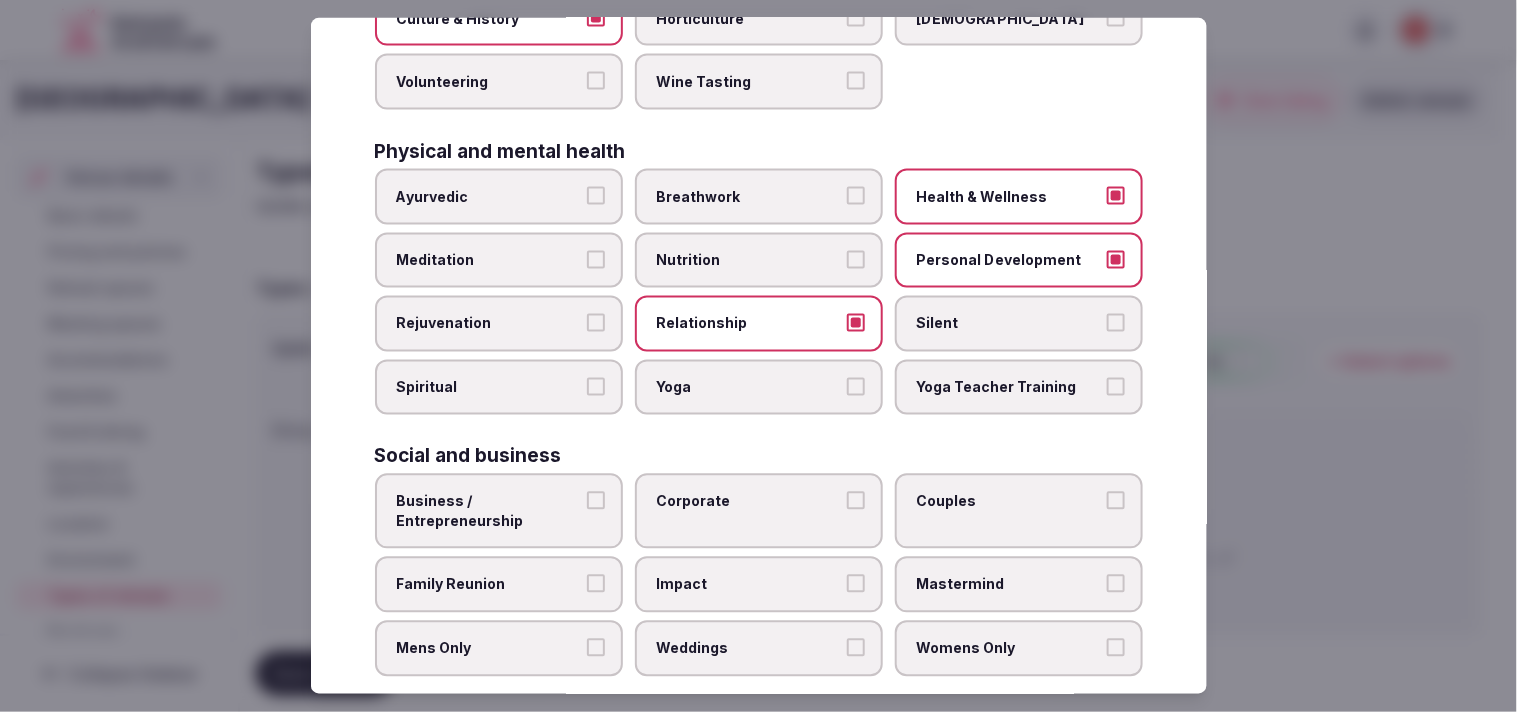
click at [536, 474] on label "Business / Entrepreneurship" at bounding box center [499, 511] width 248 height 75
click at [587, 492] on button "Business / Entrepreneurship" at bounding box center [596, 501] width 18 height 18
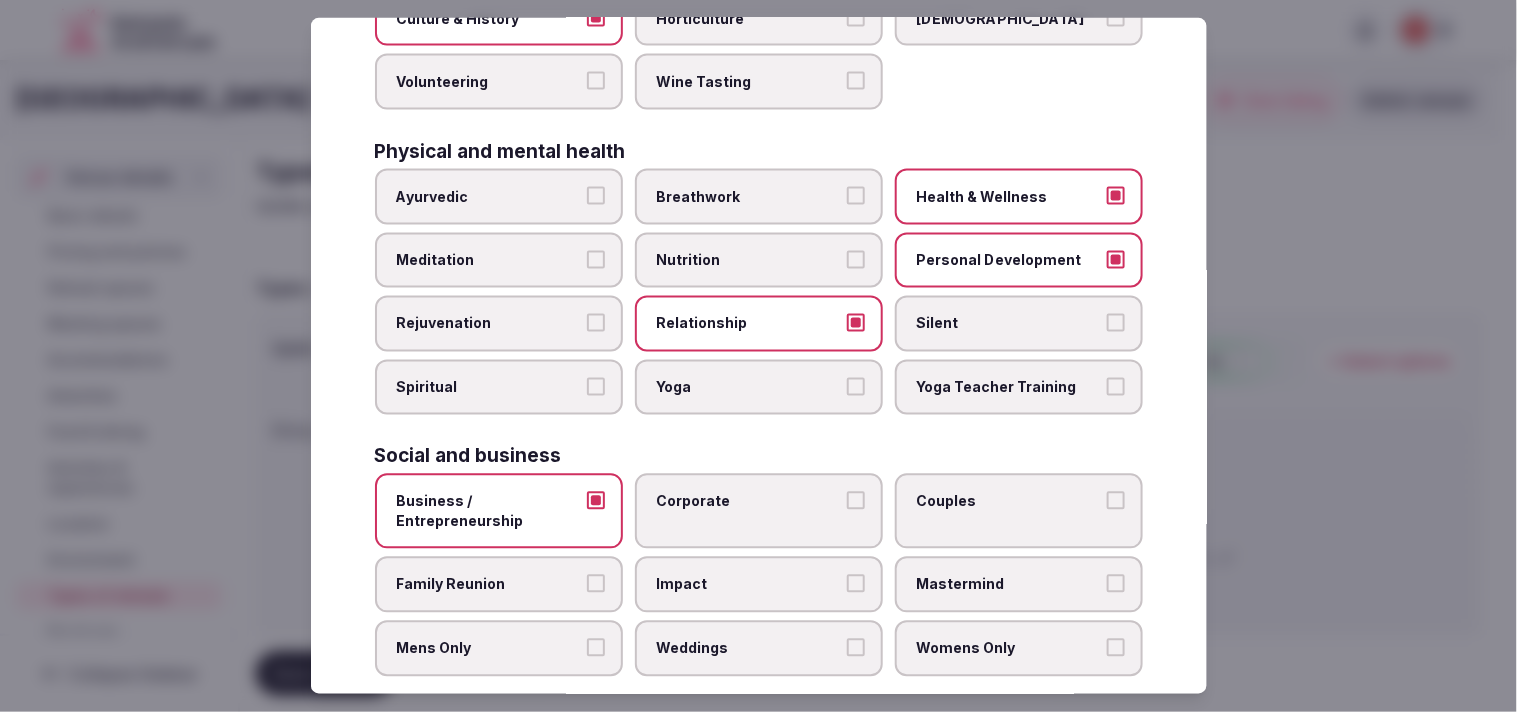
click at [754, 492] on span "Corporate" at bounding box center [749, 502] width 184 height 20
click at [754, 492] on button "Corporate" at bounding box center [856, 501] width 18 height 18
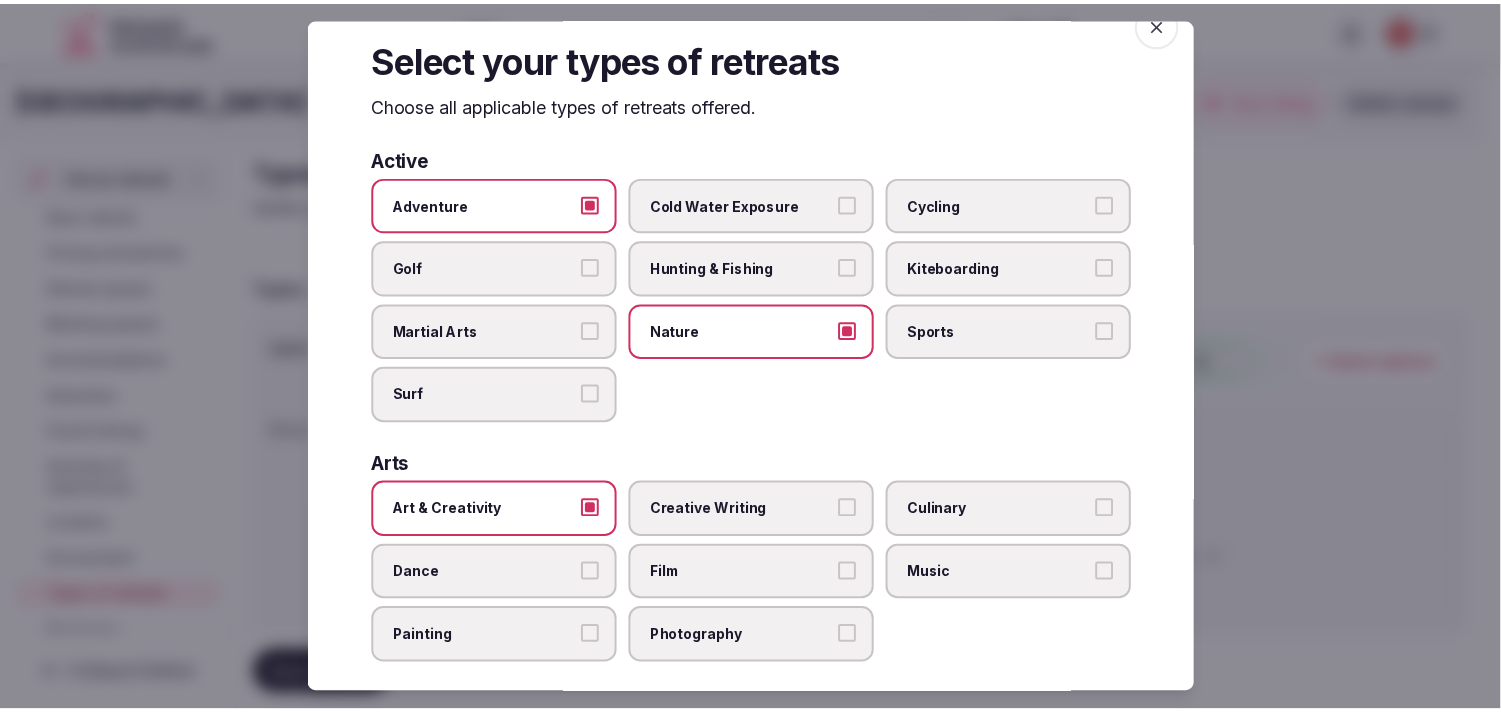
scroll to position [0, 0]
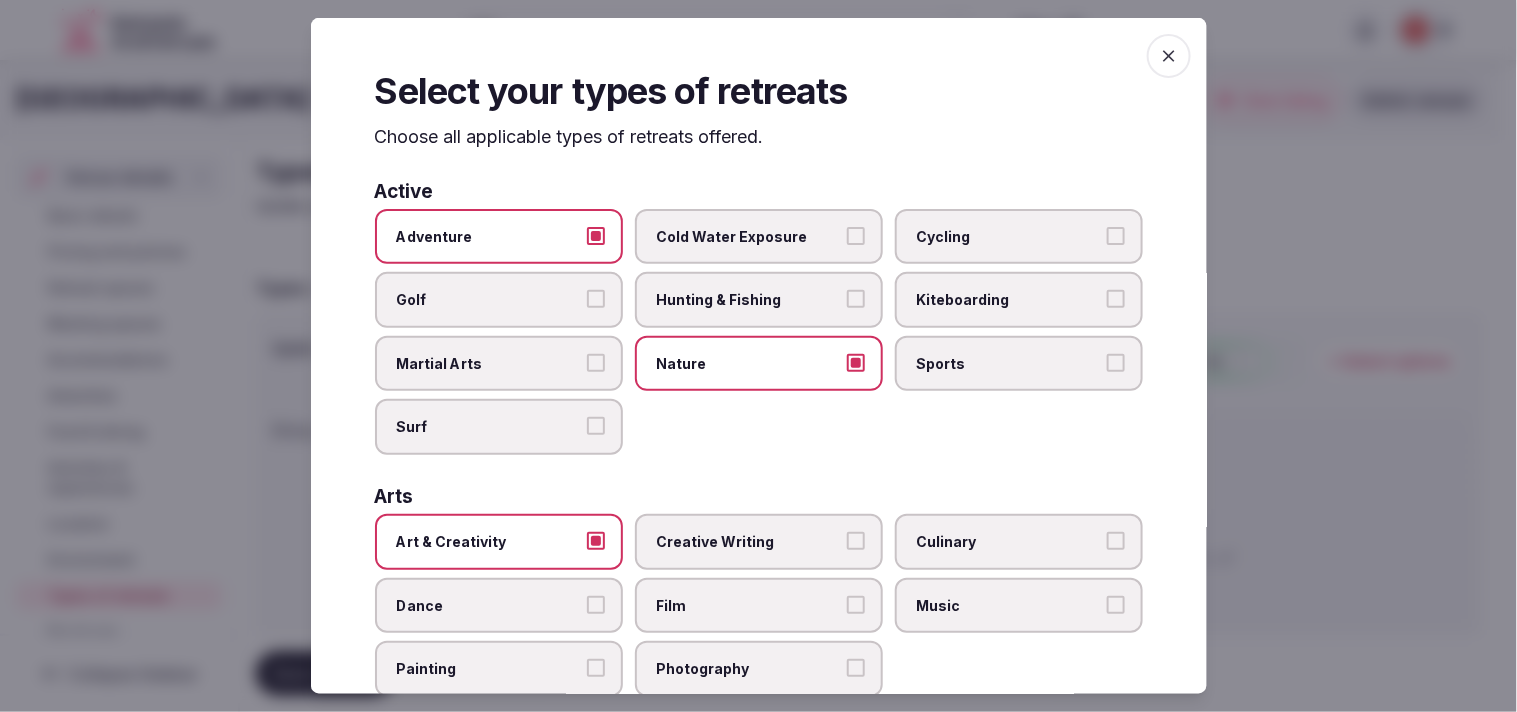
click at [754, 38] on div "Select your types of retreats Choose all applicable types of retreats offered. …" at bounding box center [759, 356] width 896 height 676
click at [754, 57] on icon "button" at bounding box center [1169, 56] width 20 height 20
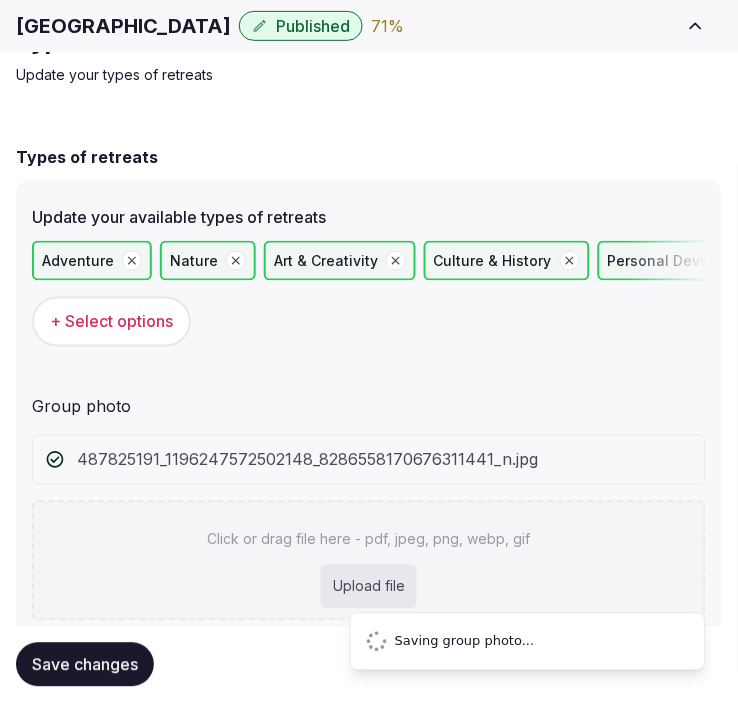
scroll to position [46, 0]
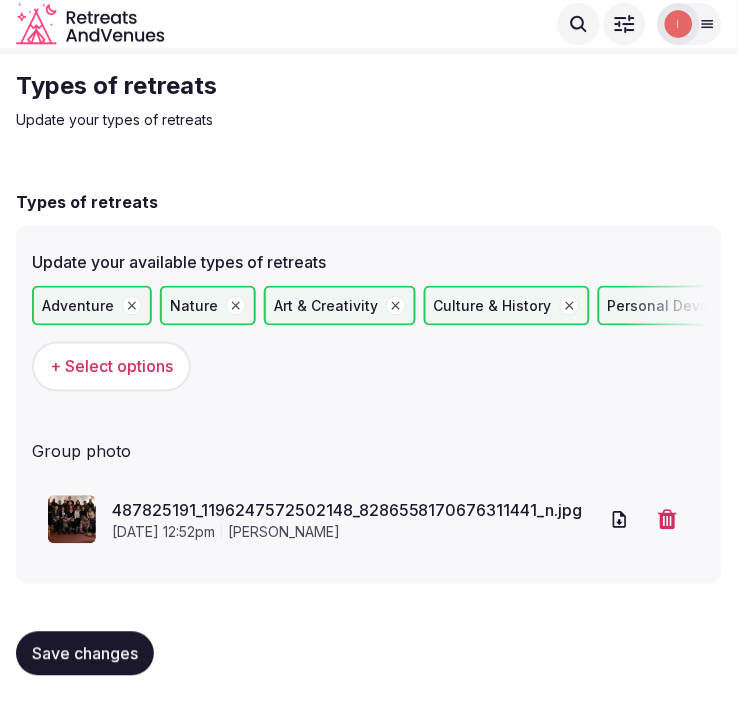
click at [53, 645] on span "Save changes" at bounding box center [85, 654] width 106 height 20
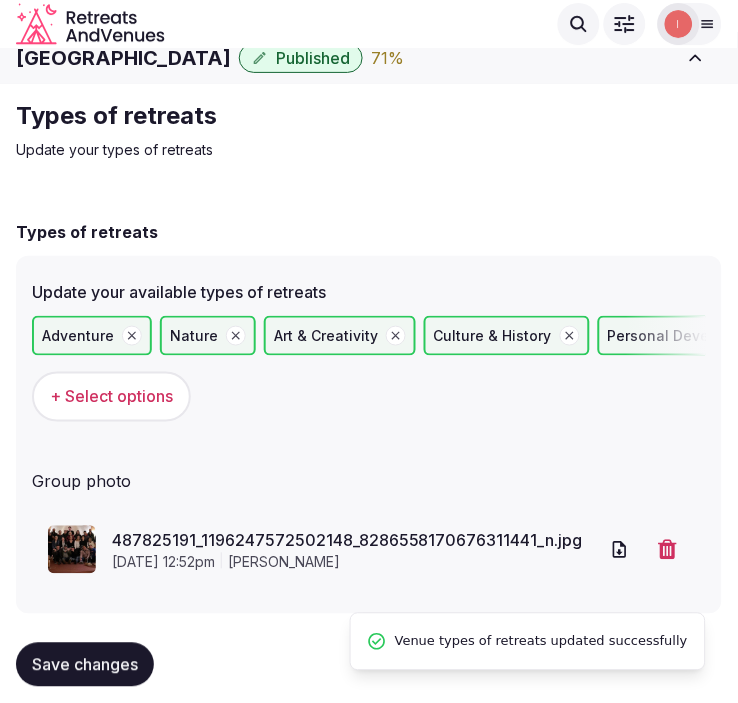
scroll to position [0, 0]
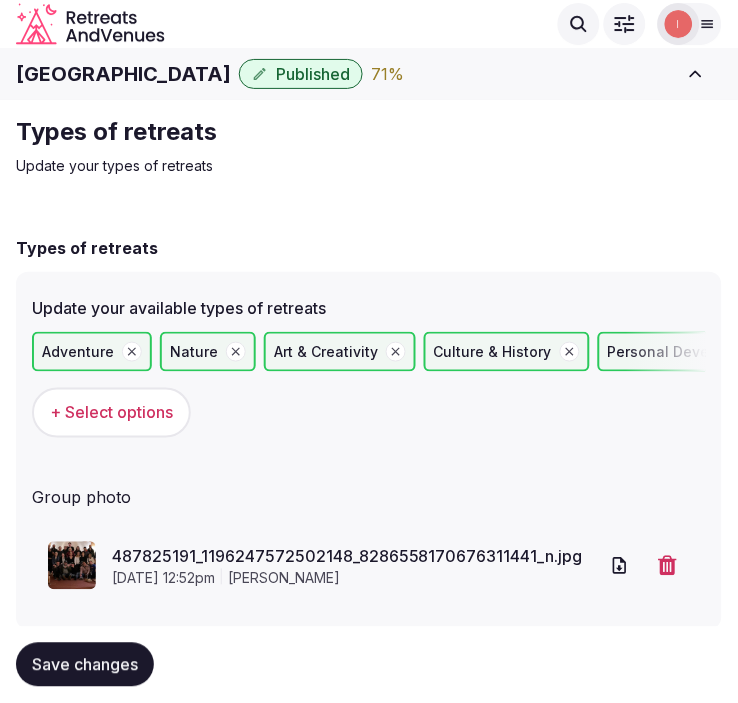
click at [142, 65] on h1 "[GEOGRAPHIC_DATA]" at bounding box center [123, 74] width 215 height 28
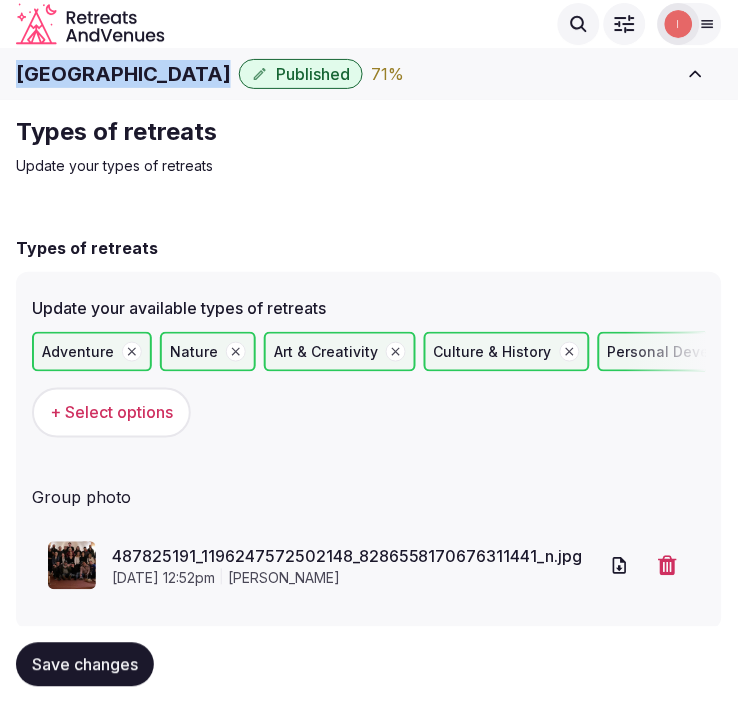
click at [142, 65] on h1 "[GEOGRAPHIC_DATA]" at bounding box center [123, 74] width 215 height 28
copy div "[GEOGRAPHIC_DATA]"
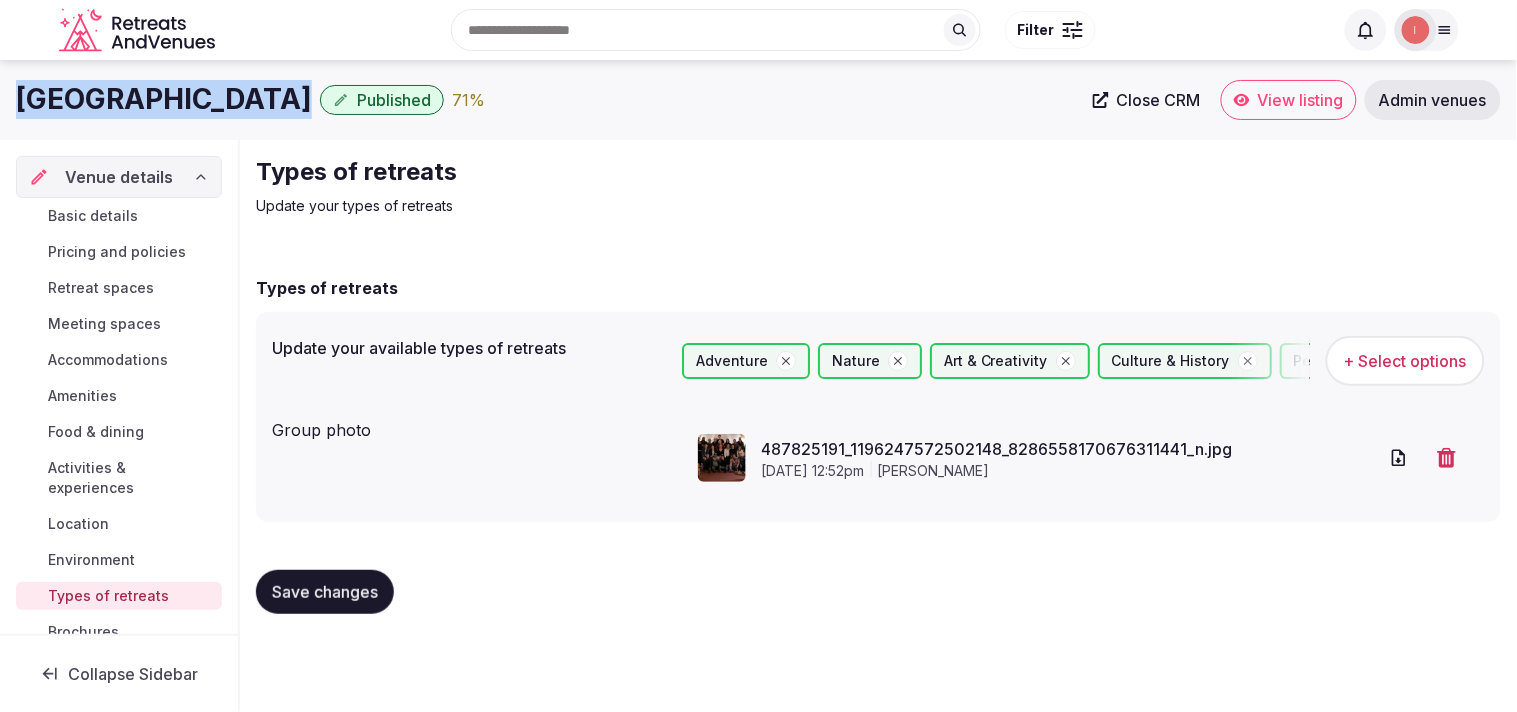
click at [86, 215] on span "Basic details" at bounding box center [93, 216] width 90 height 20
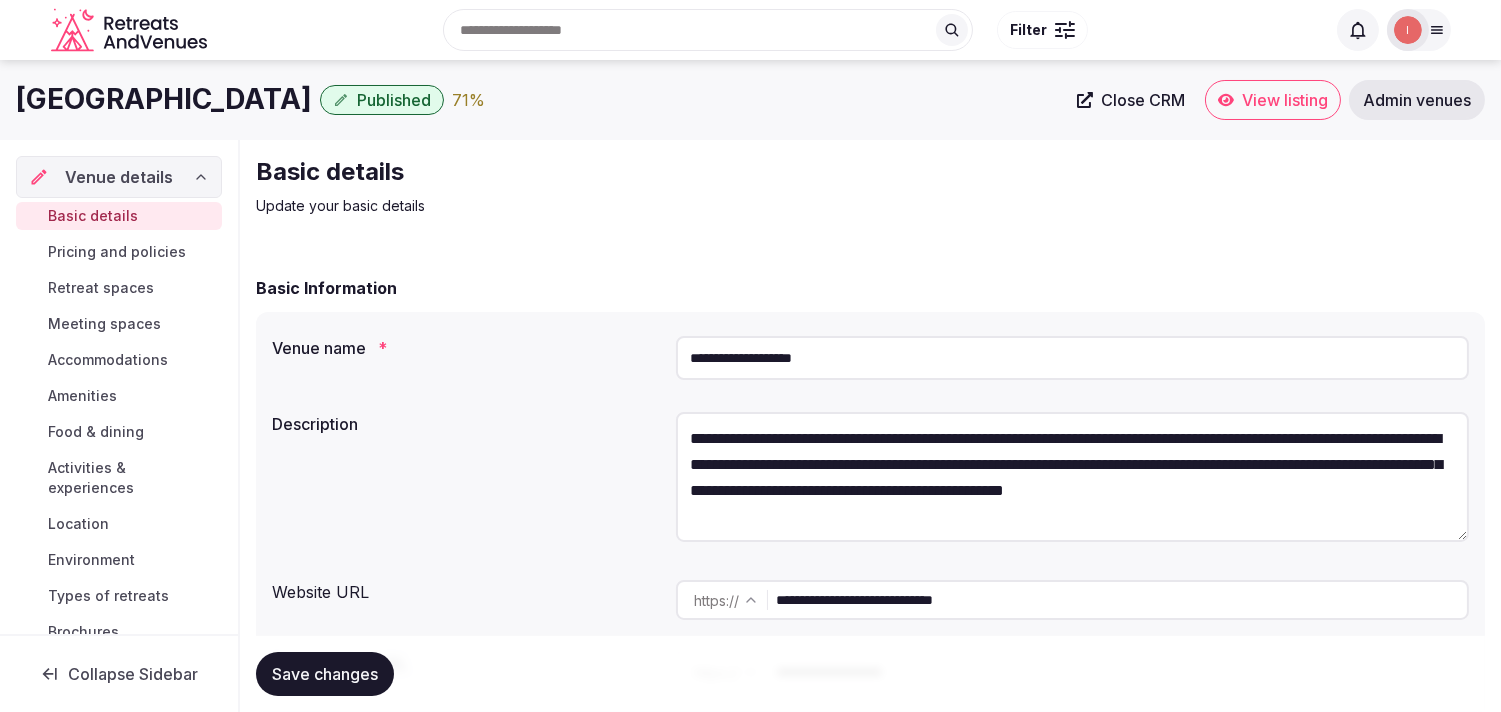
click at [754, 591] on input "**********" at bounding box center [1121, 600] width 691 height 40
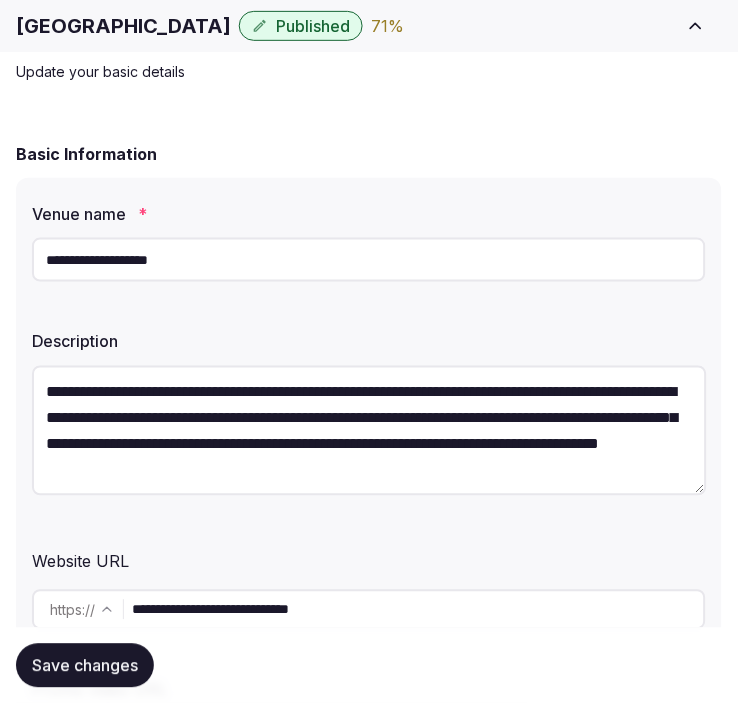
scroll to position [222, 0]
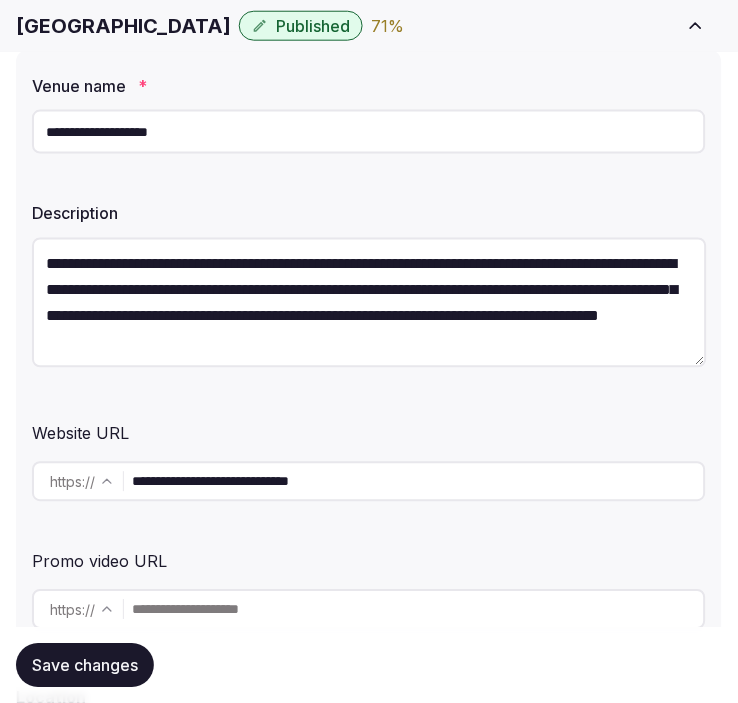
click at [95, 658] on span "Save changes" at bounding box center [85, 665] width 106 height 20
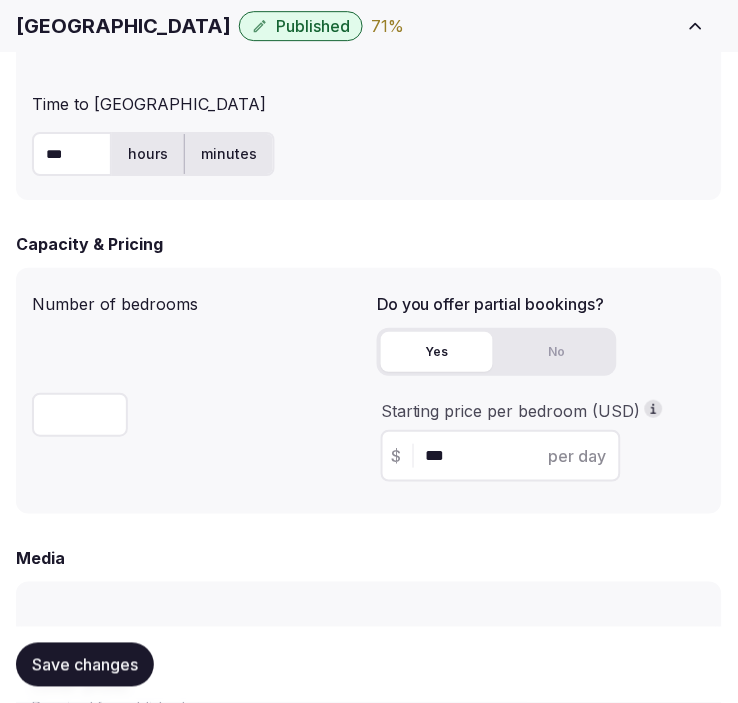
scroll to position [1665, 0]
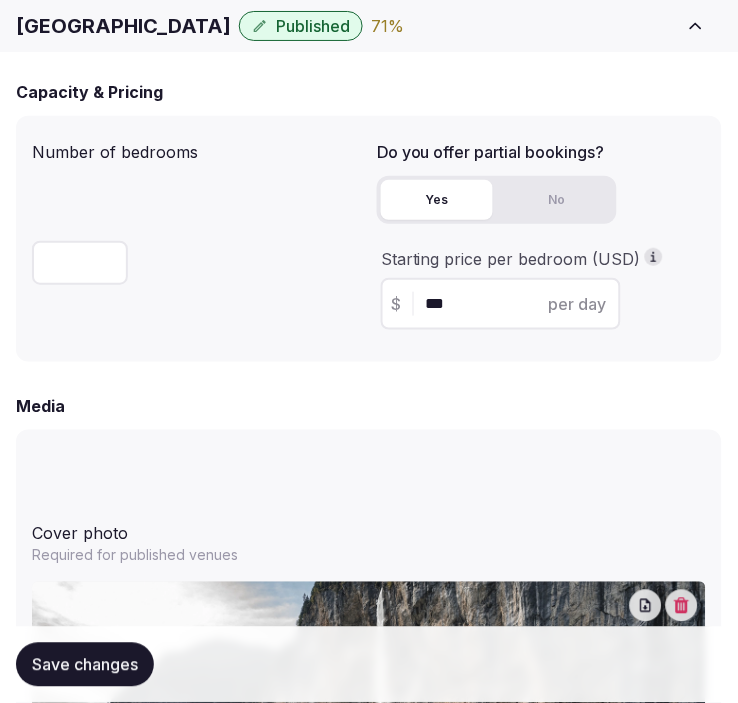
click at [128, 655] on span "Save changes" at bounding box center [85, 665] width 106 height 20
click at [90, 663] on span "Save changes" at bounding box center [85, 665] width 106 height 20
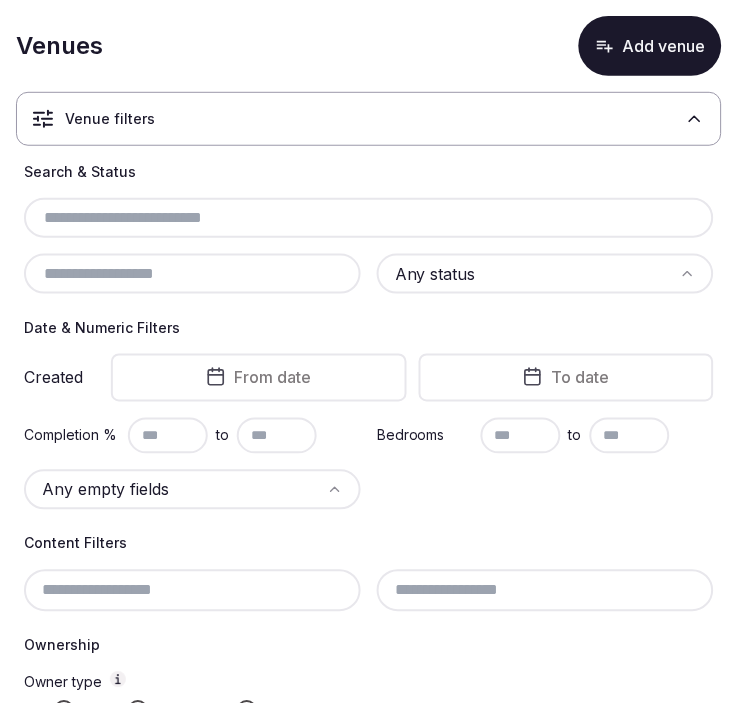
scroll to position [111, 0]
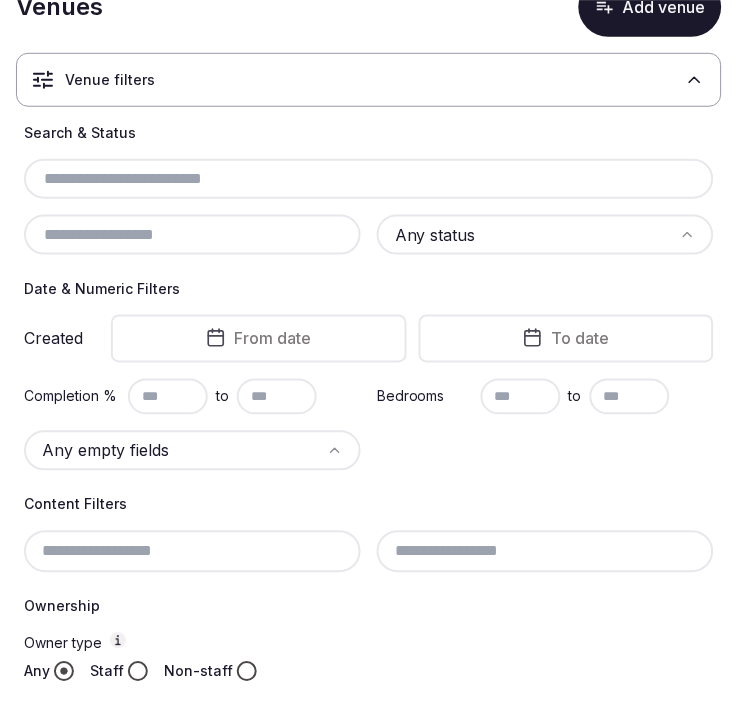
click at [206, 177] on input "text" at bounding box center [369, 179] width 674 height 24
paste input "**********"
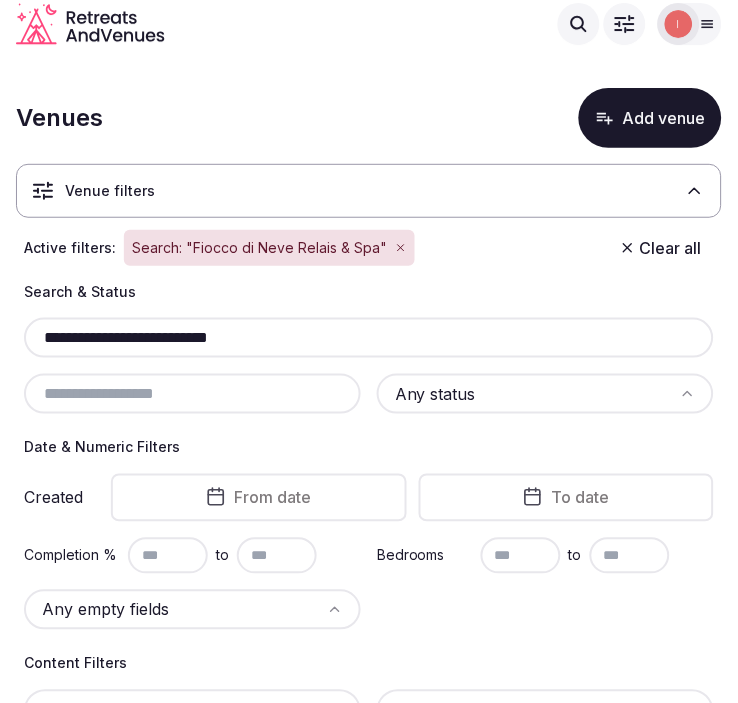
type input "**********"
click at [676, 106] on button "Add venue" at bounding box center [650, 118] width 143 height 60
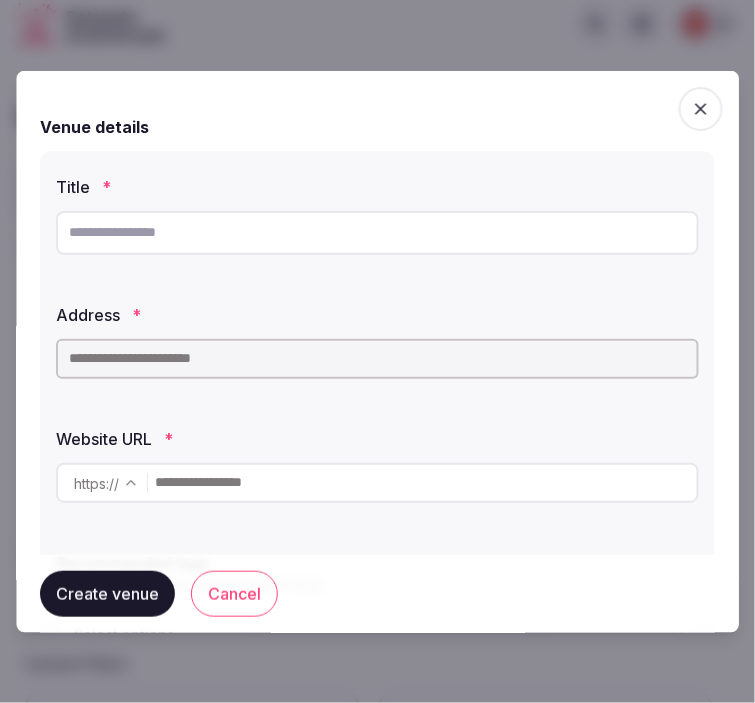
click at [274, 223] on input "text" at bounding box center [377, 232] width 643 height 44
paste input "**********"
type input "**********"
click at [344, 366] on input "text" at bounding box center [377, 358] width 643 height 40
click at [212, 240] on input "**********" at bounding box center [377, 232] width 643 height 44
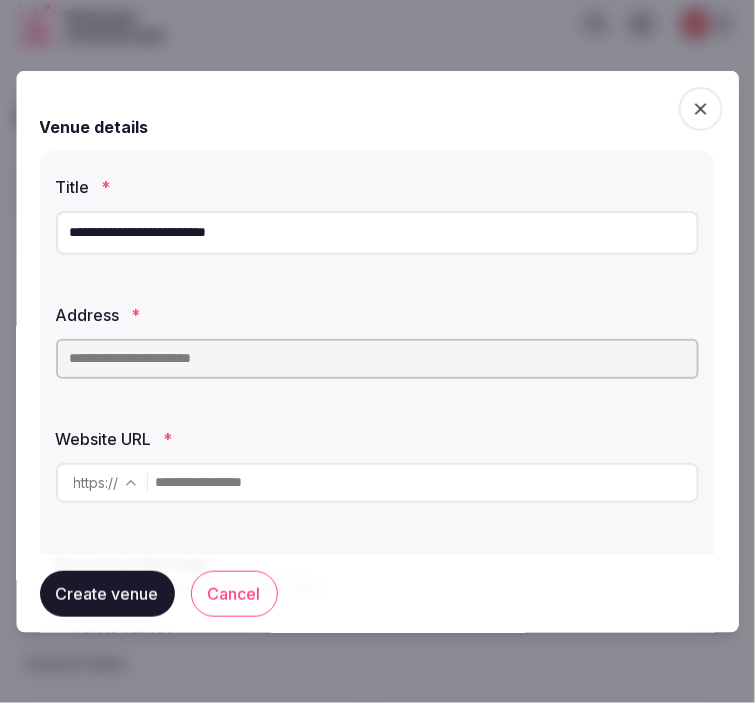
click at [212, 240] on input "**********" at bounding box center [377, 232] width 643 height 44
click at [258, 364] on input "text" at bounding box center [377, 358] width 643 height 40
paste input "**********"
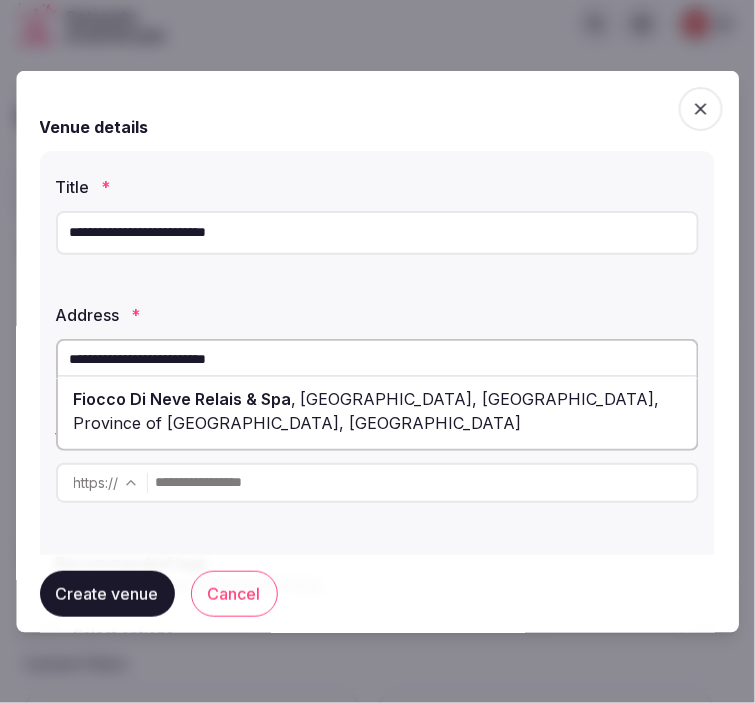
click at [331, 422] on div "Fiocco Di Neve Relais & Spa , Via Roma, Limone Piemonte, Province of Cuneo, Ita…" at bounding box center [377, 410] width 639 height 60
type input "**********"
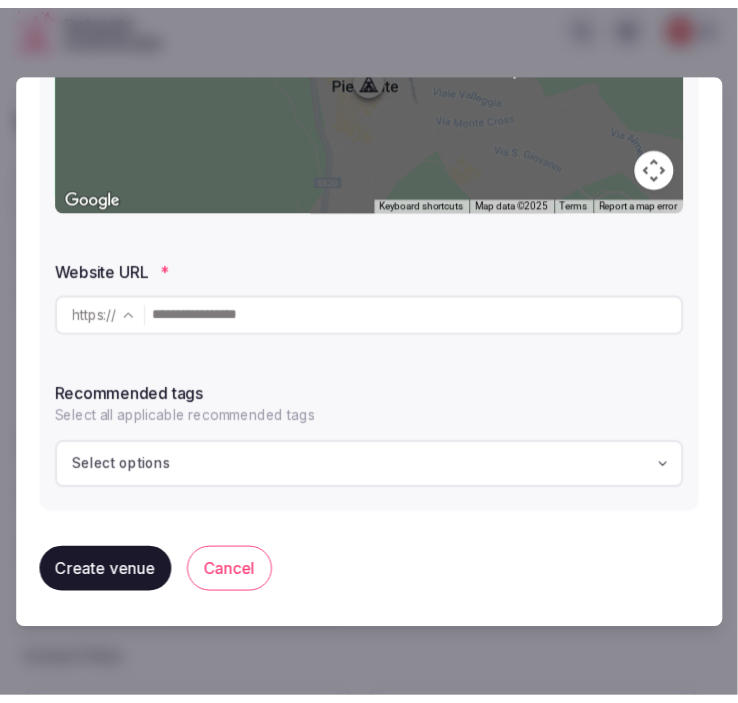
scroll to position [485, 0]
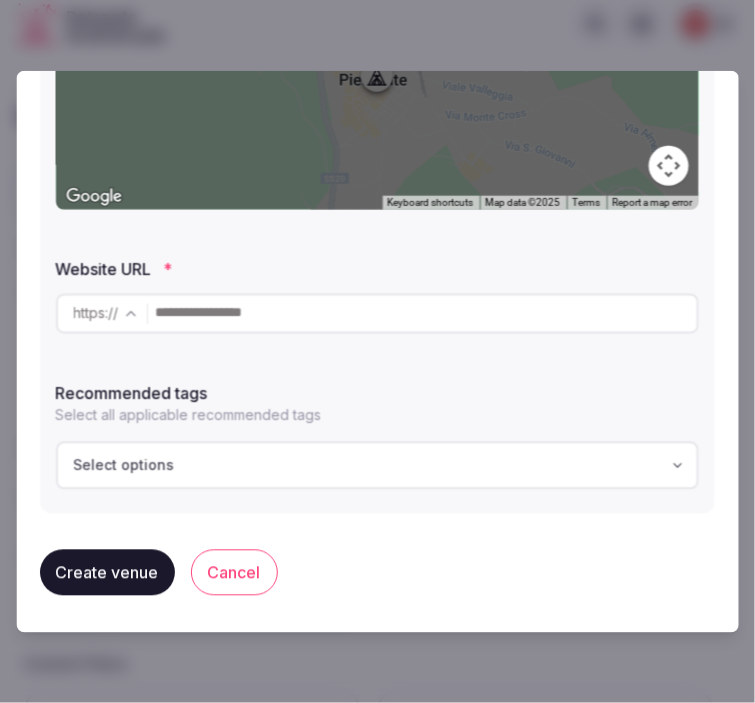
click at [302, 305] on input "text" at bounding box center [426, 313] width 541 height 40
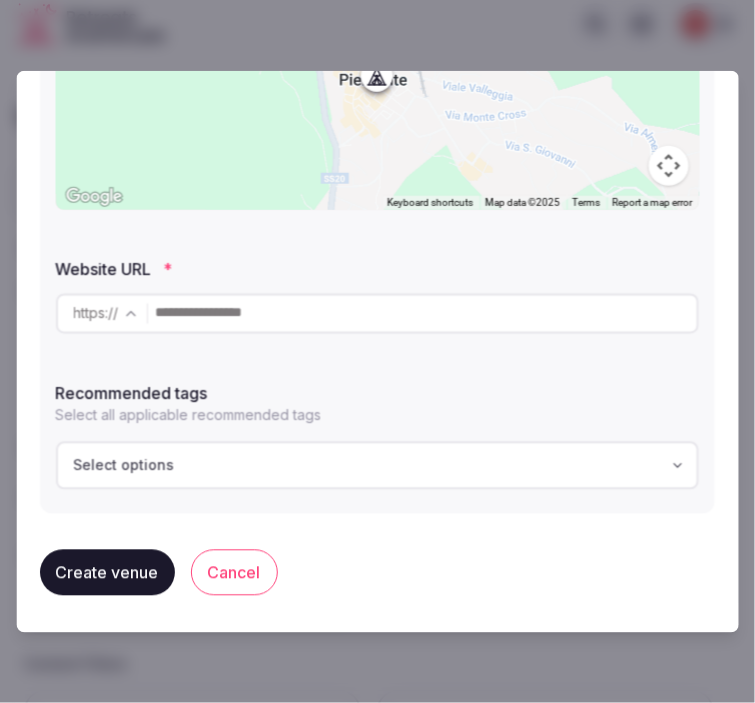
click at [465, 316] on input "text" at bounding box center [426, 313] width 541 height 40
paste input "**********"
type input "**********"
click at [363, 457] on div "Select options" at bounding box center [377, 465] width 631 height 20
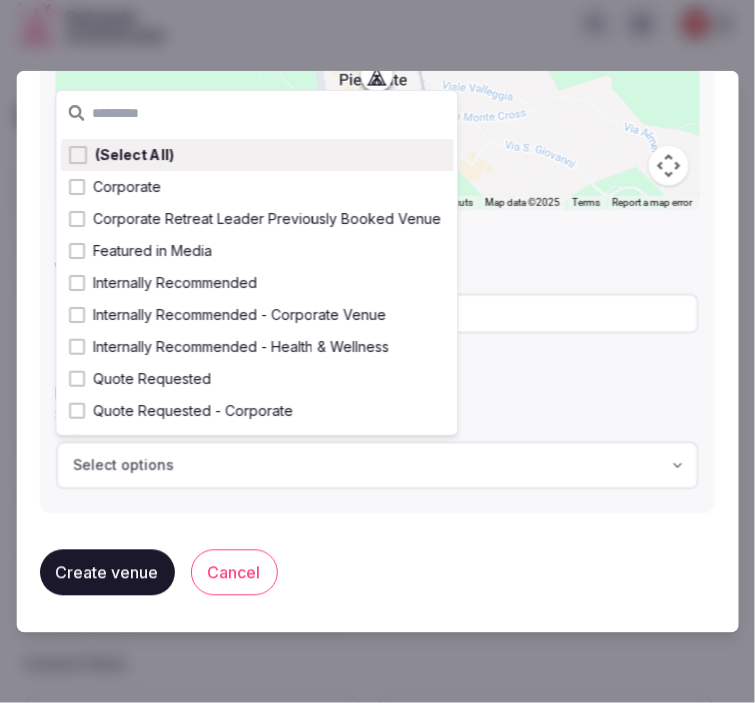
click at [118, 568] on button "Create venue" at bounding box center [107, 572] width 135 height 46
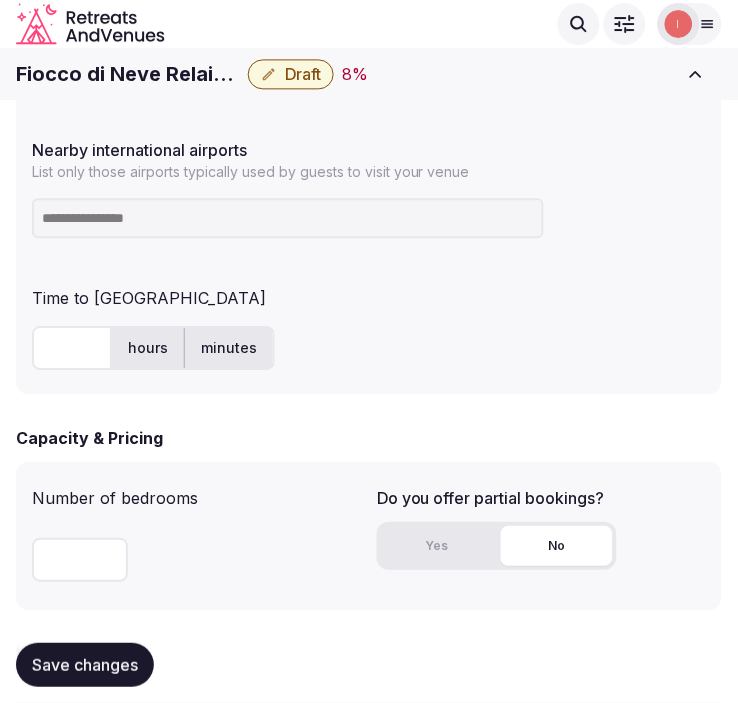
scroll to position [1111, 0]
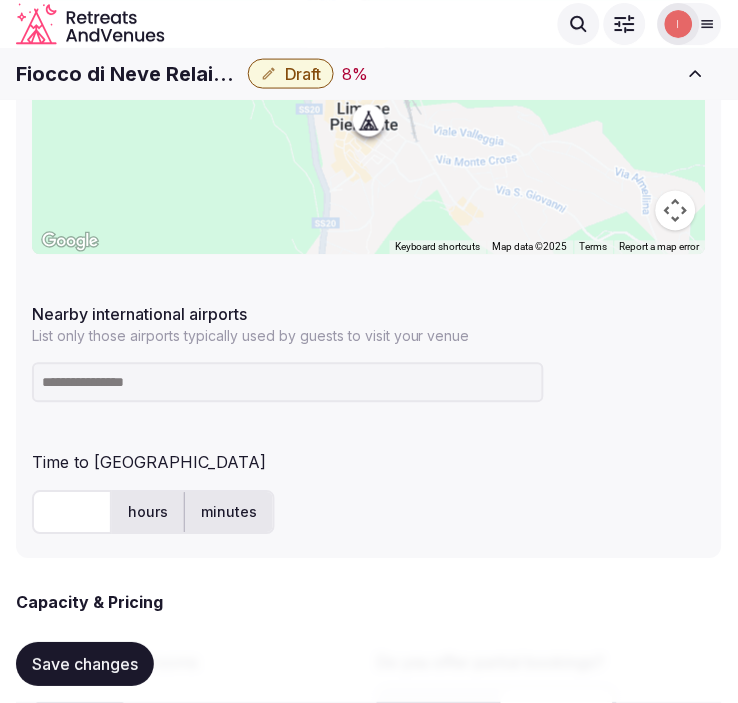
click at [231, 372] on input at bounding box center [288, 383] width 512 height 40
